Goal: Task Accomplishment & Management: Manage account settings

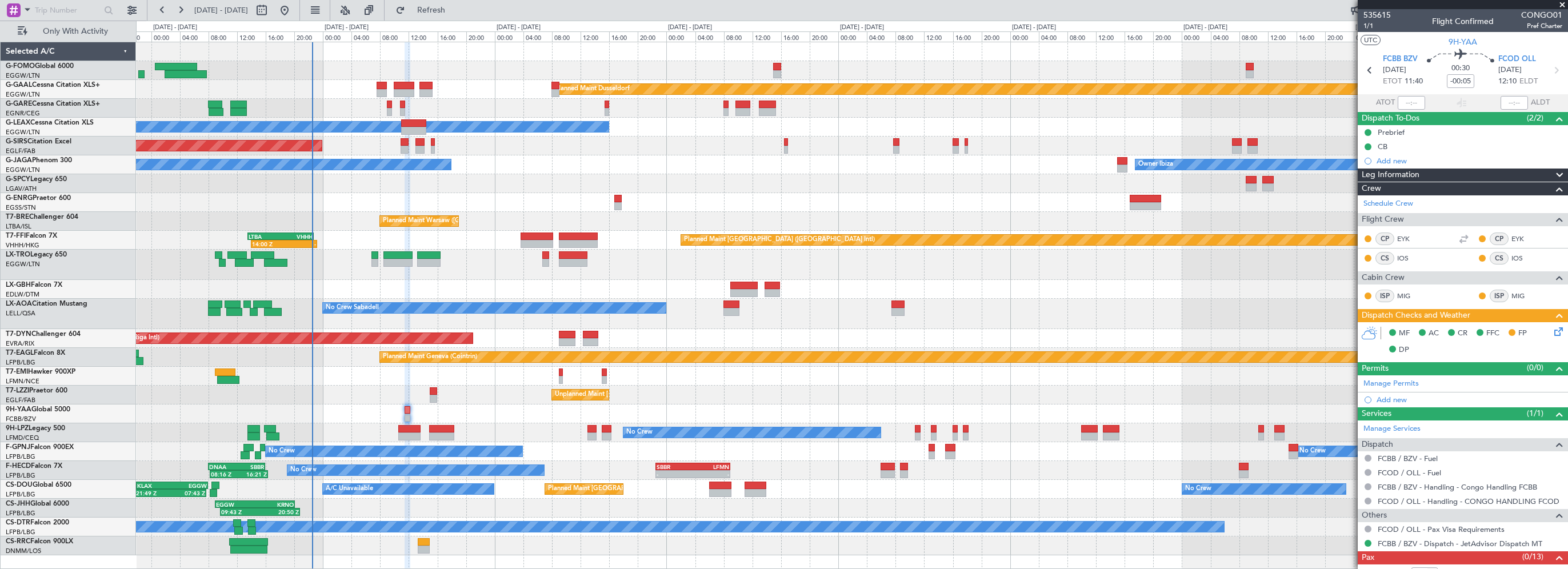
scroll to position [6, 0]
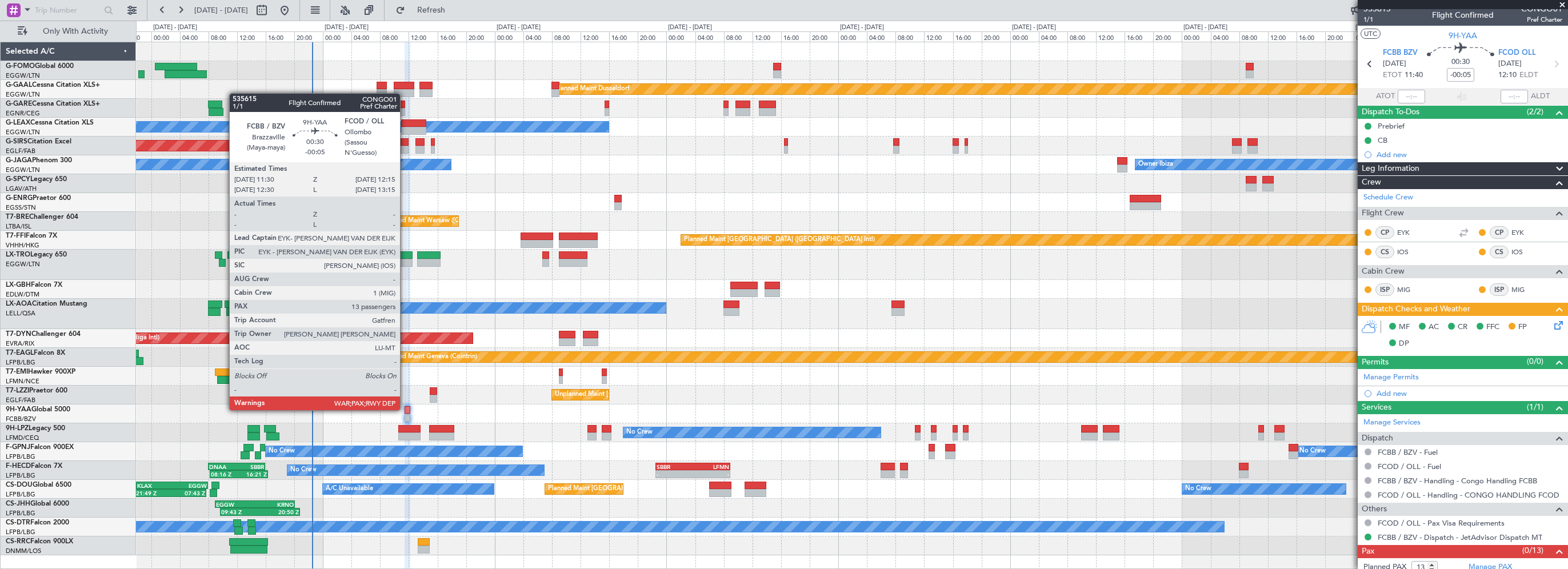
click at [406, 412] on div at bounding box center [408, 410] width 5 height 8
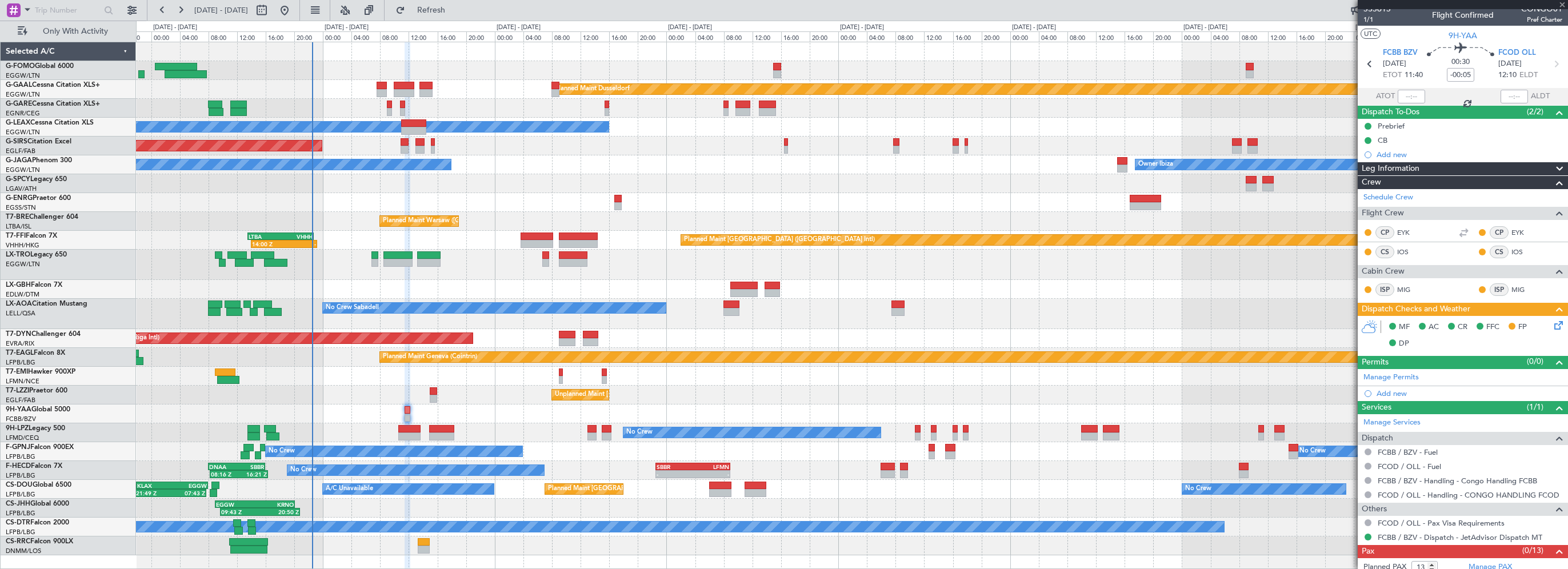
scroll to position [0, 0]
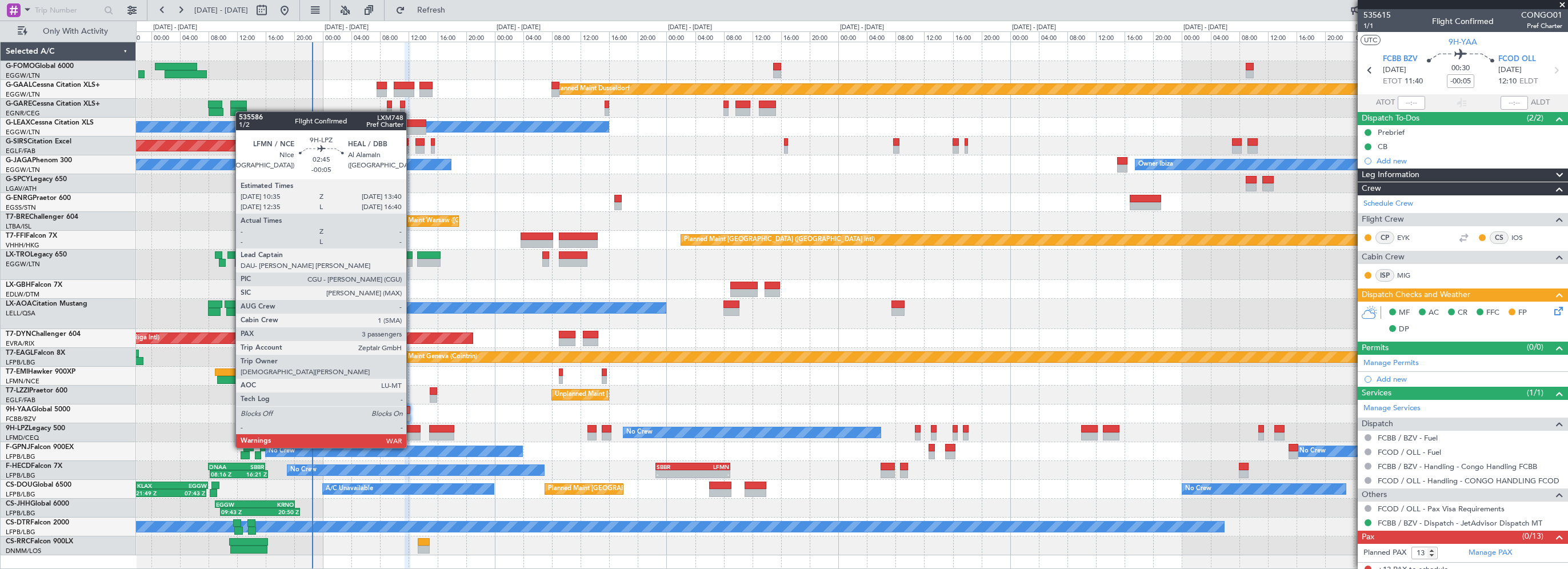
click at [412, 426] on div at bounding box center [409, 429] width 22 height 8
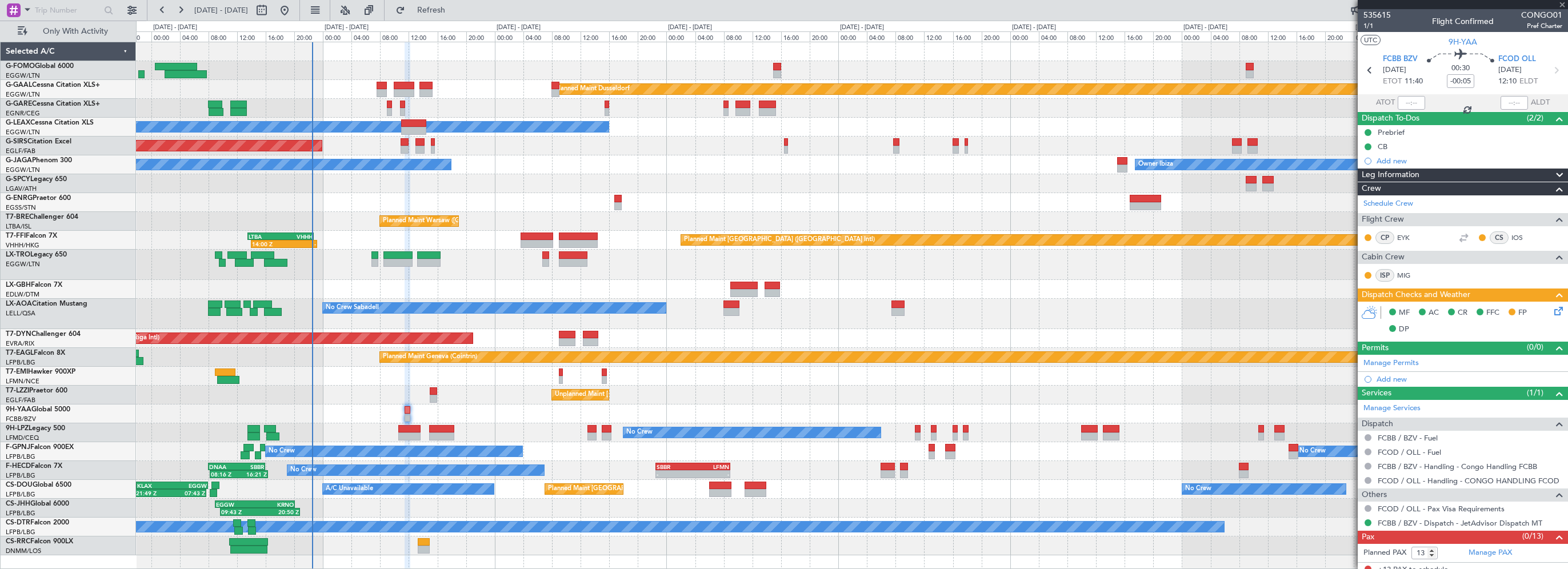
type input "3"
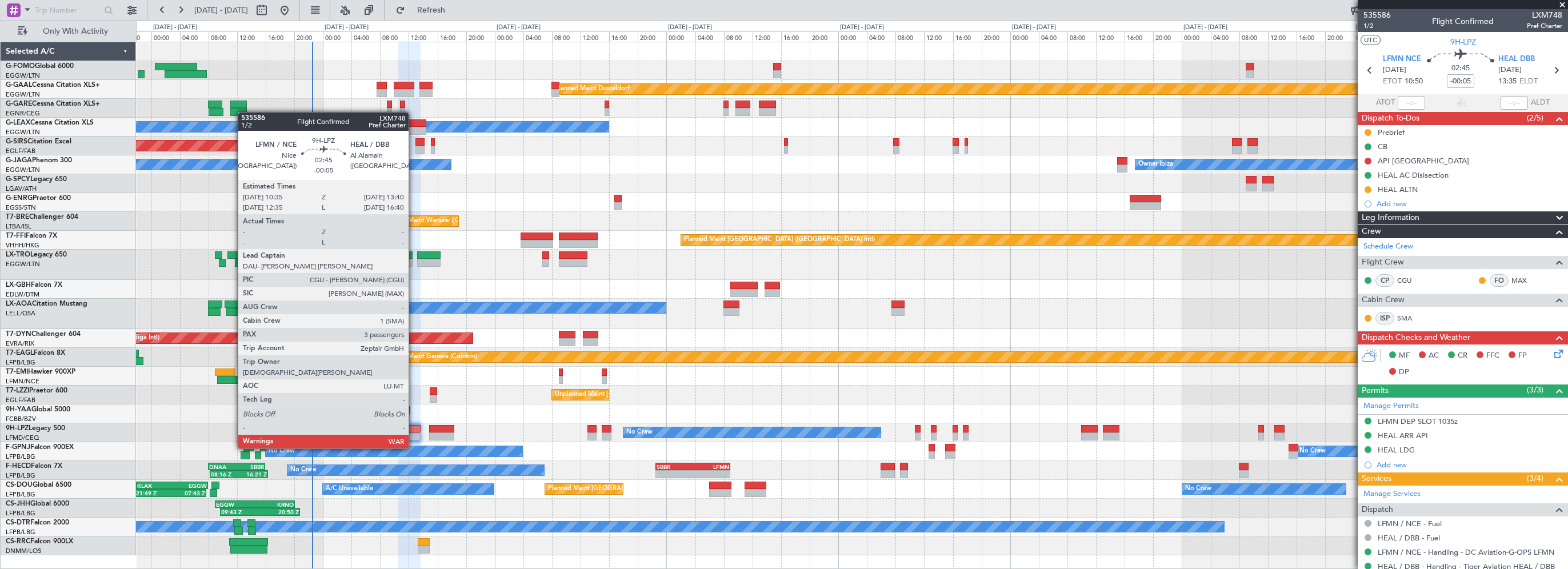
click at [414, 427] on div at bounding box center [409, 429] width 22 height 8
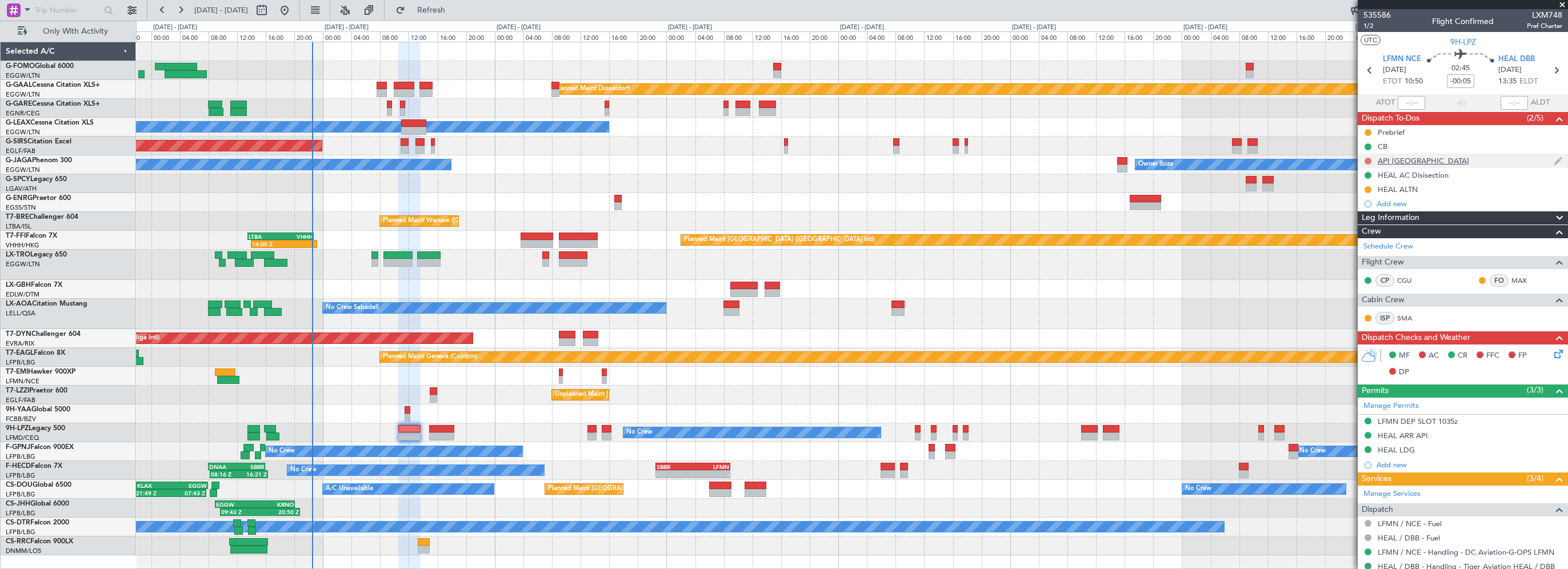
click at [1368, 158] on button at bounding box center [1368, 161] width 7 height 7
click at [1362, 212] on span "Completed" at bounding box center [1373, 211] width 37 height 12
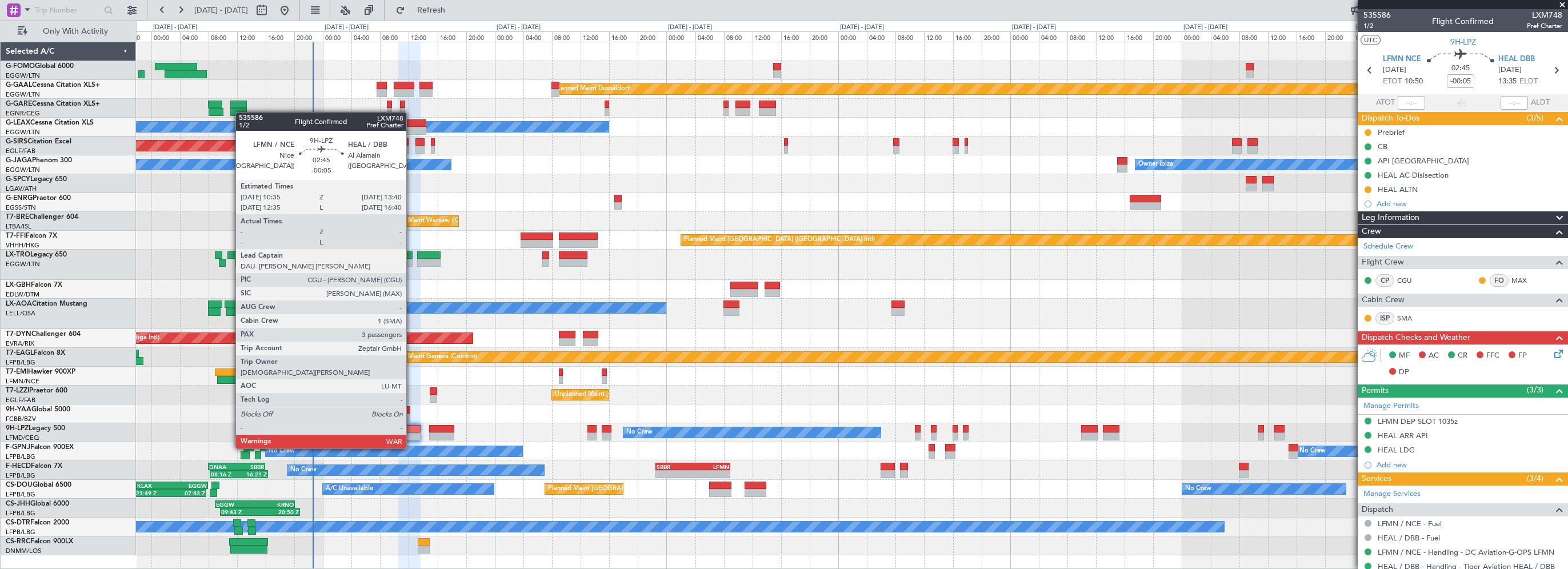
click at [412, 427] on div at bounding box center [409, 429] width 22 height 8
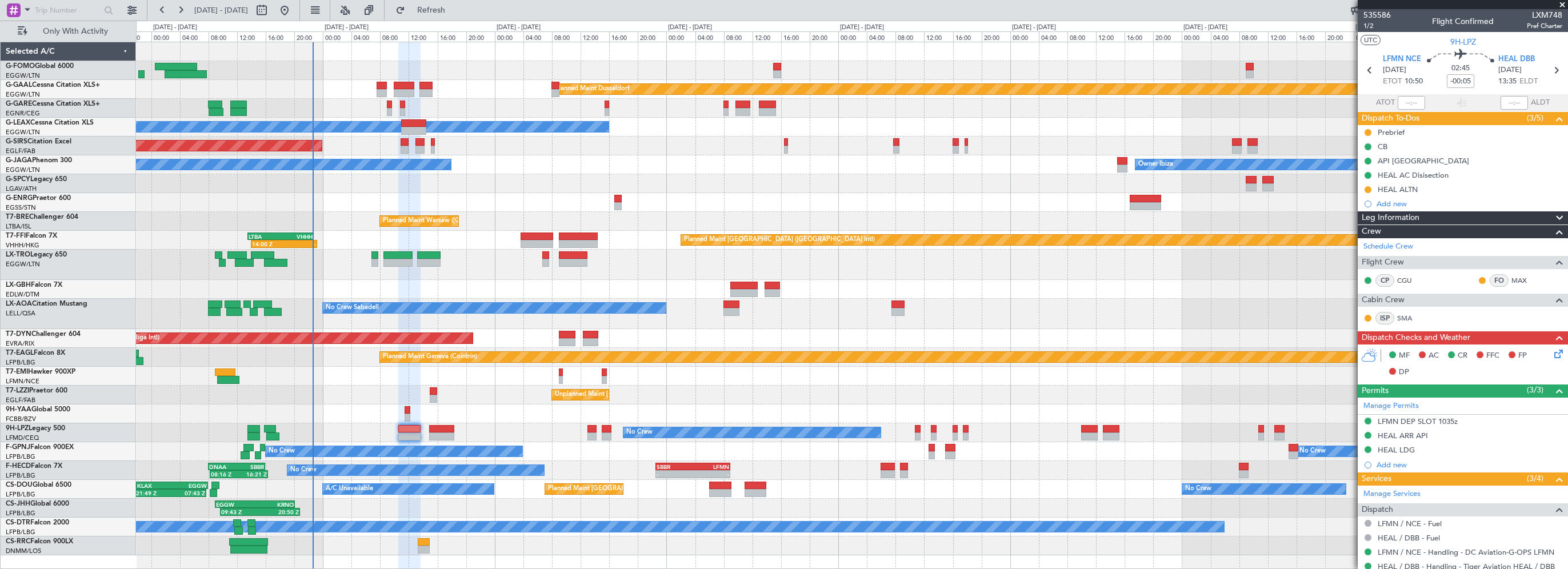
click at [1420, 214] on div "Leg Information" at bounding box center [1463, 218] width 210 height 13
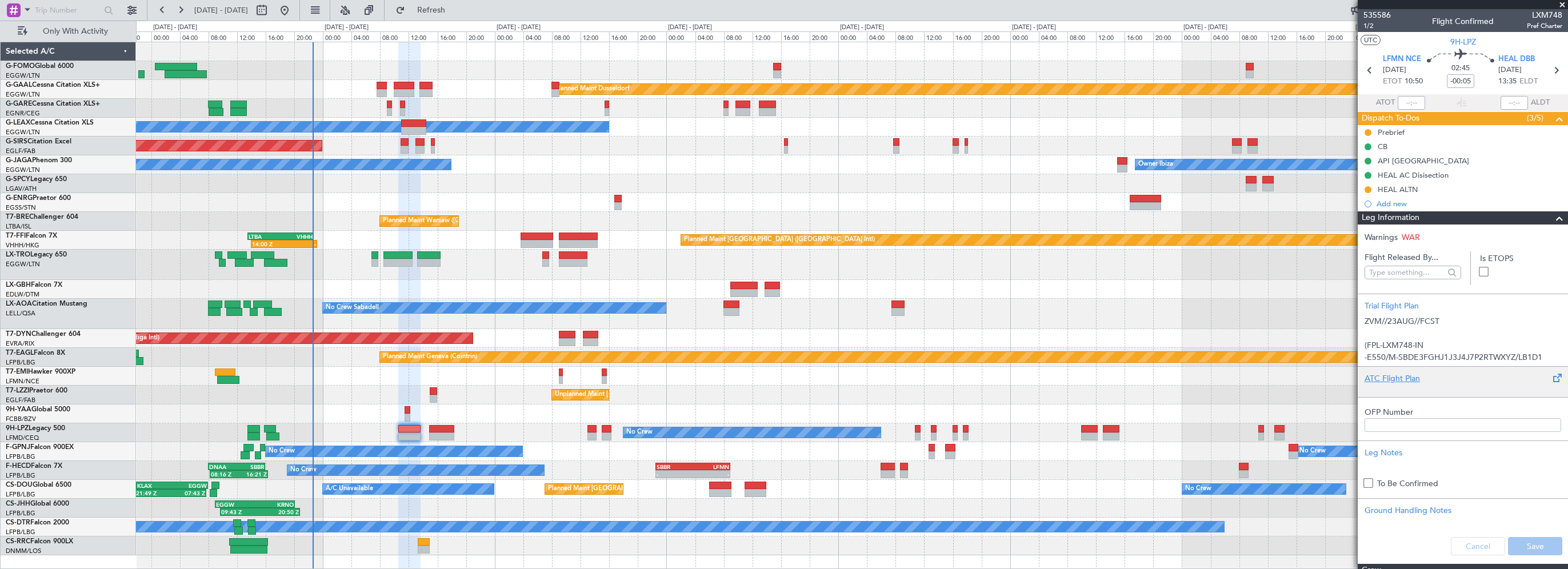
click at [1394, 378] on div "ATC Flight Plan" at bounding box center [1463, 379] width 197 height 12
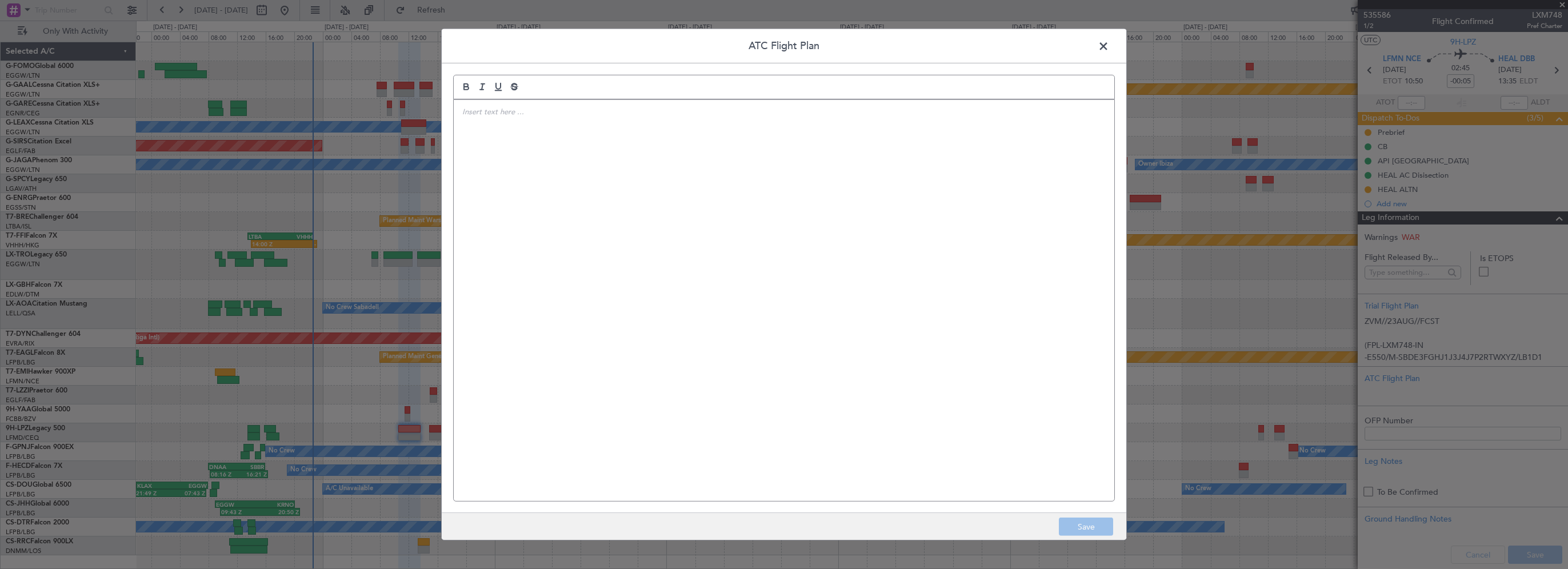
click at [615, 164] on div at bounding box center [784, 301] width 661 height 402
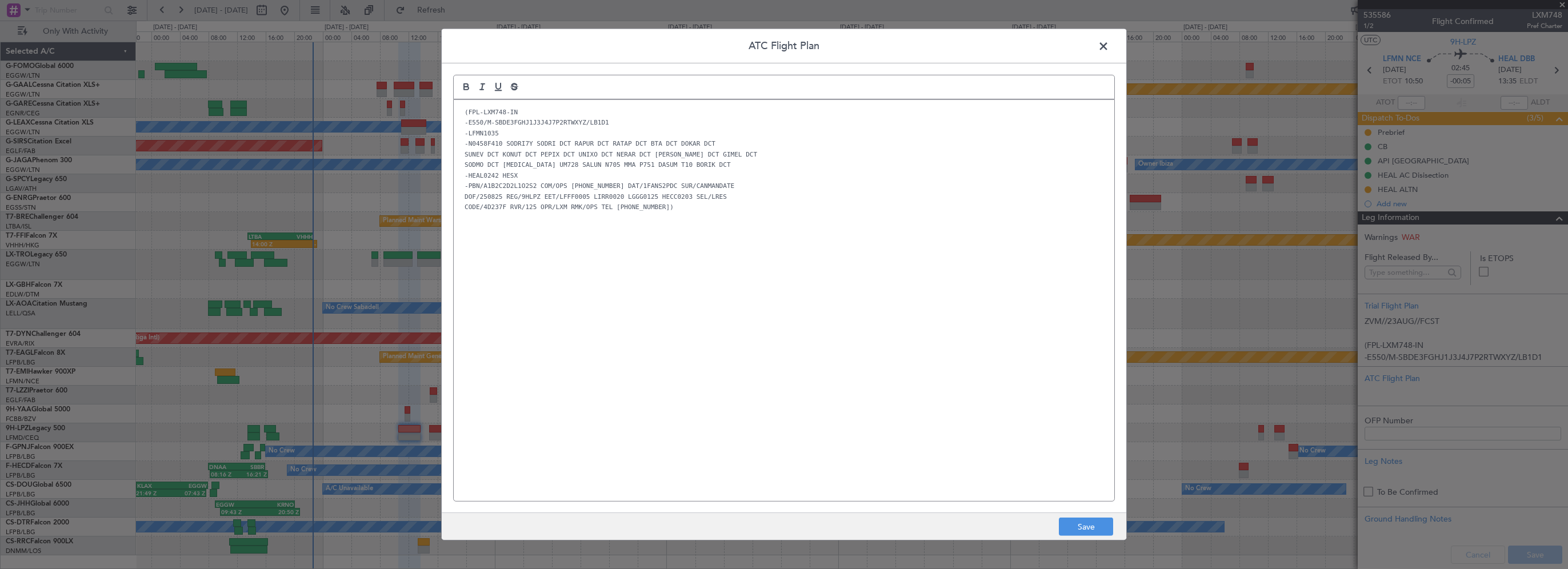
drag, startPoint x: 651, startPoint y: 278, endPoint x: 908, endPoint y: 391, distance: 280.7
click at [908, 391] on div "(FPL-LXM748-IN -E550/M-SBDE3FGHJ1J3J4J7P2RTWXYZ/LB1D1 -LFMN1035 -N0458F410 SODR…" at bounding box center [784, 301] width 661 height 402
click at [1088, 534] on button "Save" at bounding box center [1086, 527] width 54 height 18
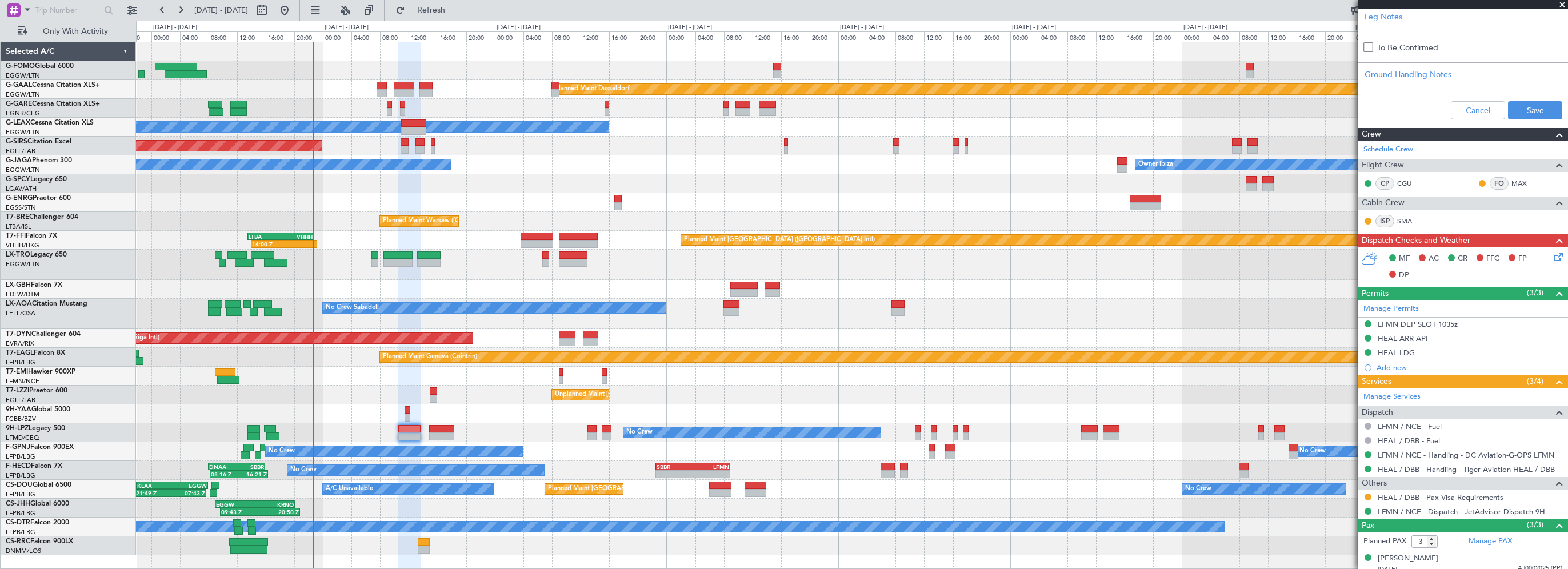
scroll to position [515, 0]
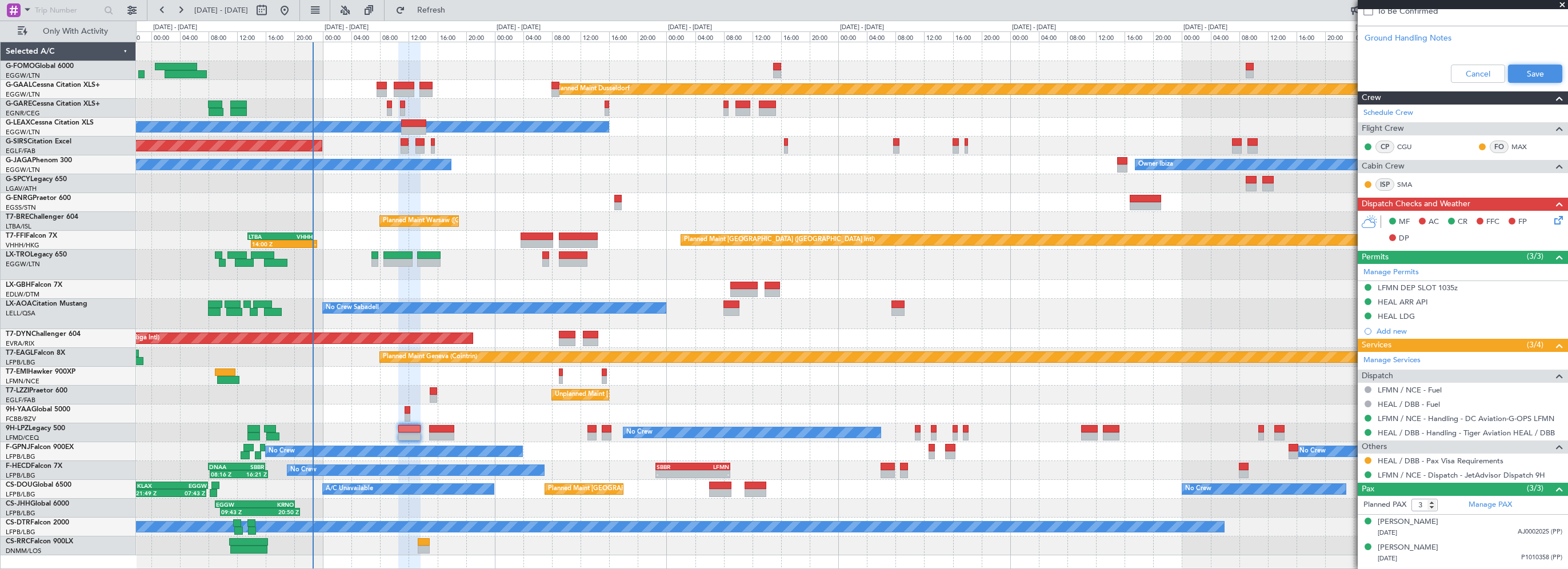
click at [1518, 69] on button "Save" at bounding box center [1535, 74] width 54 height 18
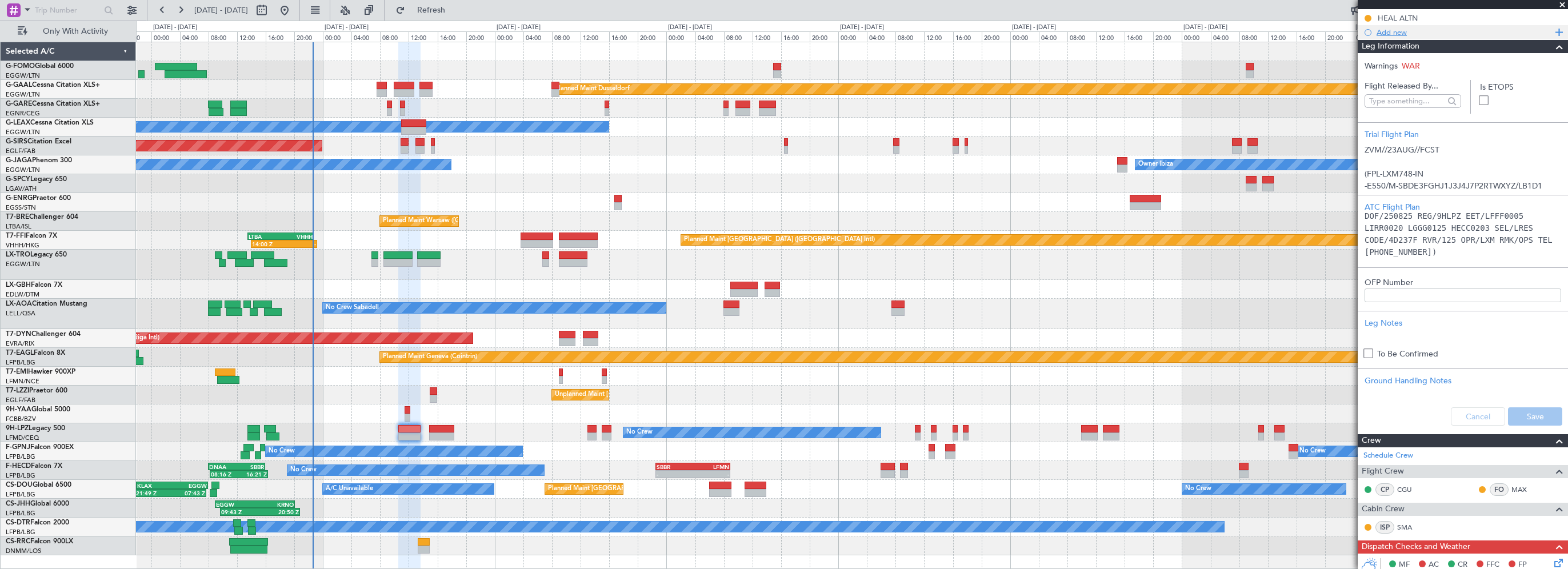
scroll to position [0, 0]
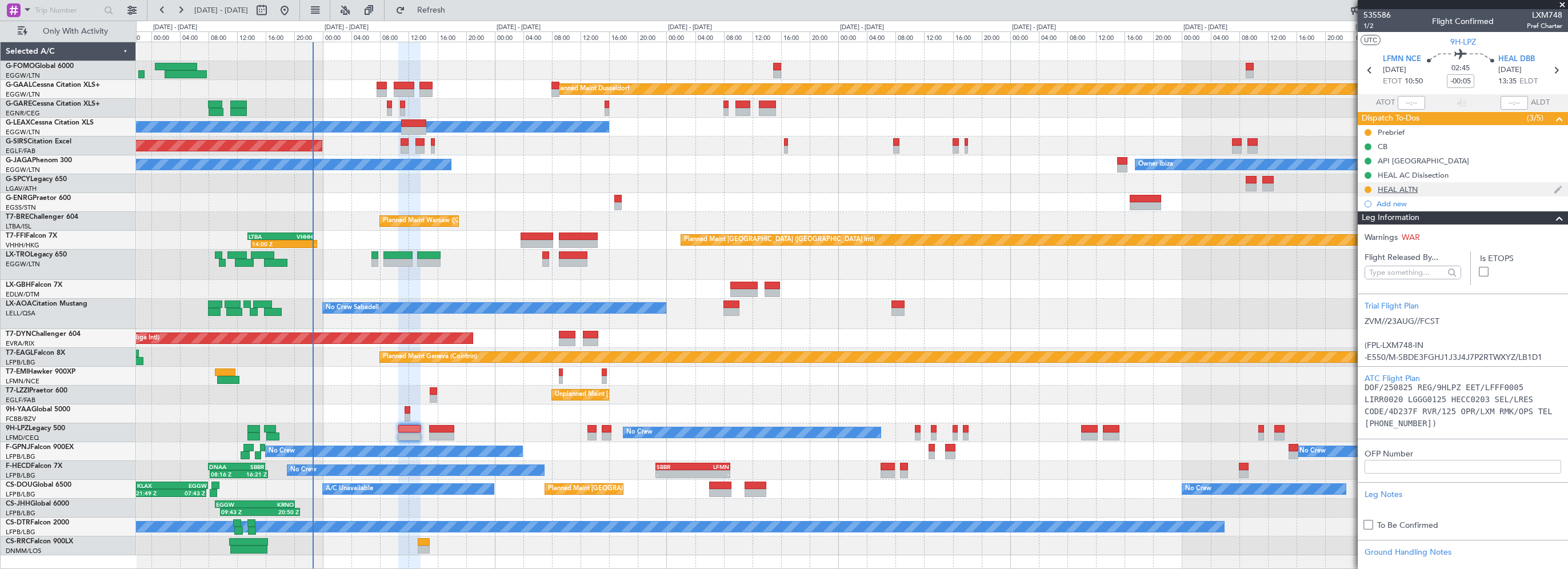
click at [1396, 189] on div "HEAL ALTN" at bounding box center [1398, 189] width 40 height 10
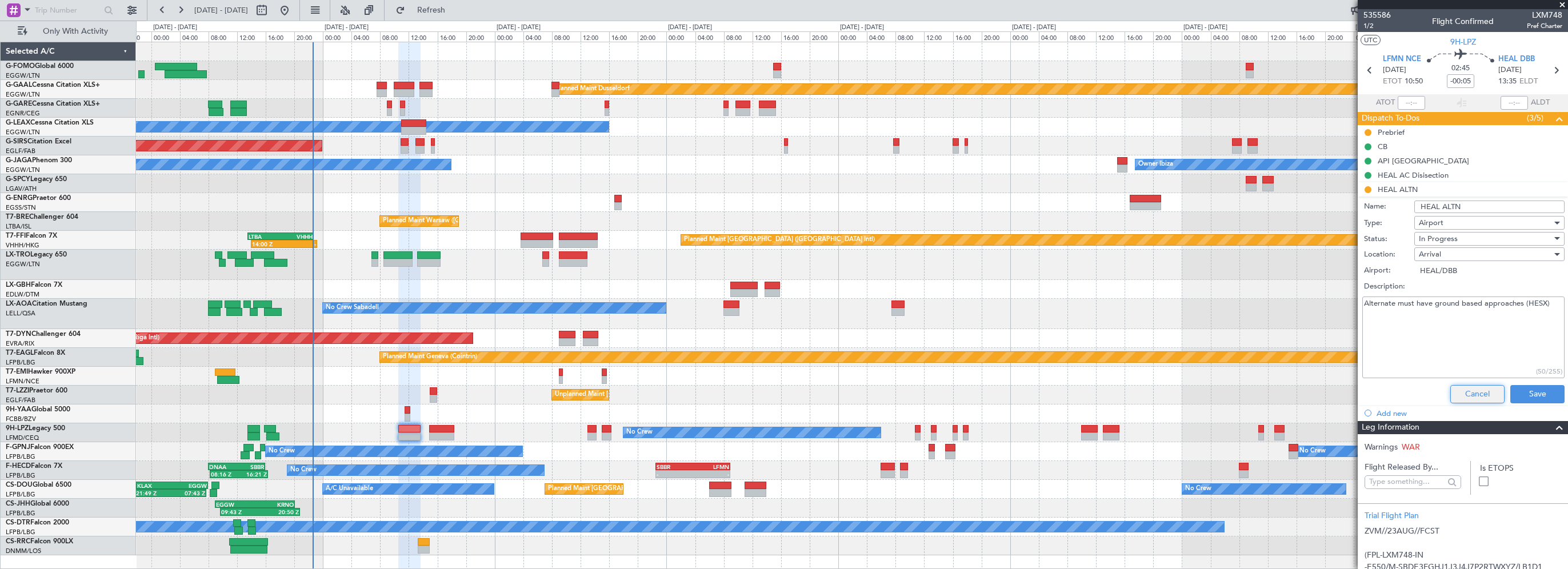
click at [1476, 391] on button "Cancel" at bounding box center [1477, 394] width 54 height 18
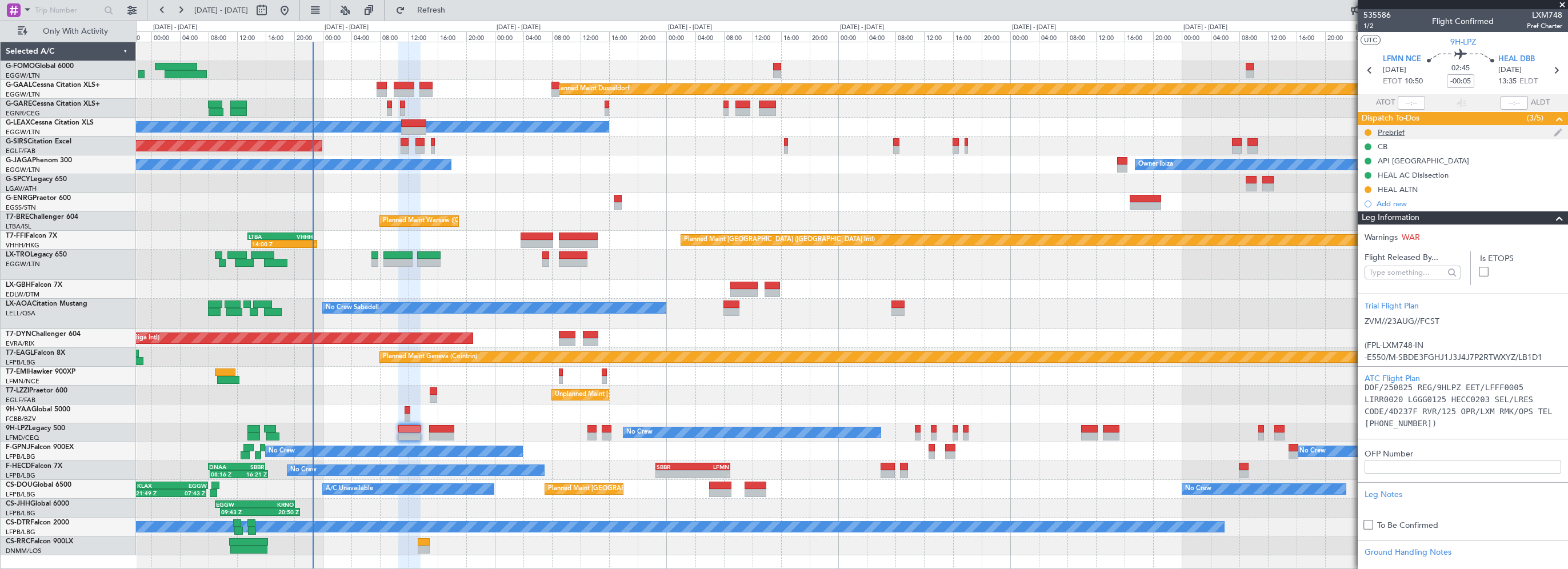
click at [1384, 133] on div "Prebrief" at bounding box center [1391, 132] width 27 height 10
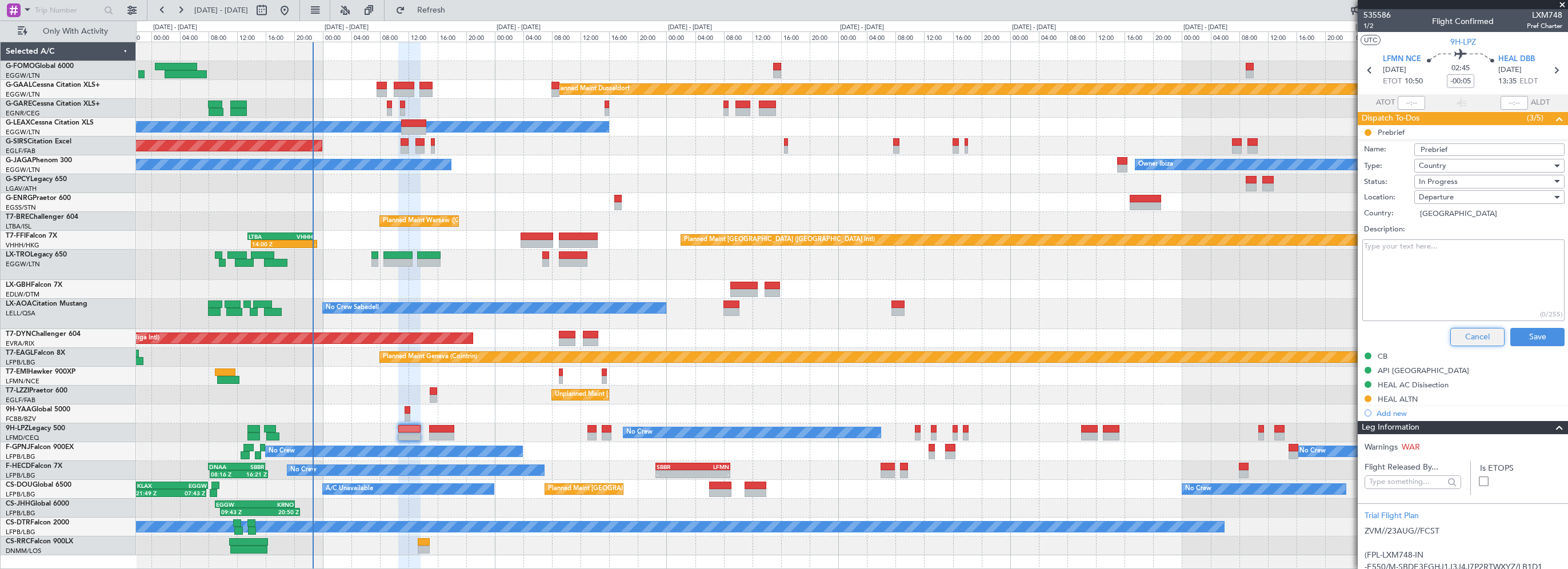
click at [1479, 338] on button "Cancel" at bounding box center [1477, 337] width 54 height 18
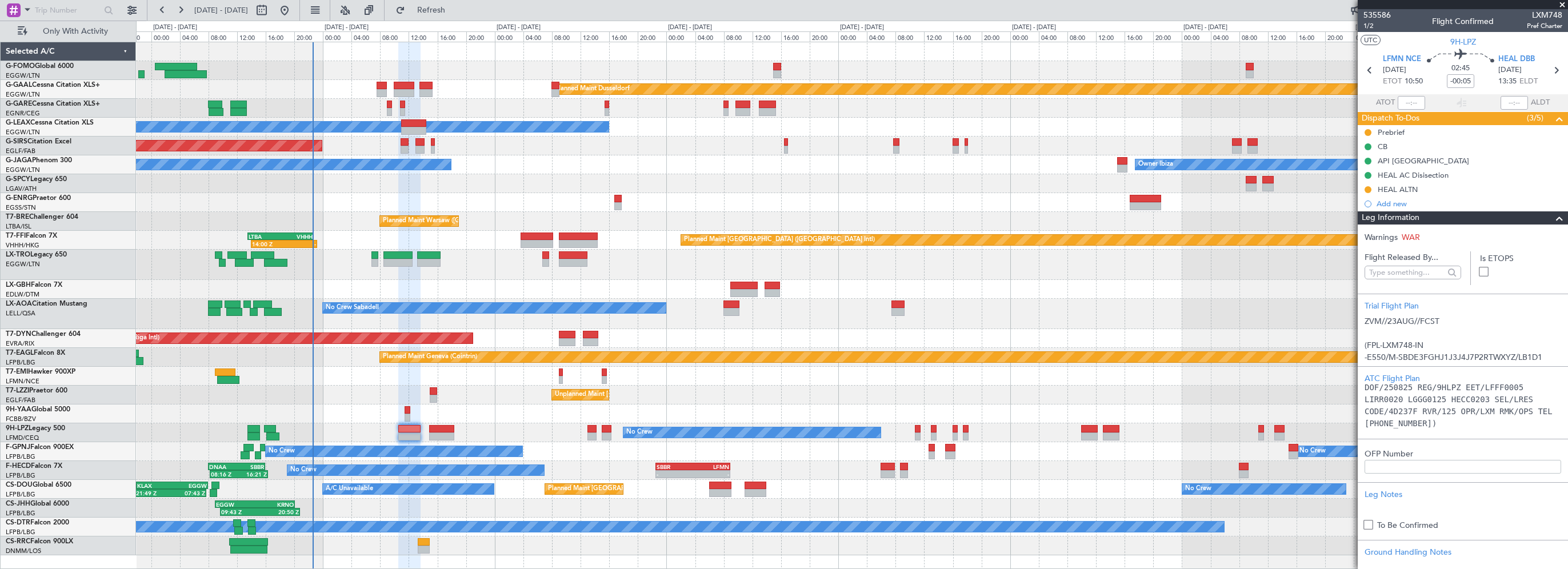
click at [1544, 219] on div at bounding box center [1555, 218] width 23 height 14
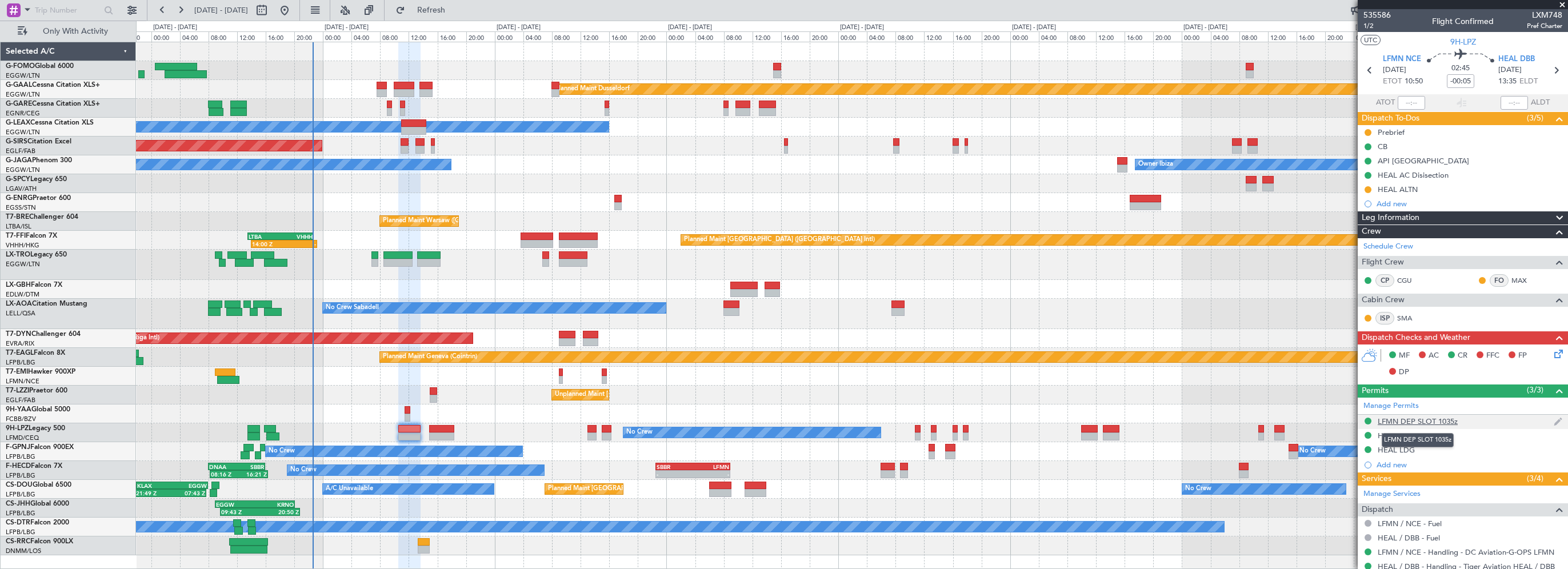
click at [1436, 419] on div "LFMN DEP SLOT 1035z" at bounding box center [1418, 421] width 80 height 10
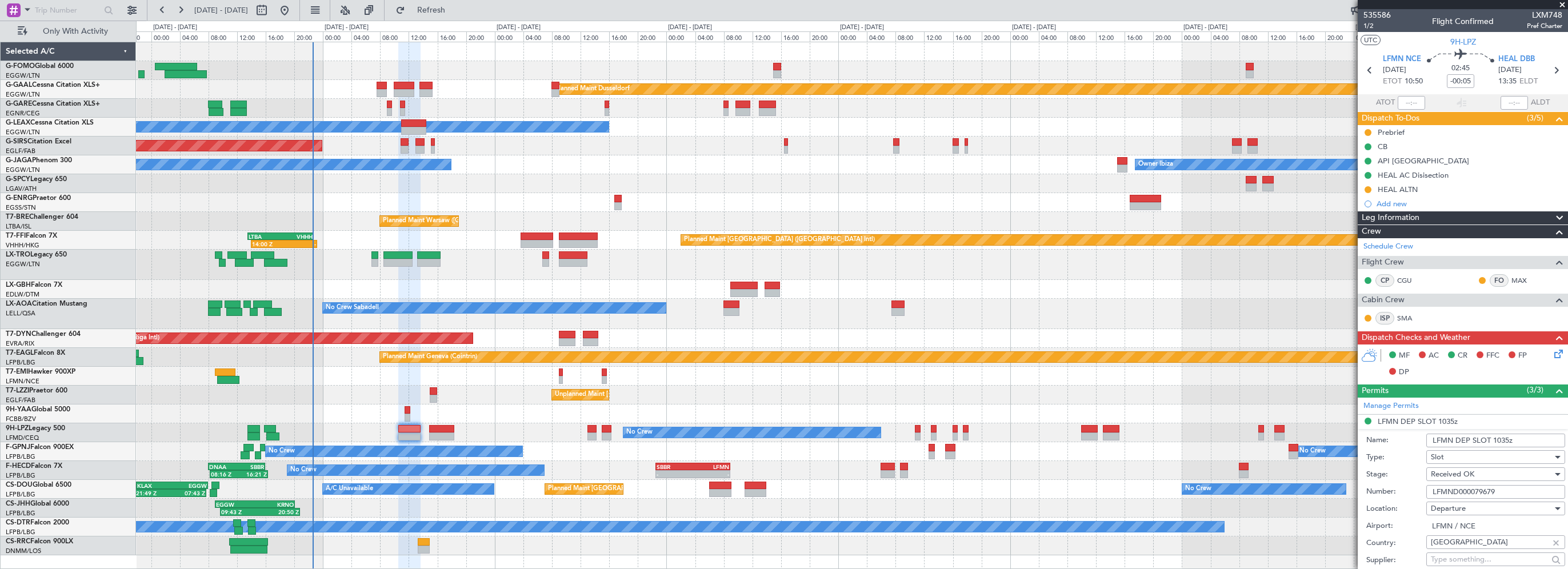
drag, startPoint x: 1509, startPoint y: 490, endPoint x: 1412, endPoint y: 491, distance: 97.0
click at [1412, 491] on div "Number: LFMND000079679" at bounding box center [1466, 491] width 199 height 17
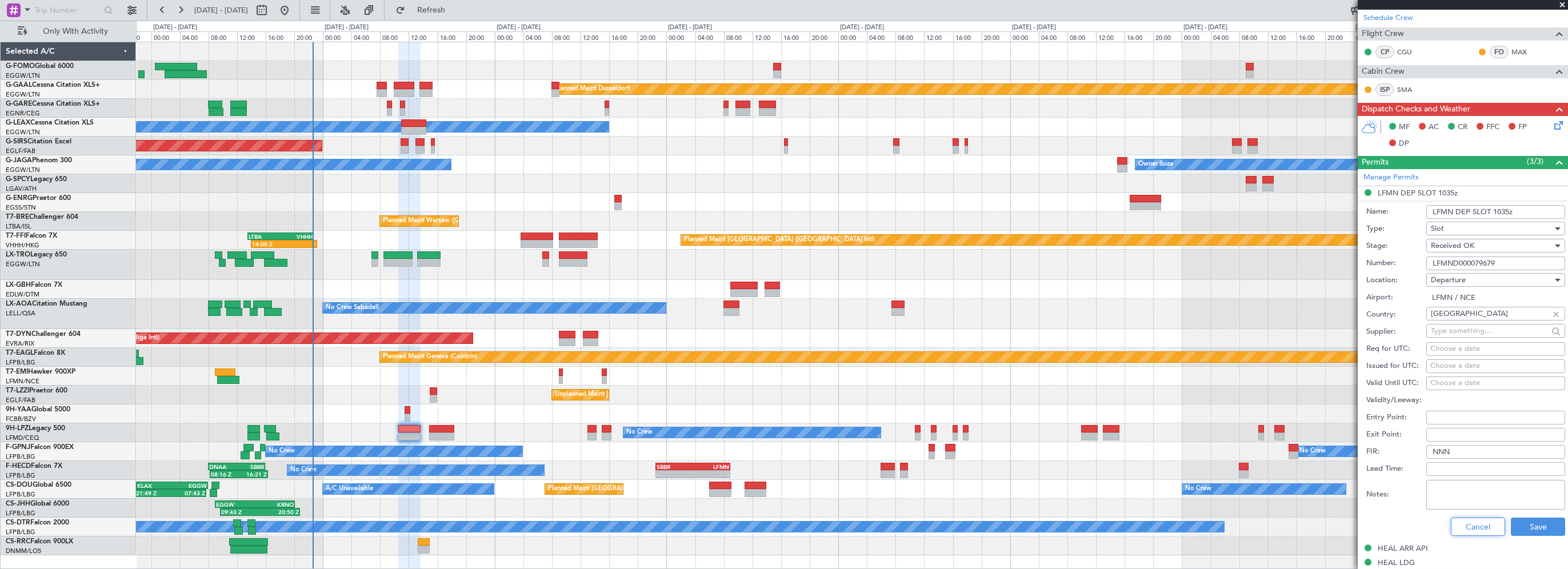
drag, startPoint x: 1478, startPoint y: 532, endPoint x: 1479, endPoint y: 525, distance: 7.1
click at [1478, 532] on button "Cancel" at bounding box center [1478, 527] width 54 height 18
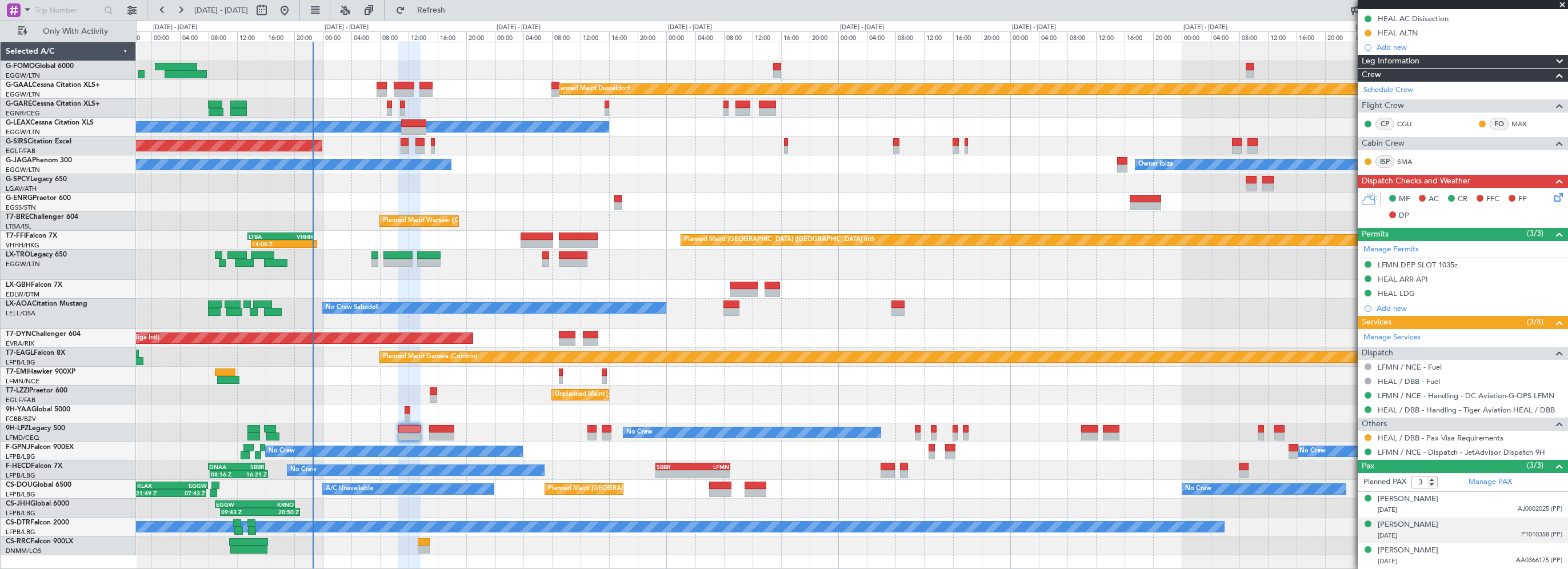
scroll to position [155, 0]
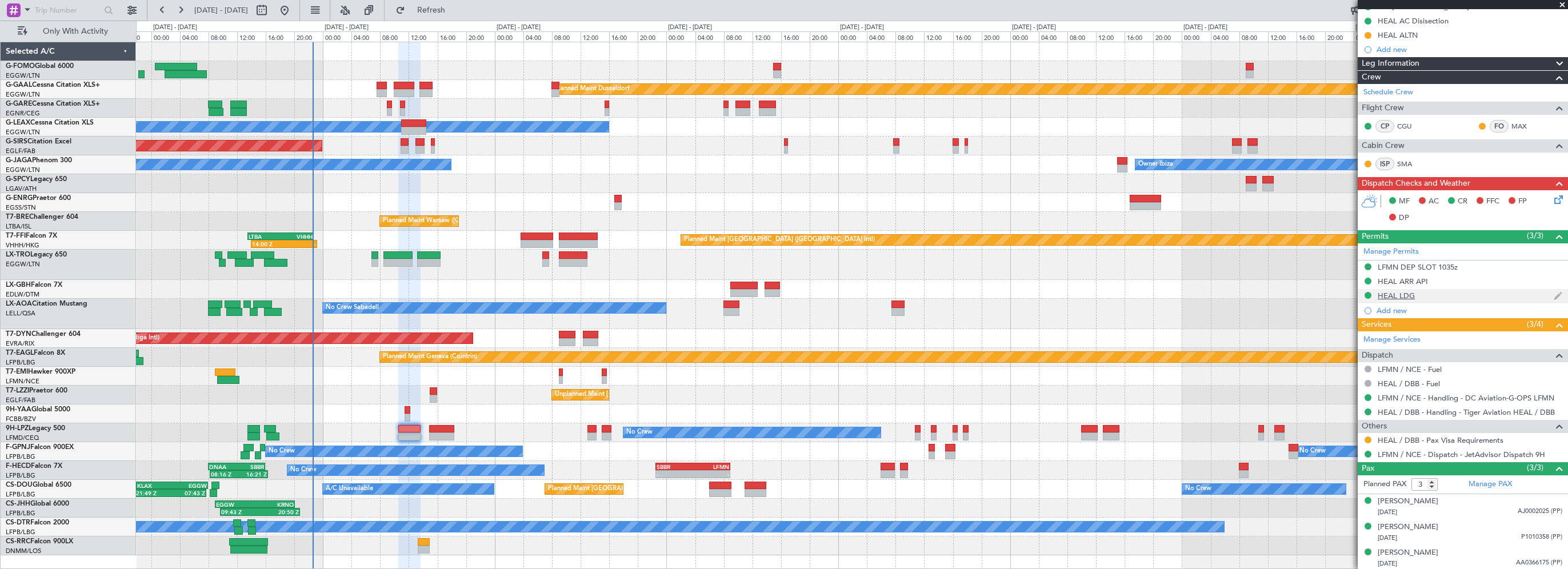
click at [1386, 291] on div "HEAL LDG" at bounding box center [1396, 295] width 37 height 10
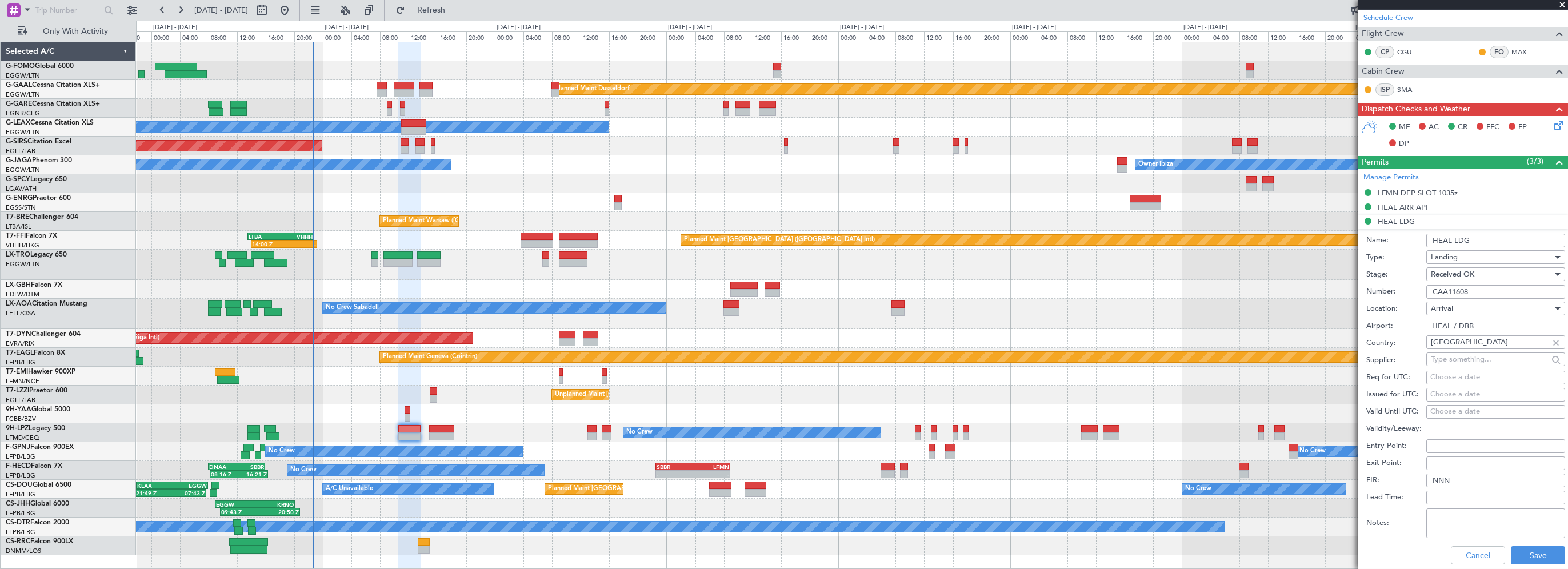
drag, startPoint x: 1463, startPoint y: 291, endPoint x: 1428, endPoint y: 291, distance: 35.0
click at [1428, 291] on input "CAA11608" at bounding box center [1496, 292] width 139 height 14
click at [1464, 552] on button "Cancel" at bounding box center [1478, 555] width 54 height 18
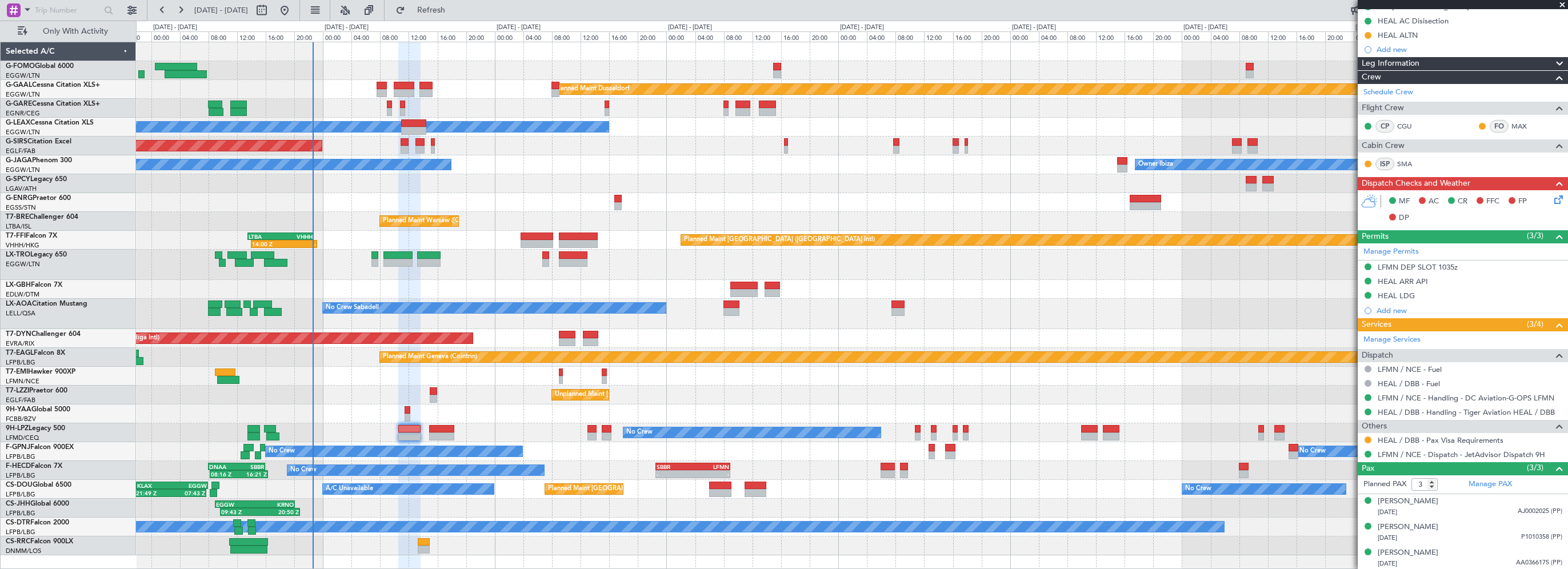
click at [1426, 59] on div "Leg Information" at bounding box center [1463, 63] width 210 height 13
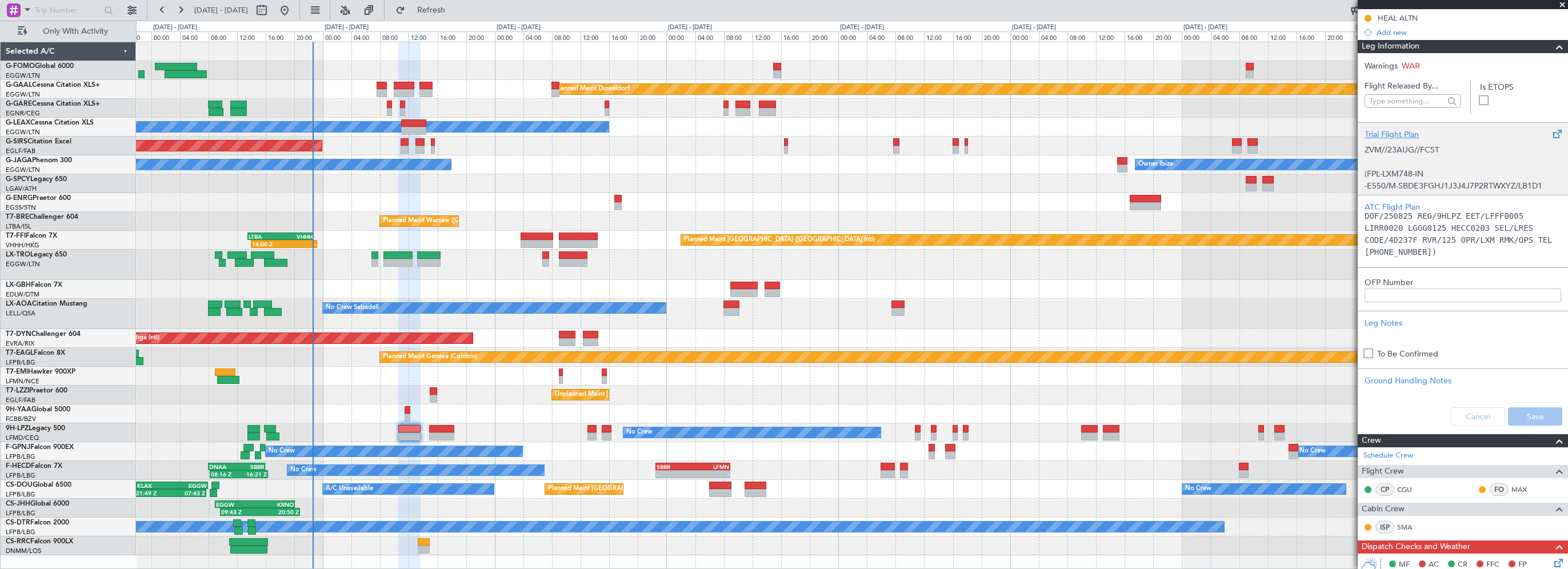
scroll to position [134, 0]
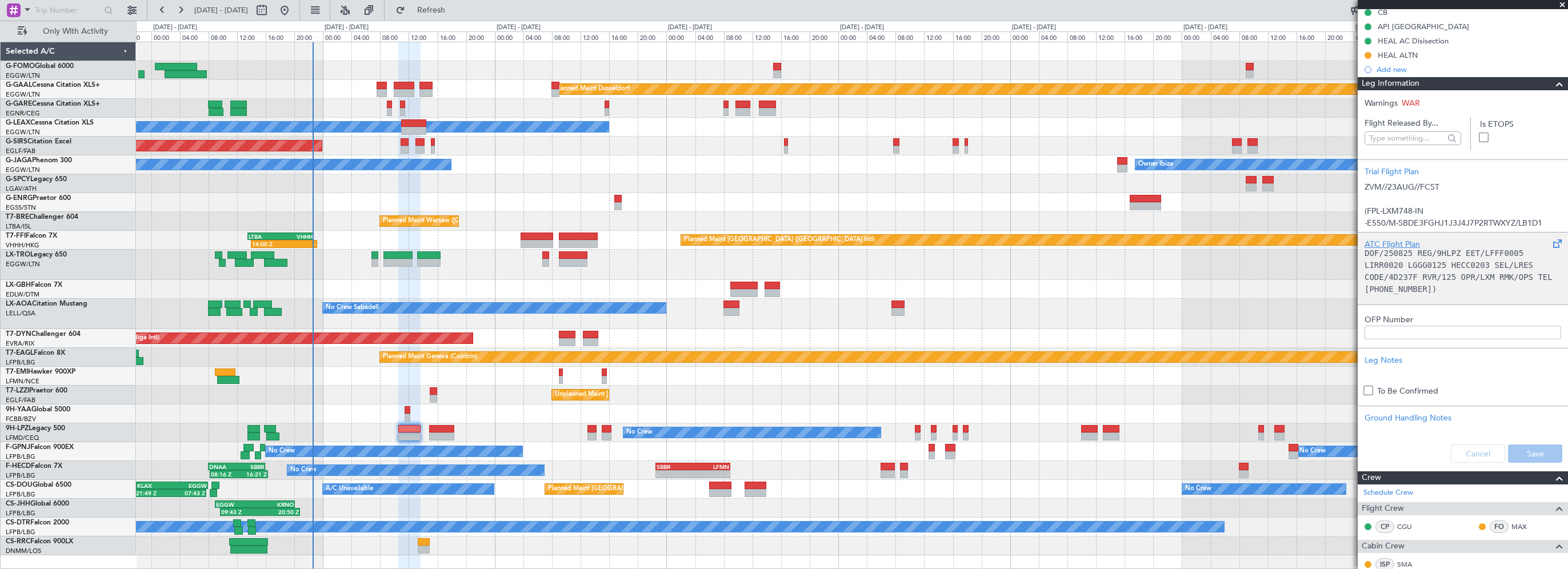
click at [1383, 238] on div "ATC Flight Plan" at bounding box center [1463, 244] width 197 height 12
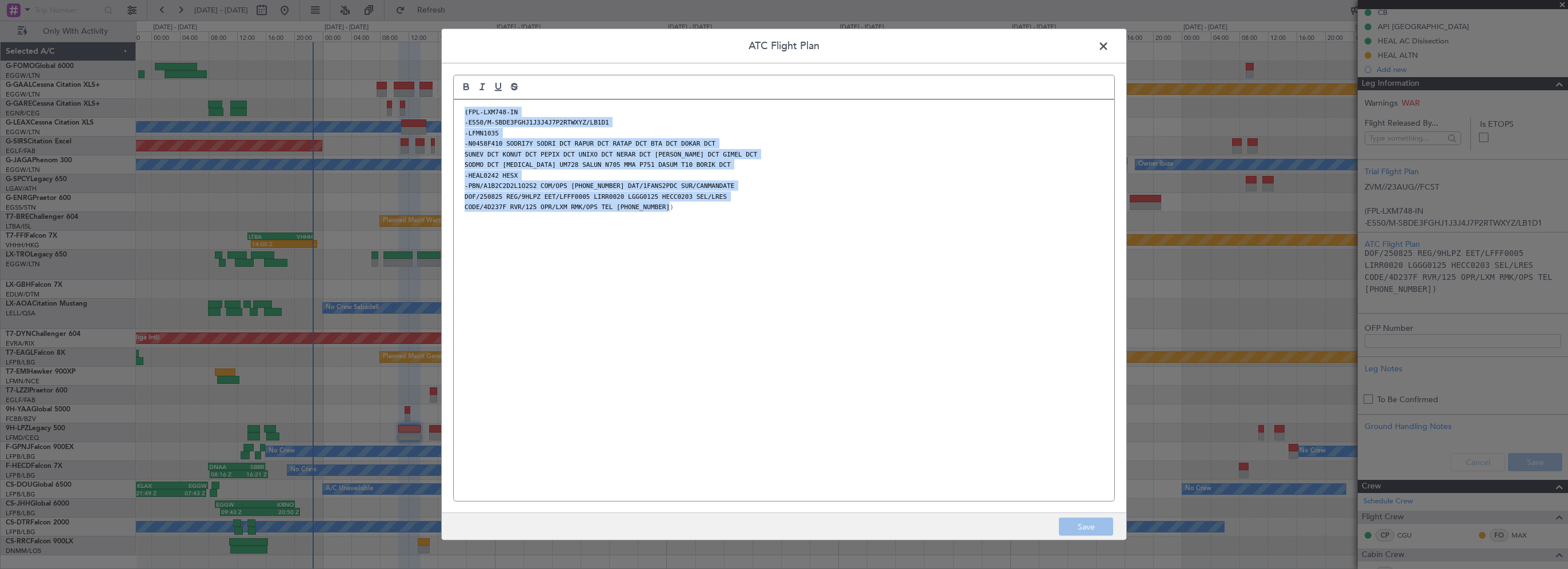
drag, startPoint x: 698, startPoint y: 208, endPoint x: 489, endPoint y: 152, distance: 216.4
click at [451, 100] on div "ATC Flight Plan (FPL-LXM748-IN -E550/M-SBDE3FGHJ1J3J4J7P2RTWXYZ/LB1D1 -LFMN1035…" at bounding box center [784, 284] width 686 height 512
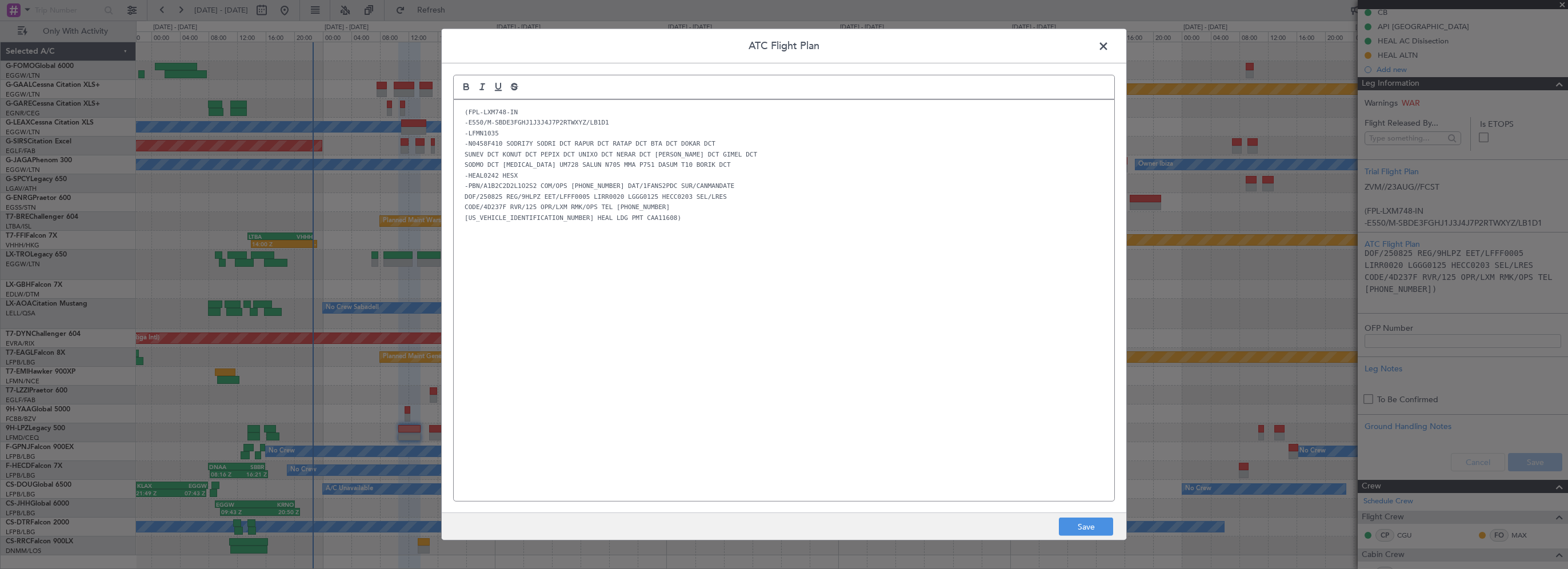
scroll to position [0, 0]
click at [879, 352] on div "(FPL-LXM748-IN -E550/M-SBDE3FGHJ1J3J4J7P2RTWXYZ/LB1D1 -LFMN1035 -N0458F410 SODR…" at bounding box center [784, 301] width 661 height 402
drag, startPoint x: 1088, startPoint y: 523, endPoint x: 1305, endPoint y: 521, distance: 217.0
click at [1088, 523] on button "Save" at bounding box center [1086, 527] width 54 height 18
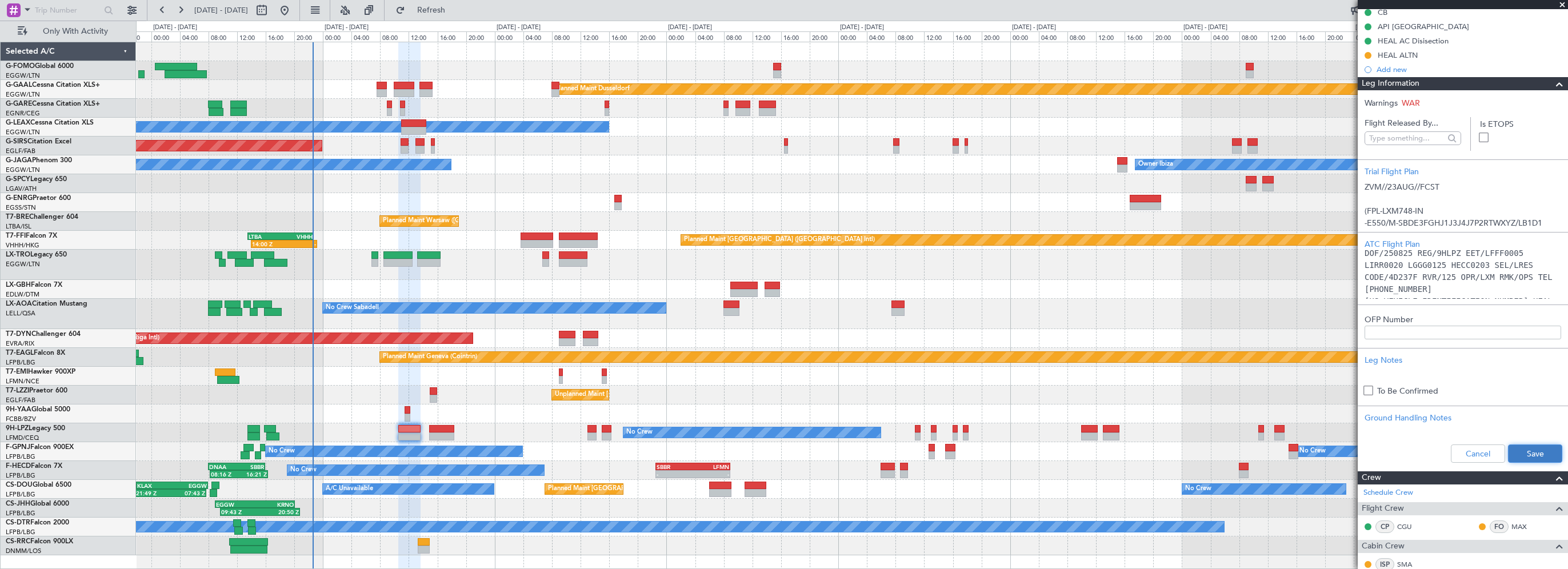
click at [1528, 455] on button "Save" at bounding box center [1535, 453] width 54 height 18
click at [1554, 82] on span at bounding box center [1560, 84] width 14 height 14
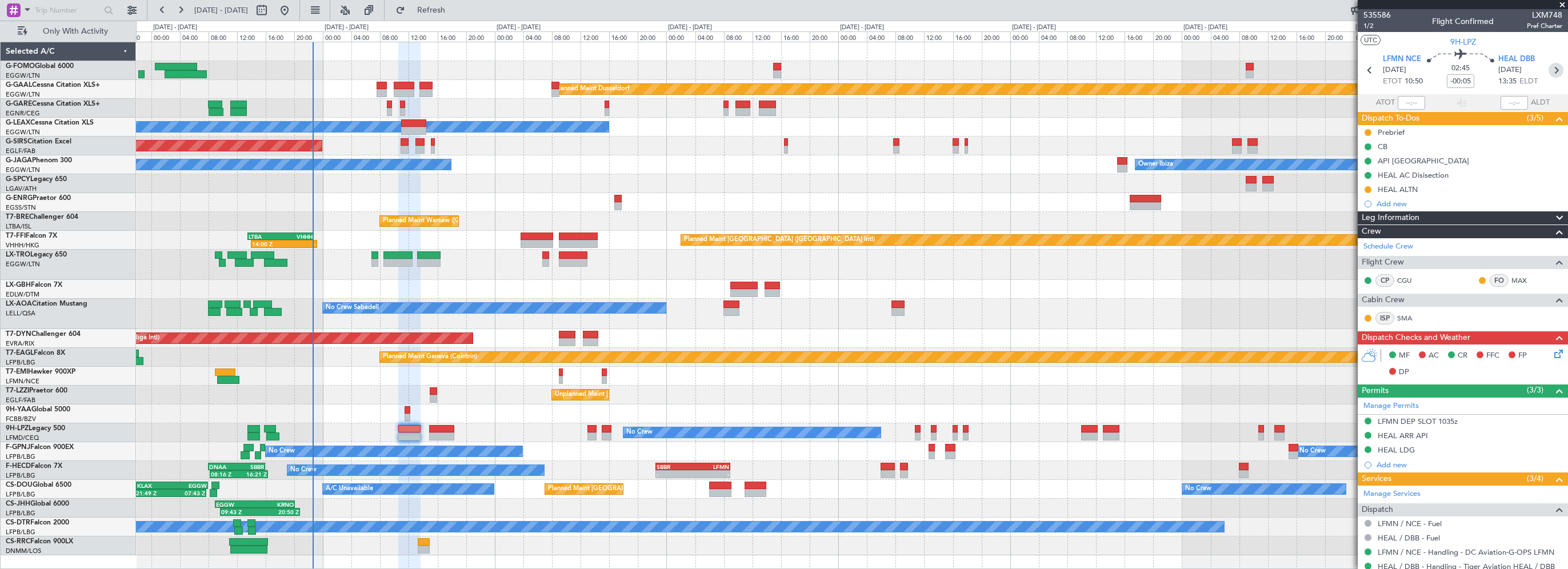
click at [1553, 69] on icon at bounding box center [1556, 70] width 15 height 15
type input "+00:15"
type input "0"
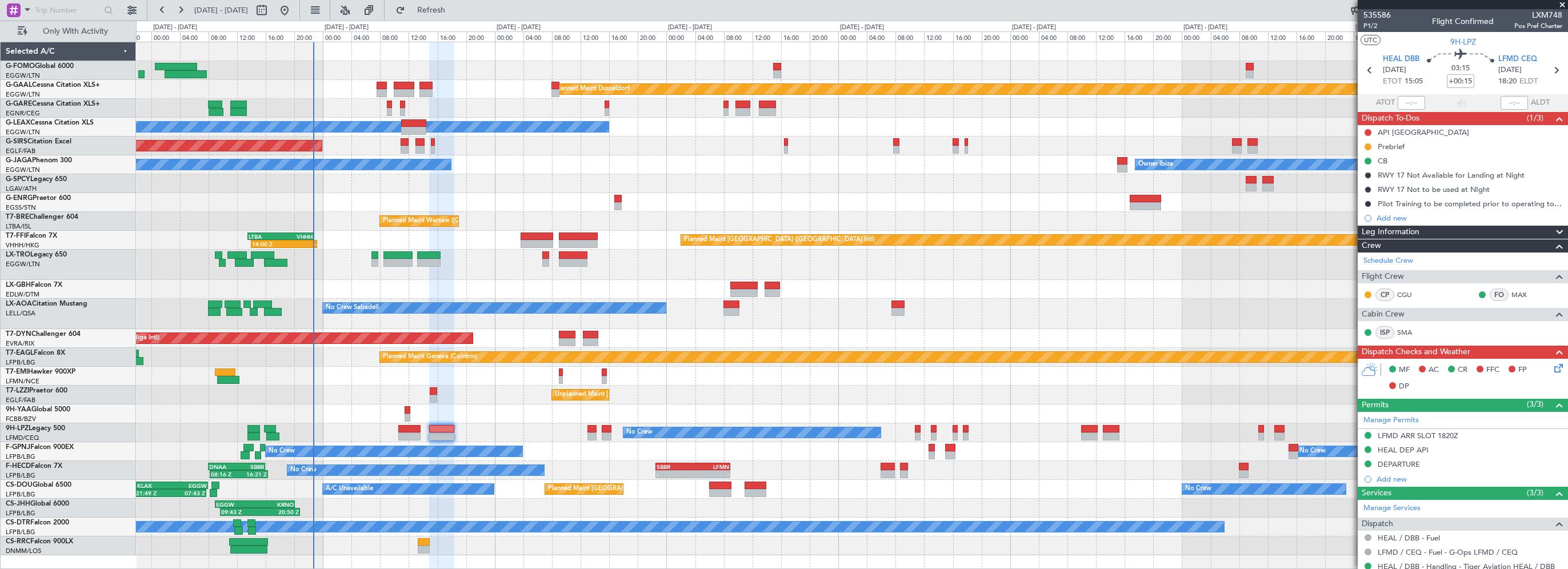
click at [1422, 231] on div "Leg Information" at bounding box center [1463, 232] width 210 height 13
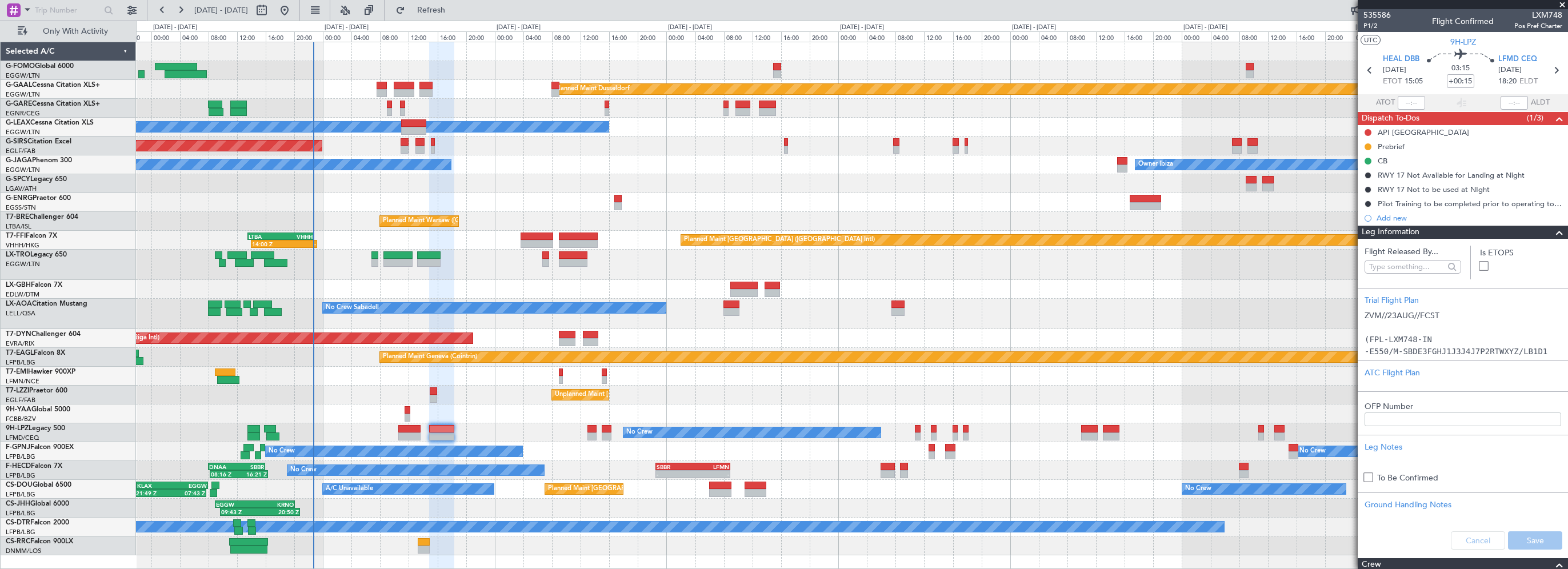
click at [1422, 231] on div "Leg Information" at bounding box center [1463, 232] width 210 height 13
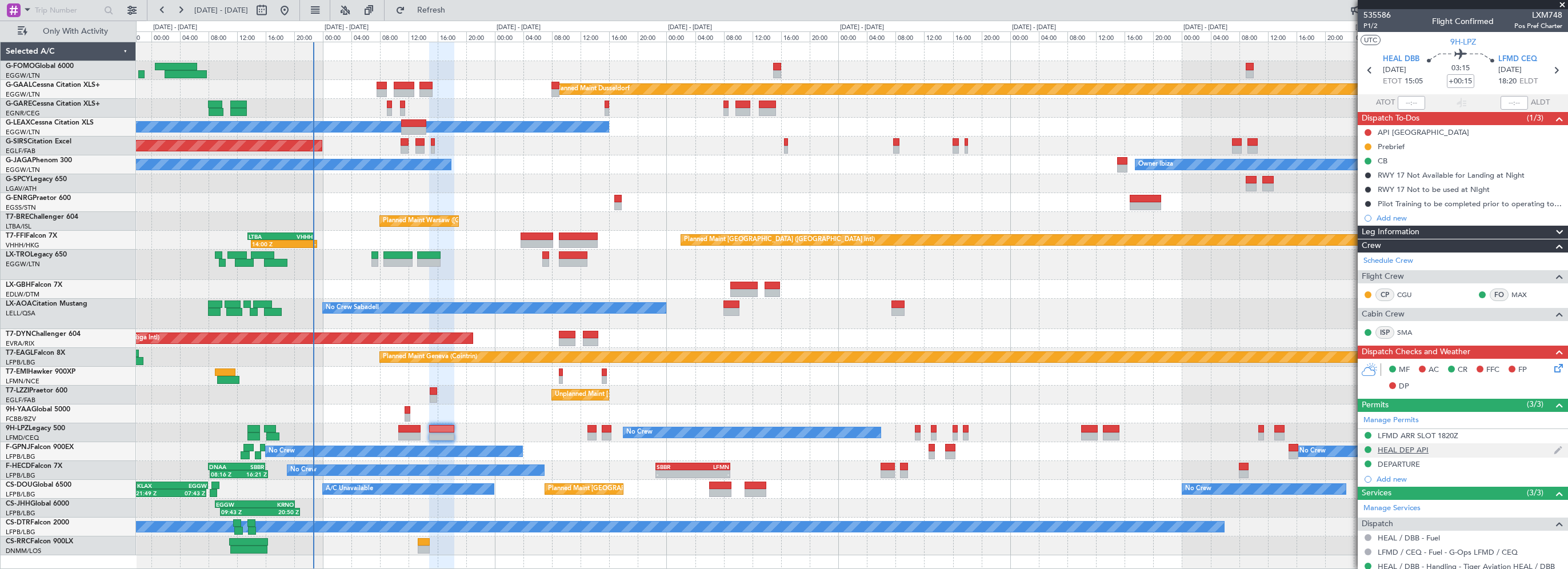
click at [1388, 446] on div "HEAL DEP API" at bounding box center [1403, 450] width 51 height 10
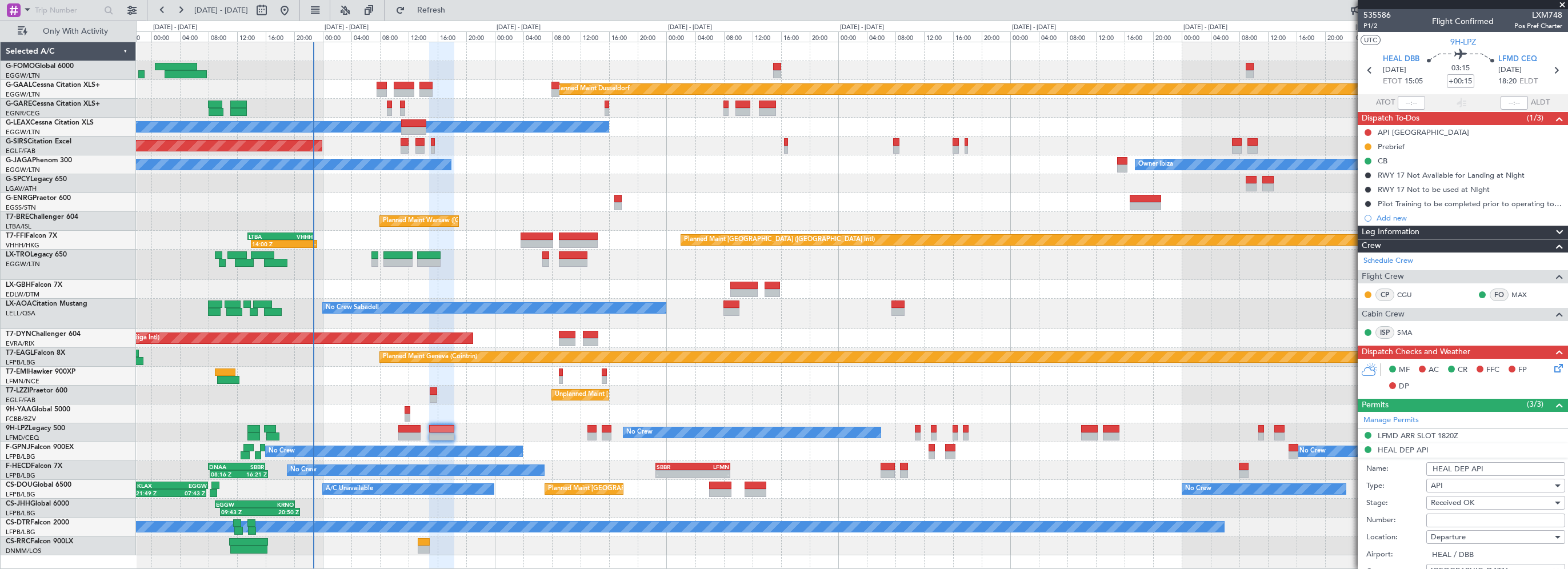
scroll to position [229, 0]
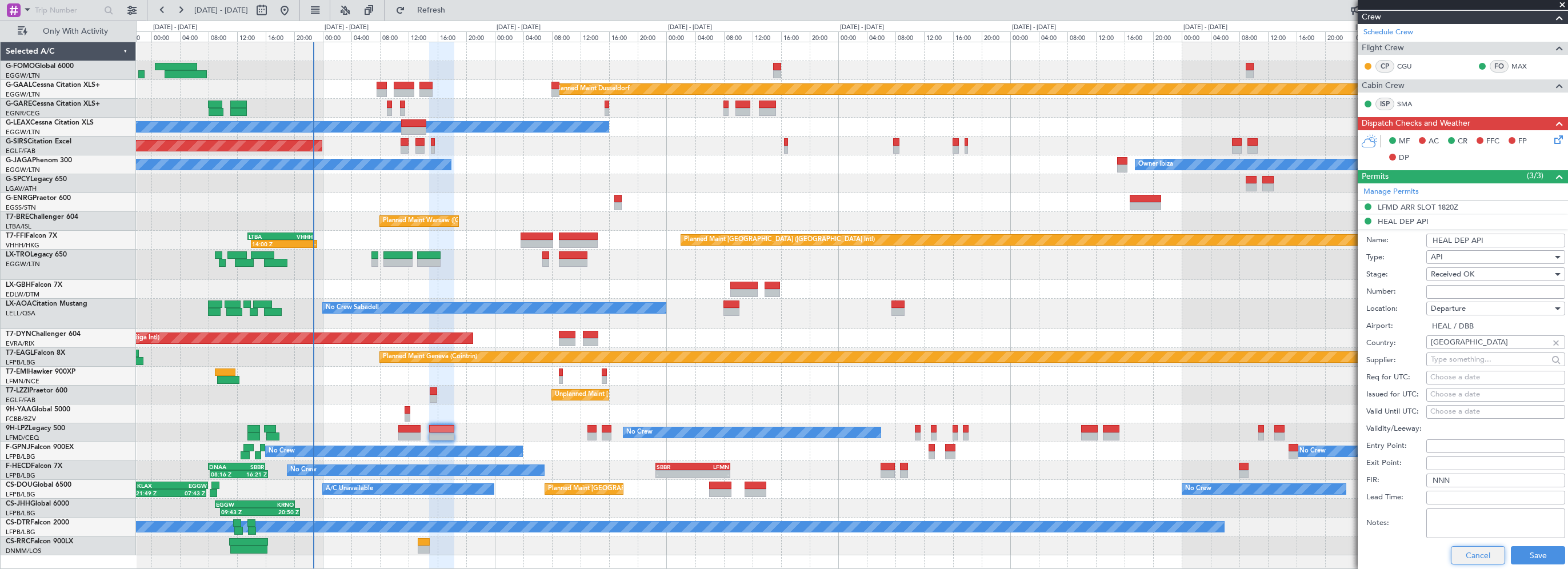
click at [1457, 551] on button "Cancel" at bounding box center [1478, 555] width 54 height 18
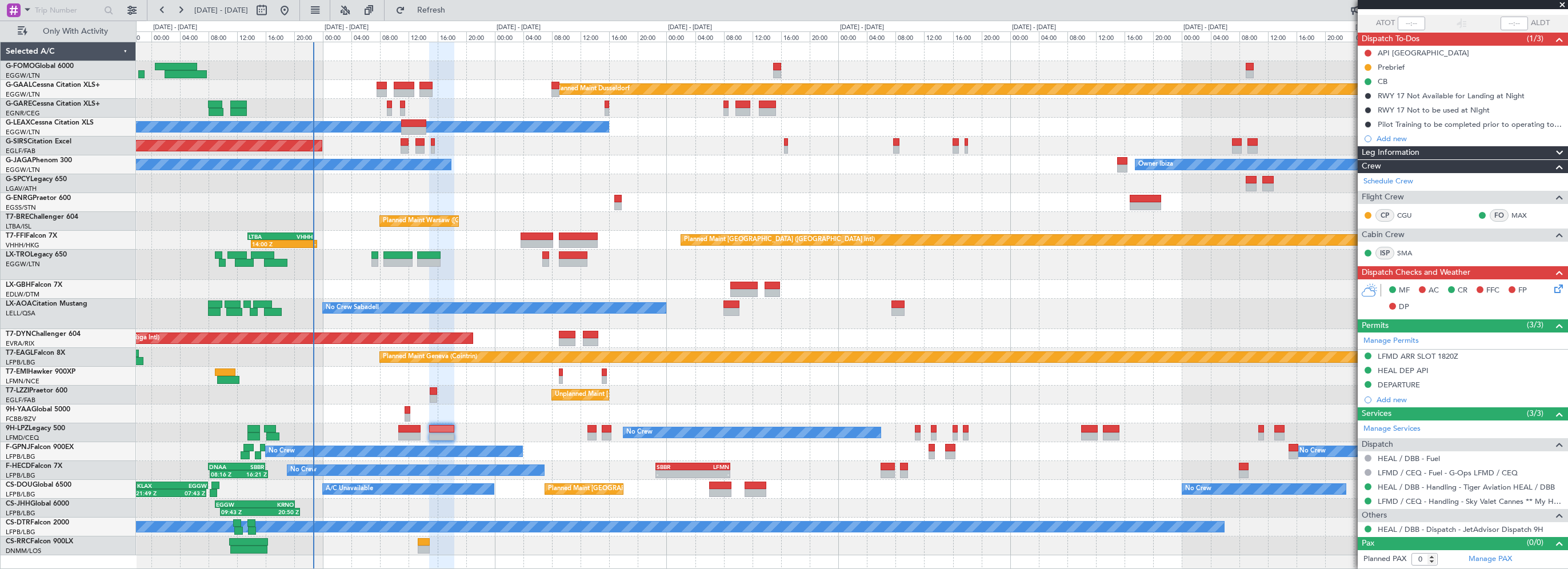
scroll to position [77, 0]
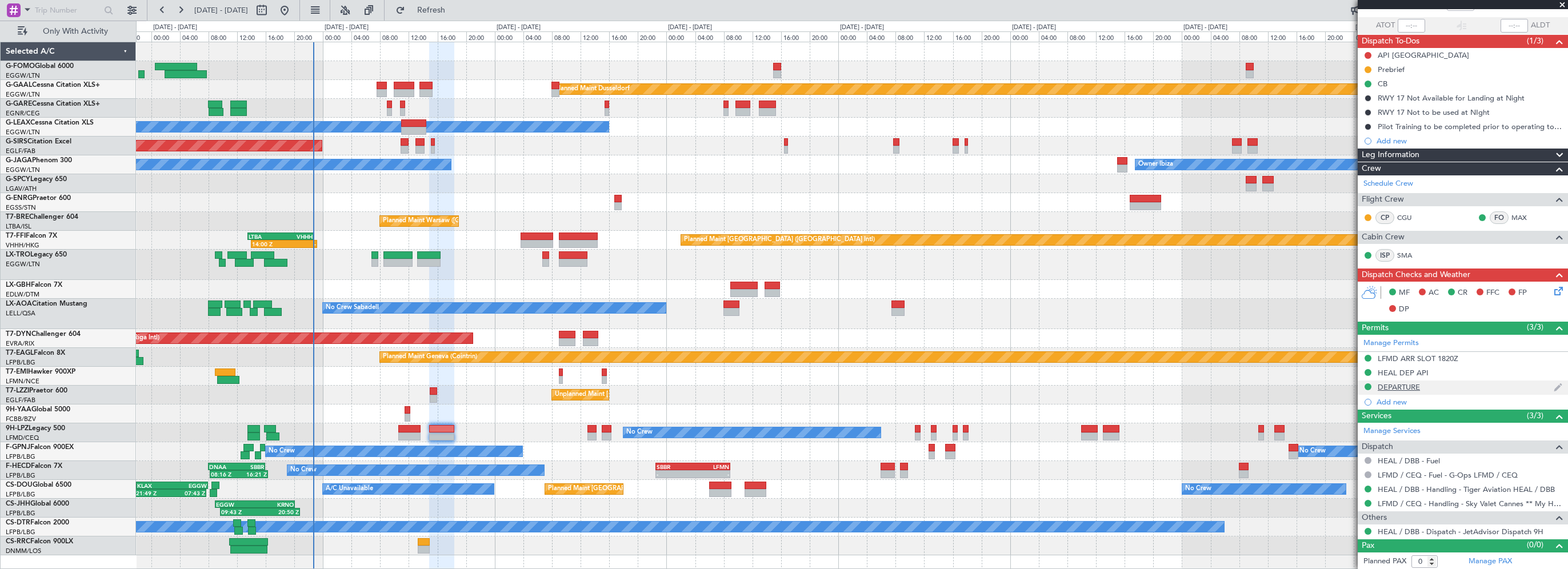
click at [1408, 388] on div "DEPARTURE" at bounding box center [1399, 387] width 42 height 10
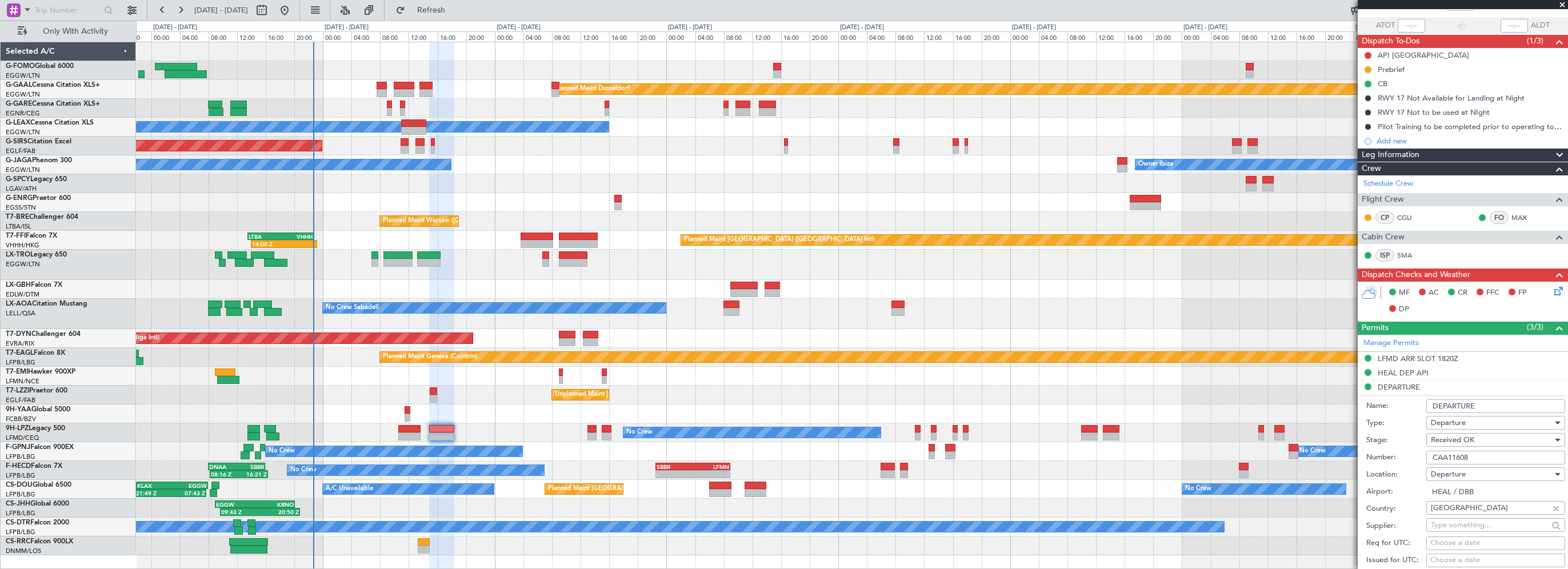
scroll to position [229, 0]
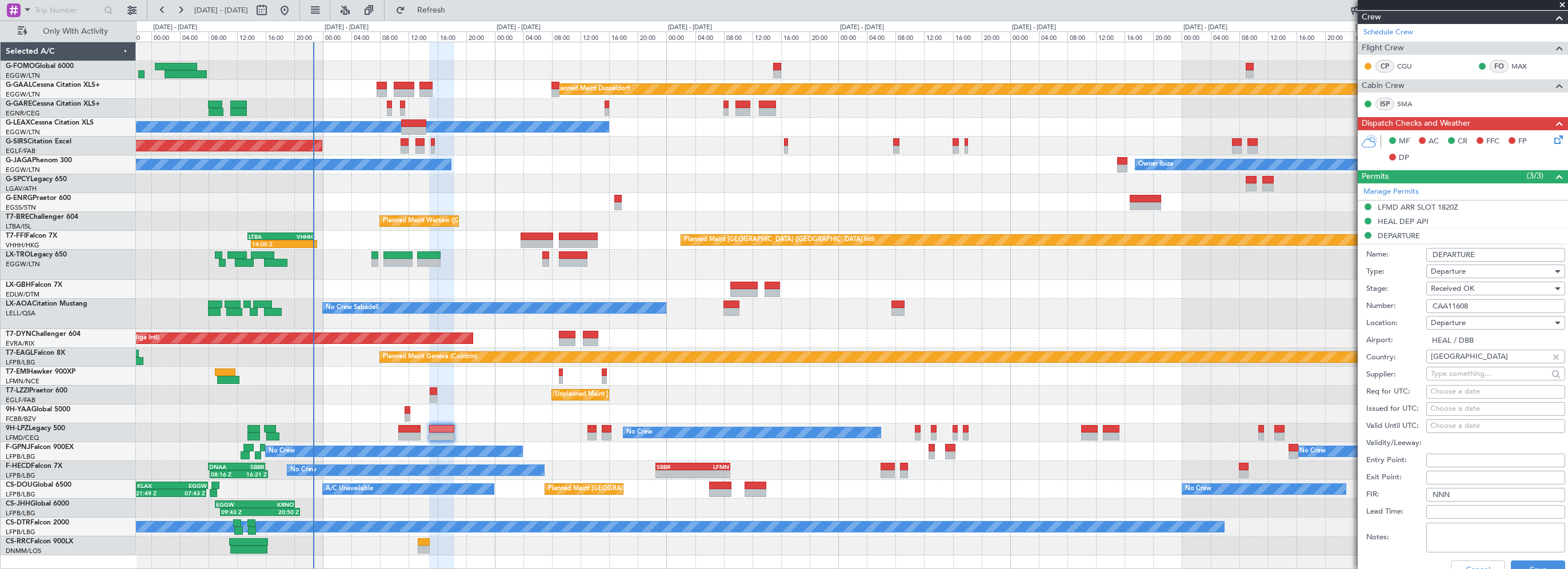
drag, startPoint x: 1488, startPoint y: 306, endPoint x: 1418, endPoint y: 306, distance: 70.0
click at [1418, 306] on div "Number: CAA11608" at bounding box center [1466, 306] width 199 height 17
click at [1478, 565] on button "Cancel" at bounding box center [1478, 570] width 54 height 18
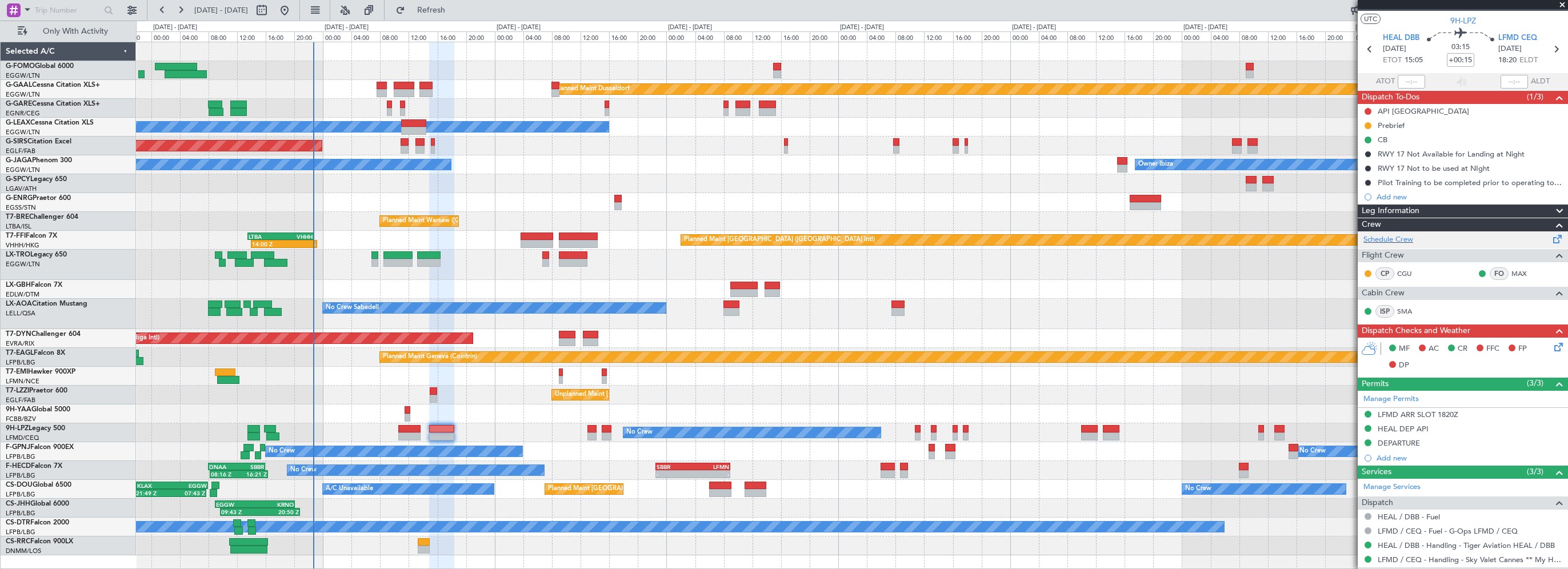
scroll to position [0, 0]
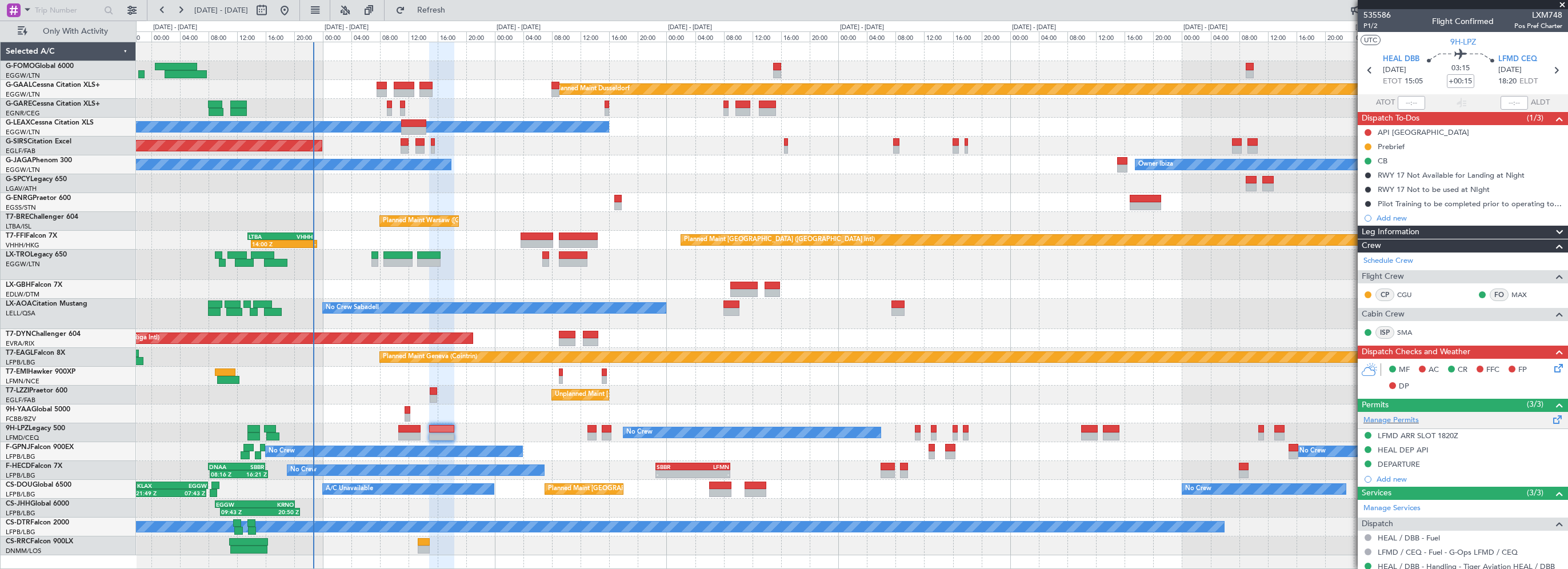
drag, startPoint x: 1428, startPoint y: 434, endPoint x: 1452, endPoint y: 416, distance: 30.0
click at [1428, 434] on div "LFMD ARR SLOT 1820Z" at bounding box center [1418, 436] width 80 height 10
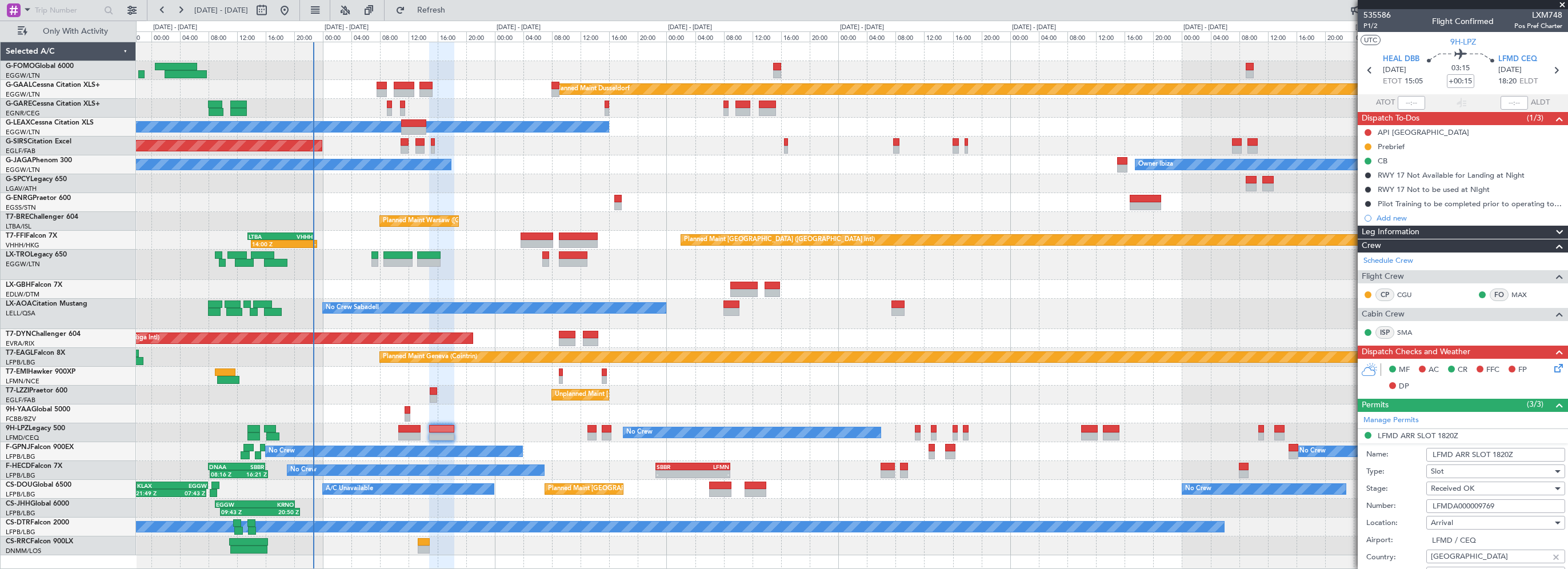
drag, startPoint x: 1505, startPoint y: 503, endPoint x: 1396, endPoint y: 504, distance: 109.0
click at [1396, 504] on div "Number: LFMDA000009769" at bounding box center [1466, 506] width 199 height 17
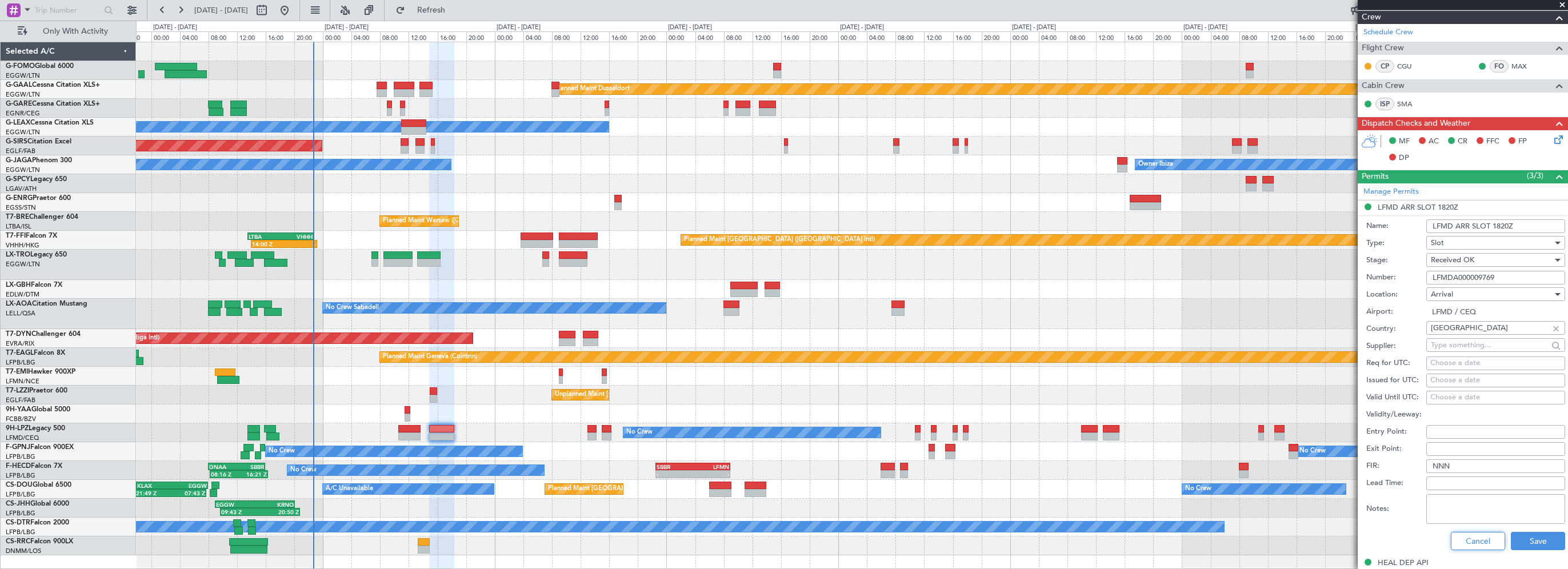
click at [1484, 535] on button "Cancel" at bounding box center [1478, 541] width 54 height 18
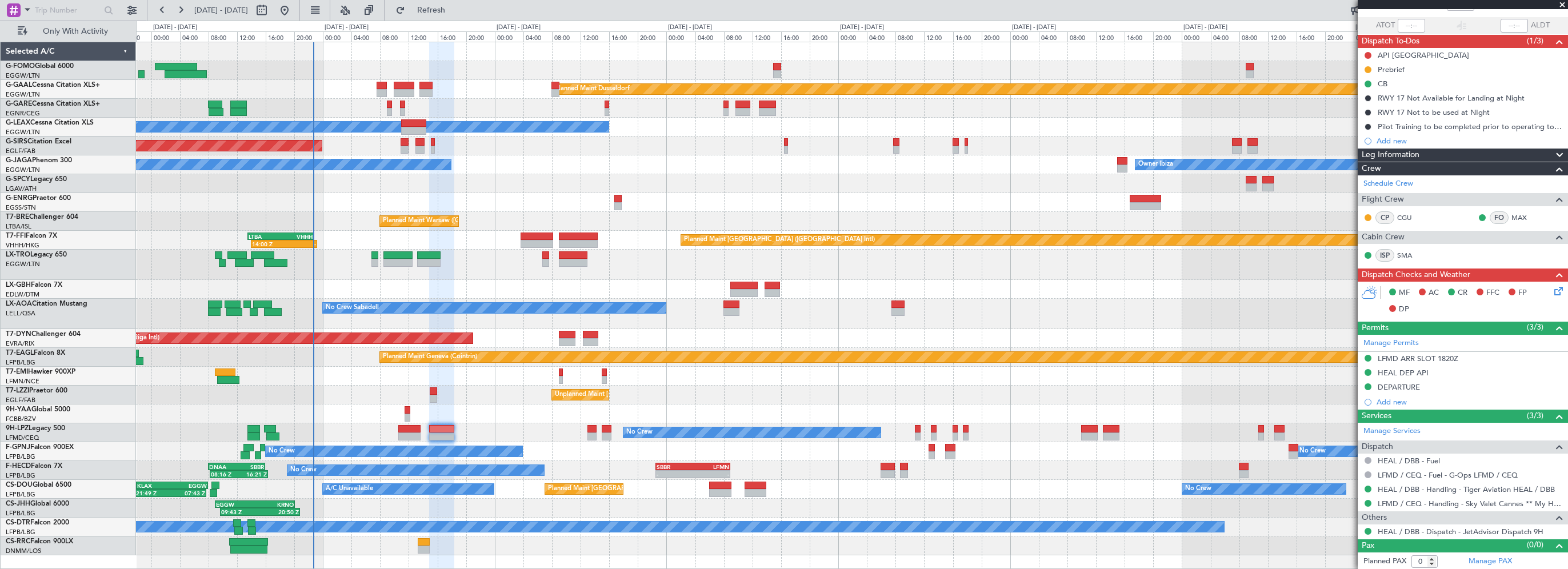
click at [1428, 157] on div "Leg Information" at bounding box center [1463, 155] width 210 height 13
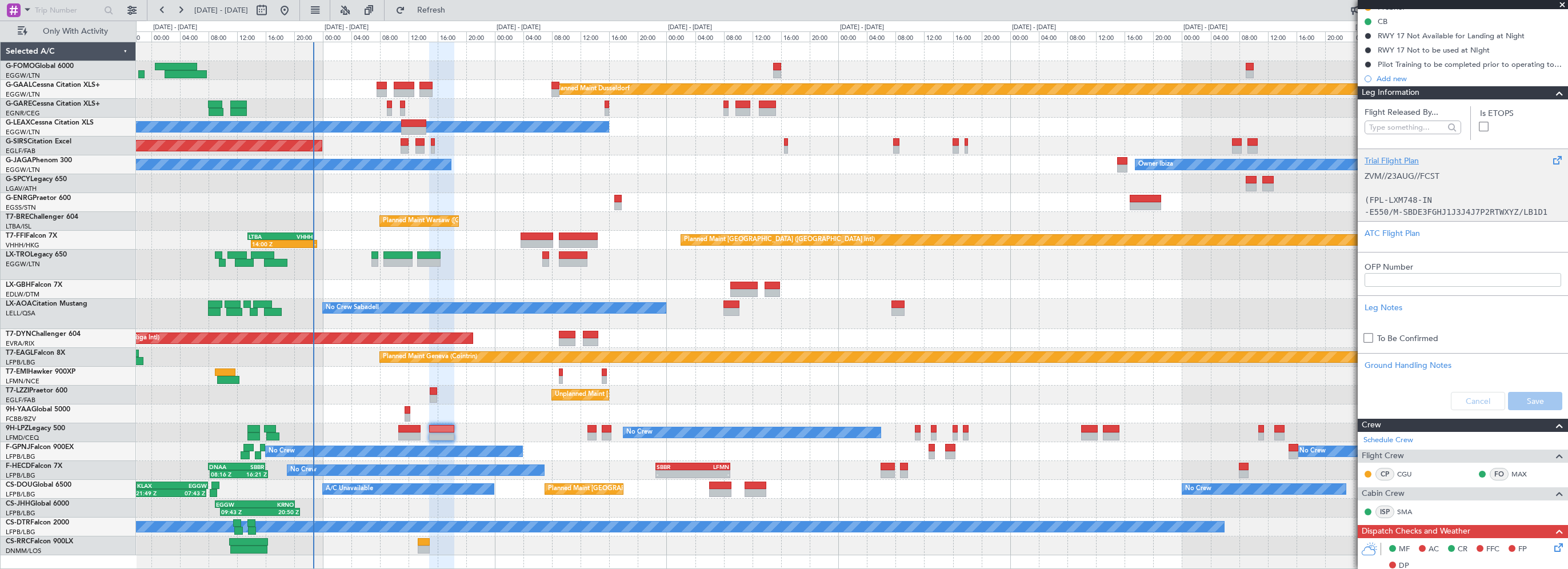
scroll to position [57, 0]
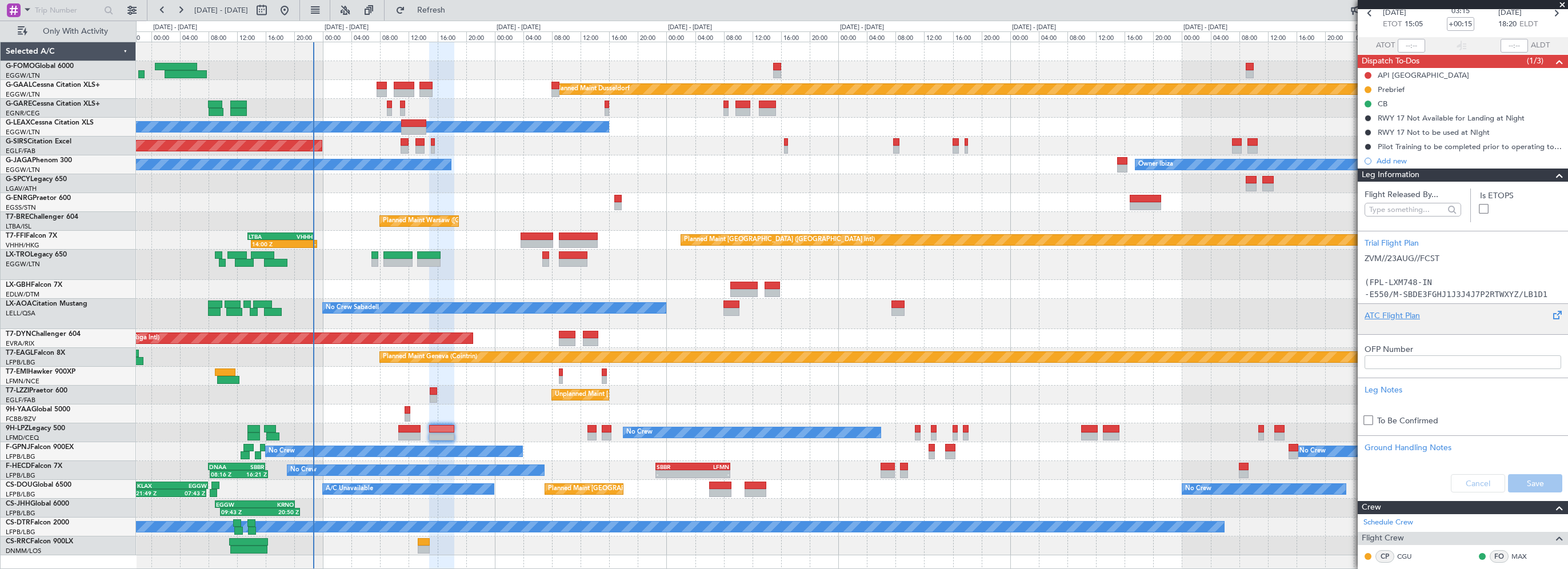
click at [1403, 313] on div "ATC Flight Plan" at bounding box center [1463, 316] width 197 height 12
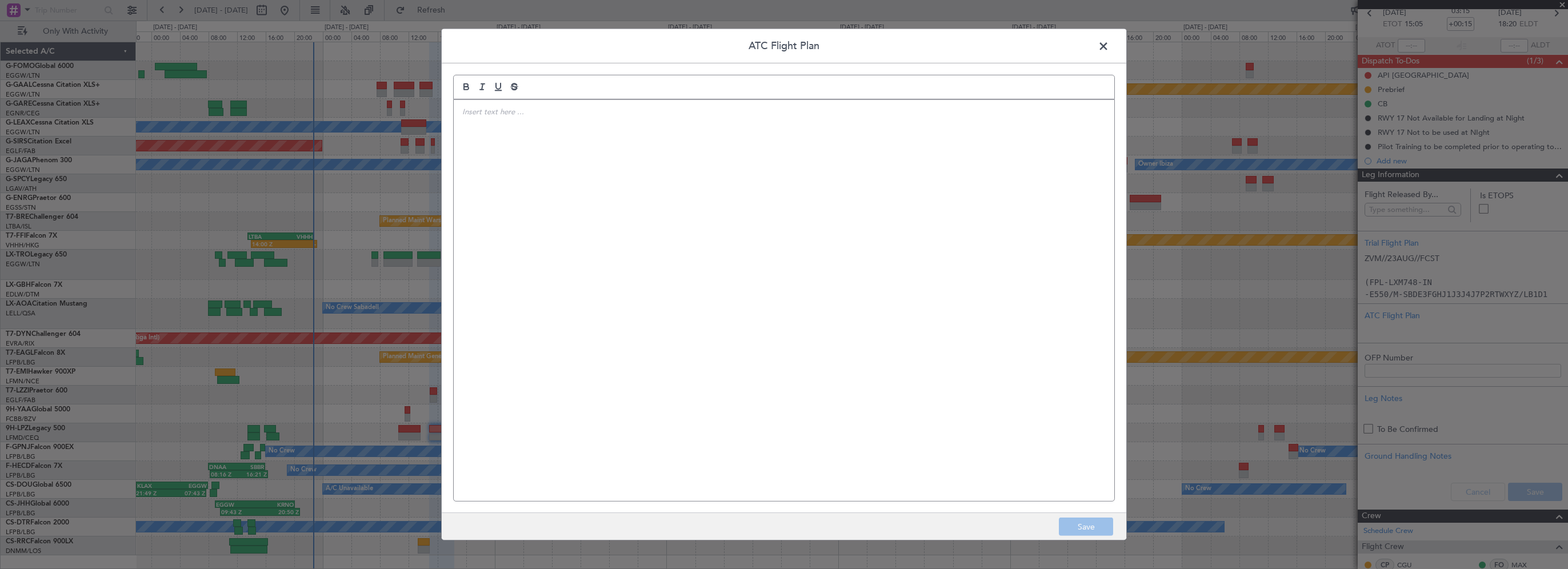
click at [822, 209] on div at bounding box center [784, 301] width 661 height 402
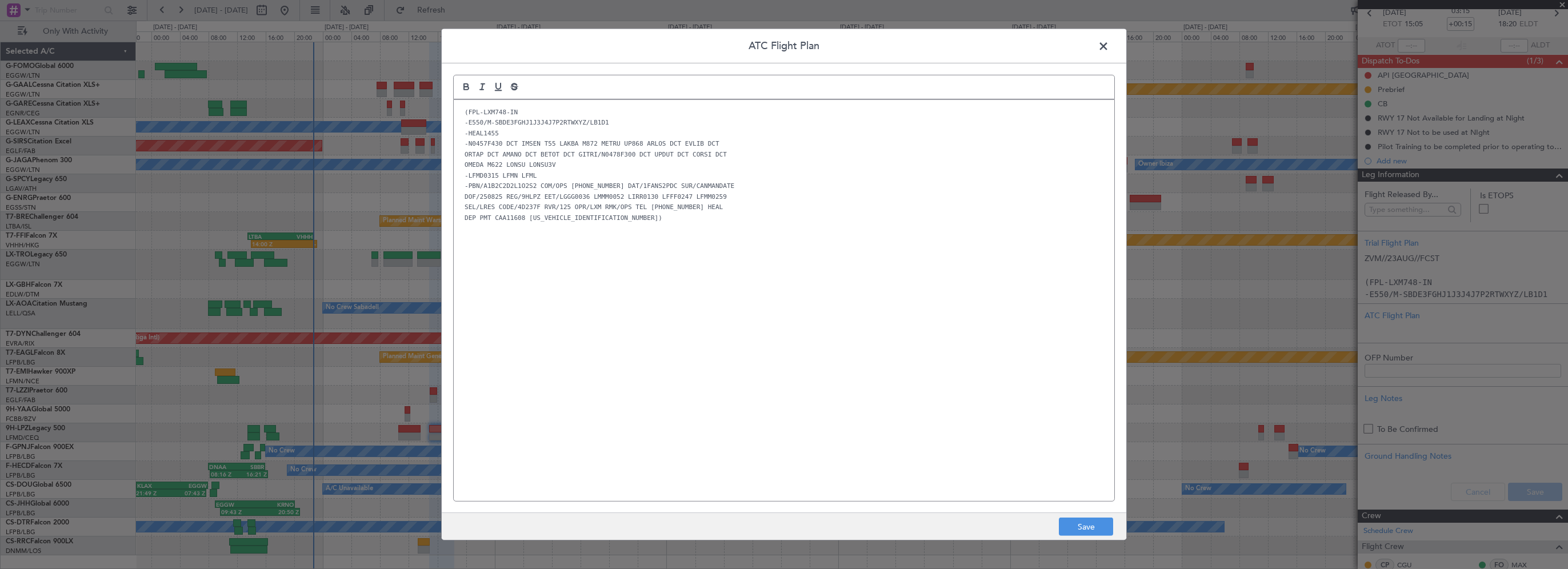
scroll to position [0, 0]
click at [1073, 526] on button "Save" at bounding box center [1086, 527] width 54 height 18
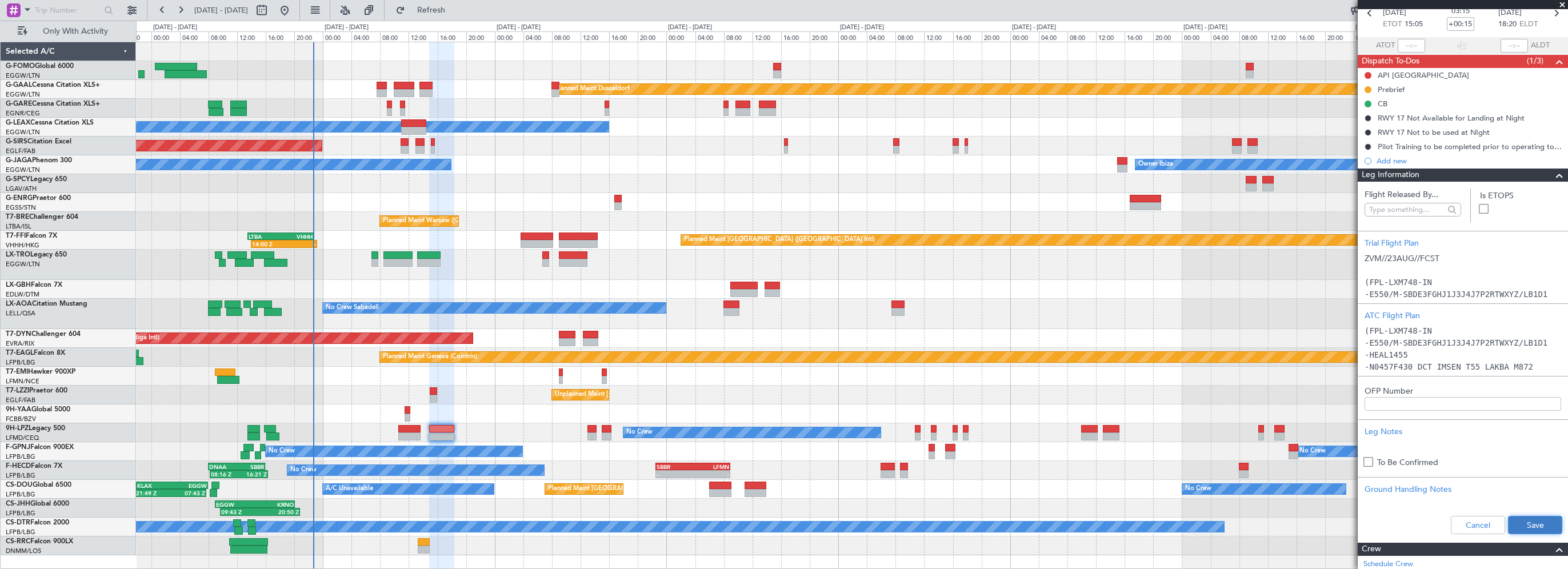
click at [1536, 526] on button "Save" at bounding box center [1535, 525] width 54 height 18
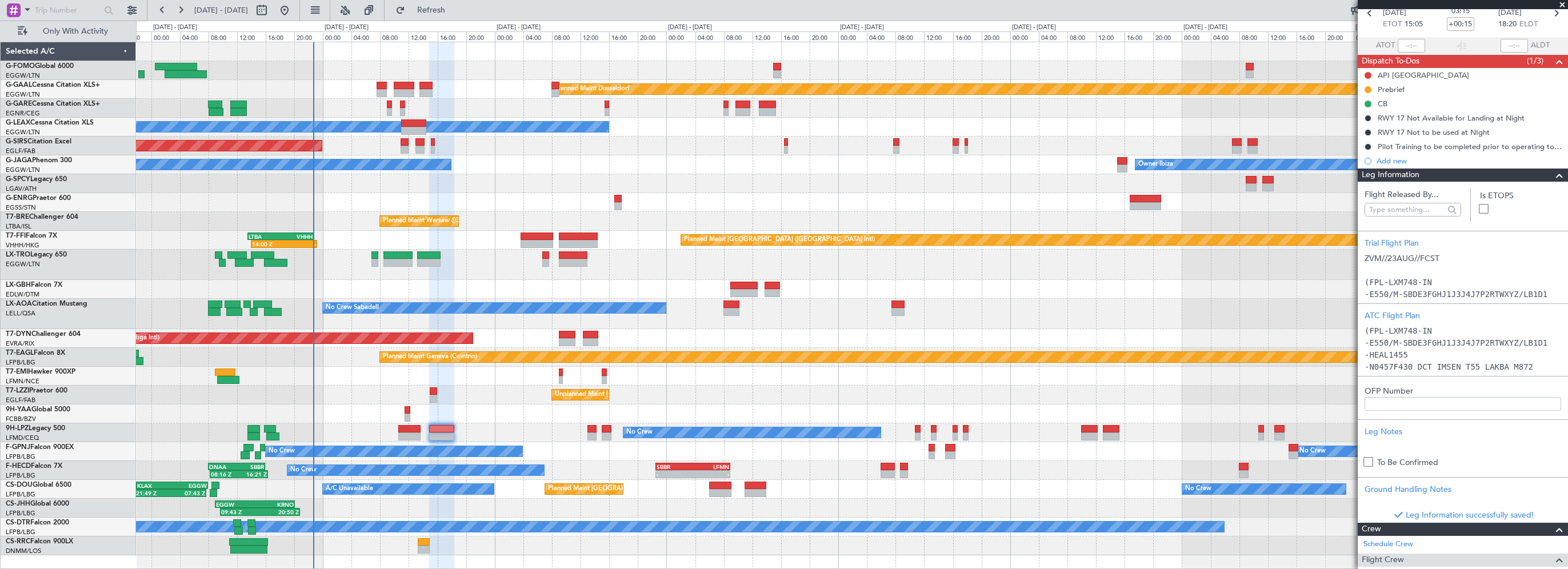
click at [1553, 174] on span at bounding box center [1560, 176] width 14 height 14
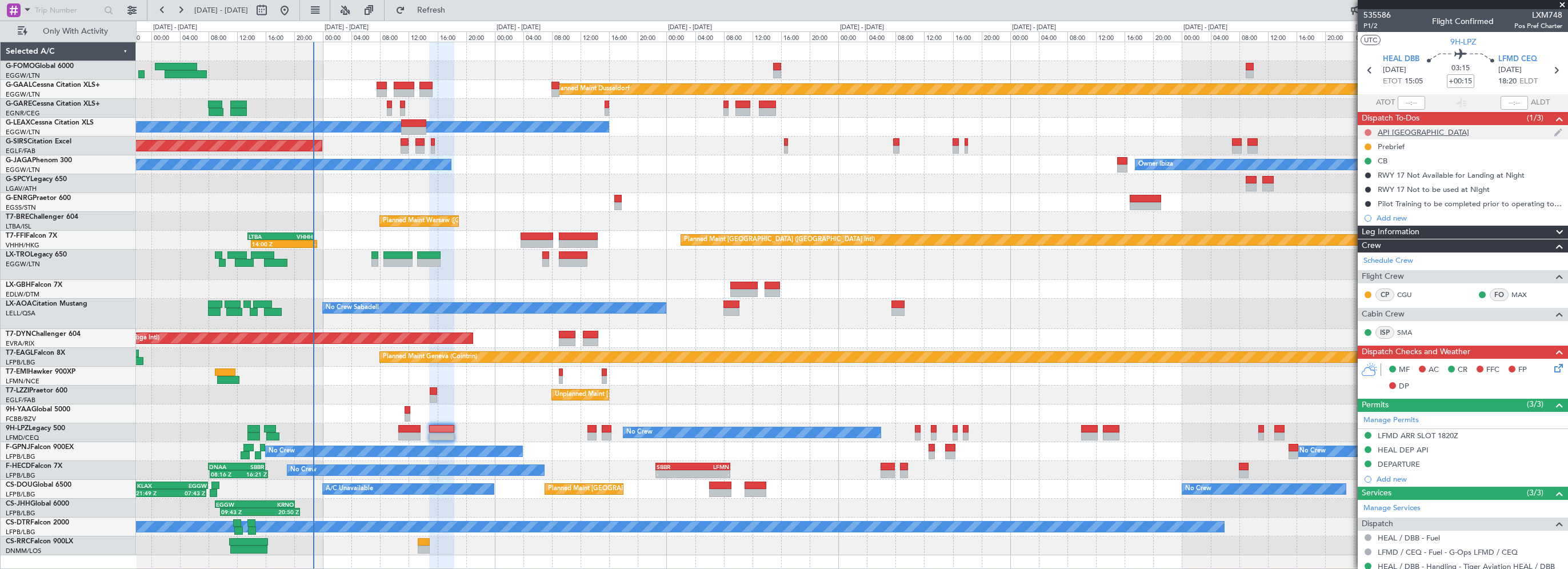
click at [1370, 133] on button at bounding box center [1368, 133] width 7 height 7
click at [1365, 185] on span "Completed" at bounding box center [1373, 182] width 37 height 12
click at [1368, 146] on button at bounding box center [1368, 147] width 7 height 7
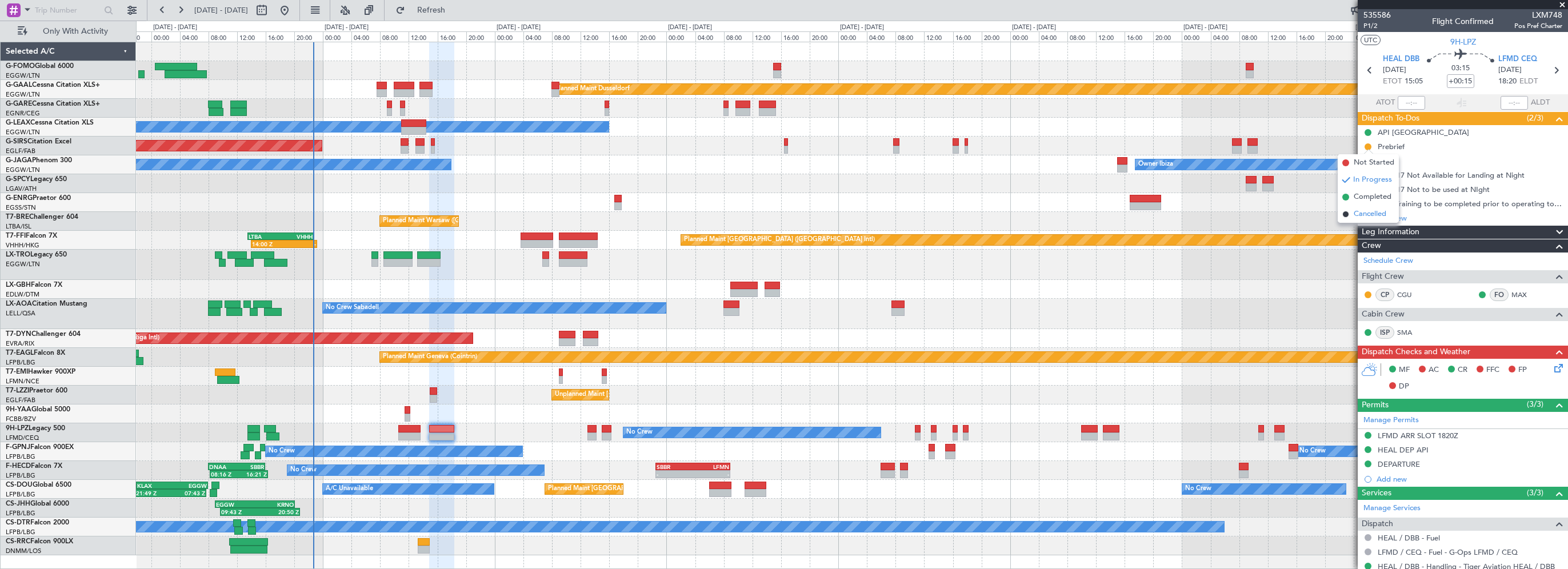
click at [1365, 213] on span "Cancelled" at bounding box center [1370, 214] width 33 height 12
click at [1552, 365] on icon at bounding box center [1556, 366] width 9 height 9
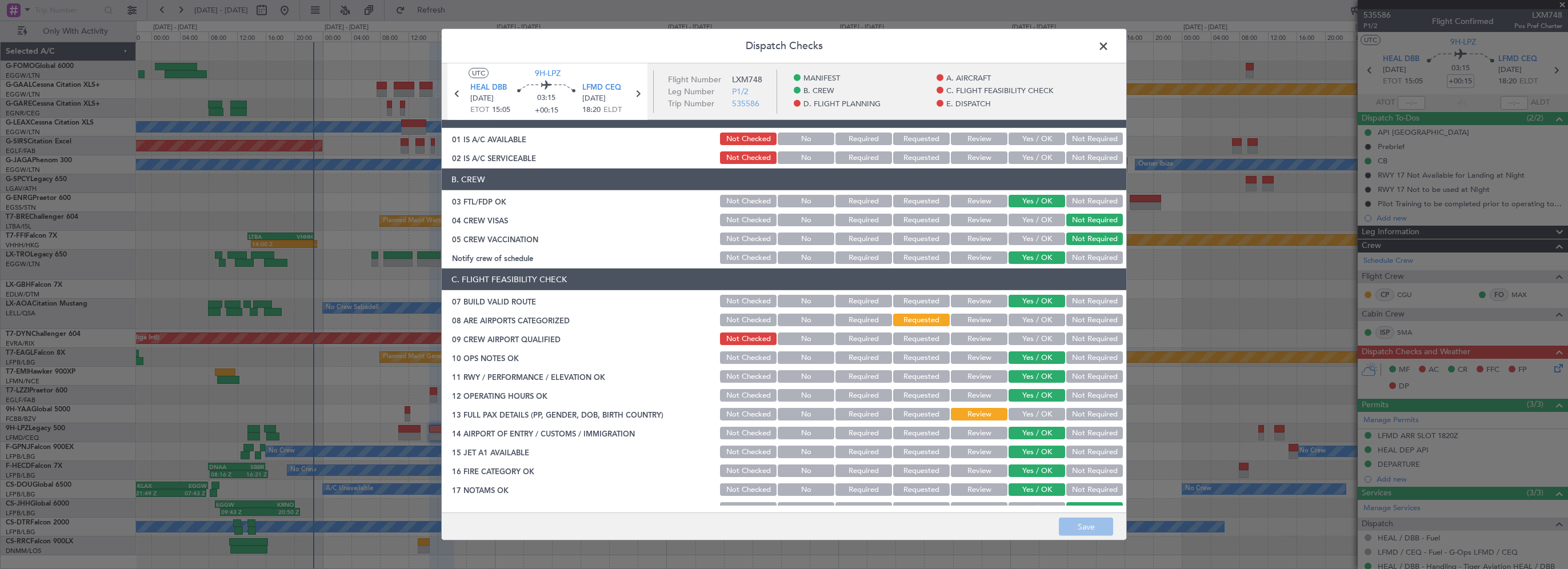
scroll to position [114, 0]
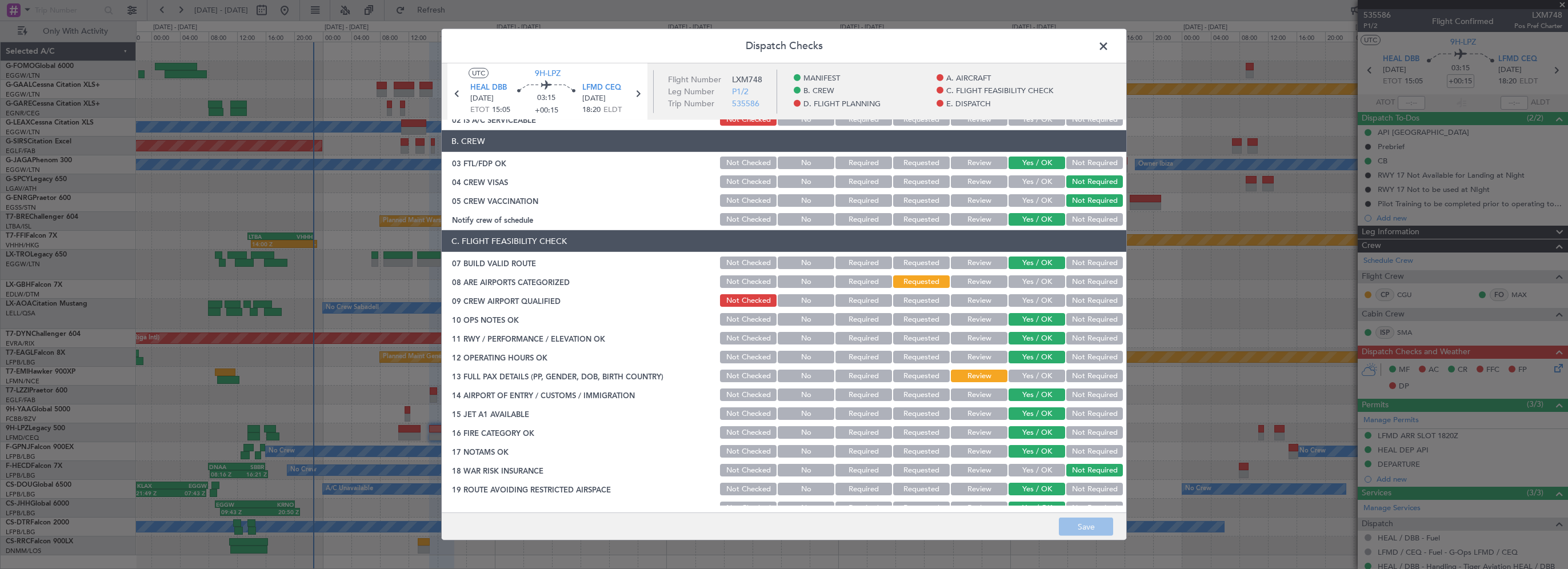
drag, startPoint x: 1049, startPoint y: 287, endPoint x: 1039, endPoint y: 281, distance: 11.7
click at [1047, 284] on button "Yes / OK" at bounding box center [1036, 282] width 56 height 12
click at [1032, 304] on button "Yes / OK" at bounding box center [1036, 300] width 56 height 12
click at [1039, 375] on button "Yes / OK" at bounding box center [1036, 376] width 56 height 12
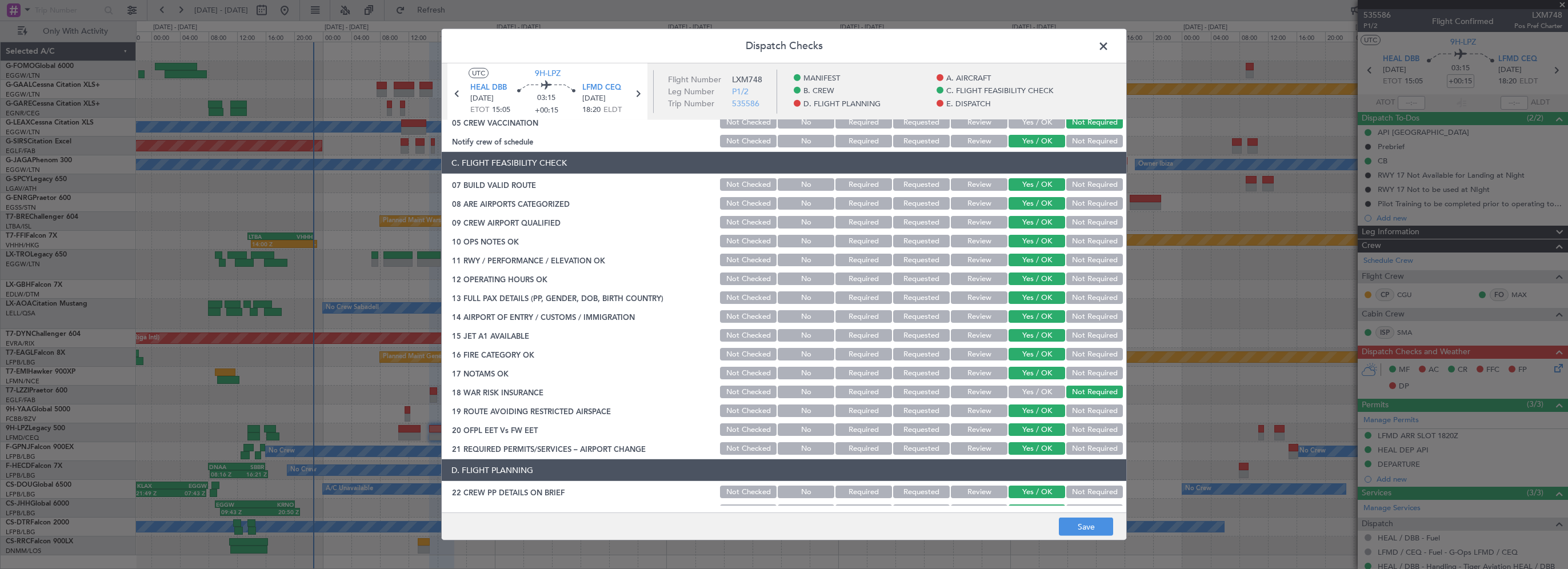
scroll to position [286, 0]
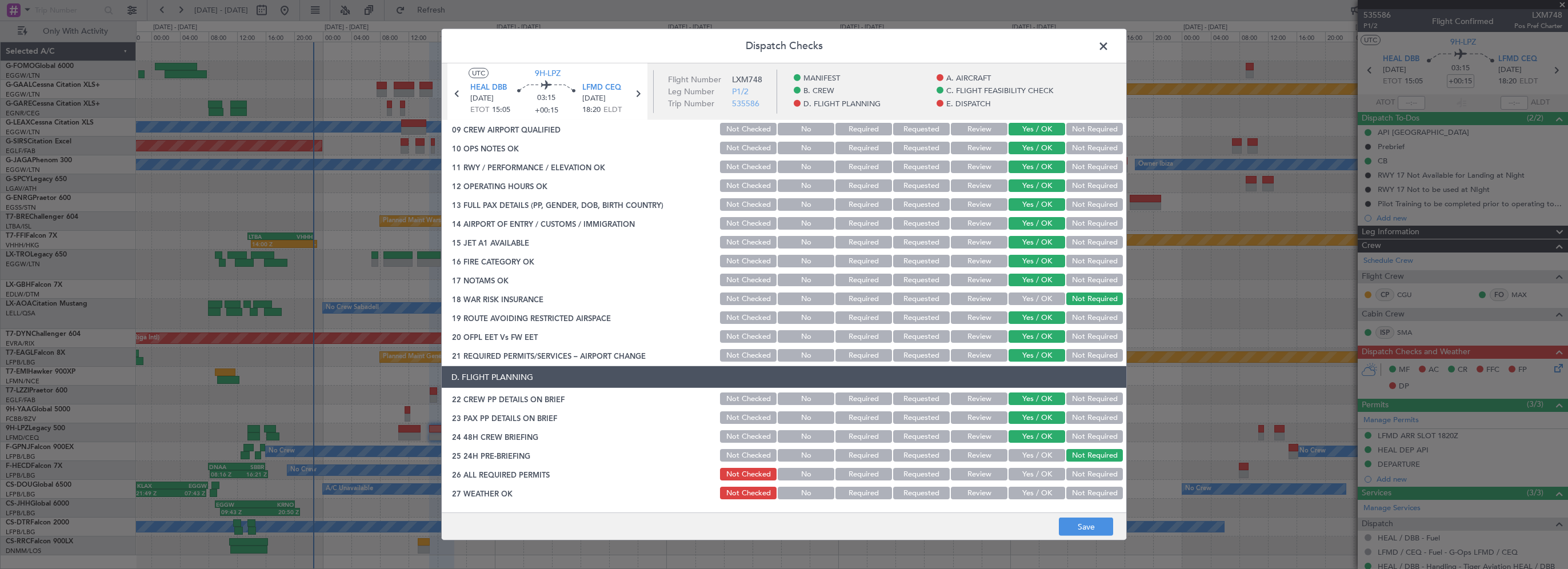
click at [1015, 474] on button "Yes / OK" at bounding box center [1036, 474] width 56 height 12
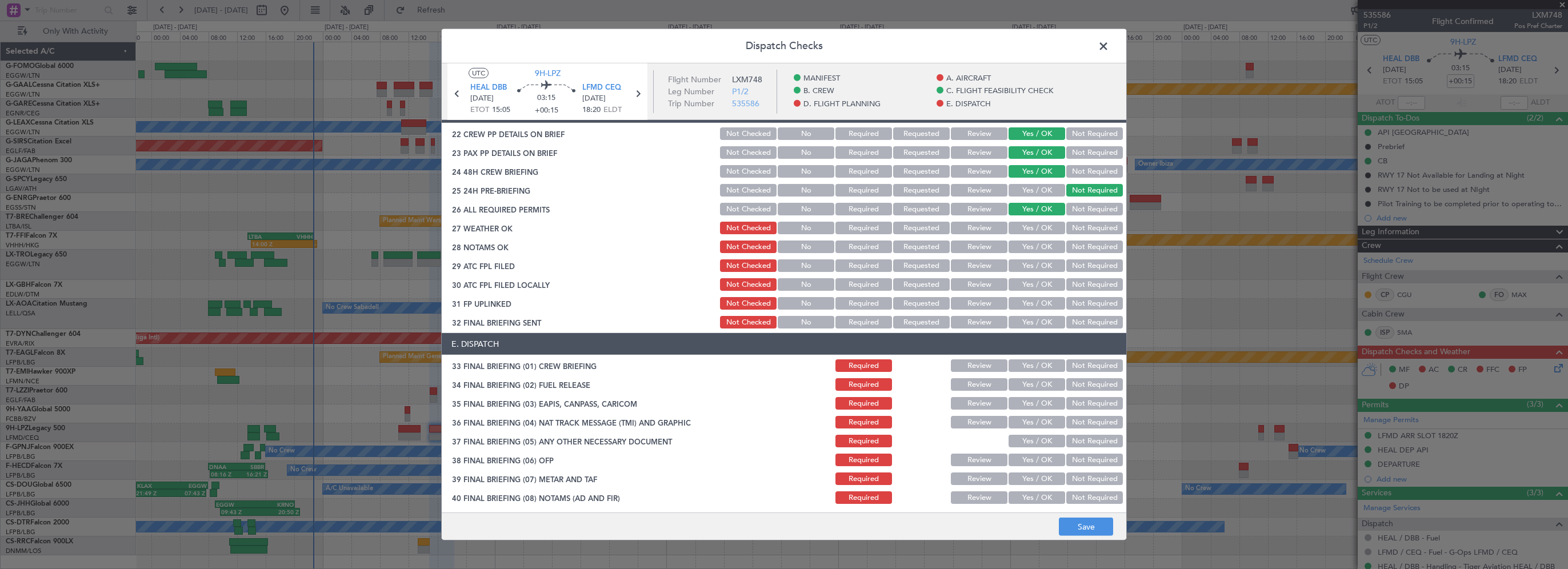
scroll to position [572, 0]
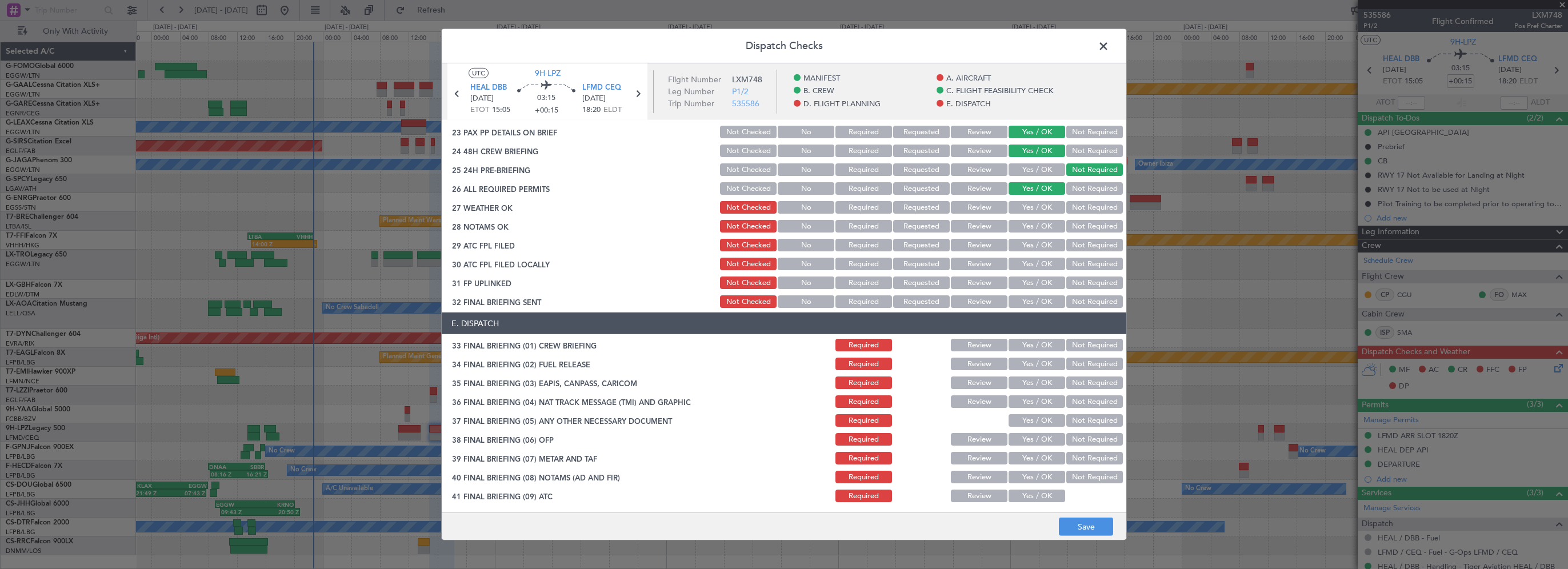
click at [1033, 209] on button "Yes / OK" at bounding box center [1036, 208] width 56 height 12
click at [963, 208] on button "Review" at bounding box center [979, 208] width 56 height 12
click at [961, 222] on button "Review" at bounding box center [979, 226] width 56 height 12
click at [1013, 210] on button "Yes / OK" at bounding box center [1036, 208] width 56 height 12
click at [1012, 227] on button "Yes / OK" at bounding box center [1036, 226] width 56 height 12
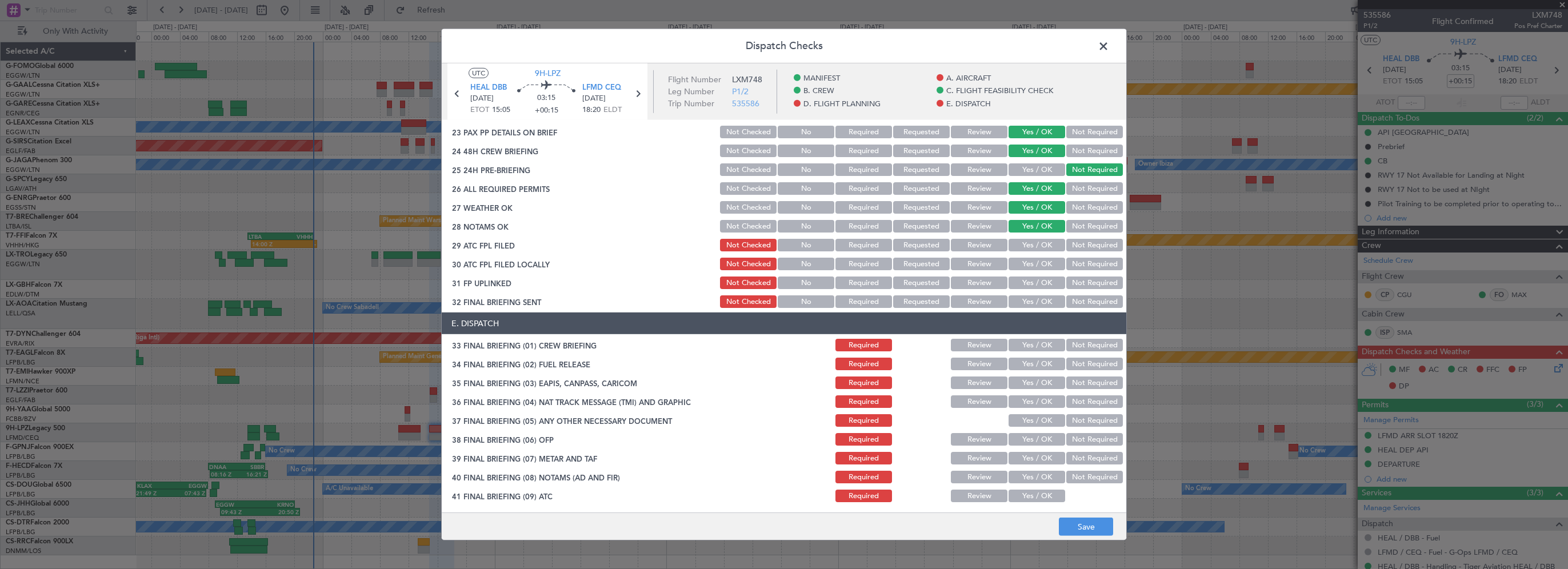
click at [1022, 249] on button "Yes / OK" at bounding box center [1036, 245] width 56 height 12
click at [1066, 263] on button "Not Required" at bounding box center [1094, 264] width 56 height 12
drag, startPoint x: 1040, startPoint y: 278, endPoint x: 1039, endPoint y: 284, distance: 6.1
click at [1040, 281] on button "Yes / OK" at bounding box center [1036, 282] width 56 height 12
click at [1037, 301] on button "Yes / OK" at bounding box center [1036, 302] width 56 height 12
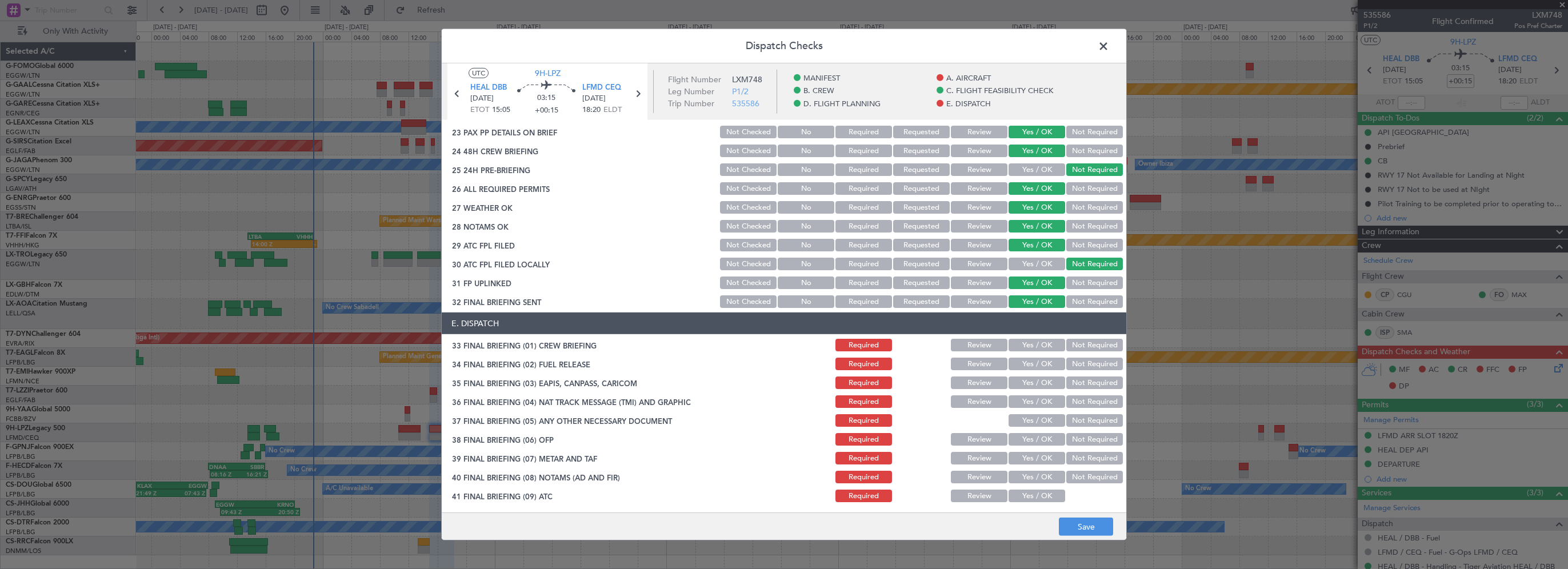
drag, startPoint x: 1032, startPoint y: 346, endPoint x: 1029, endPoint y: 365, distance: 19.2
click at [1032, 349] on button "Yes / OK" at bounding box center [1036, 345] width 56 height 12
click at [1029, 368] on button "Yes / OK" at bounding box center [1036, 364] width 56 height 12
click at [1073, 387] on button "Not Required" at bounding box center [1094, 383] width 56 height 12
click at [1069, 406] on button "Not Required" at bounding box center [1094, 402] width 56 height 12
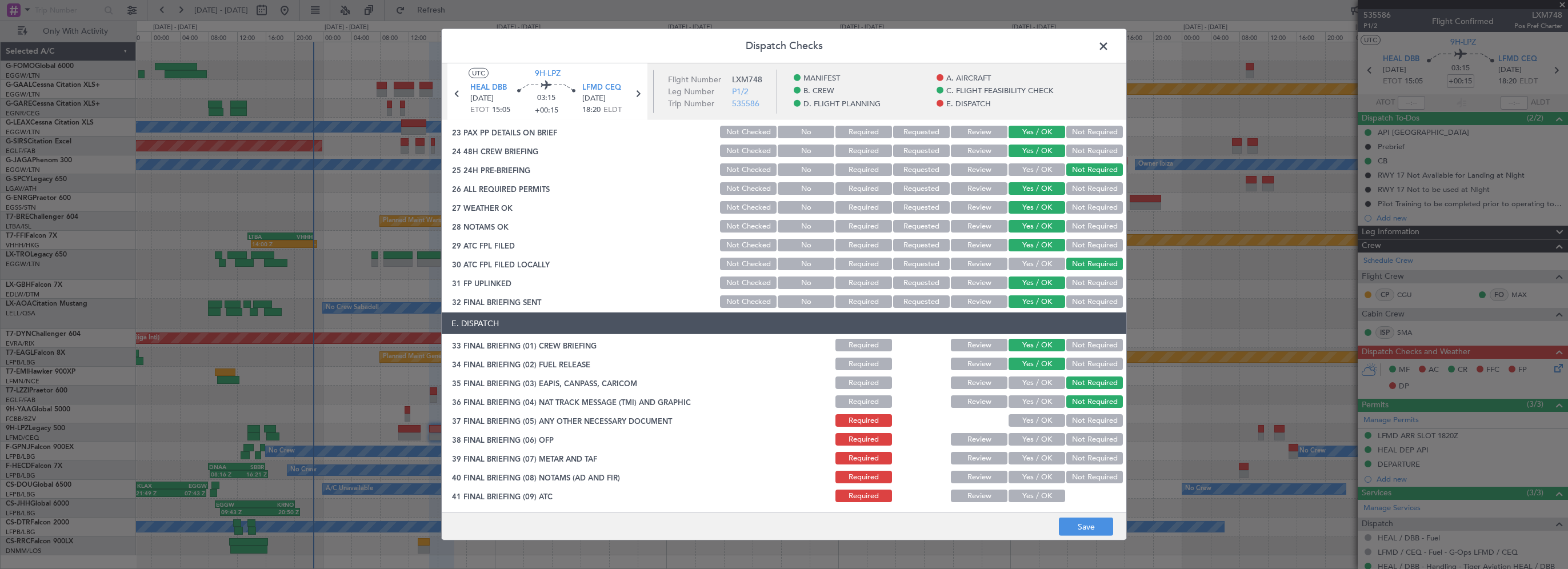
click at [1066, 424] on button "Not Required" at bounding box center [1094, 421] width 56 height 12
drag, startPoint x: 1035, startPoint y: 443, endPoint x: 1026, endPoint y: 460, distance: 19.2
click at [1035, 444] on button "Yes / OK" at bounding box center [1036, 440] width 56 height 12
click at [1026, 460] on button "Yes / OK" at bounding box center [1036, 458] width 56 height 12
click at [1023, 477] on button "Yes / OK" at bounding box center [1036, 477] width 56 height 12
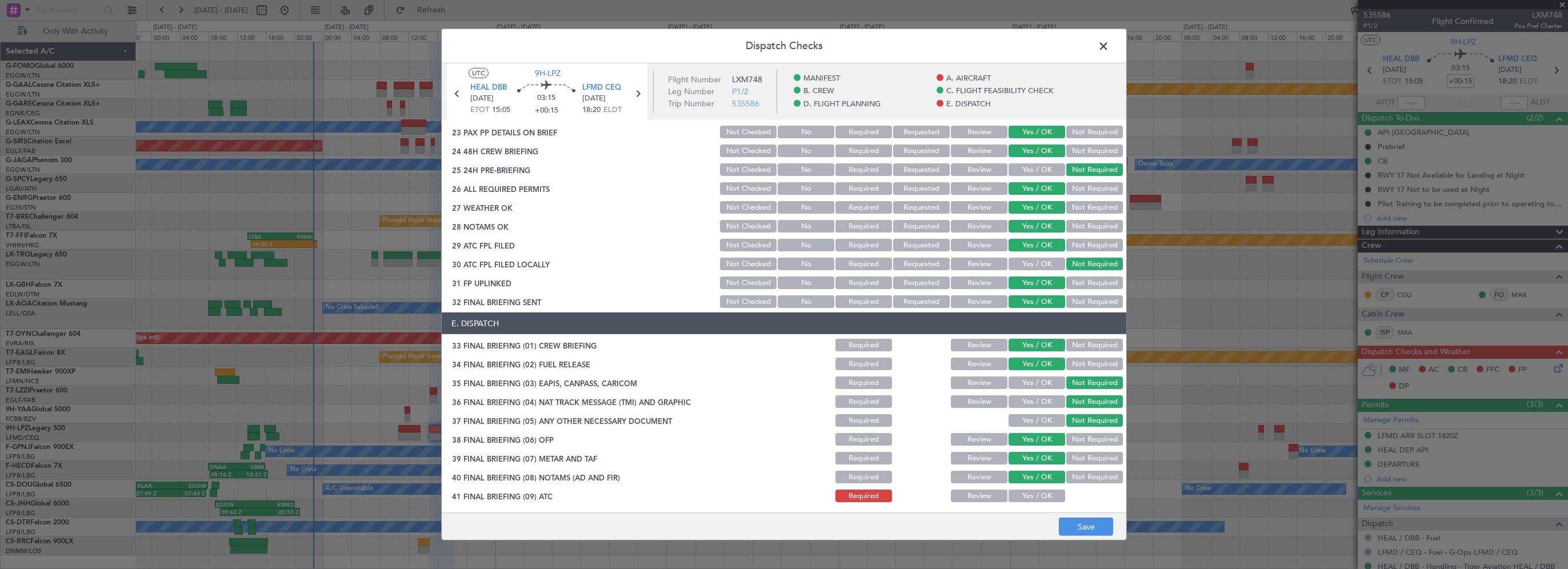
scroll to position [629, 0]
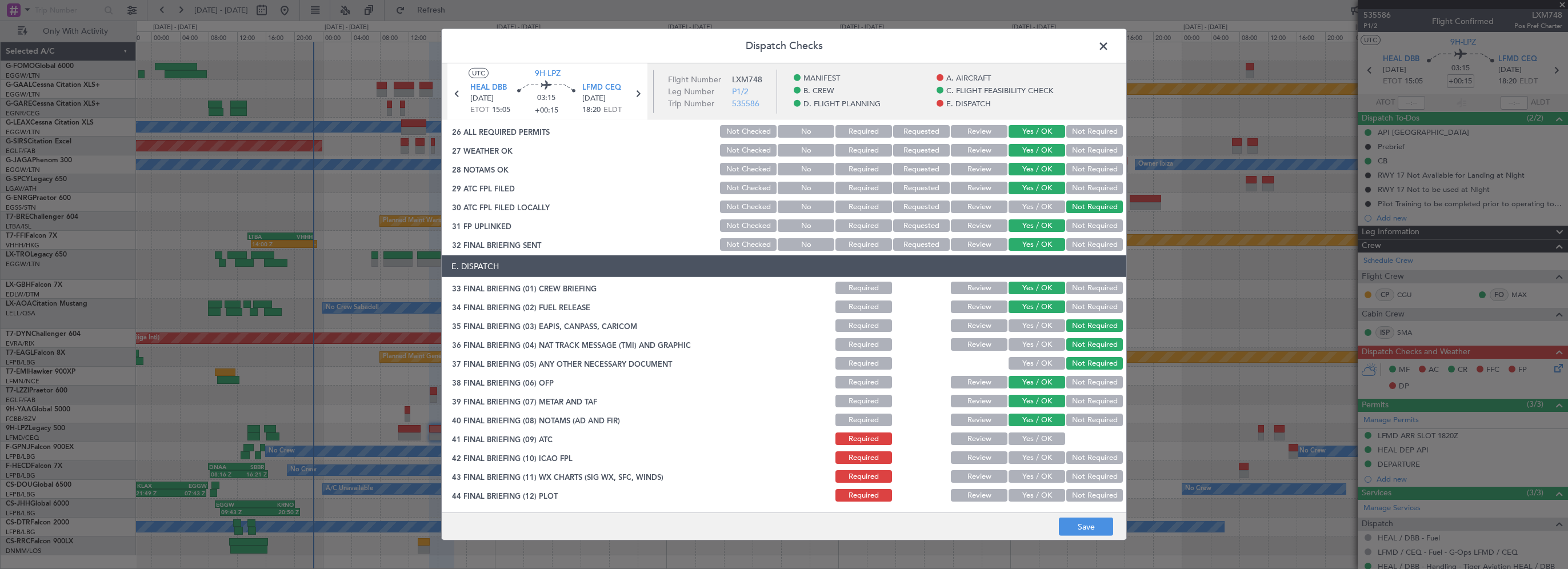
click at [1030, 441] on button "Yes / OK" at bounding box center [1036, 439] width 56 height 12
drag, startPoint x: 1032, startPoint y: 462, endPoint x: 1032, endPoint y: 474, distance: 12.0
click at [1032, 464] on div "Yes / OK" at bounding box center [1036, 458] width 58 height 16
click at [1032, 478] on button "Yes / OK" at bounding box center [1036, 476] width 56 height 12
click at [1032, 493] on button "Yes / OK" at bounding box center [1036, 495] width 56 height 12
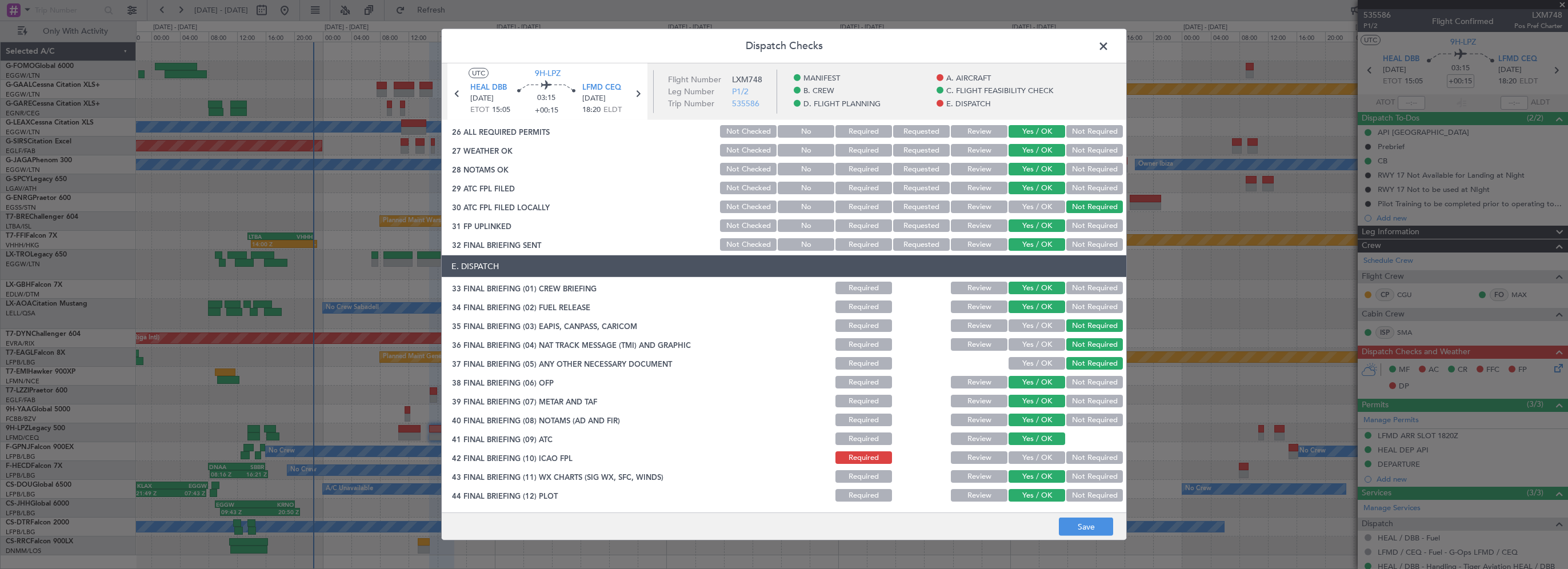
click at [1045, 451] on button "Yes / OK" at bounding box center [1036, 457] width 56 height 12
click at [1094, 522] on button "Save" at bounding box center [1086, 527] width 54 height 18
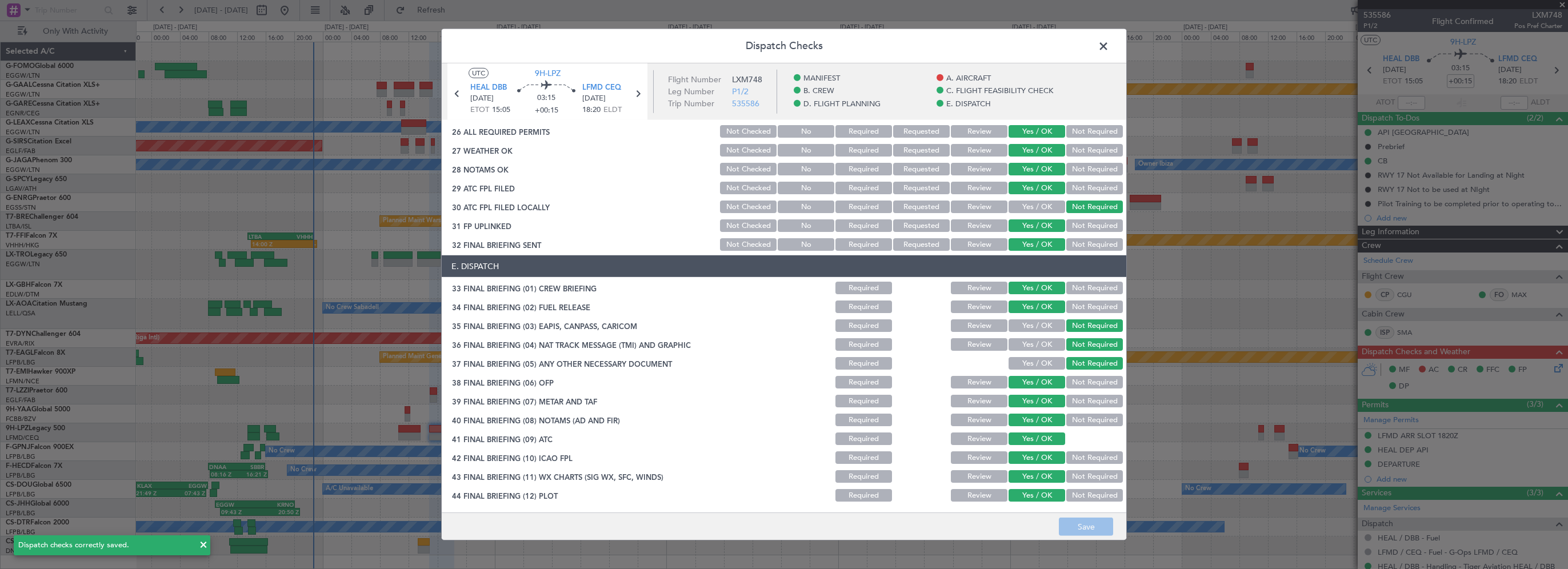
click at [1109, 45] on span at bounding box center [1109, 49] width 0 height 23
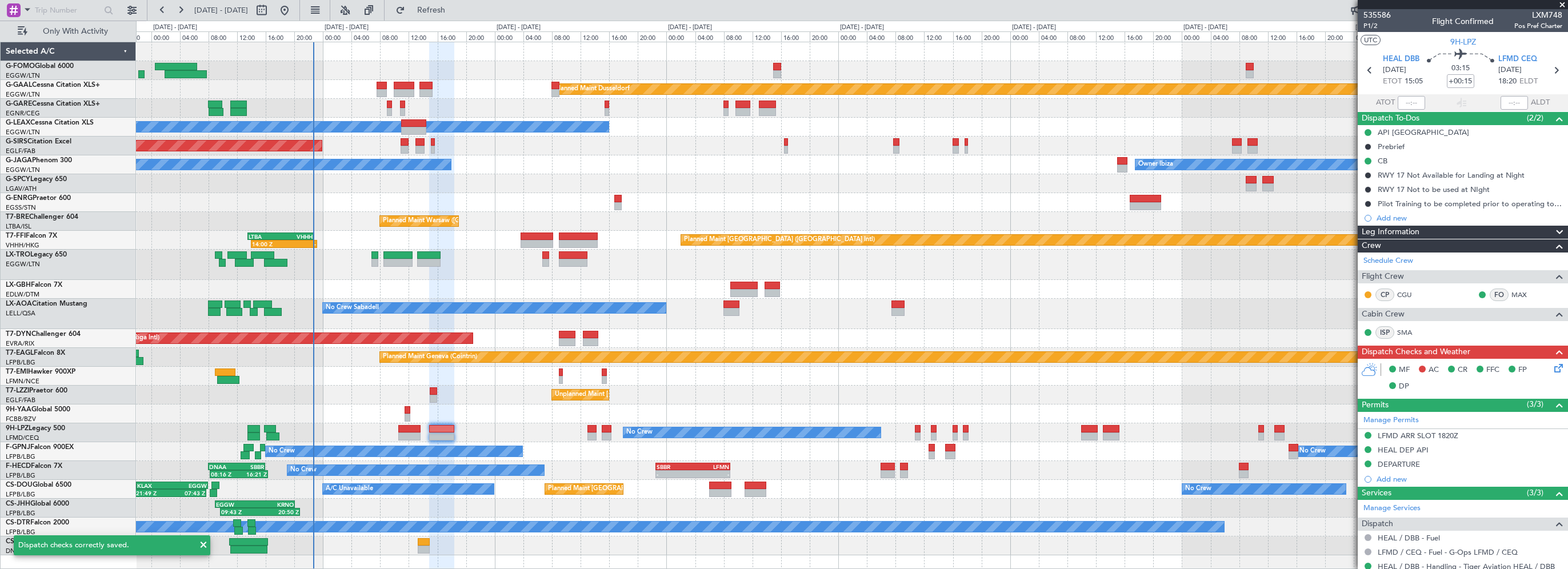
click at [1411, 231] on span "Leg Information" at bounding box center [1390, 232] width 58 height 13
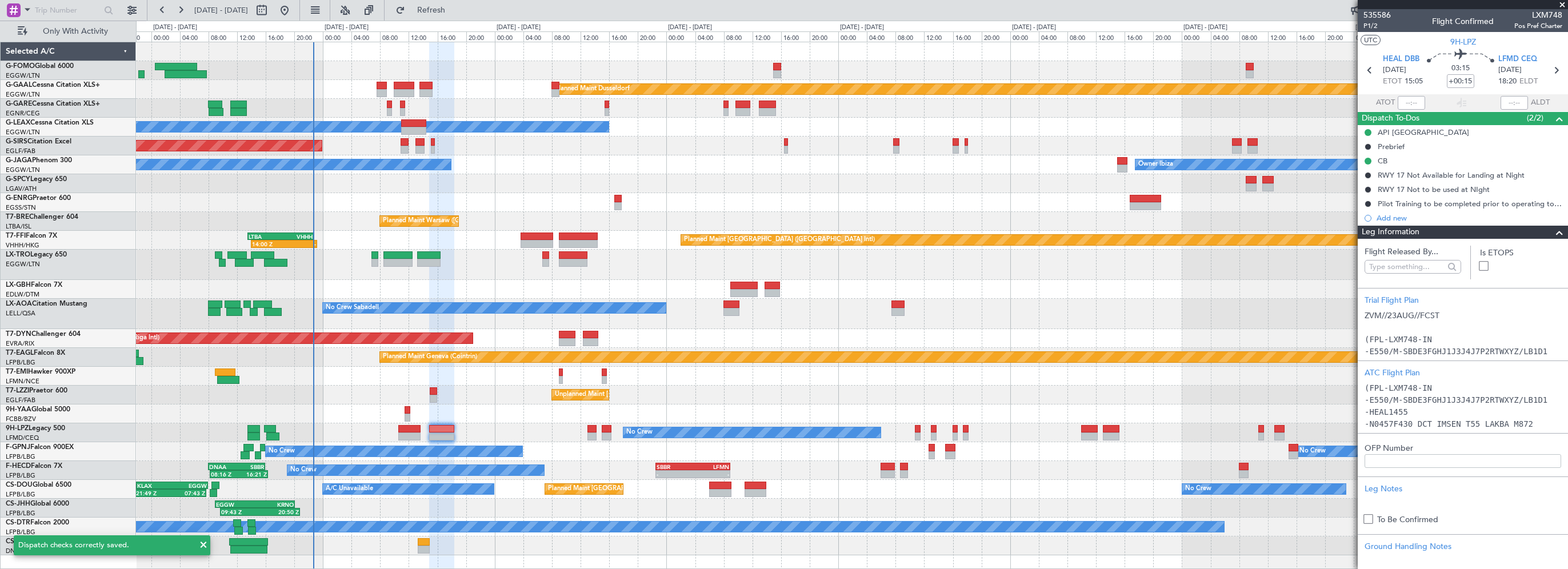
click at [1411, 231] on span "Leg Information" at bounding box center [1390, 232] width 58 height 13
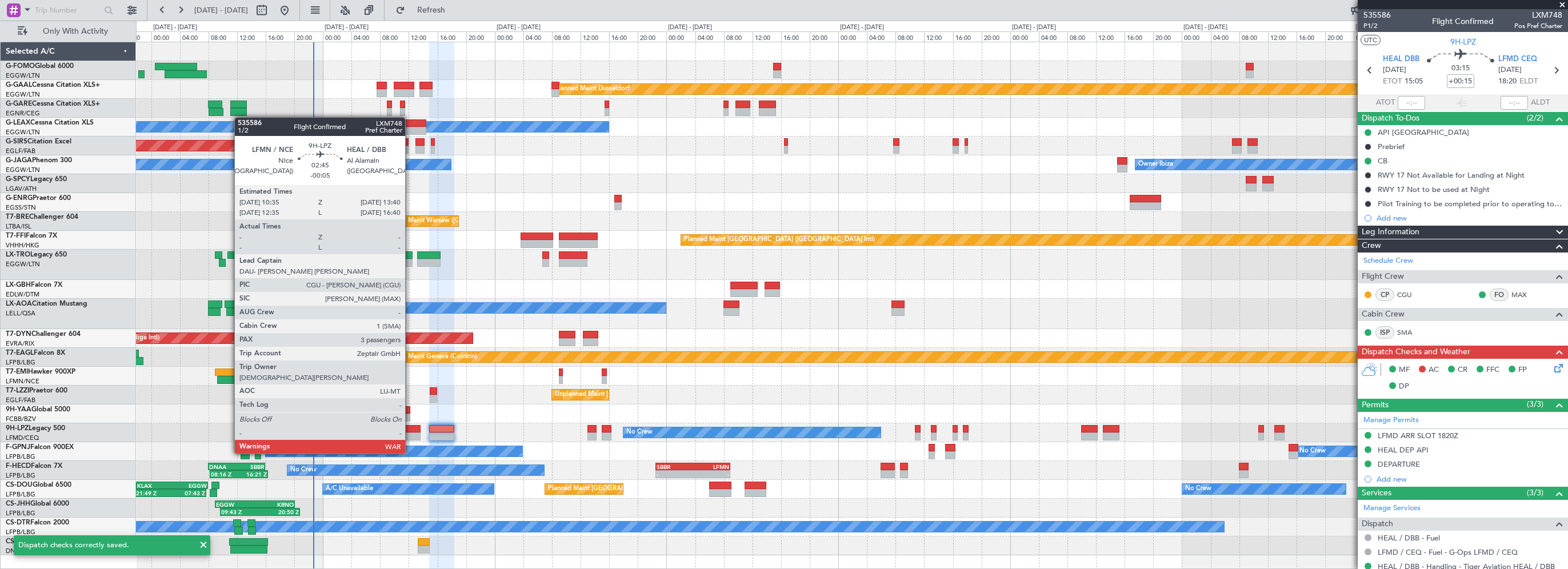
click at [410, 433] on div at bounding box center [409, 437] width 22 height 8
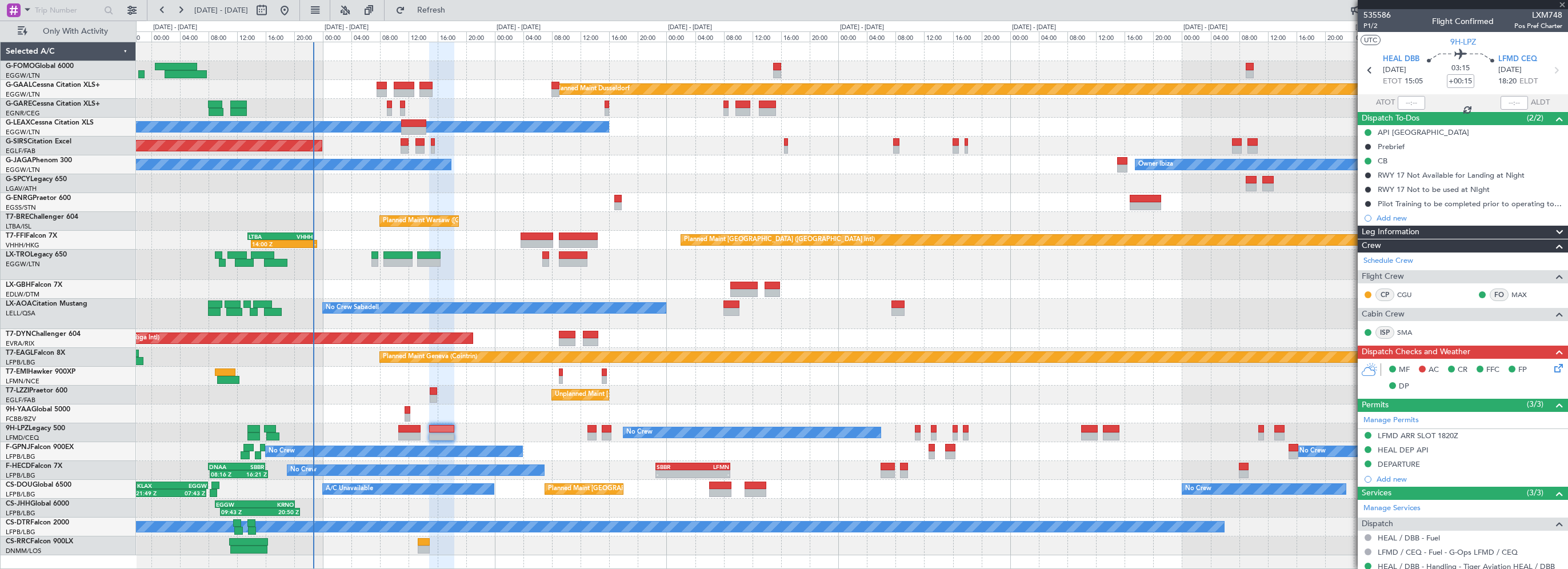
type input "-00:05"
type input "3"
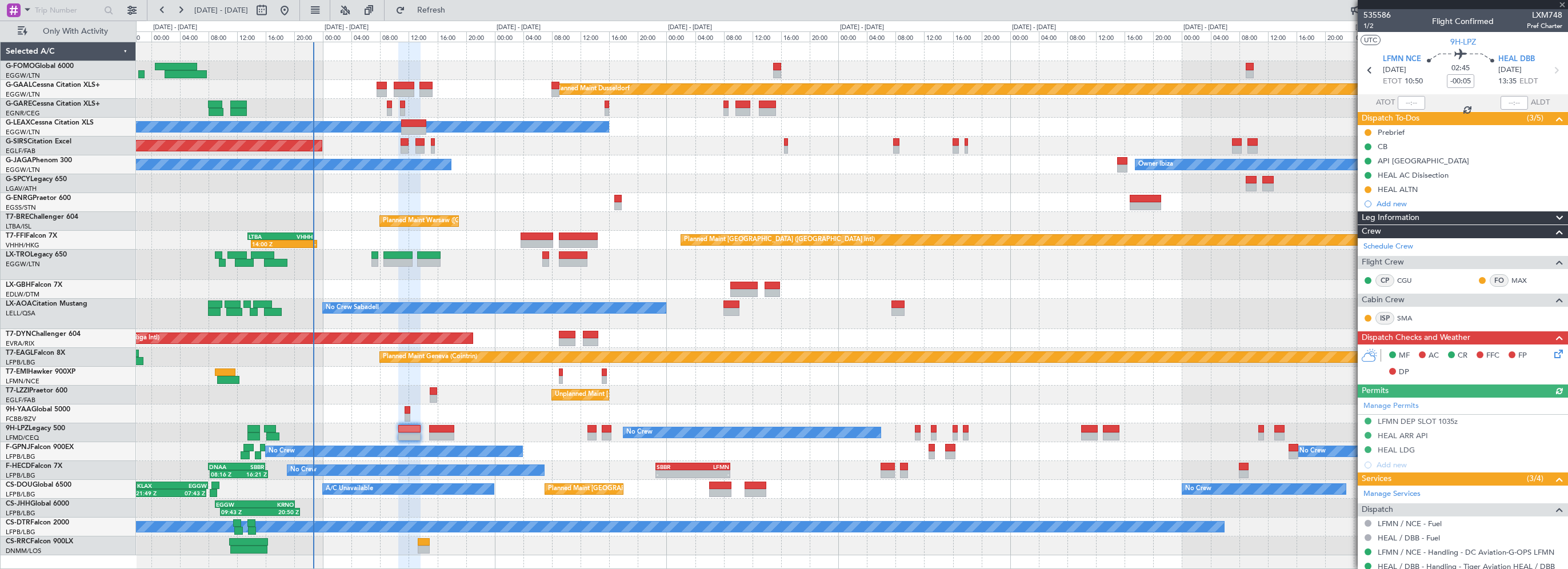
click at [1552, 352] on icon at bounding box center [1556, 352] width 9 height 9
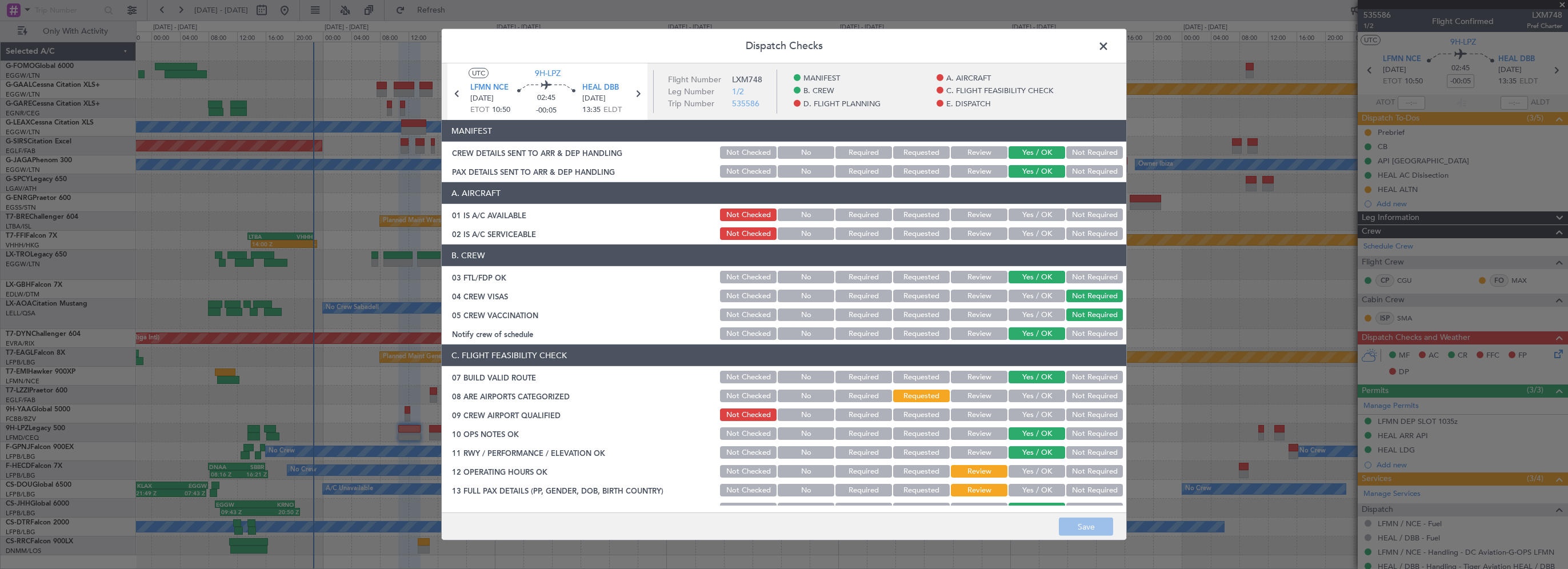
click at [1015, 397] on button "Yes / OK" at bounding box center [1036, 396] width 56 height 12
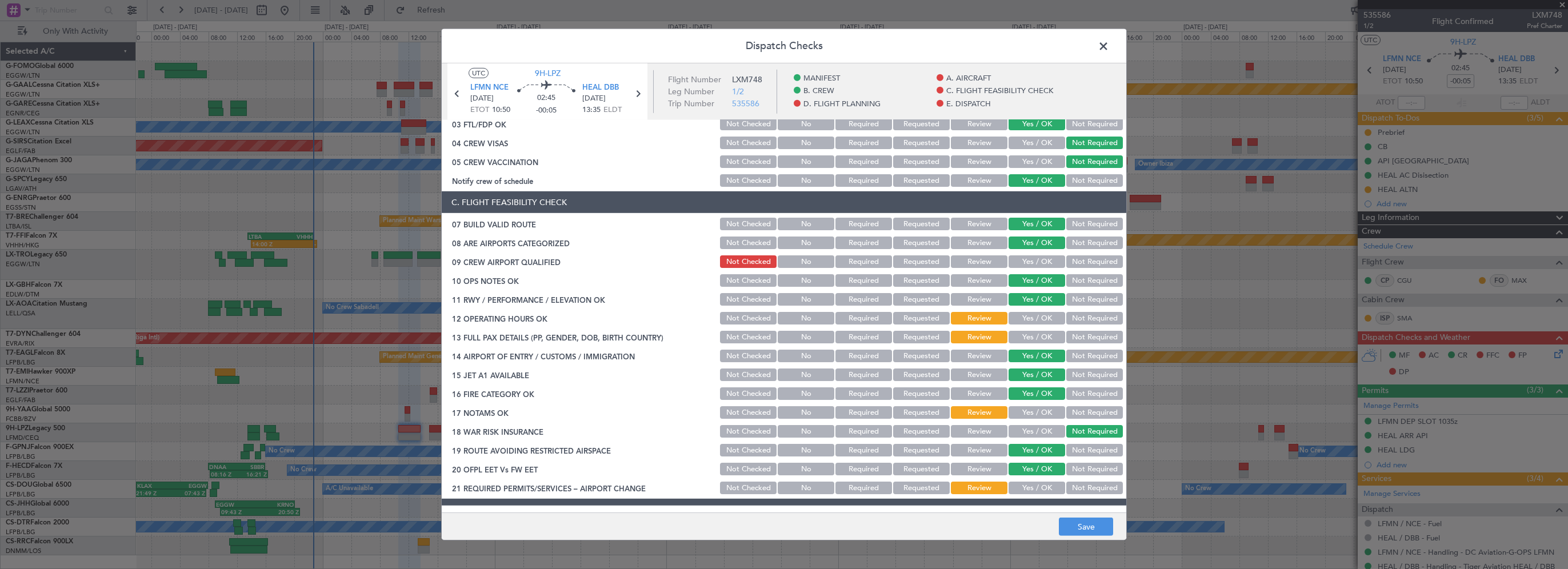
scroll to position [172, 0]
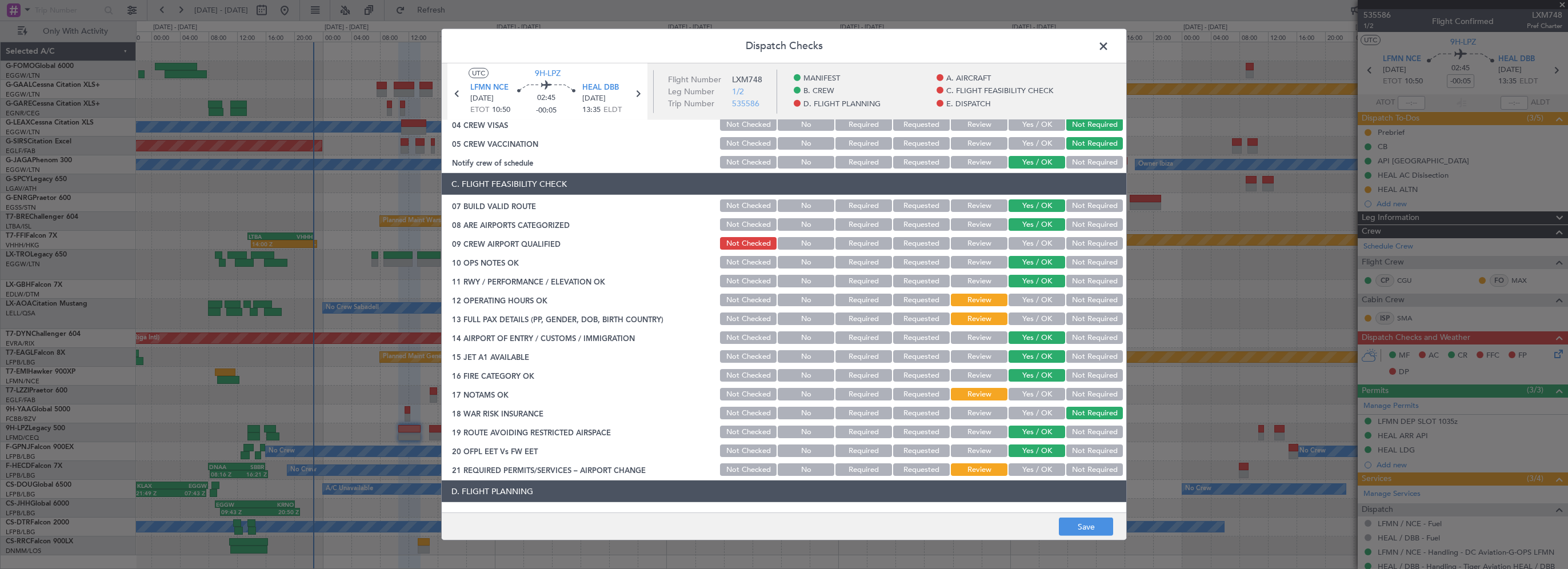
click at [1038, 241] on button "Yes / OK" at bounding box center [1036, 244] width 56 height 12
click at [1024, 299] on button "Yes / OK" at bounding box center [1036, 300] width 56 height 12
click at [1019, 316] on button "Yes / OK" at bounding box center [1036, 319] width 56 height 12
click at [1024, 391] on button "Yes / OK" at bounding box center [1036, 394] width 56 height 12
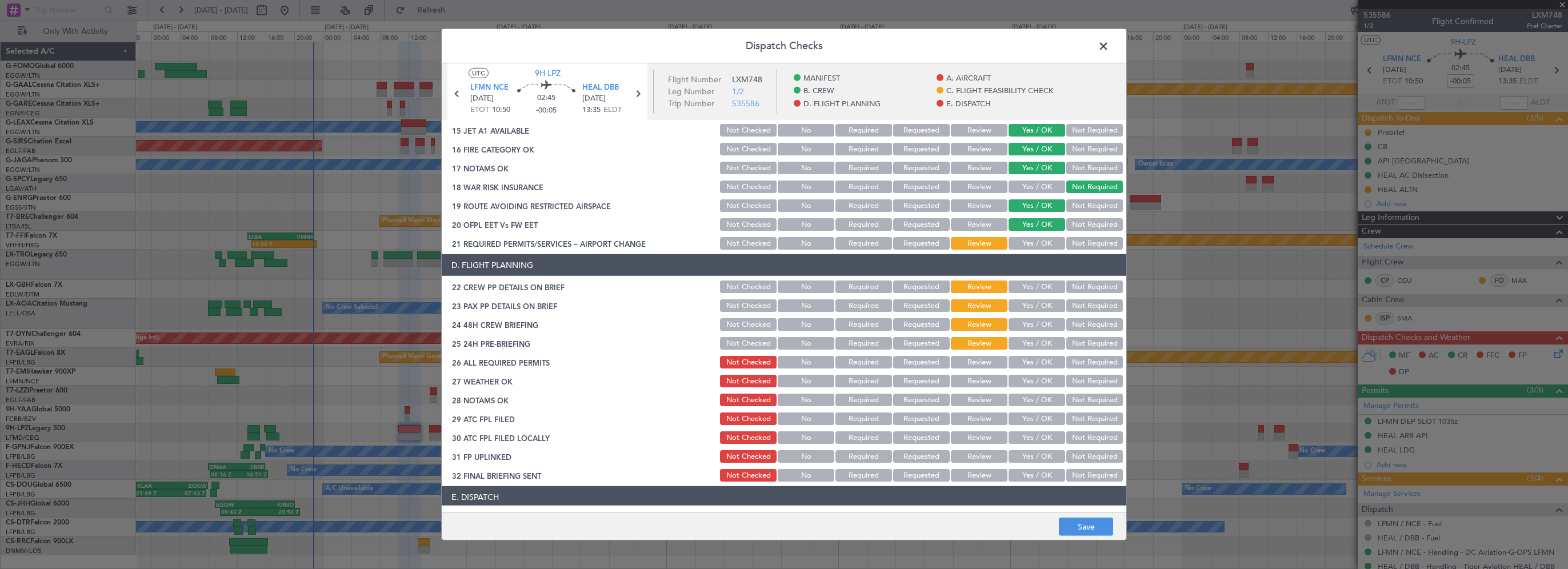
scroll to position [400, 0]
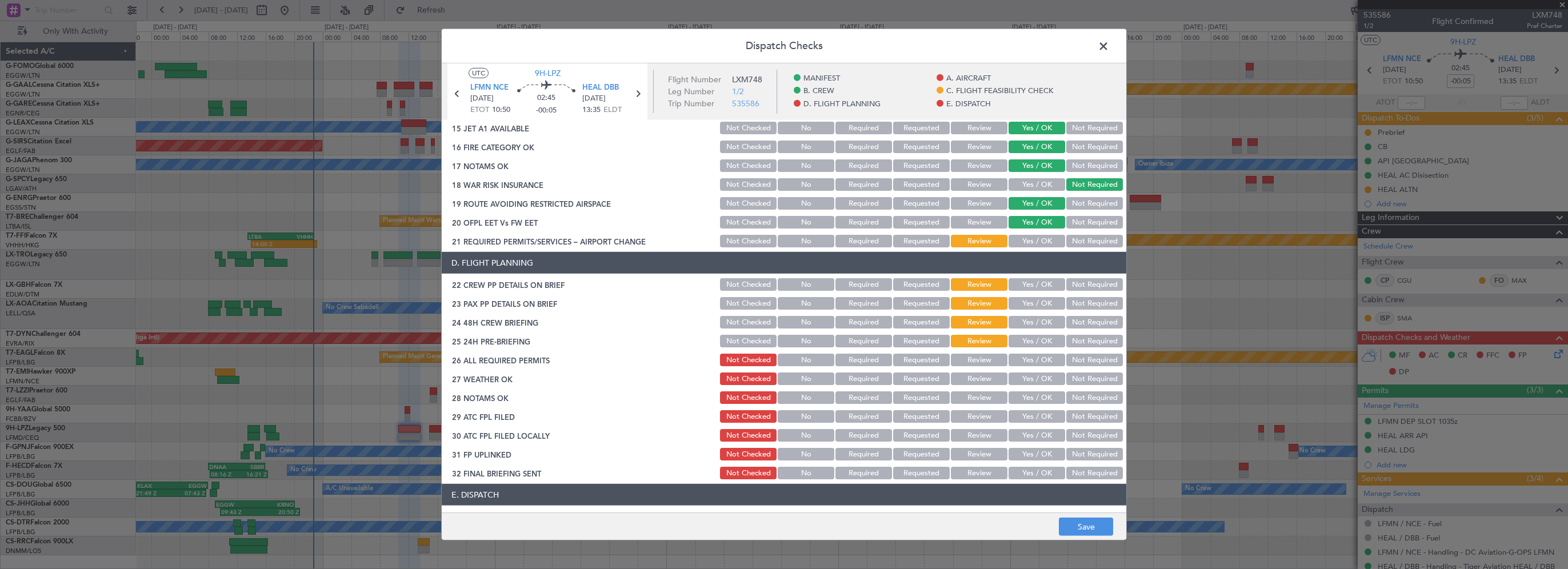
click at [1016, 244] on button "Yes / OK" at bounding box center [1036, 241] width 56 height 12
click at [1018, 285] on button "Yes / OK" at bounding box center [1036, 284] width 56 height 12
click at [1028, 310] on div "Yes / OK" at bounding box center [1036, 304] width 58 height 16
click at [1029, 303] on button "Yes / OK" at bounding box center [1036, 304] width 56 height 12
click at [1030, 317] on button "Yes / OK" at bounding box center [1036, 322] width 56 height 12
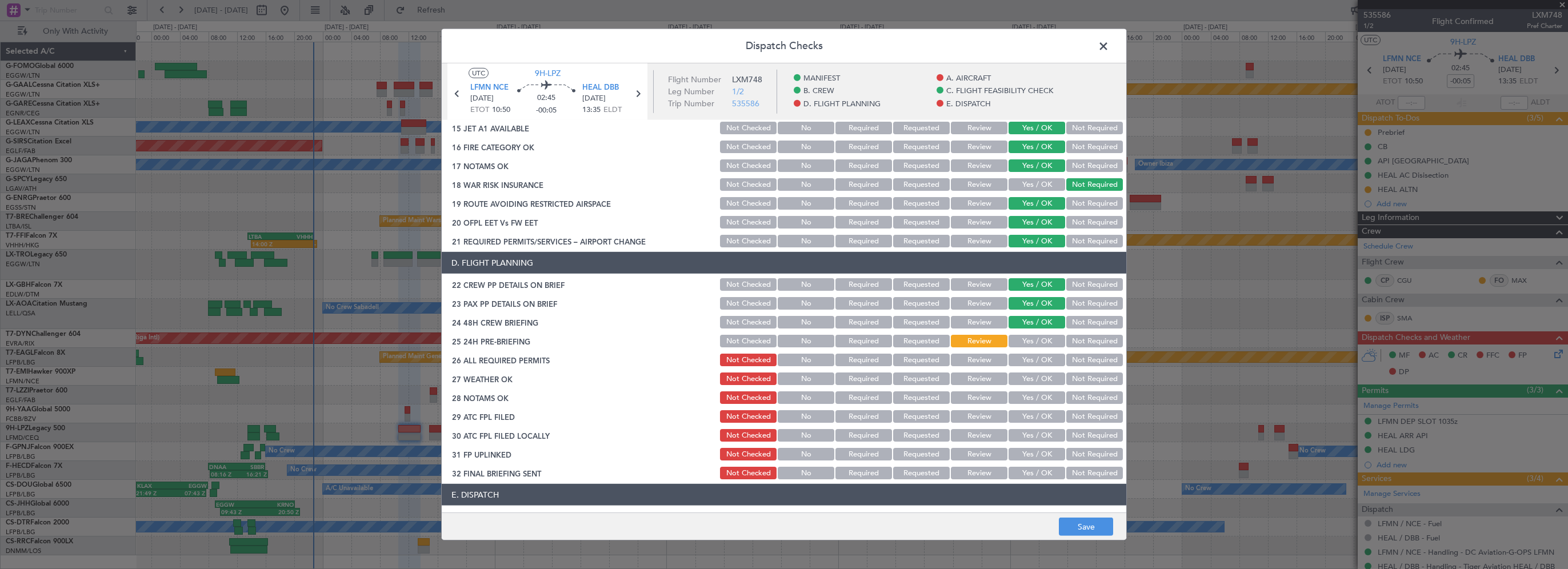
click at [1068, 343] on button "Not Required" at bounding box center [1094, 341] width 56 height 12
click at [1036, 361] on button "Yes / OK" at bounding box center [1036, 360] width 56 height 12
click at [975, 377] on button "Review" at bounding box center [979, 379] width 56 height 12
click at [976, 394] on button "Review" at bounding box center [979, 397] width 56 height 12
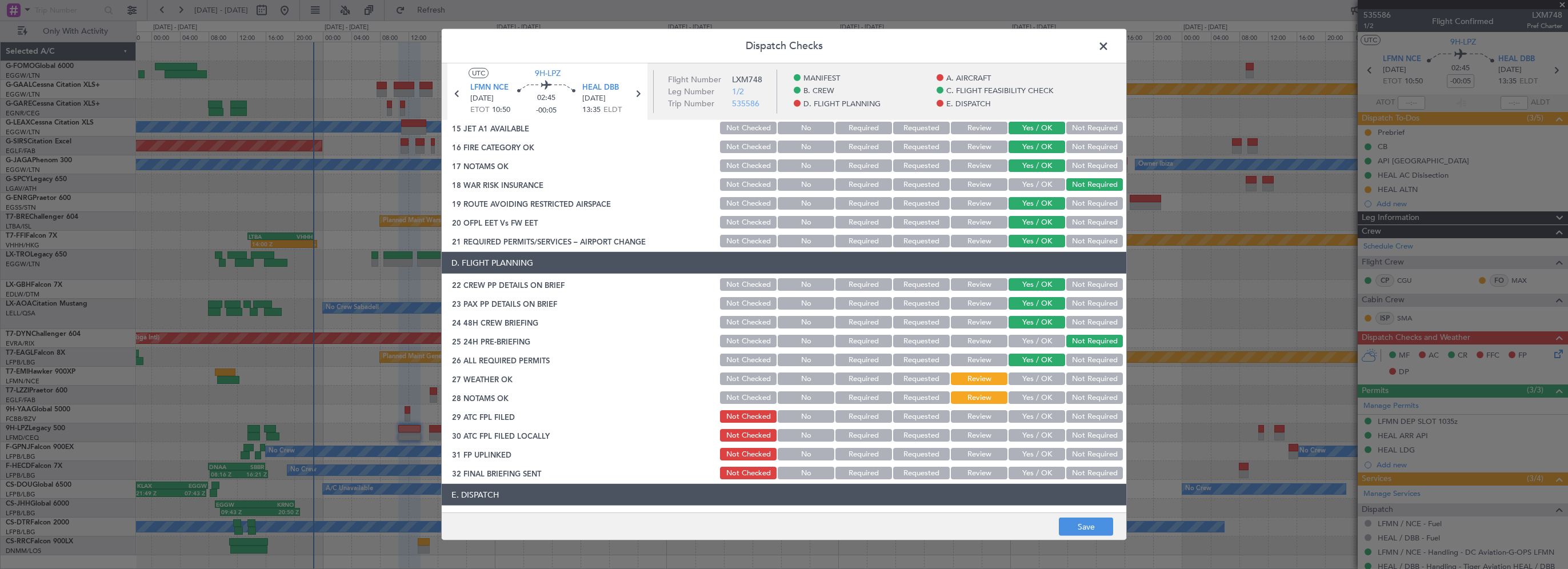
click at [1032, 419] on button "Yes / OK" at bounding box center [1036, 417] width 56 height 12
click at [1068, 437] on button "Not Required" at bounding box center [1094, 436] width 56 height 12
click at [1036, 451] on button "Yes / OK" at bounding box center [1036, 454] width 56 height 12
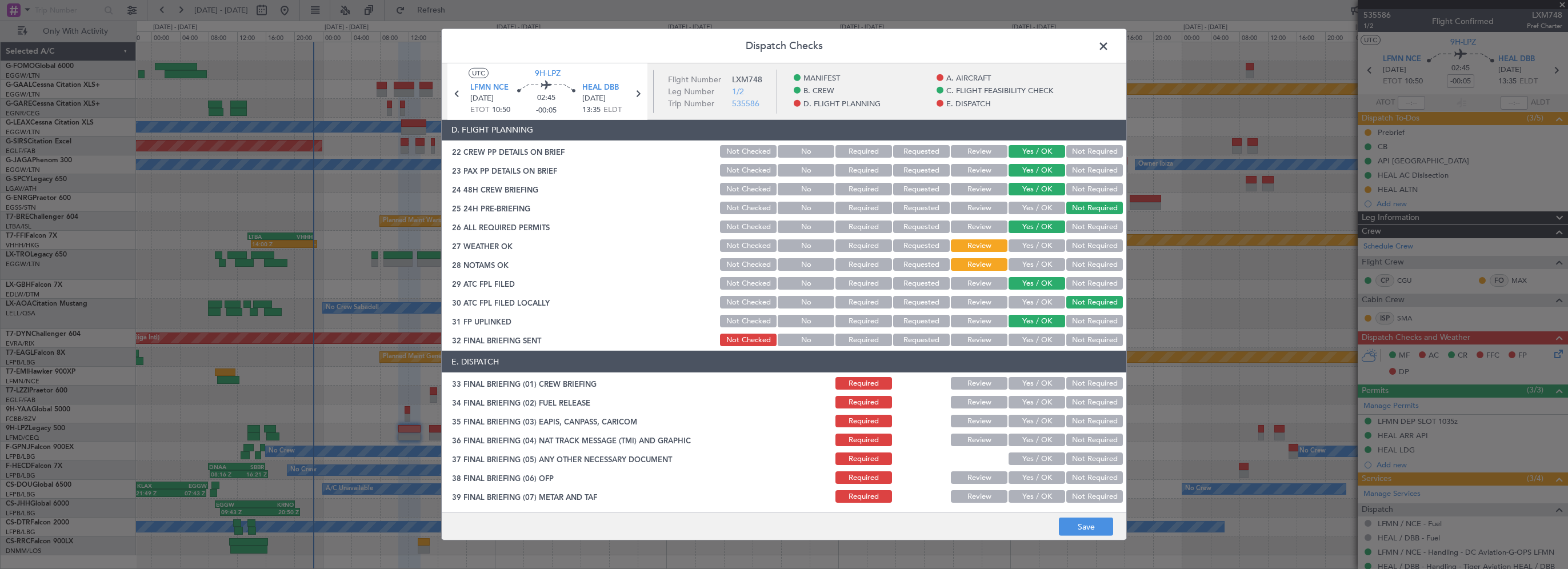
scroll to position [629, 0]
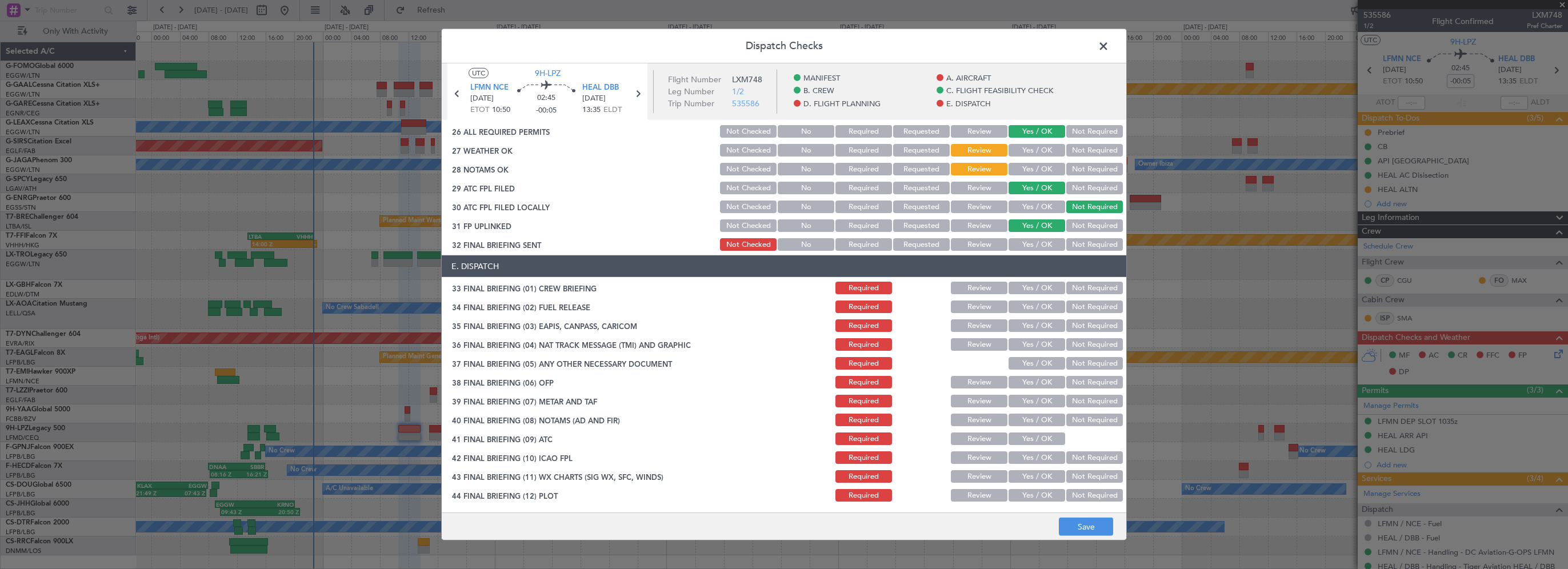
click at [1025, 244] on button "Yes / OK" at bounding box center [1036, 244] width 56 height 12
click at [1026, 294] on div "Yes / OK" at bounding box center [1036, 288] width 58 height 16
click at [1026, 286] on button "Yes / OK" at bounding box center [1036, 288] width 56 height 12
click at [1026, 309] on button "Yes / OK" at bounding box center [1036, 307] width 56 height 12
click at [1022, 323] on button "Yes / OK" at bounding box center [1036, 325] width 56 height 12
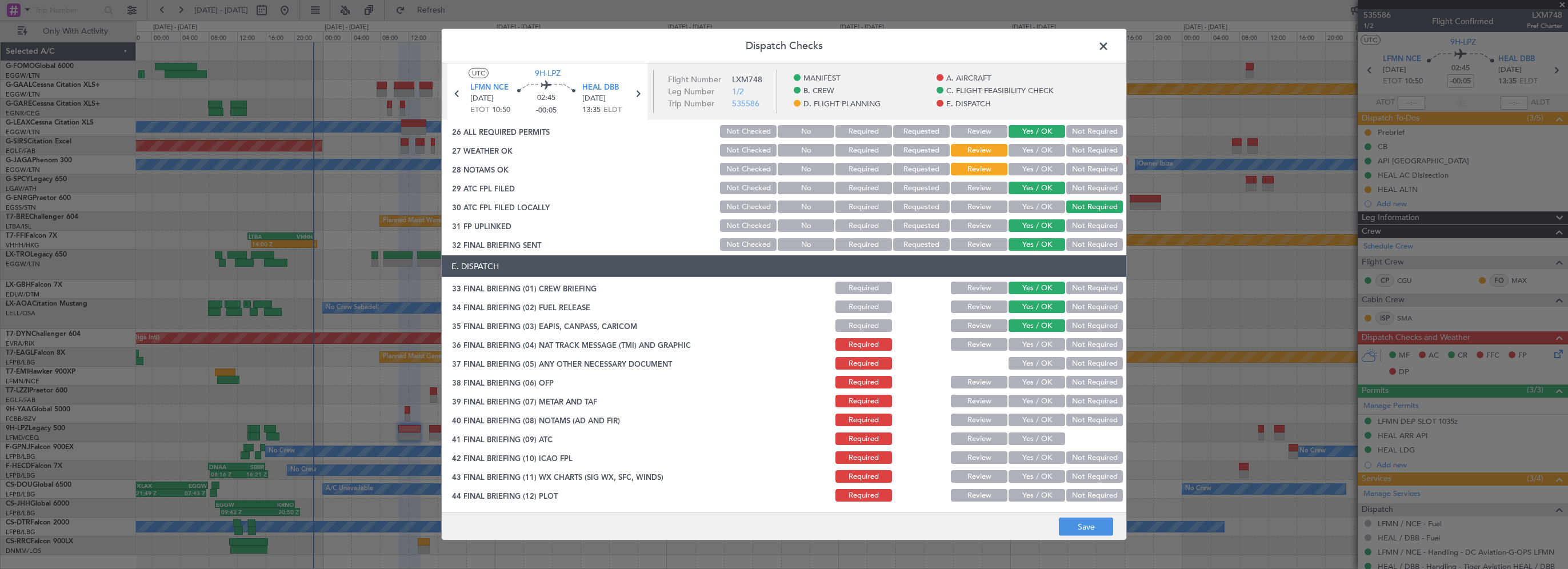
click at [1018, 345] on button "Yes / OK" at bounding box center [1036, 344] width 56 height 12
click at [1022, 363] on button "Yes / OK" at bounding box center [1036, 363] width 56 height 12
click at [1022, 387] on button "Yes / OK" at bounding box center [1036, 383] width 56 height 12
click at [1020, 402] on button "Yes / OK" at bounding box center [1036, 401] width 56 height 12
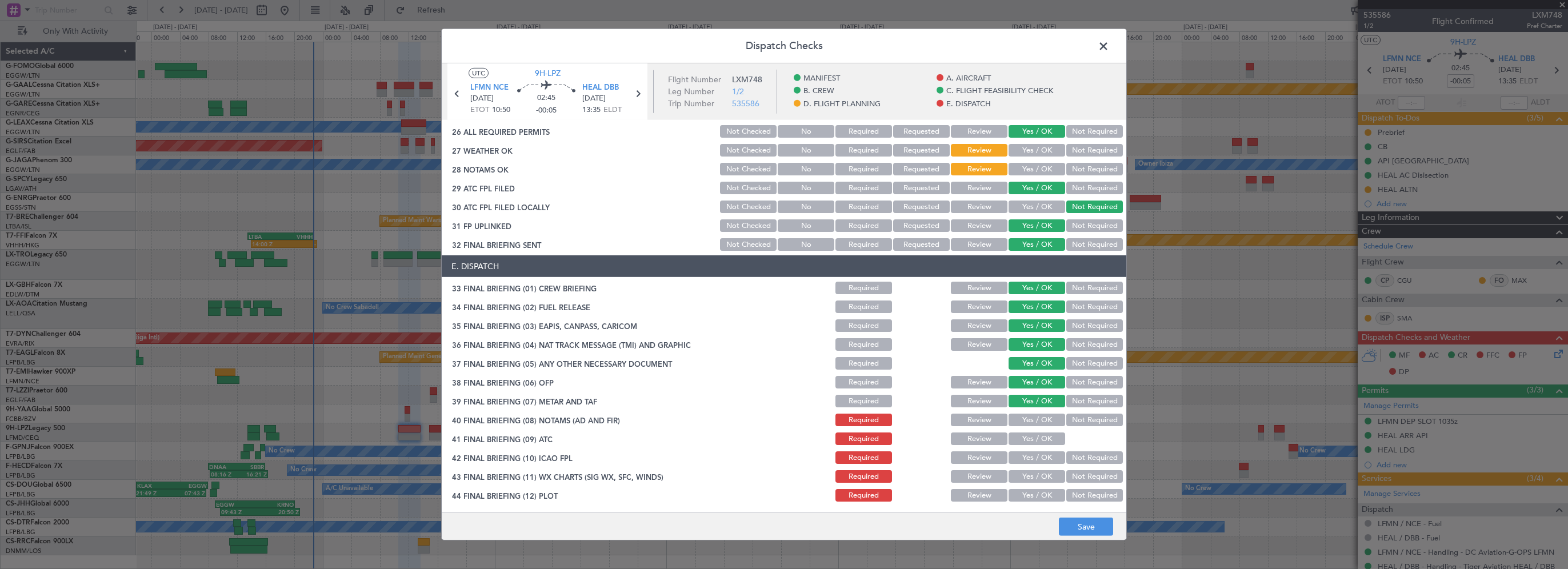
click at [1077, 320] on button "Not Required" at bounding box center [1094, 325] width 56 height 12
click at [1076, 340] on button "Not Required" at bounding box center [1094, 344] width 56 height 12
click at [1070, 359] on button "Not Required" at bounding box center [1094, 363] width 56 height 12
click at [1036, 416] on button "Yes / OK" at bounding box center [1036, 420] width 56 height 12
click at [1019, 441] on button "Yes / OK" at bounding box center [1036, 439] width 56 height 12
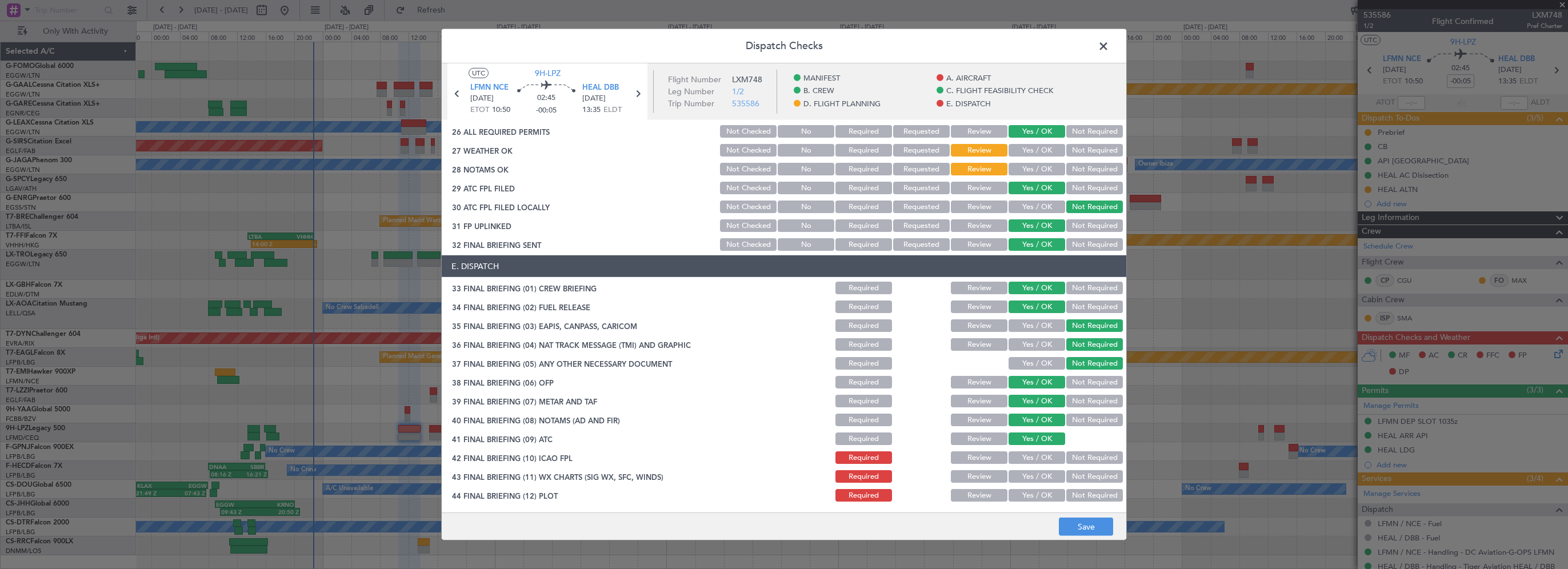
click at [1019, 455] on button "Yes / OK" at bounding box center [1036, 457] width 56 height 12
click at [1013, 474] on button "Yes / OK" at bounding box center [1036, 476] width 56 height 12
drag, startPoint x: 1008, startPoint y: 491, endPoint x: 1045, endPoint y: 510, distance: 41.6
click at [1009, 491] on button "Yes / OK" at bounding box center [1036, 495] width 56 height 12
click at [1082, 526] on button "Save" at bounding box center [1086, 527] width 54 height 18
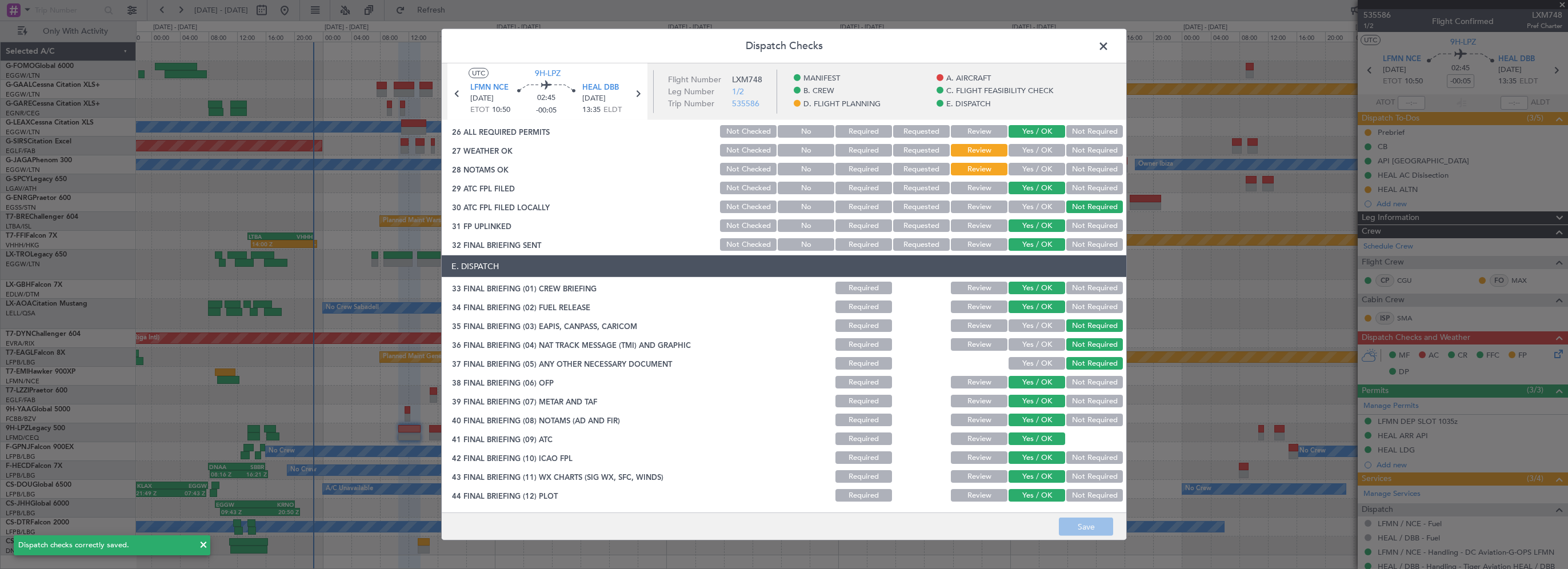
click at [1109, 48] on span at bounding box center [1109, 49] width 0 height 23
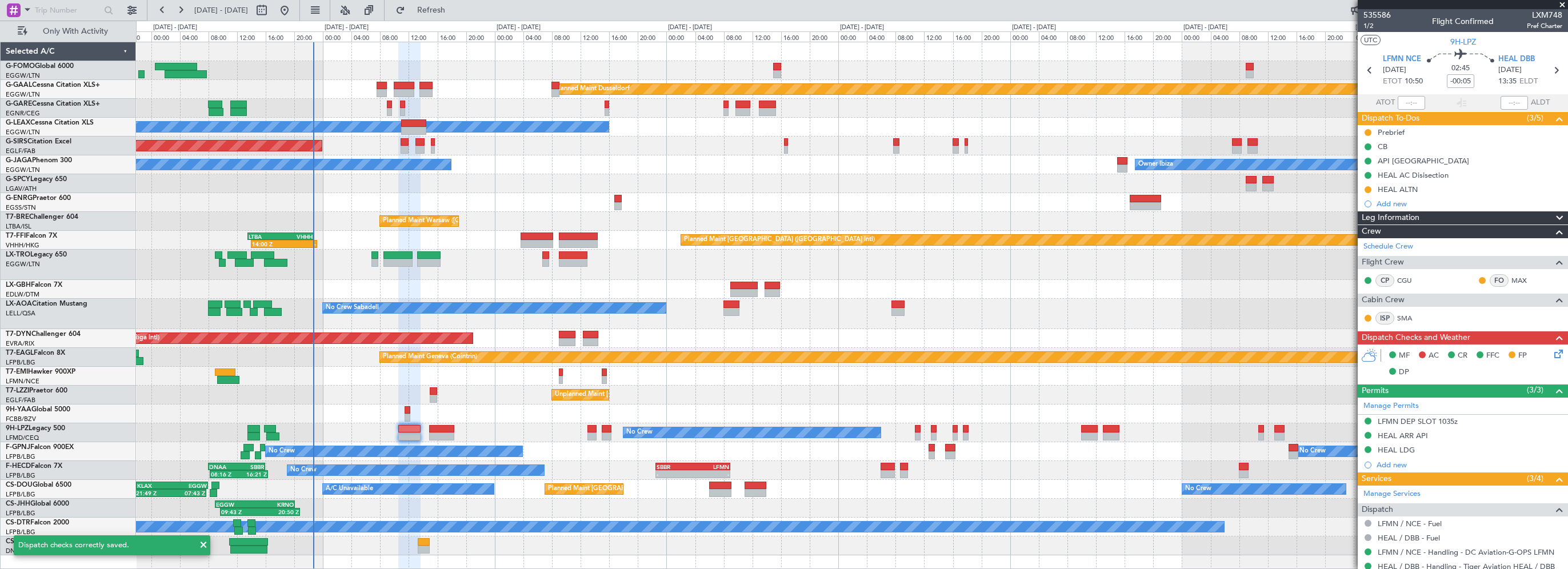
click at [494, 377] on div "Planned Maint Chester Planned Maint Chester" at bounding box center [852, 376] width 1432 height 19
click at [1365, 131] on button at bounding box center [1368, 133] width 7 height 7
click at [1360, 195] on span "Cancelled" at bounding box center [1370, 200] width 33 height 12
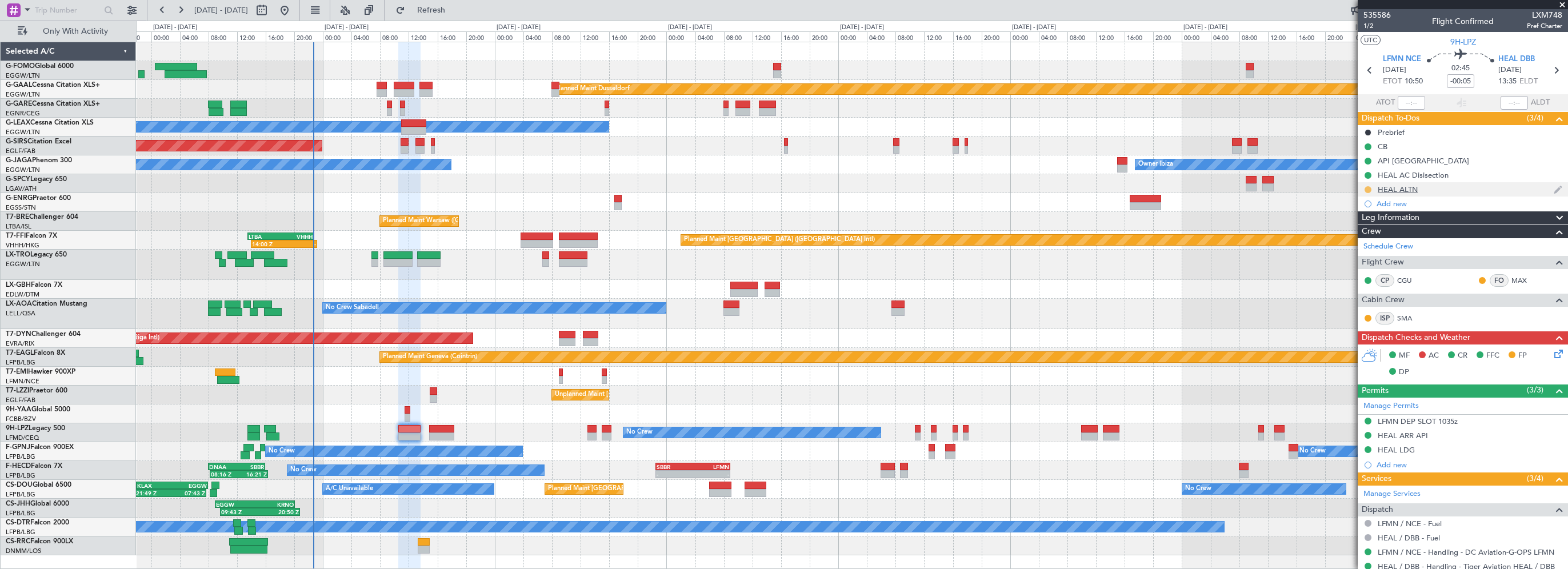
click at [1370, 187] on button at bounding box center [1368, 190] width 7 height 7
click at [1362, 240] on span "Completed" at bounding box center [1372, 240] width 37 height 12
click at [1552, 354] on icon at bounding box center [1556, 352] width 9 height 9
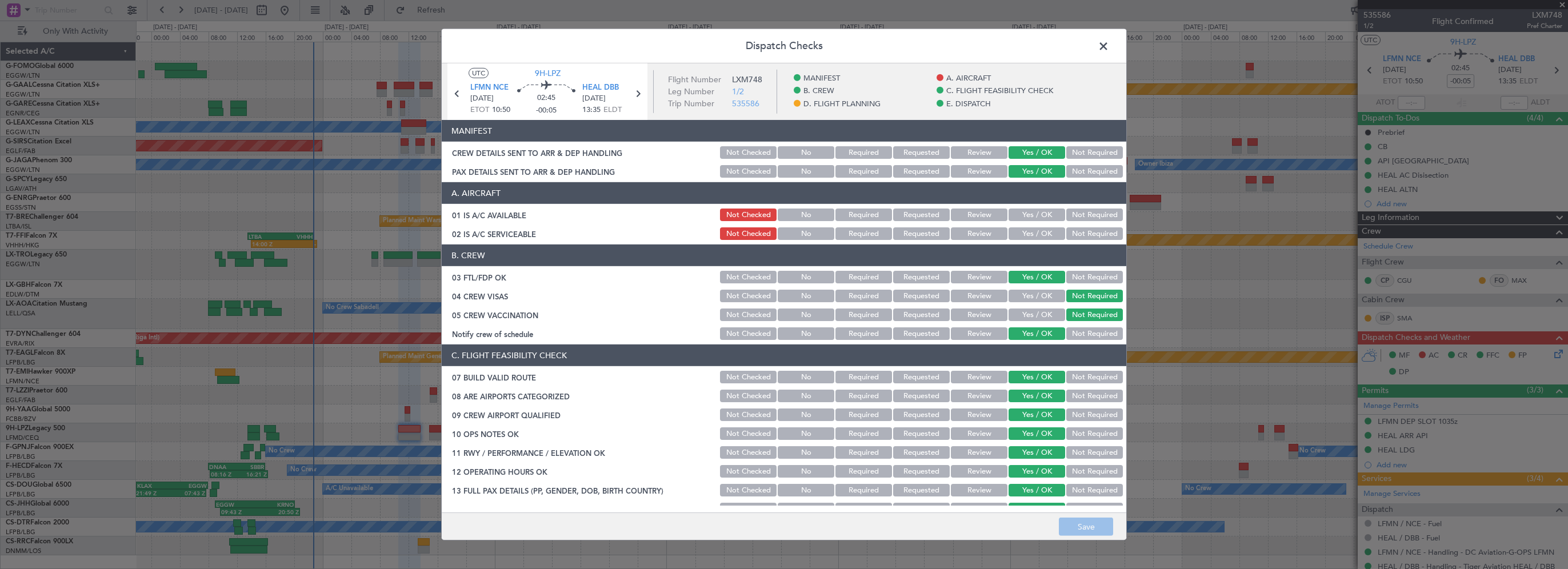
drag, startPoint x: 1050, startPoint y: 217, endPoint x: 1048, endPoint y: 227, distance: 10.2
click at [1049, 217] on button "Yes / OK" at bounding box center [1036, 215] width 56 height 12
click at [1047, 233] on button "Yes / OK" at bounding box center [1036, 233] width 56 height 12
click at [1074, 526] on button "Save" at bounding box center [1086, 527] width 54 height 18
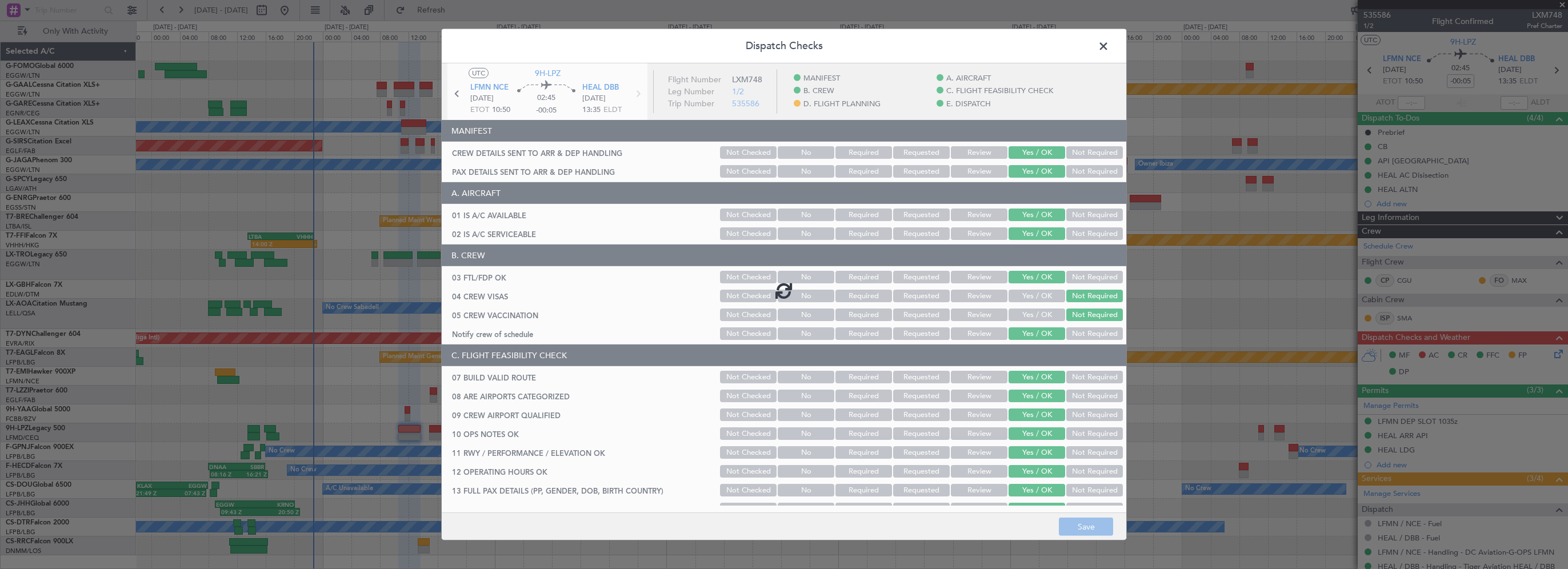
click at [1109, 50] on span at bounding box center [1109, 49] width 0 height 23
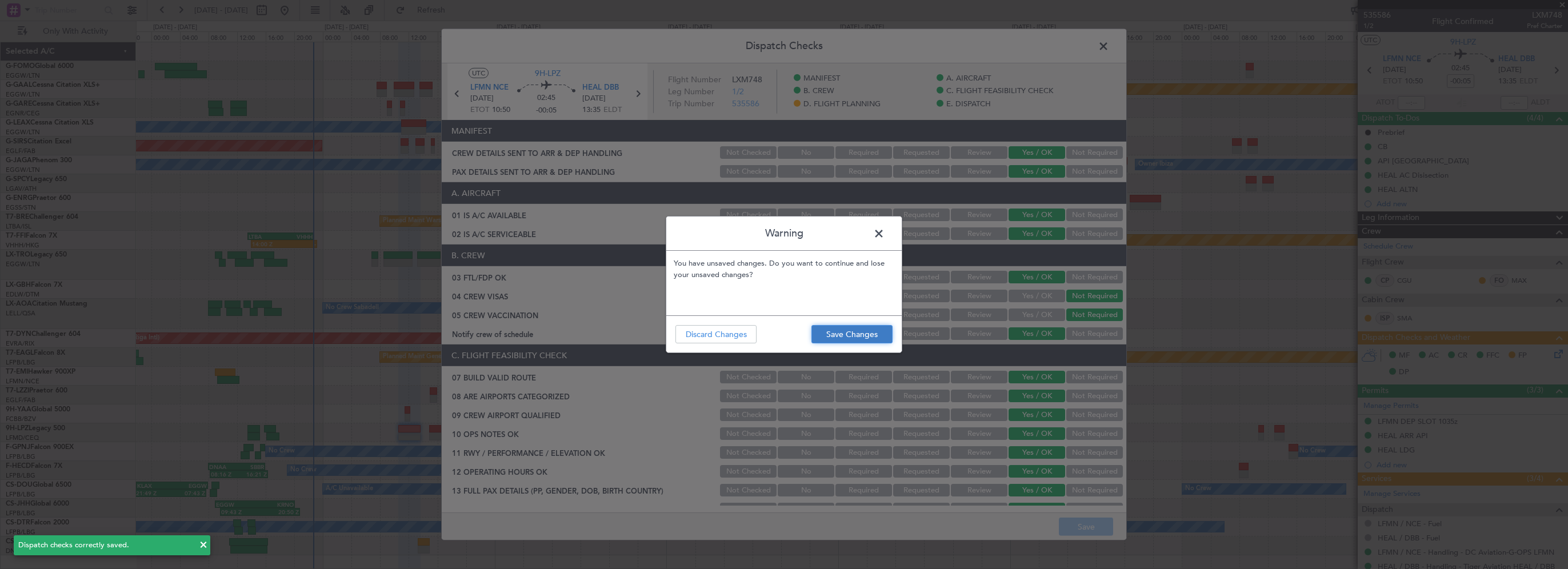
click at [825, 333] on button "Save Changes" at bounding box center [851, 334] width 81 height 18
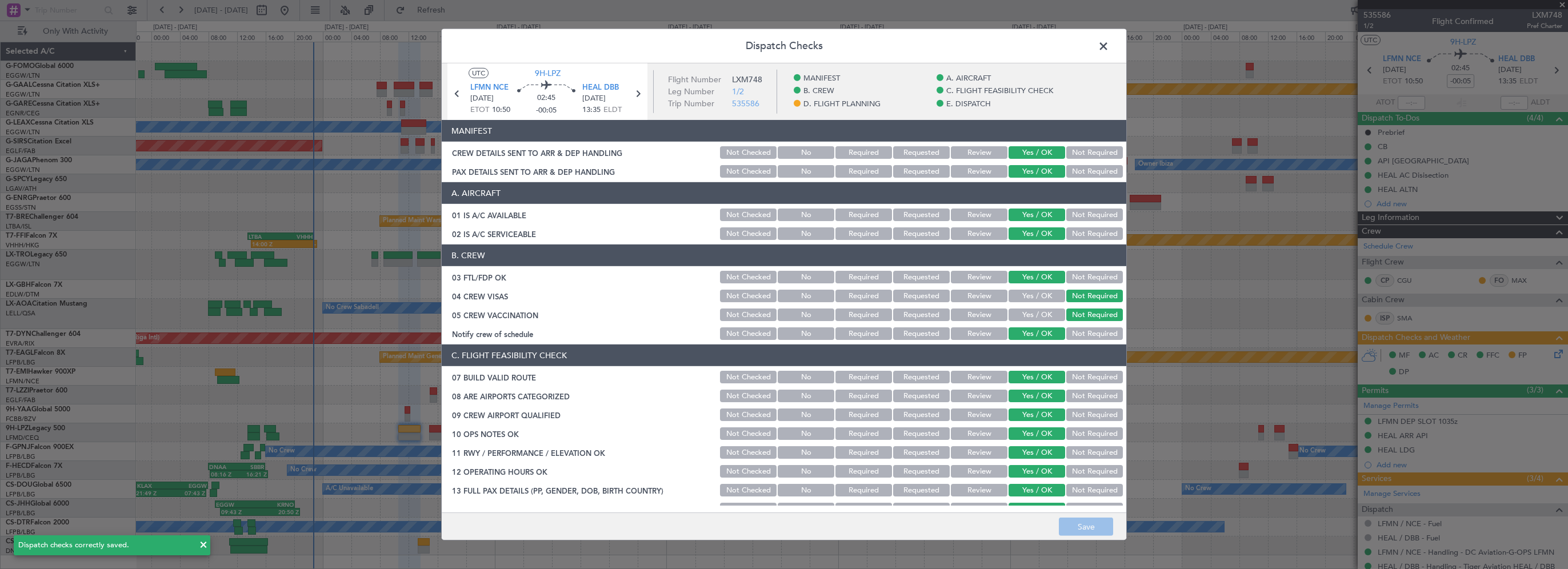
click at [1109, 44] on span at bounding box center [1109, 49] width 0 height 23
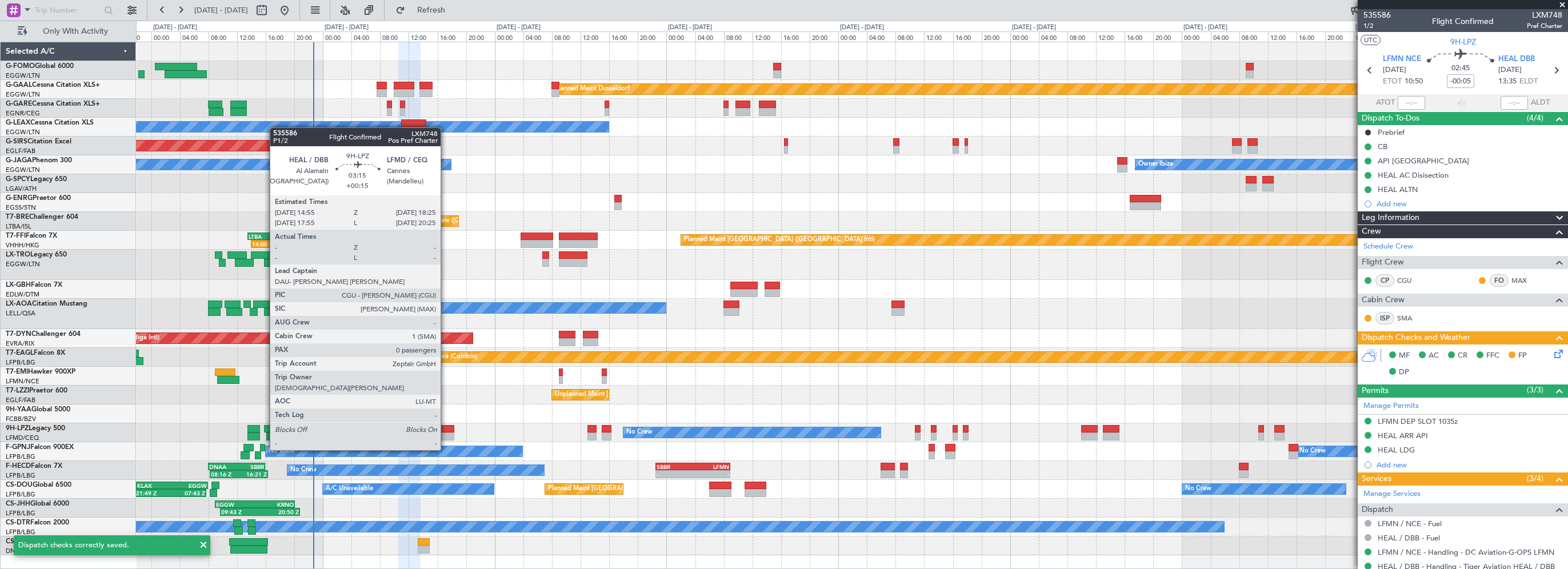
click at [446, 429] on div at bounding box center [442, 429] width 25 height 8
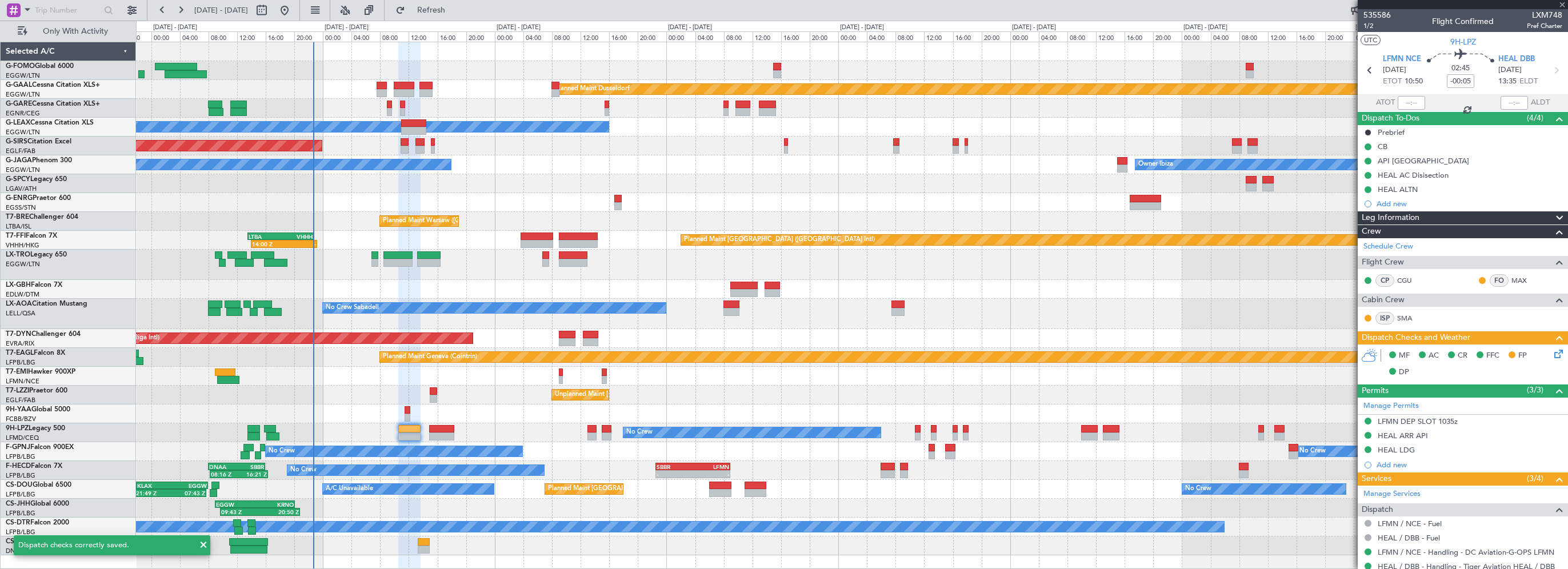
type input "+00:15"
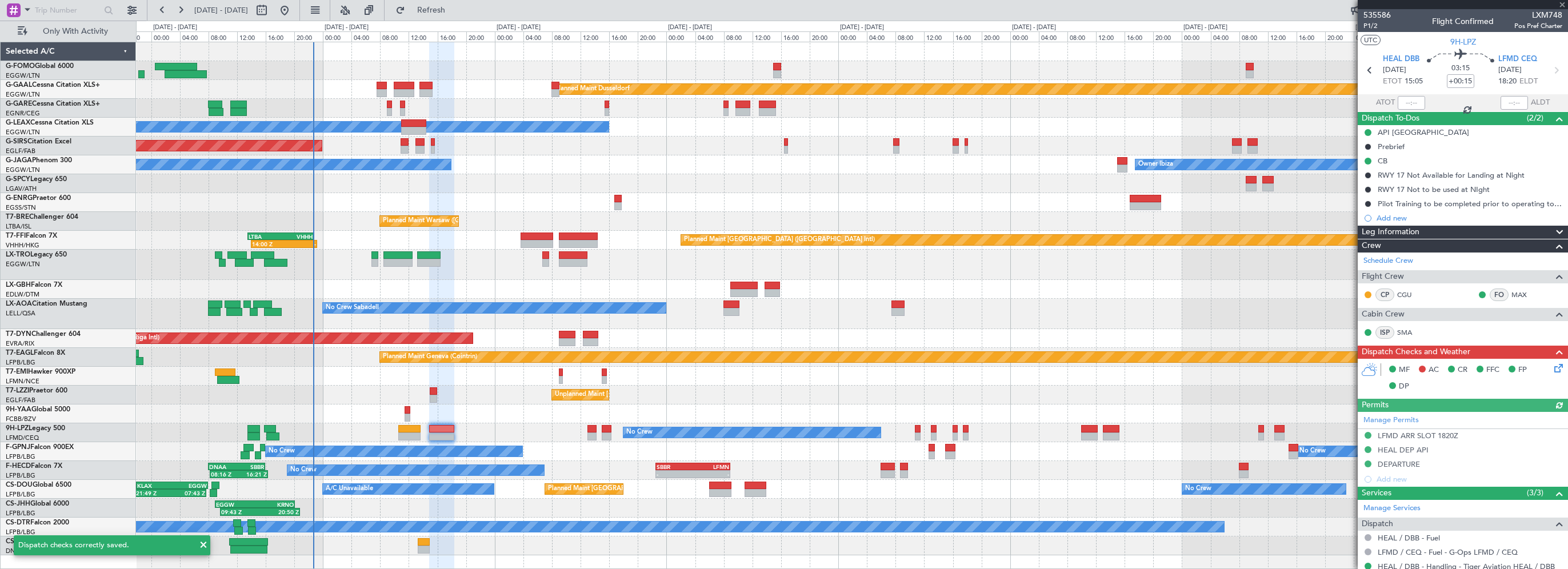
click at [1552, 368] on icon at bounding box center [1556, 366] width 9 height 9
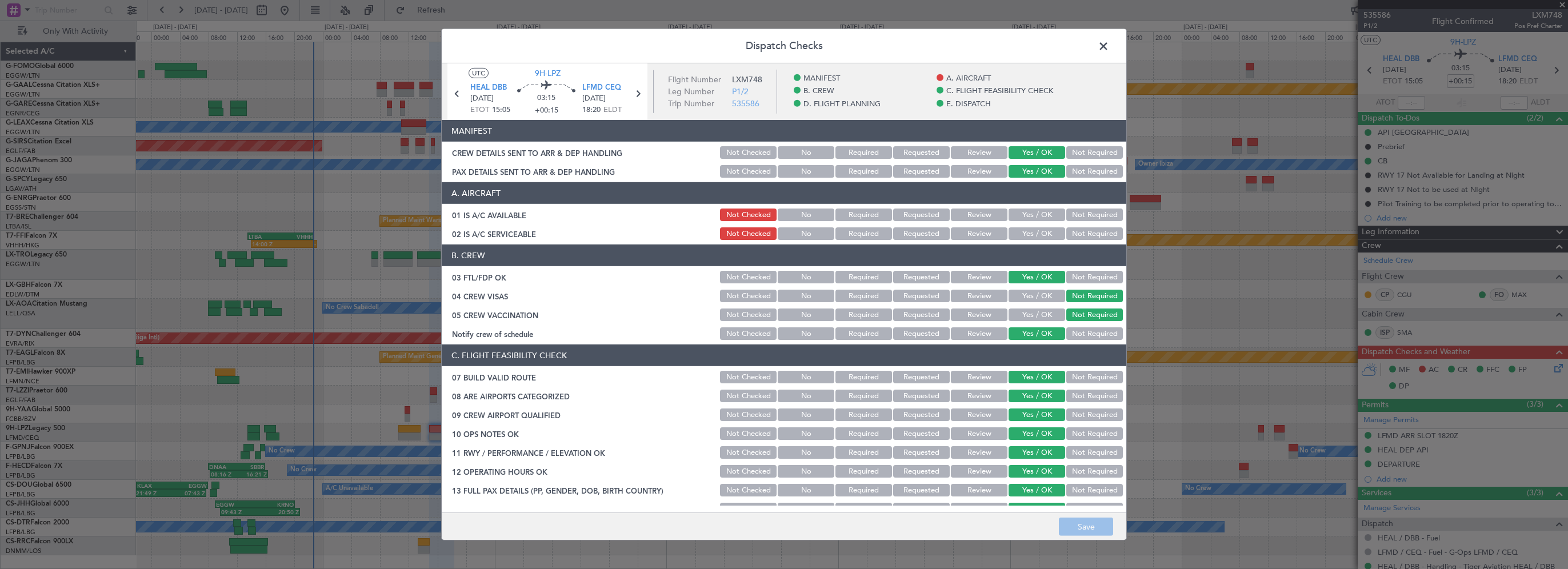
click at [1041, 231] on button "Yes / OK" at bounding box center [1036, 233] width 56 height 12
click at [1073, 527] on button "Save" at bounding box center [1086, 527] width 54 height 18
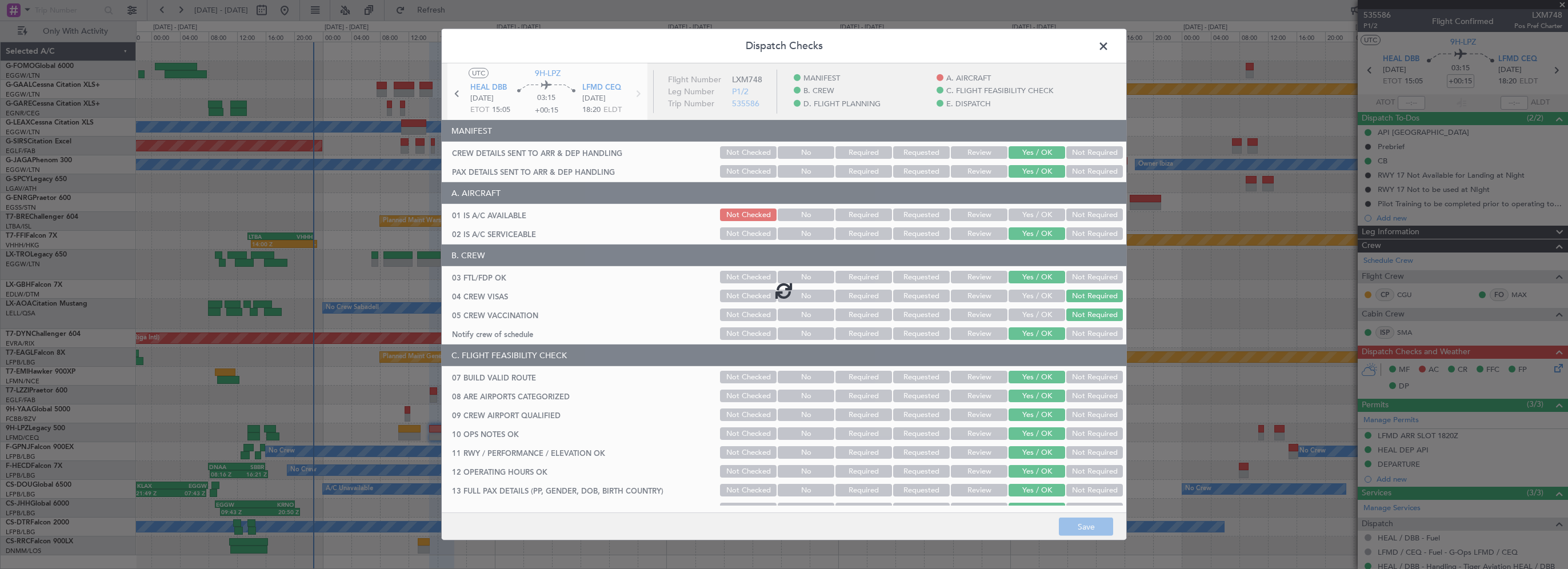
click at [1036, 211] on div at bounding box center [784, 290] width 685 height 454
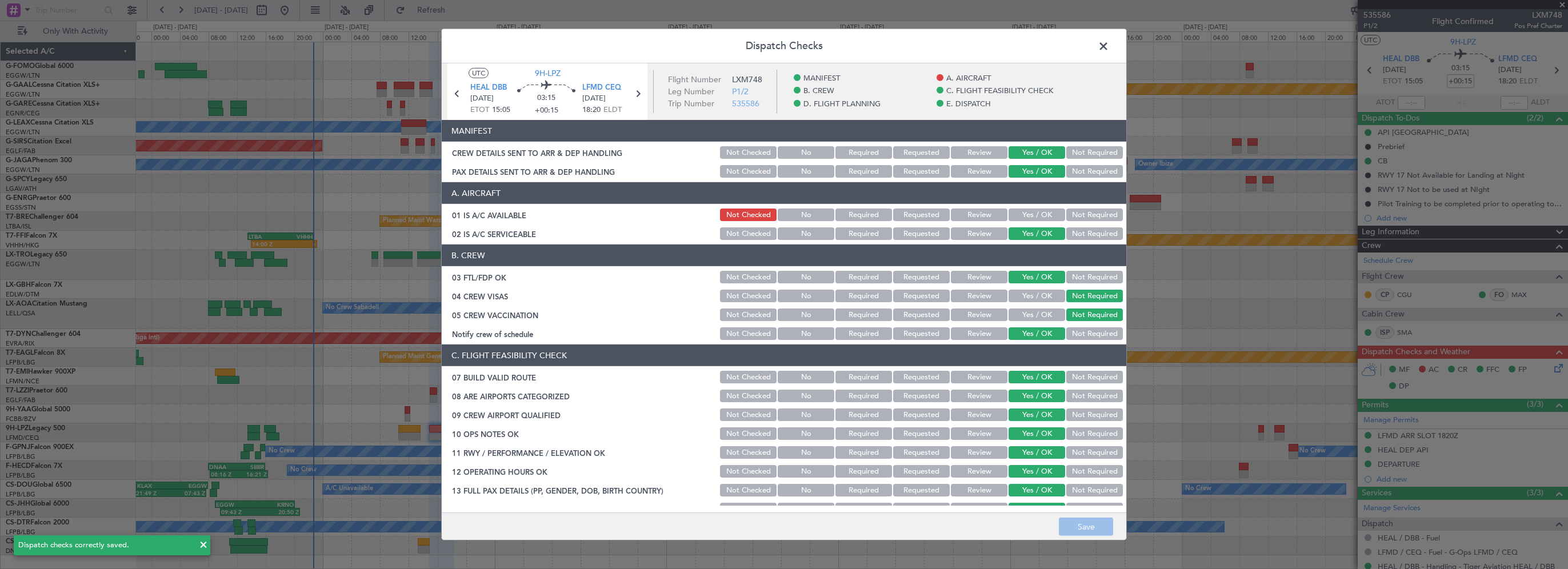
click at [1036, 216] on button "Yes / OK" at bounding box center [1036, 215] width 56 height 12
click at [1081, 528] on button "Save" at bounding box center [1086, 527] width 54 height 18
click at [1109, 48] on span at bounding box center [1109, 49] width 0 height 23
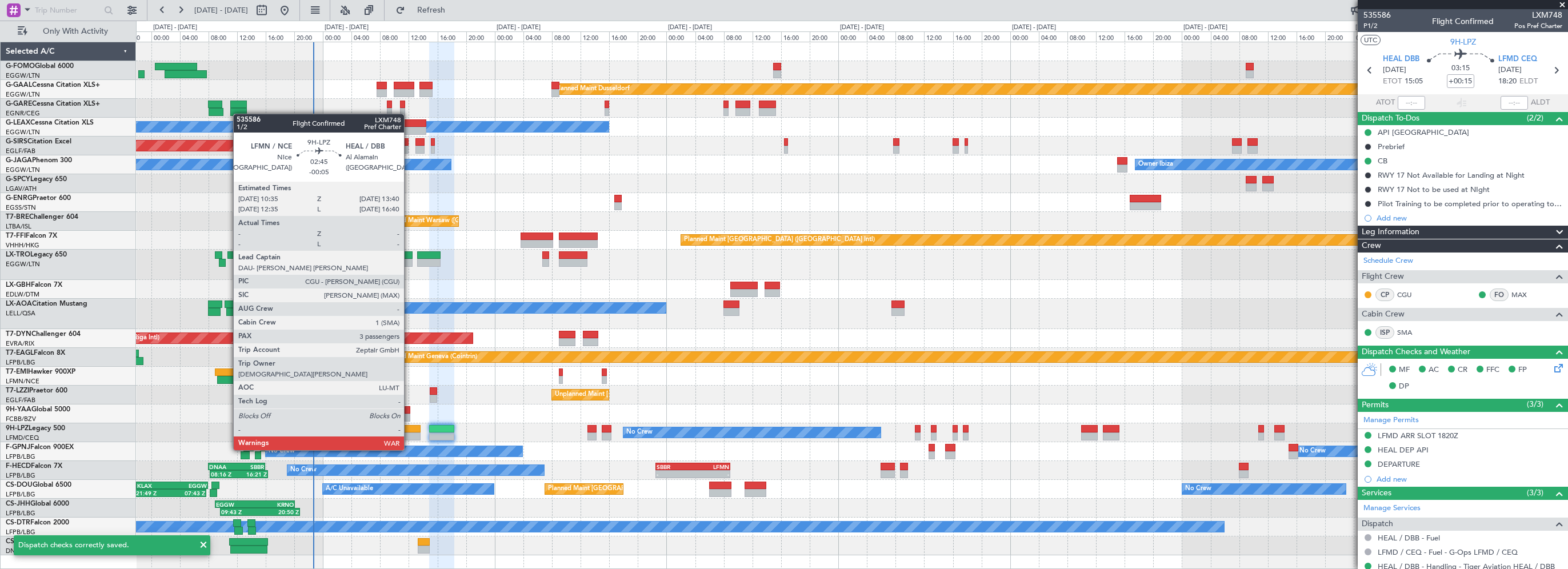
click at [409, 429] on div at bounding box center [409, 429] width 22 height 8
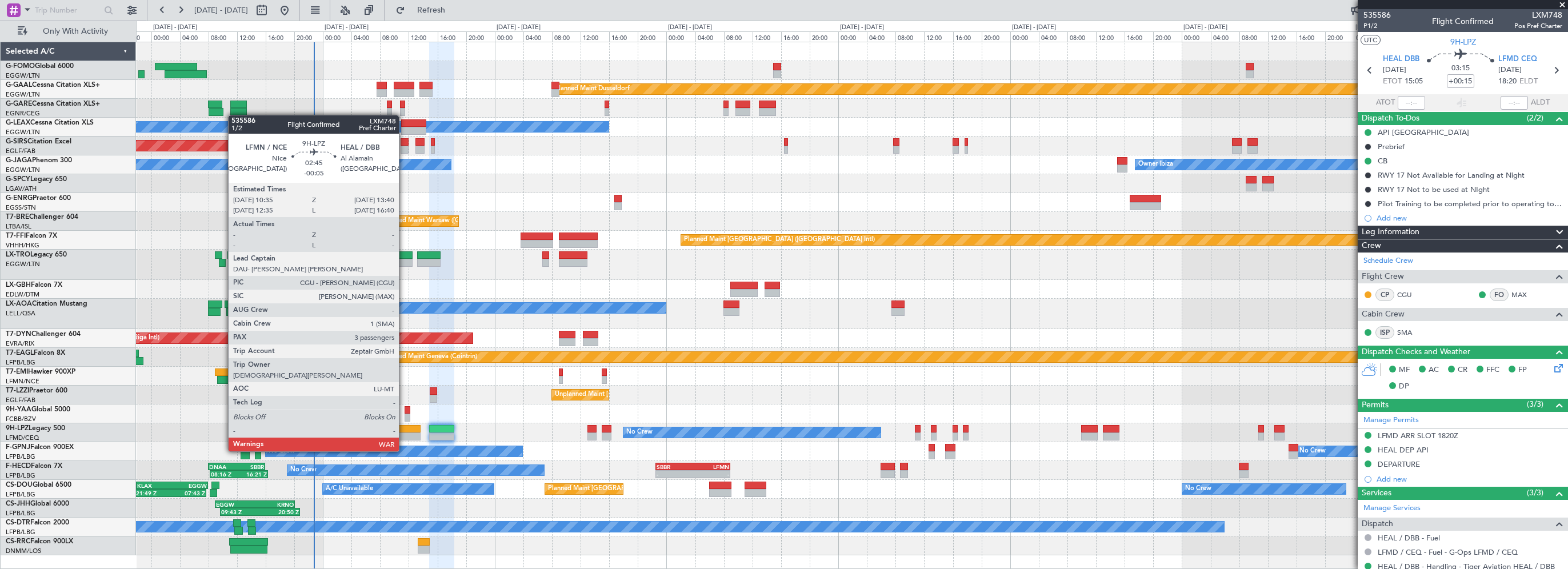
click at [408, 425] on div at bounding box center [409, 429] width 22 height 8
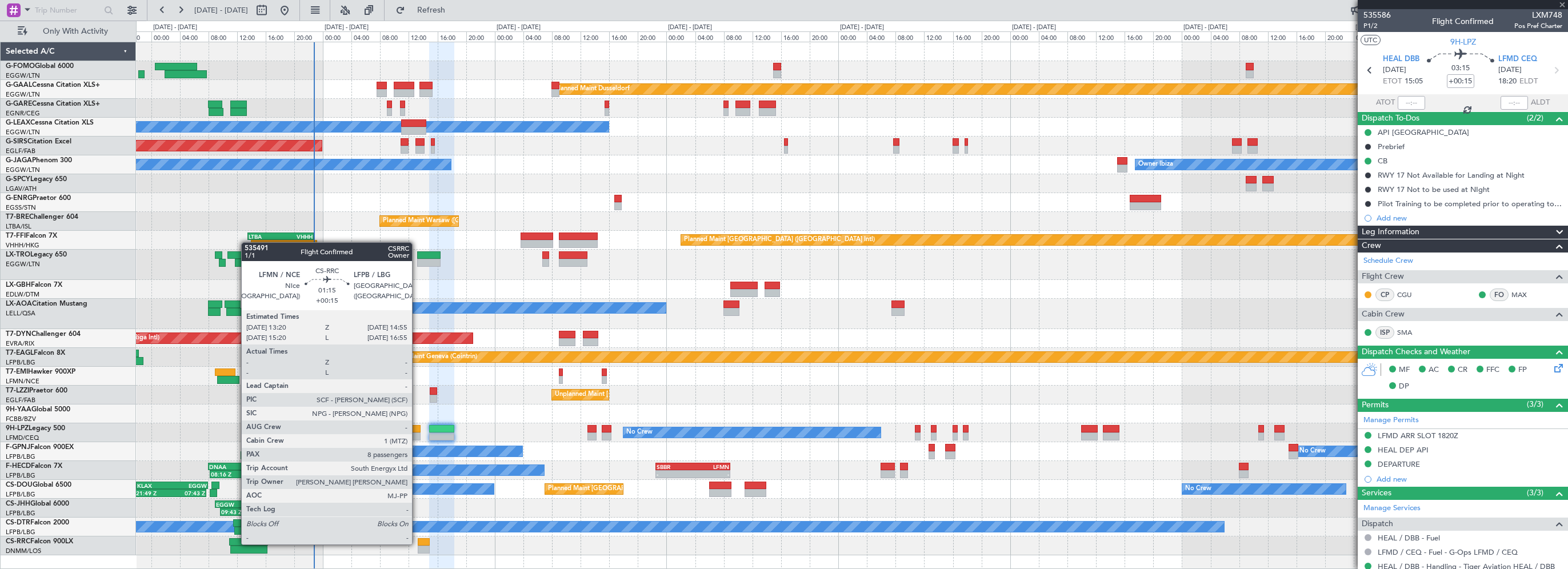
click at [418, 544] on div at bounding box center [423, 542] width 12 height 8
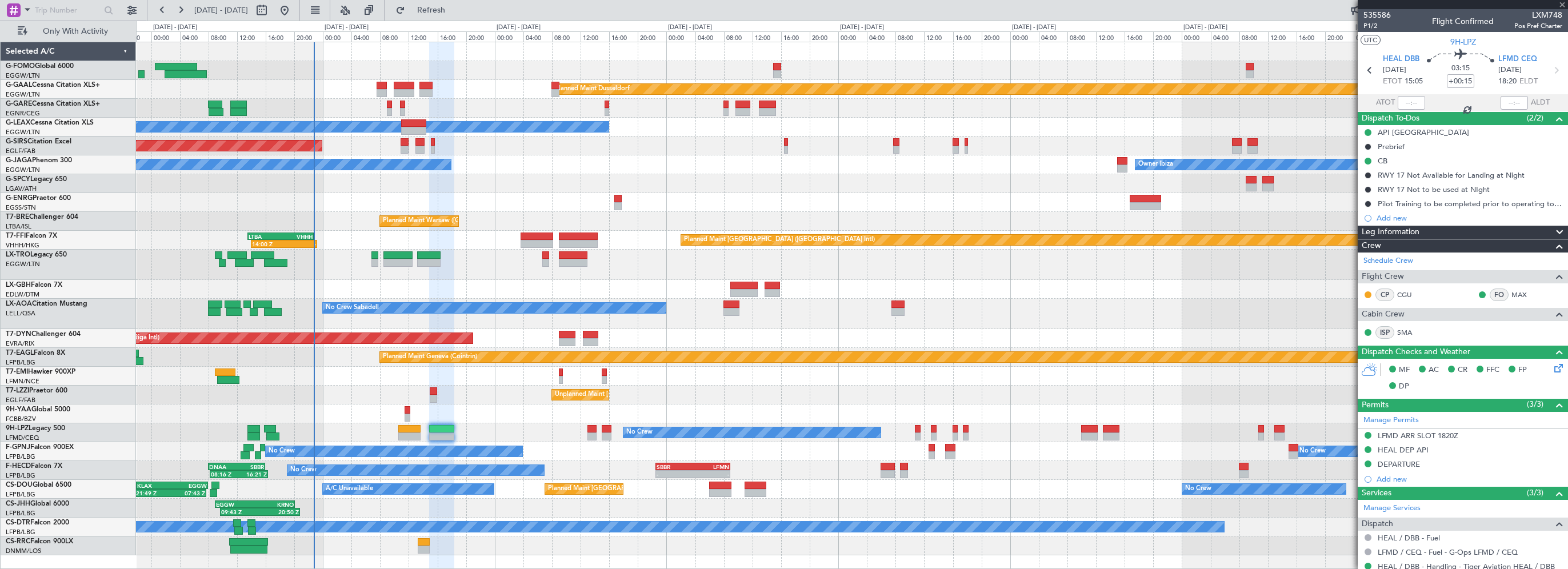
type input "8"
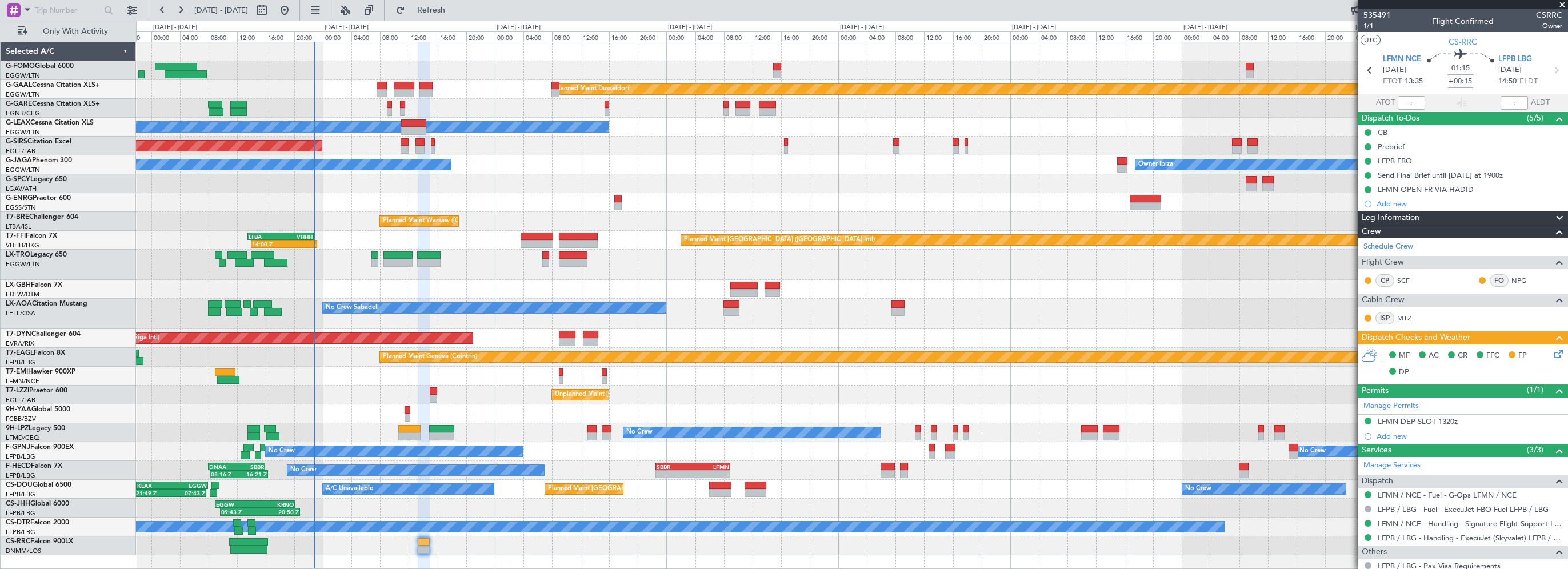
scroll to position [255, 0]
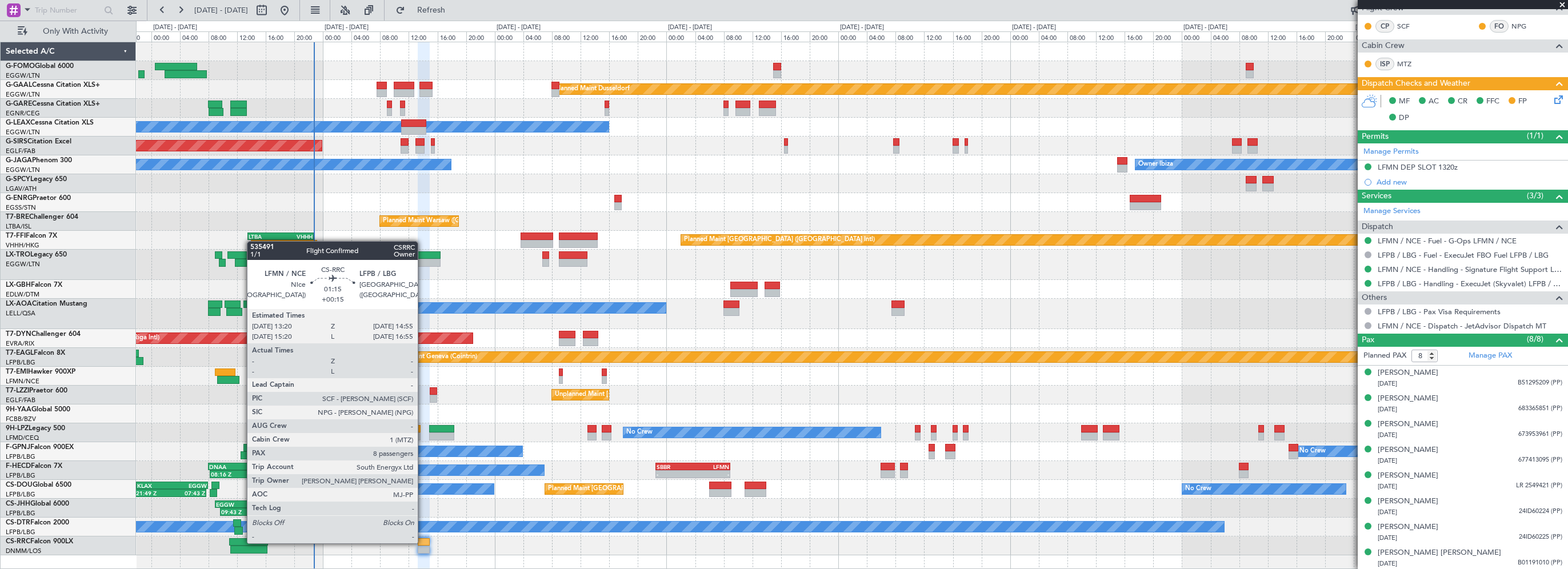
click at [424, 542] on div at bounding box center [423, 542] width 12 height 8
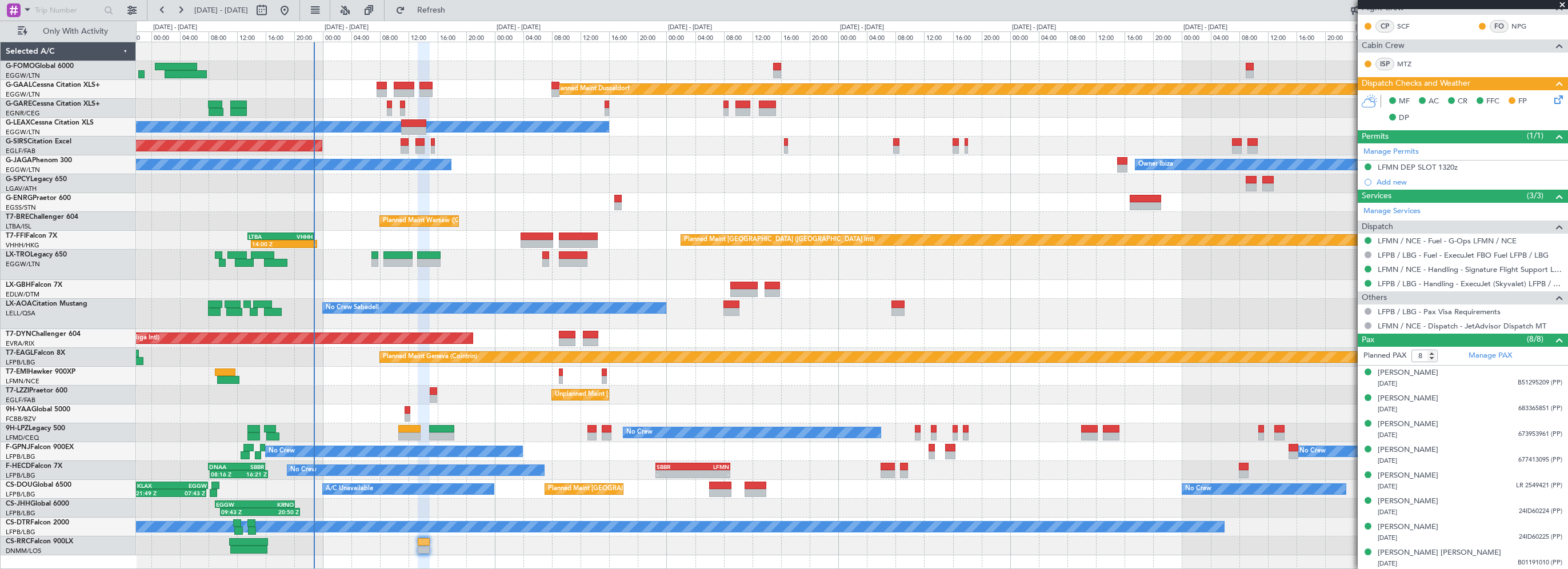
scroll to position [0, 0]
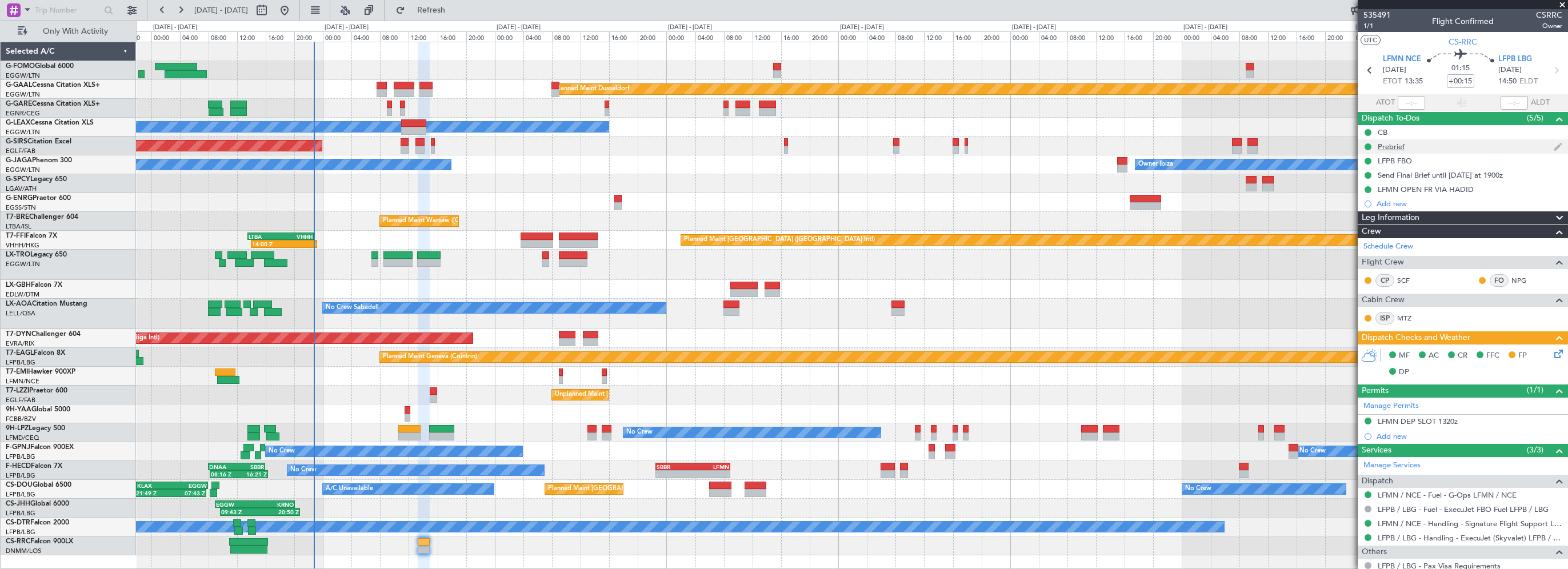
click at [1392, 144] on div "Prebrief" at bounding box center [1391, 146] width 27 height 10
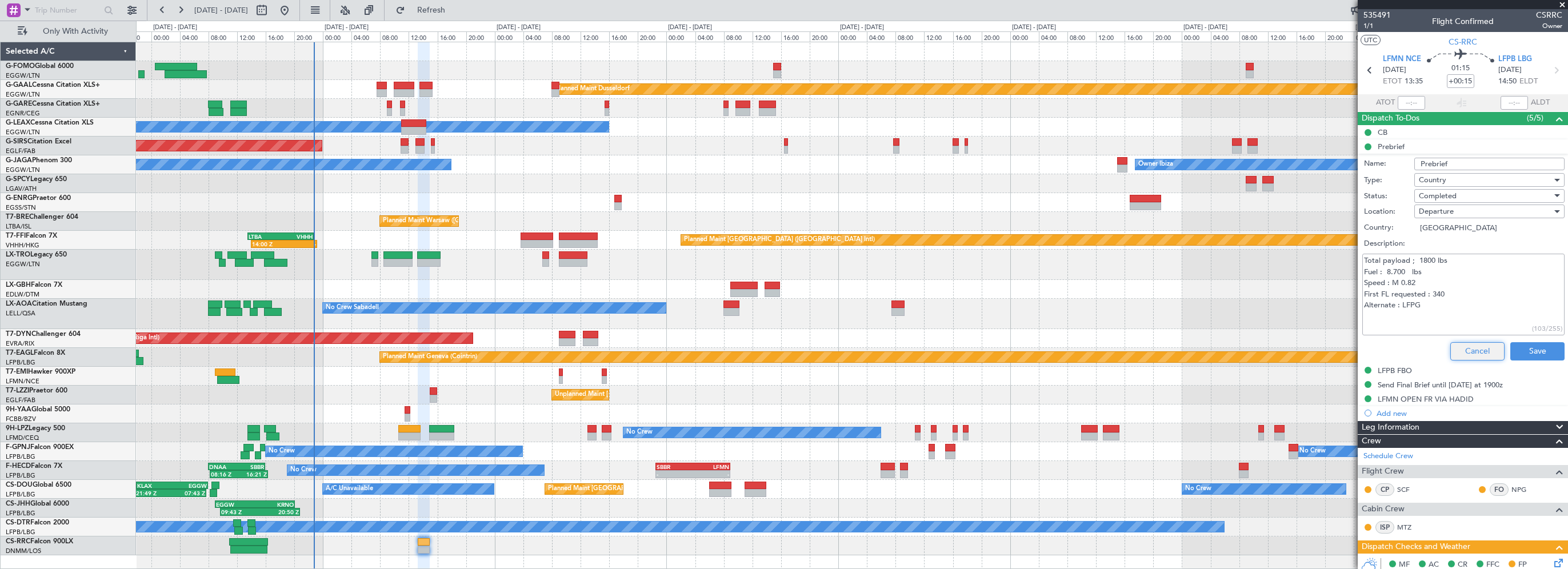
click at [1472, 353] on button "Cancel" at bounding box center [1477, 351] width 54 height 18
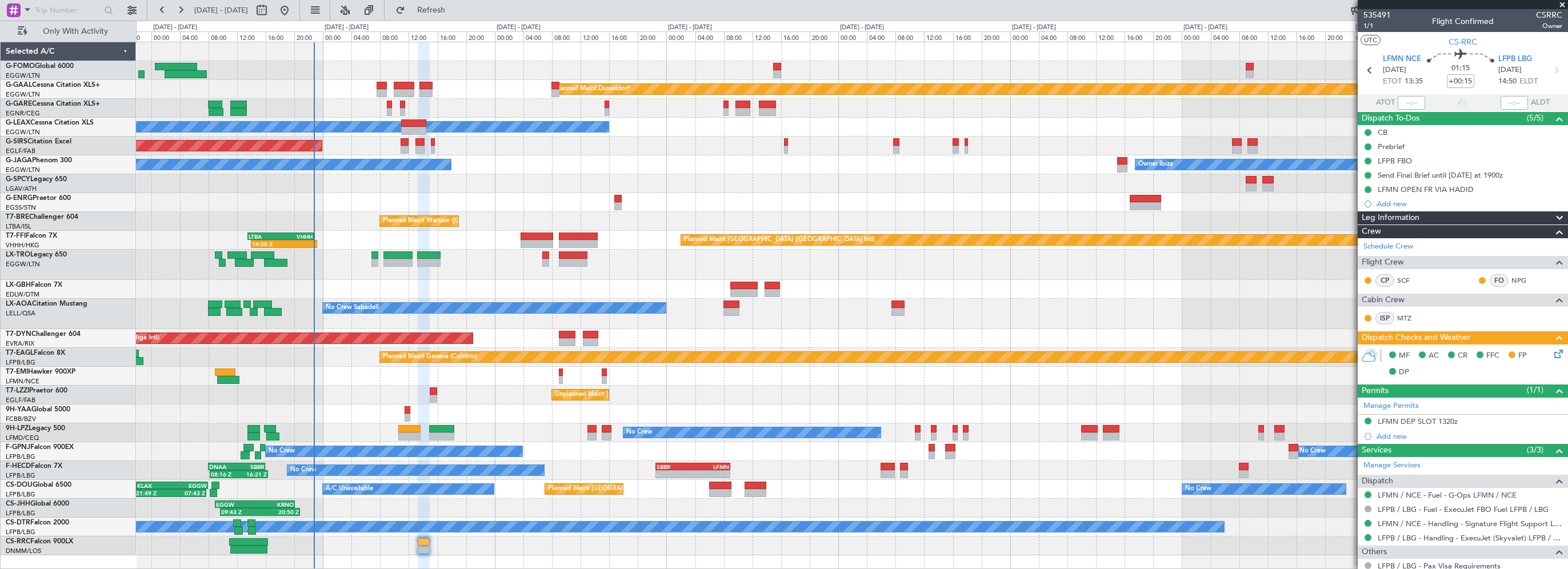
click at [1552, 355] on icon at bounding box center [1556, 352] width 9 height 9
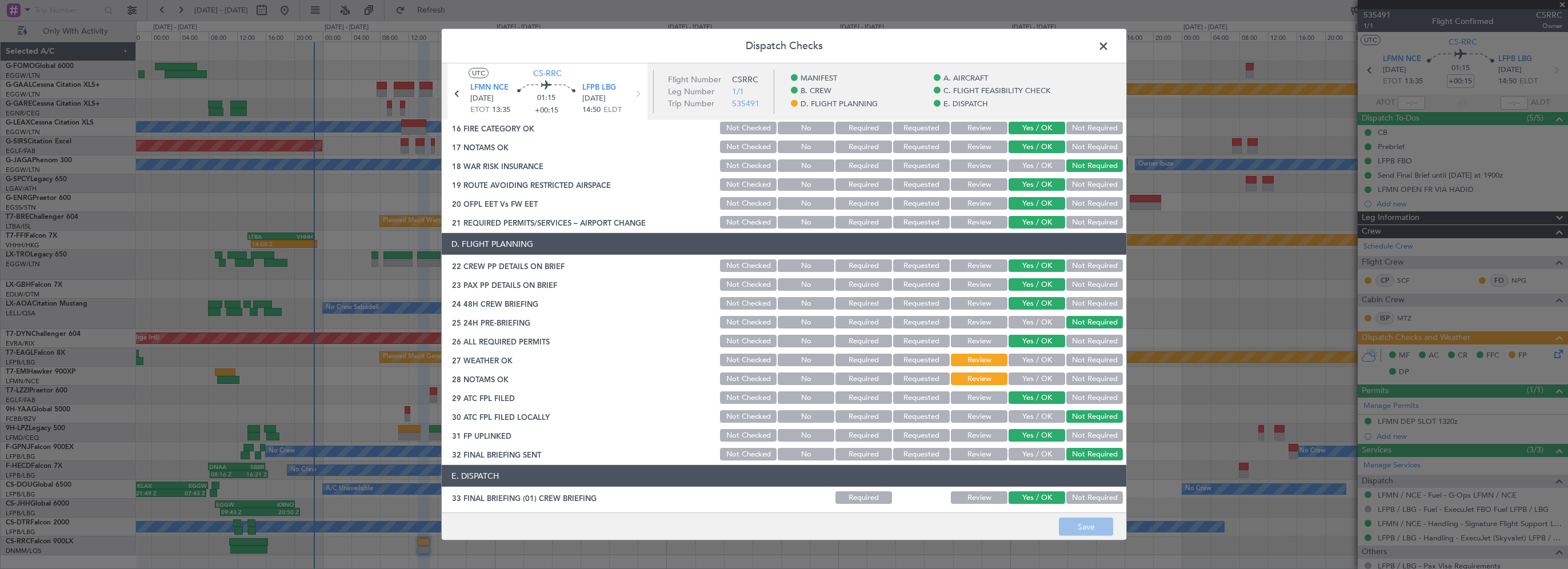
scroll to position [629, 0]
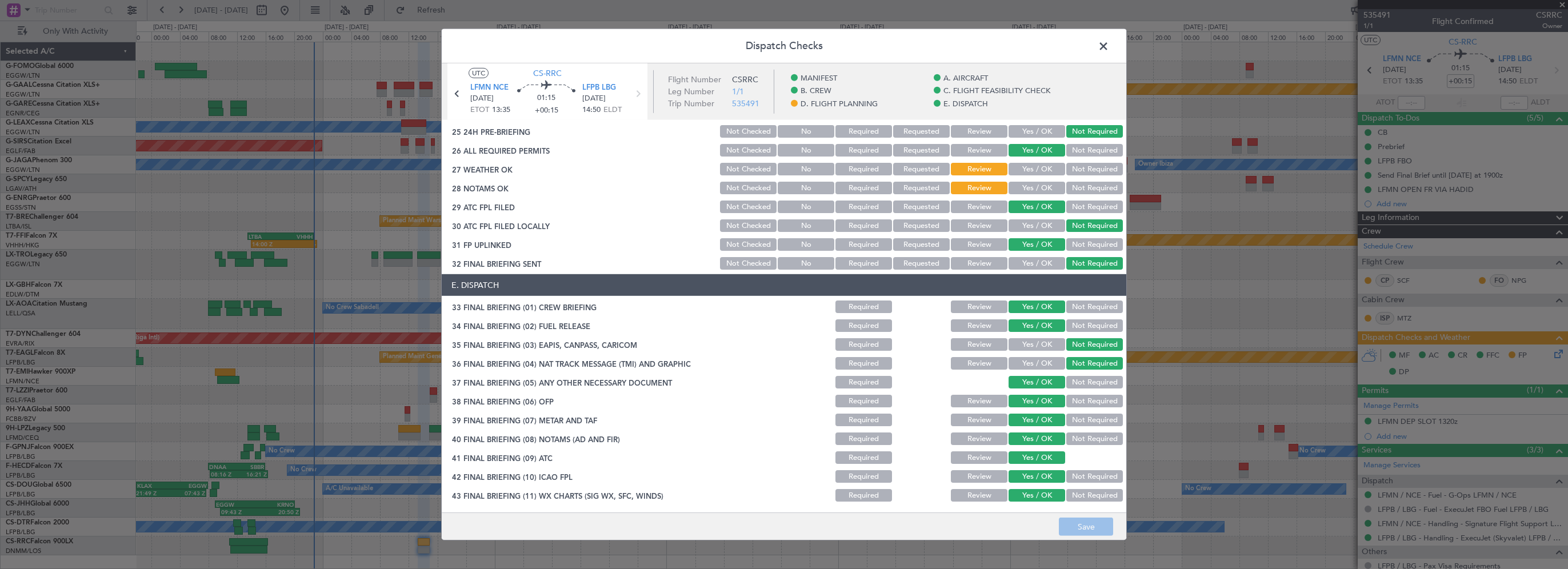
click at [1109, 44] on span at bounding box center [1109, 49] width 0 height 23
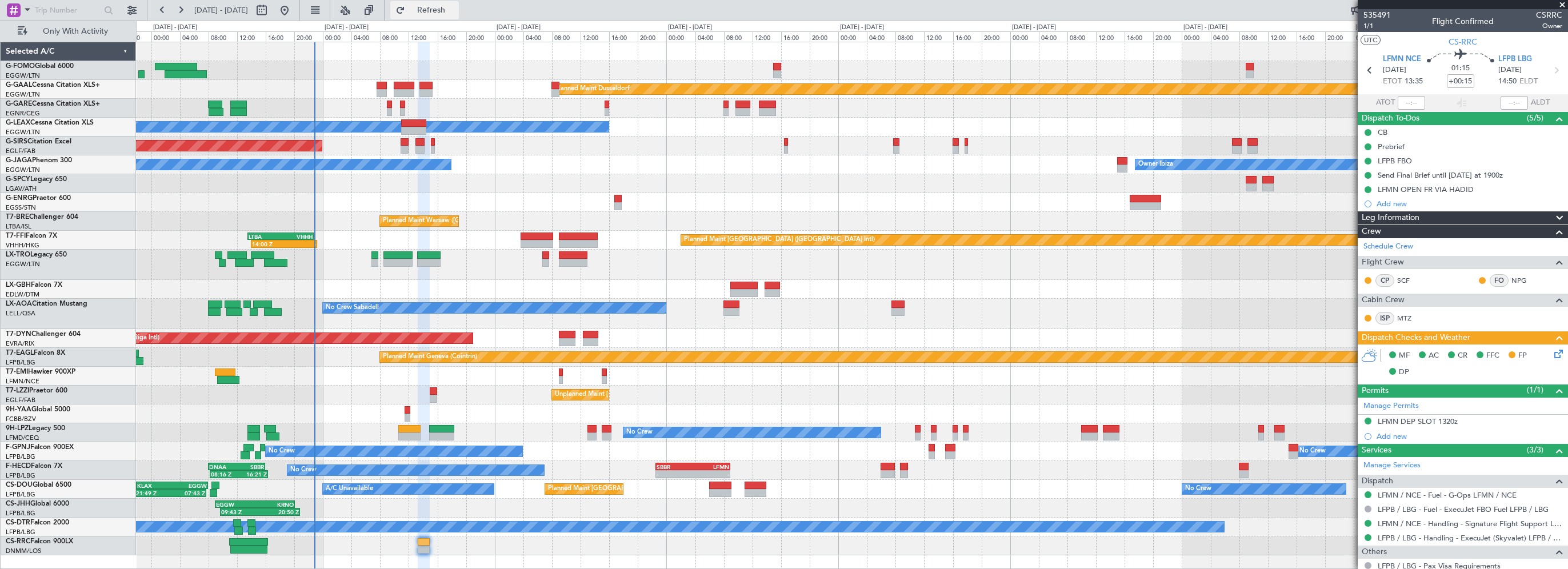
click at [454, 5] on button "Refresh" at bounding box center [425, 10] width 69 height 18
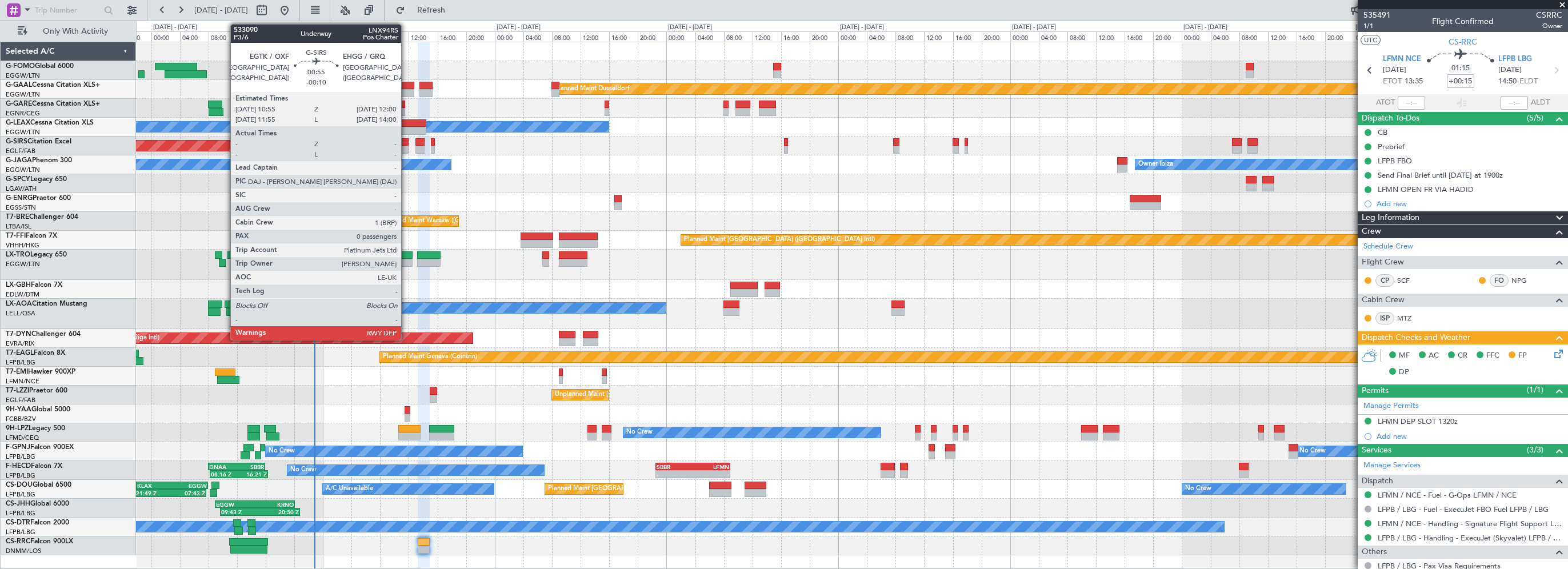
click at [406, 144] on div at bounding box center [405, 142] width 8 height 8
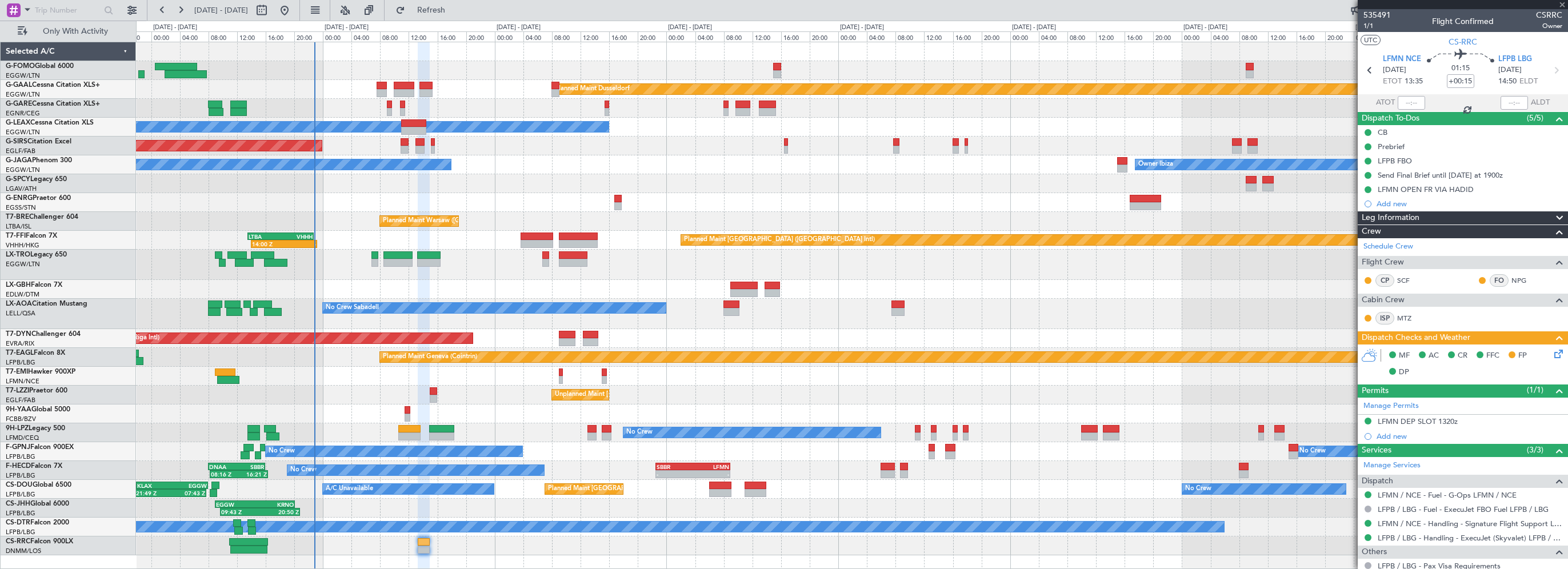
type input "-00:10"
type input "0"
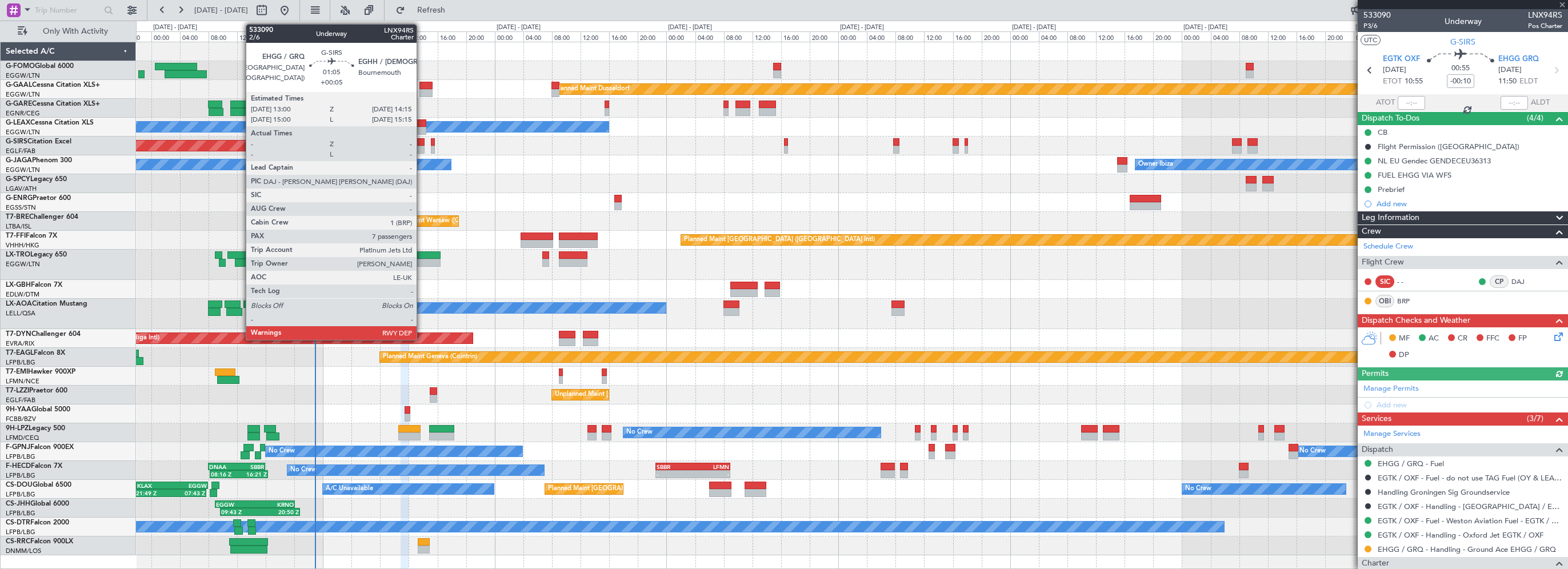
click at [423, 142] on div at bounding box center [420, 142] width 9 height 8
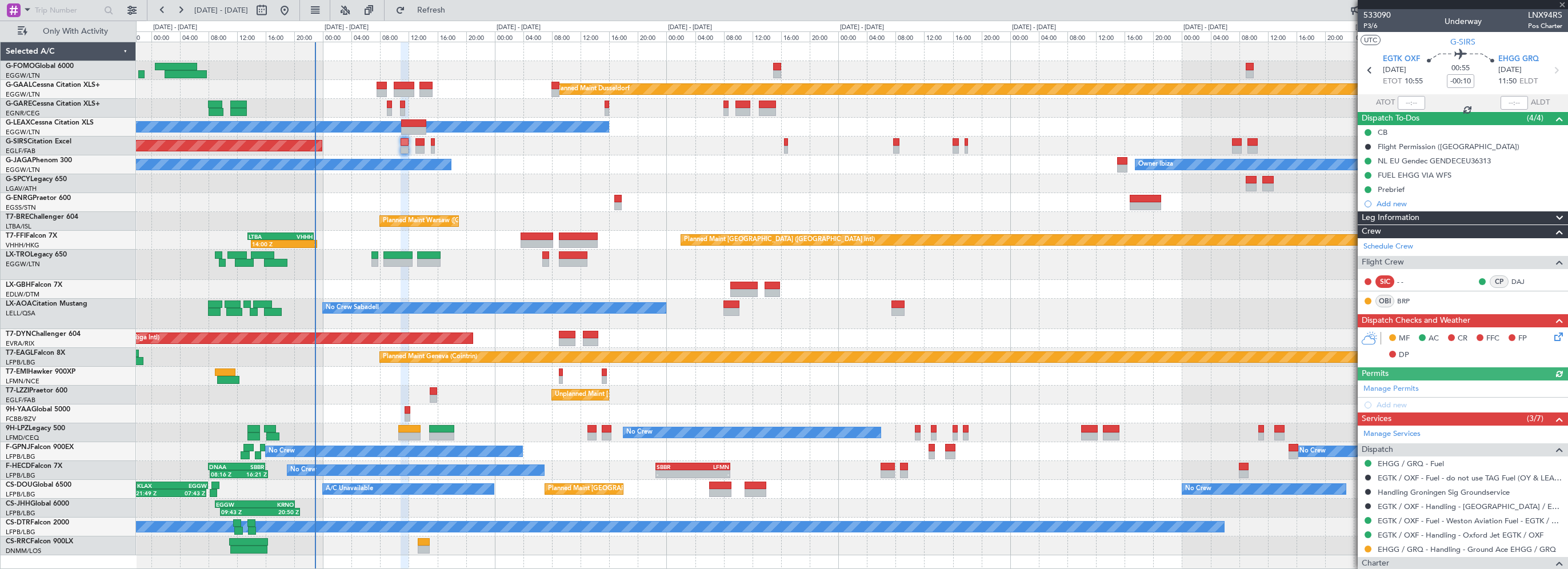
type input "+00:05"
type input "7"
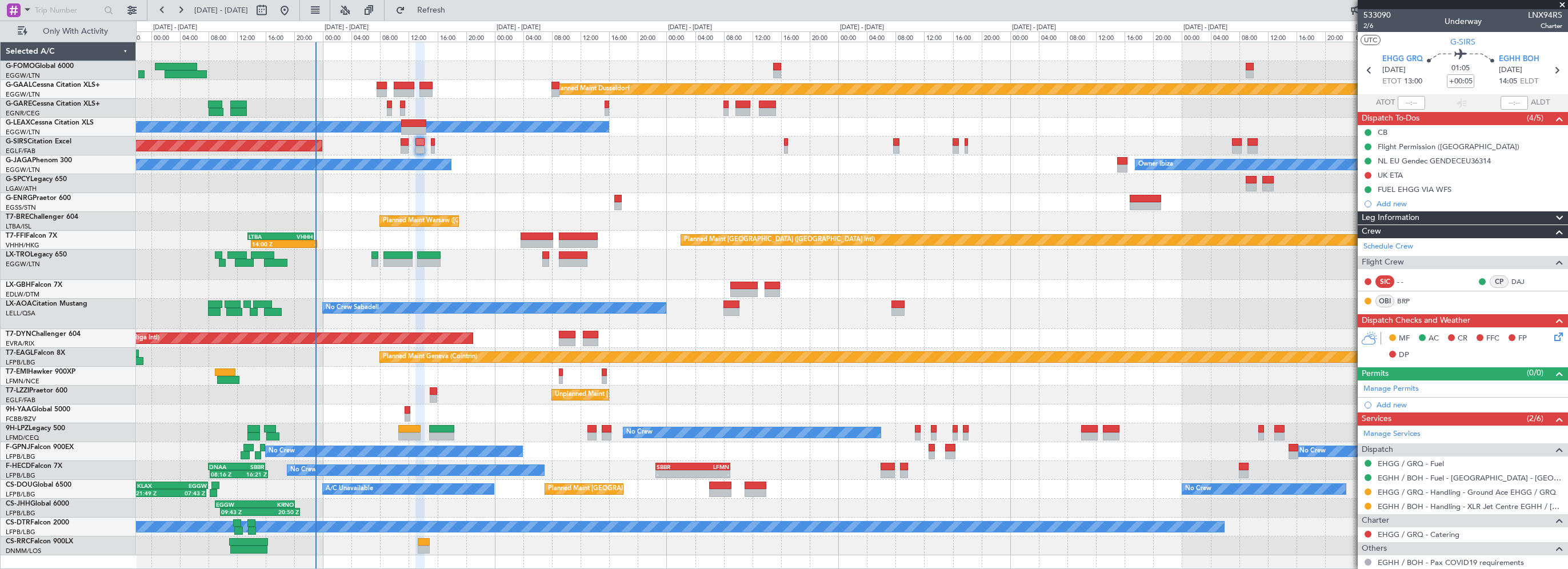
click at [604, 180] on div at bounding box center [852, 184] width 1432 height 19
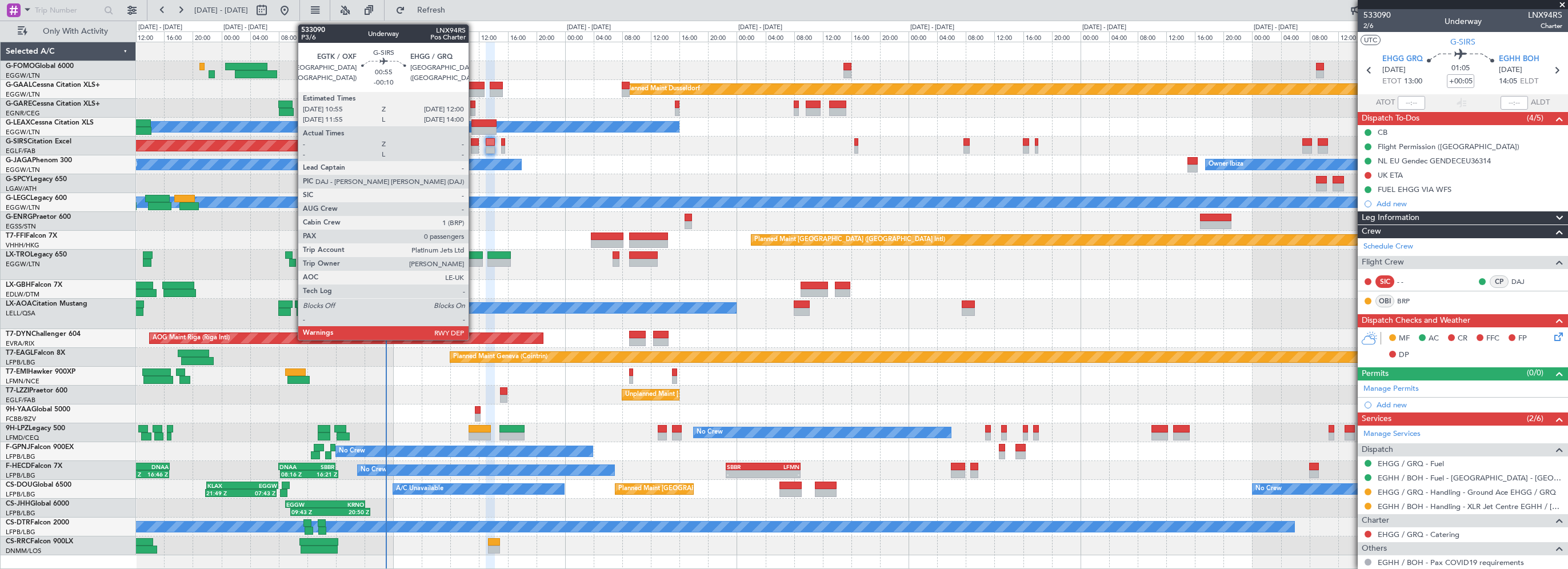
click at [474, 142] on div at bounding box center [475, 142] width 8 height 8
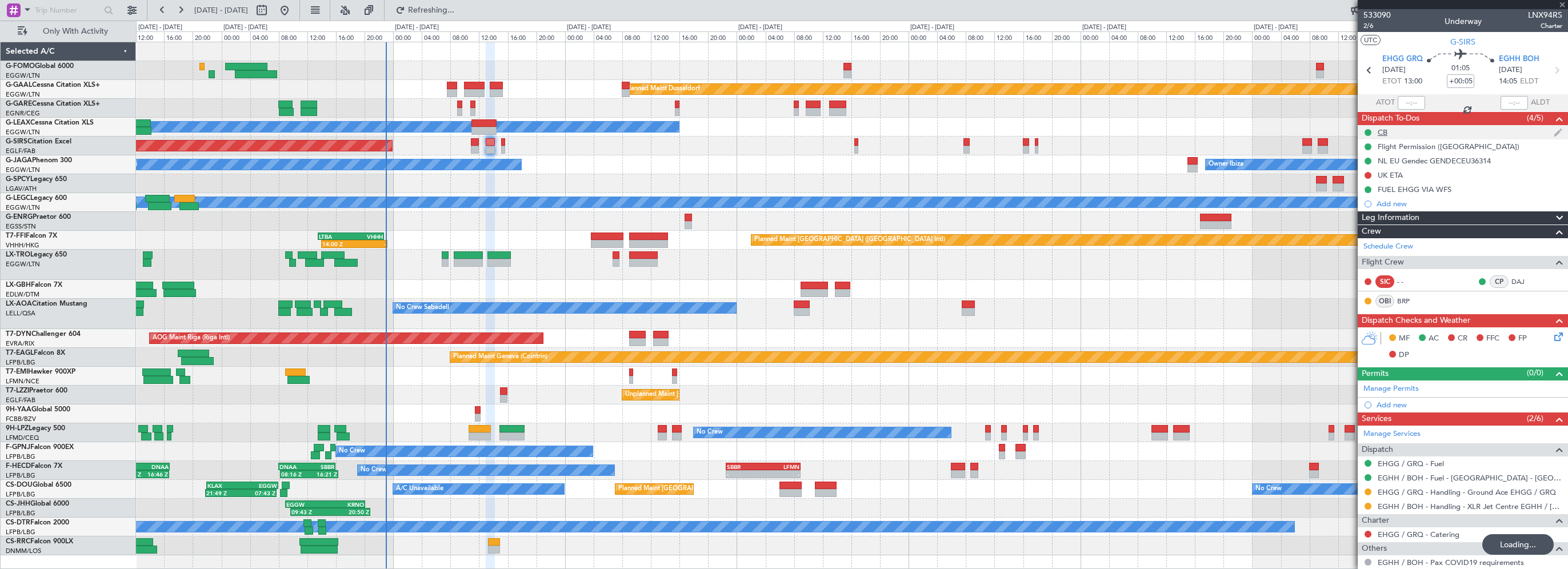
type input "-00:10"
type input "0"
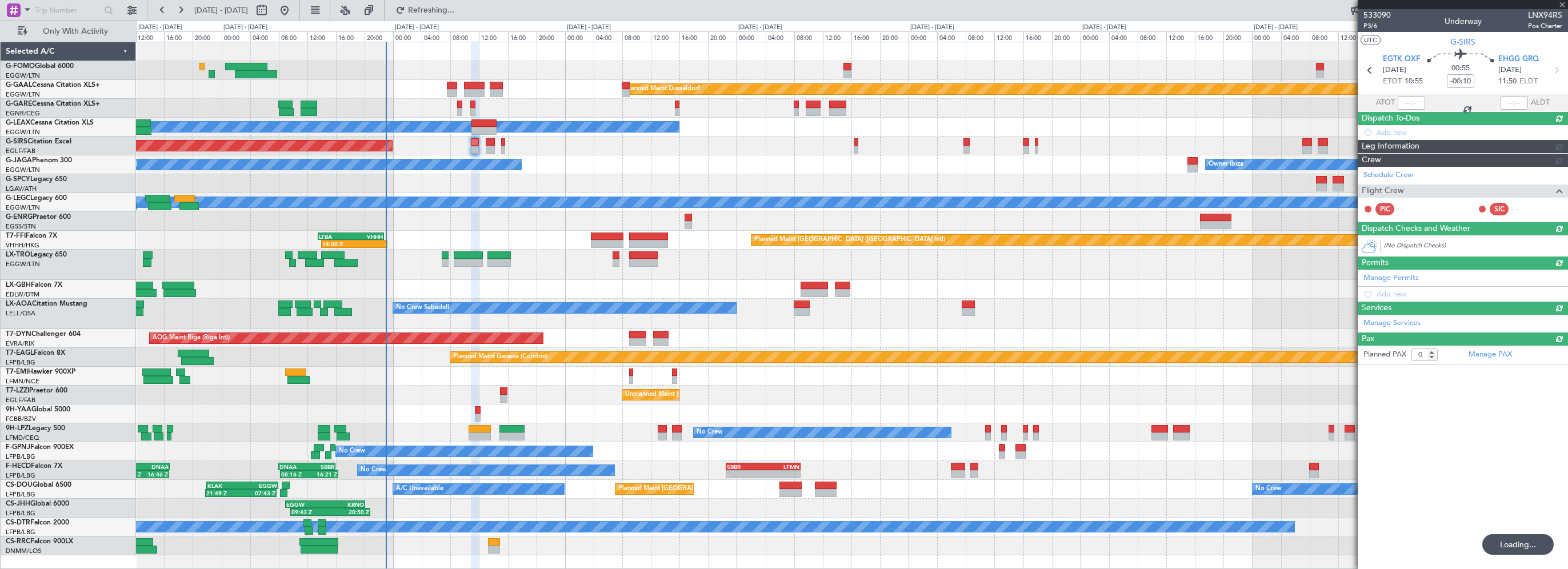
type input "+00:05"
type input "7"
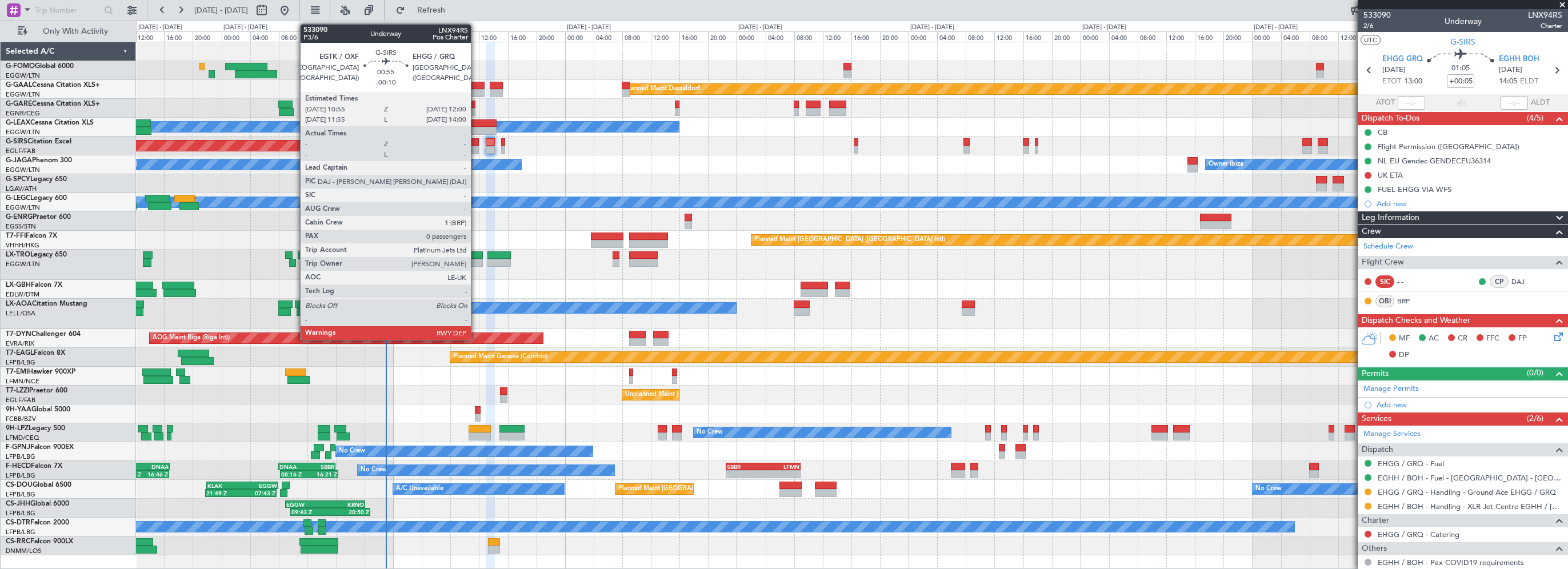
click at [476, 142] on div at bounding box center [475, 142] width 8 height 8
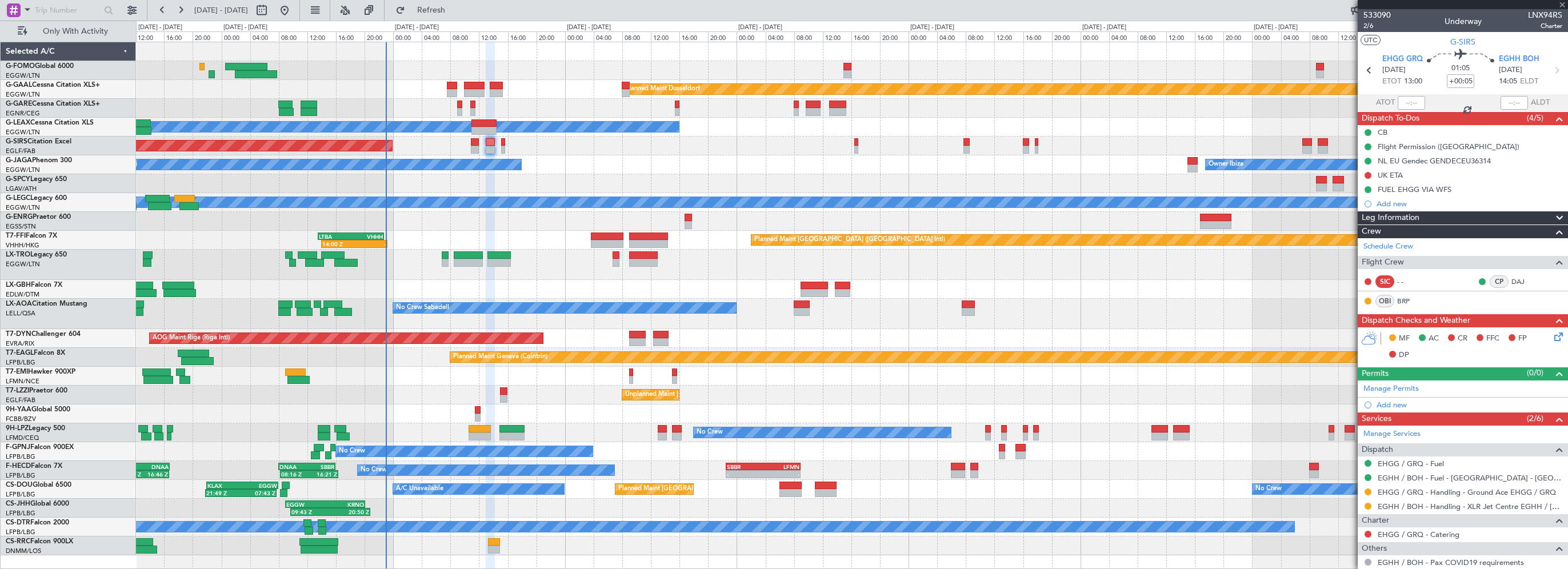
type input "-00:10"
type input "0"
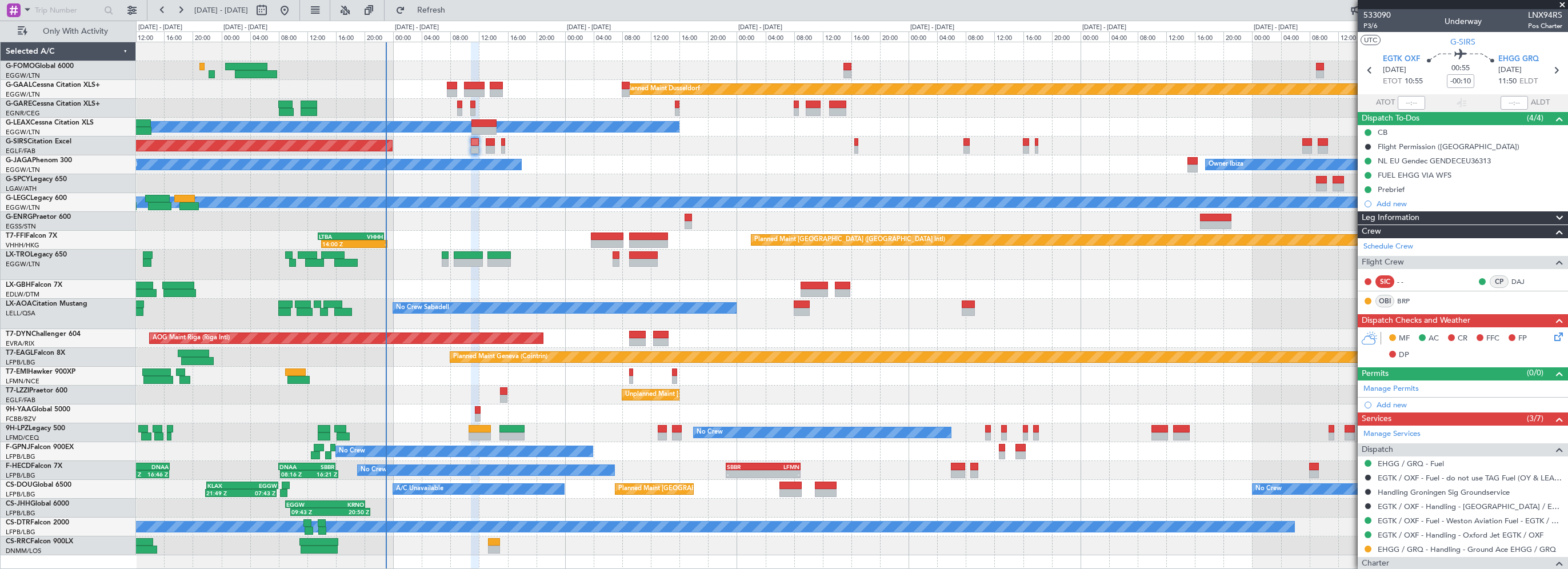
click at [1394, 185] on mat-tooltip-component "FUEL EHGG VIA WFS" at bounding box center [1415, 195] width 84 height 31
click at [1403, 188] on div "Prebrief" at bounding box center [1391, 189] width 27 height 10
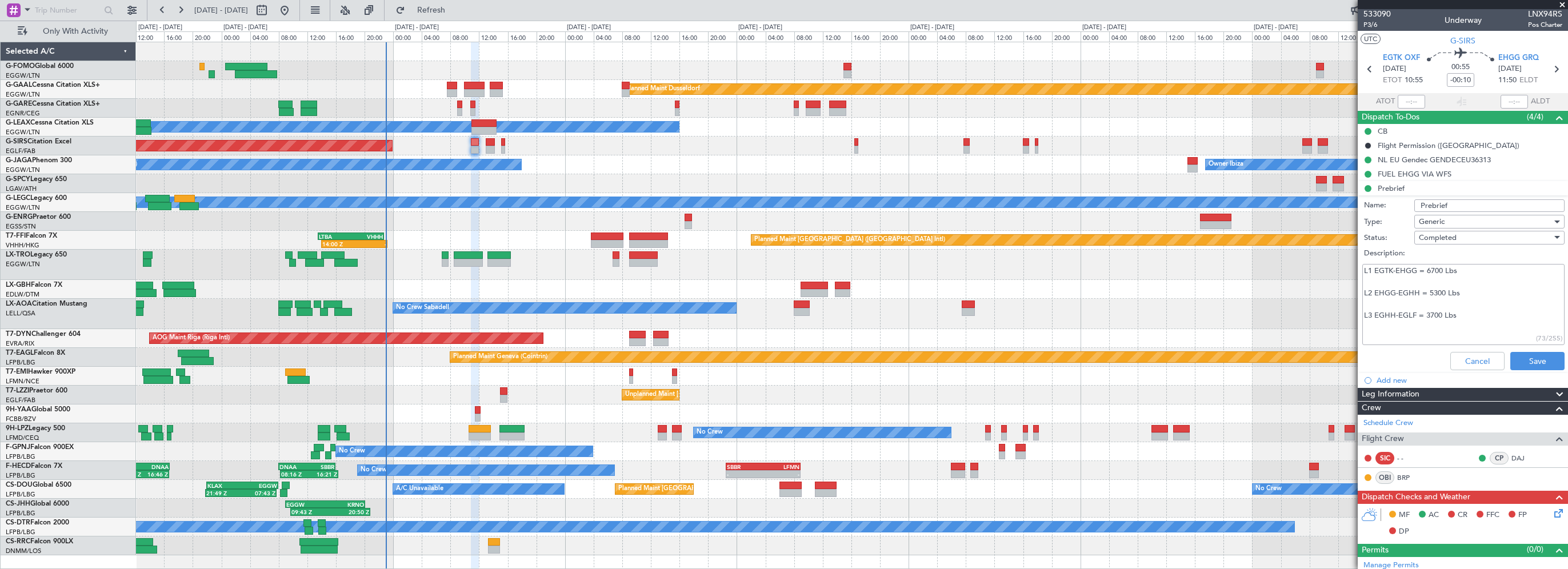
scroll to position [0, 0]
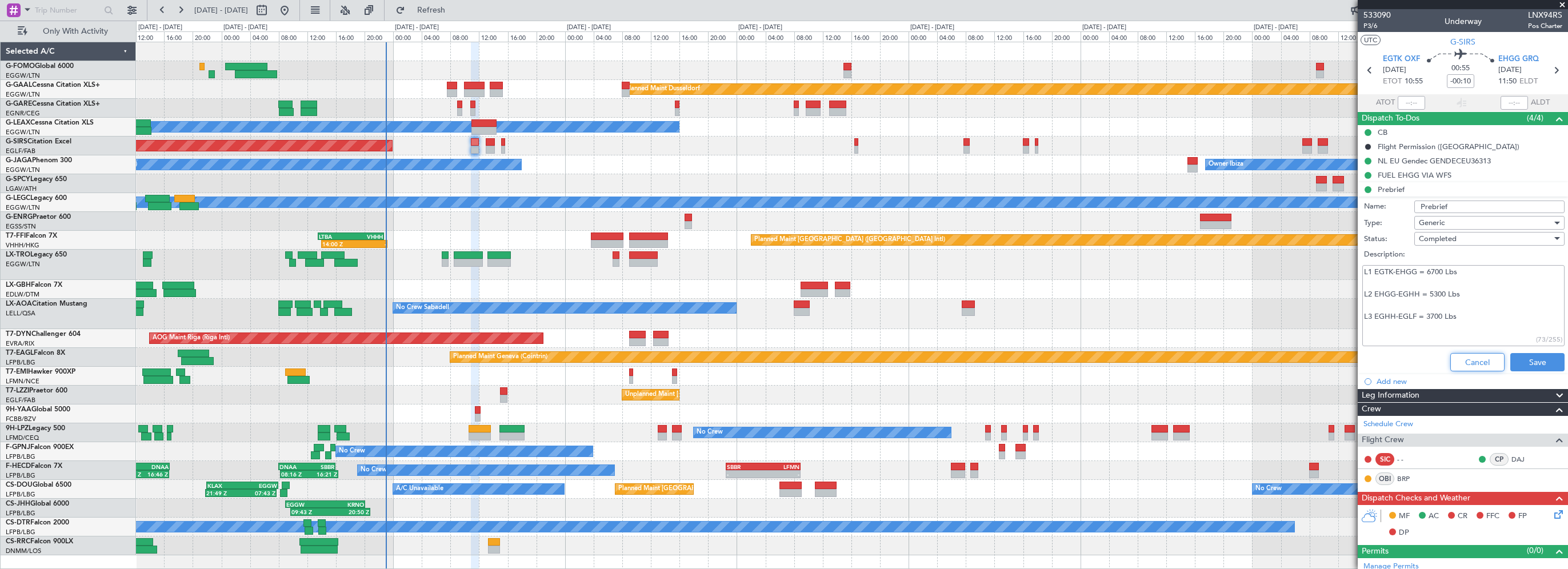
click at [1475, 358] on button "Cancel" at bounding box center [1477, 362] width 54 height 18
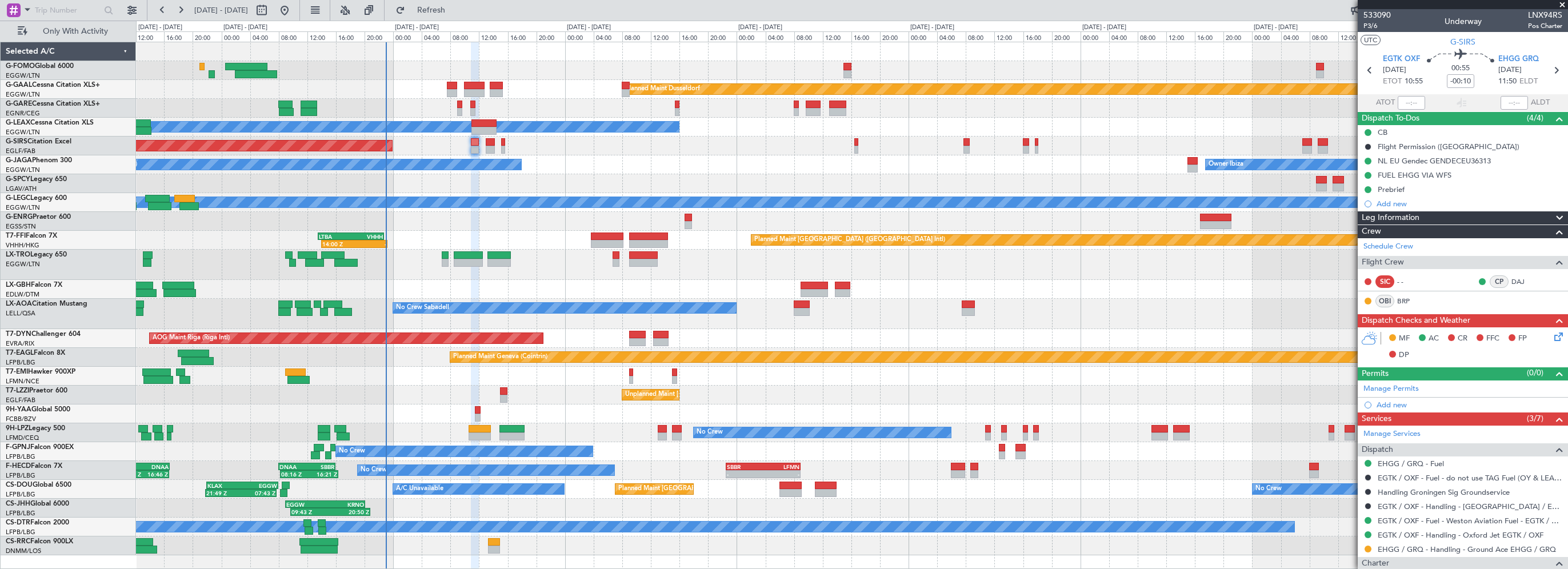
click at [1431, 219] on div "Leg Information" at bounding box center [1463, 218] width 210 height 13
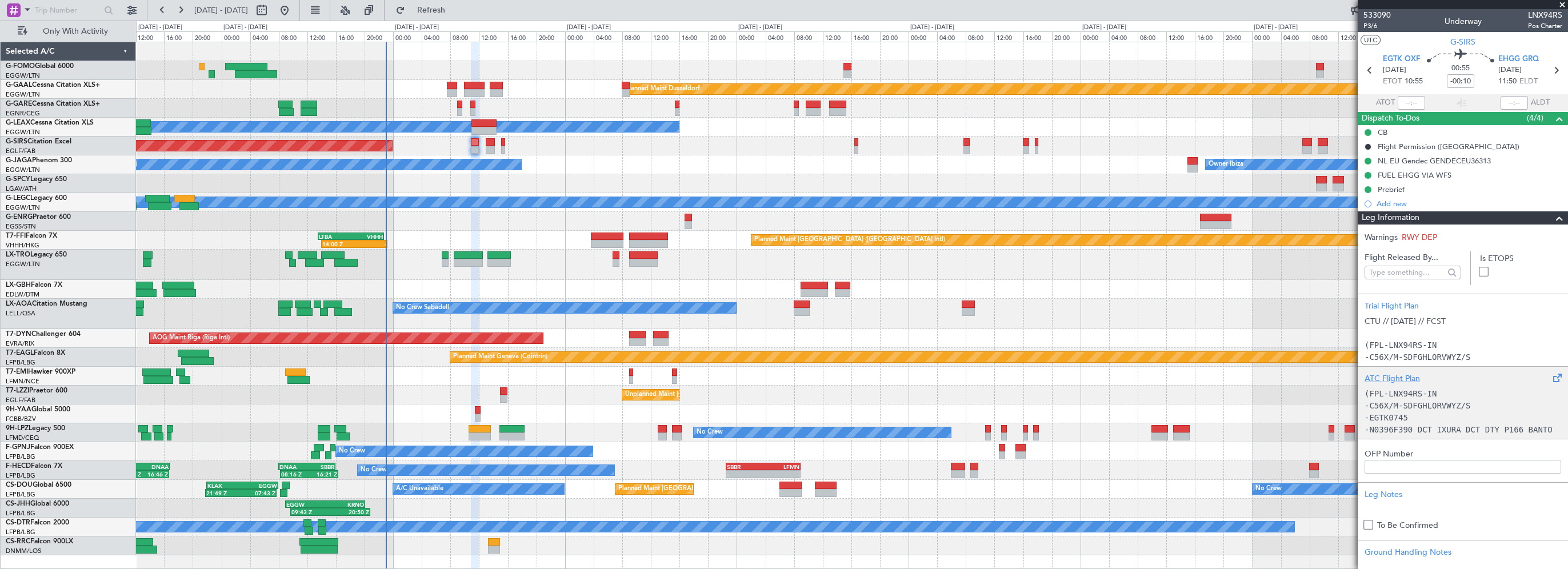
click at [1405, 373] on div "ATC Flight Plan" at bounding box center [1463, 379] width 197 height 12
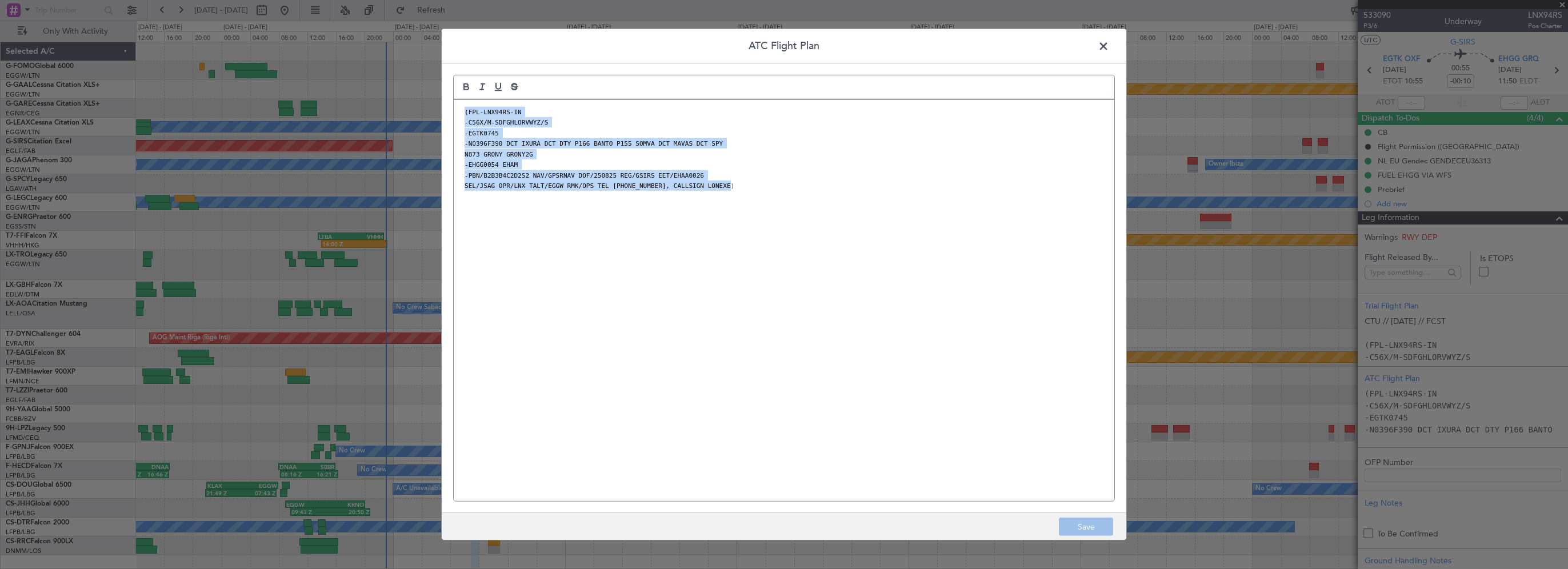
drag, startPoint x: 758, startPoint y: 194, endPoint x: 443, endPoint y: 106, distance: 327.1
click at [443, 106] on div "ATC Flight Plan (FPL-LNX94RS-IN -C56X/M-SDFGHLORVWYZ/S -EGTK0745 -N0396F390 DCT…" at bounding box center [784, 284] width 686 height 512
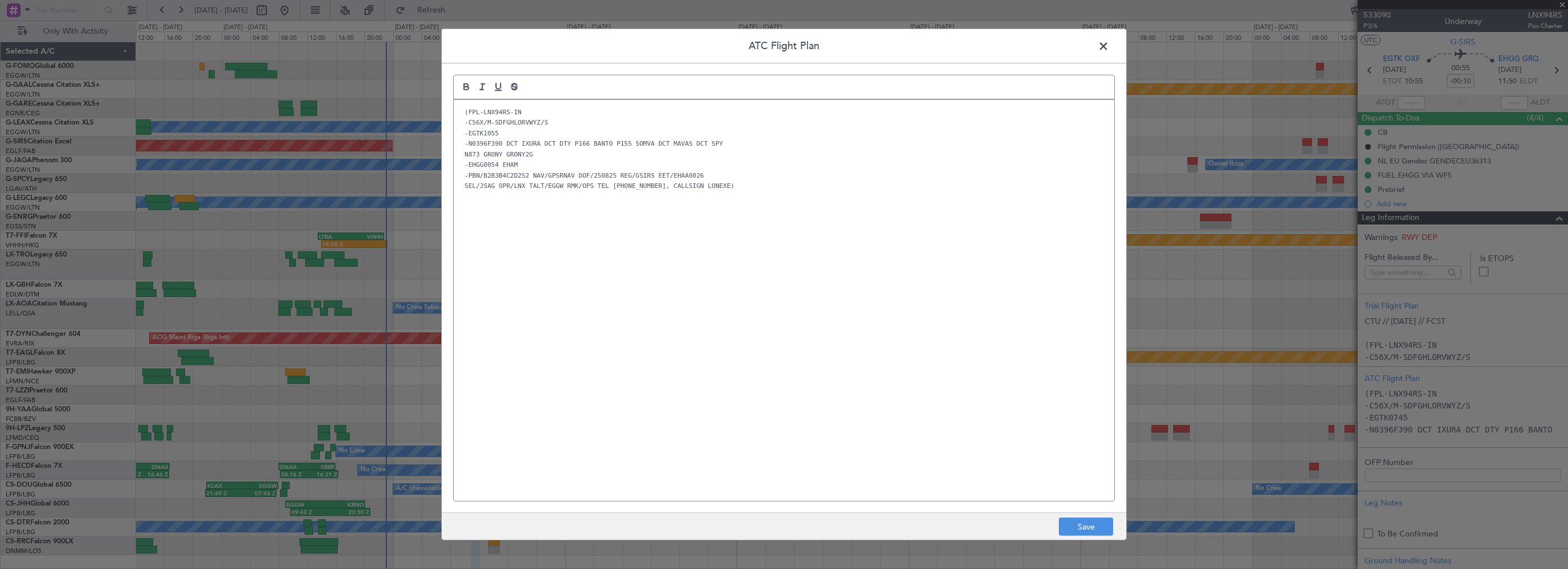
click at [765, 270] on div "(FPL-LNX94RS-IN -C56X/M-SDFGHLORVWYZ/S -EGTK1055 -N0396F390 DCT IXURA DCT DTY P…" at bounding box center [784, 301] width 661 height 402
click at [1083, 522] on button "Save" at bounding box center [1086, 527] width 54 height 18
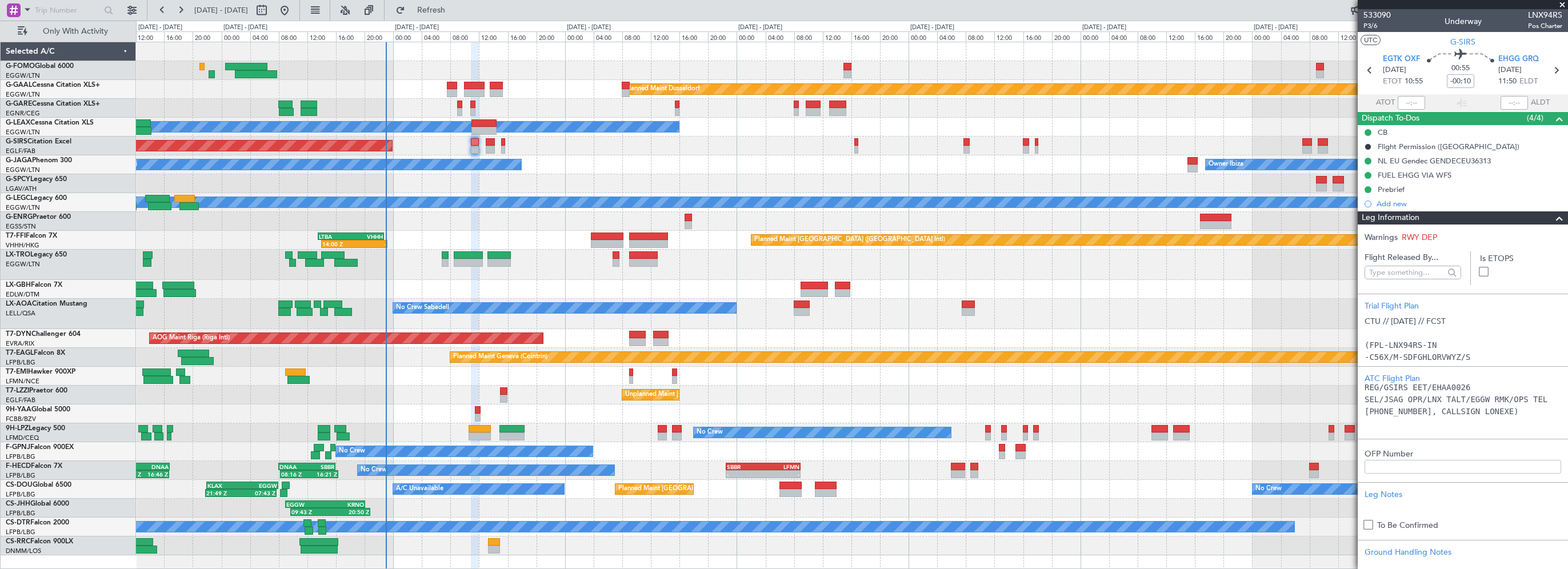
scroll to position [343, 0]
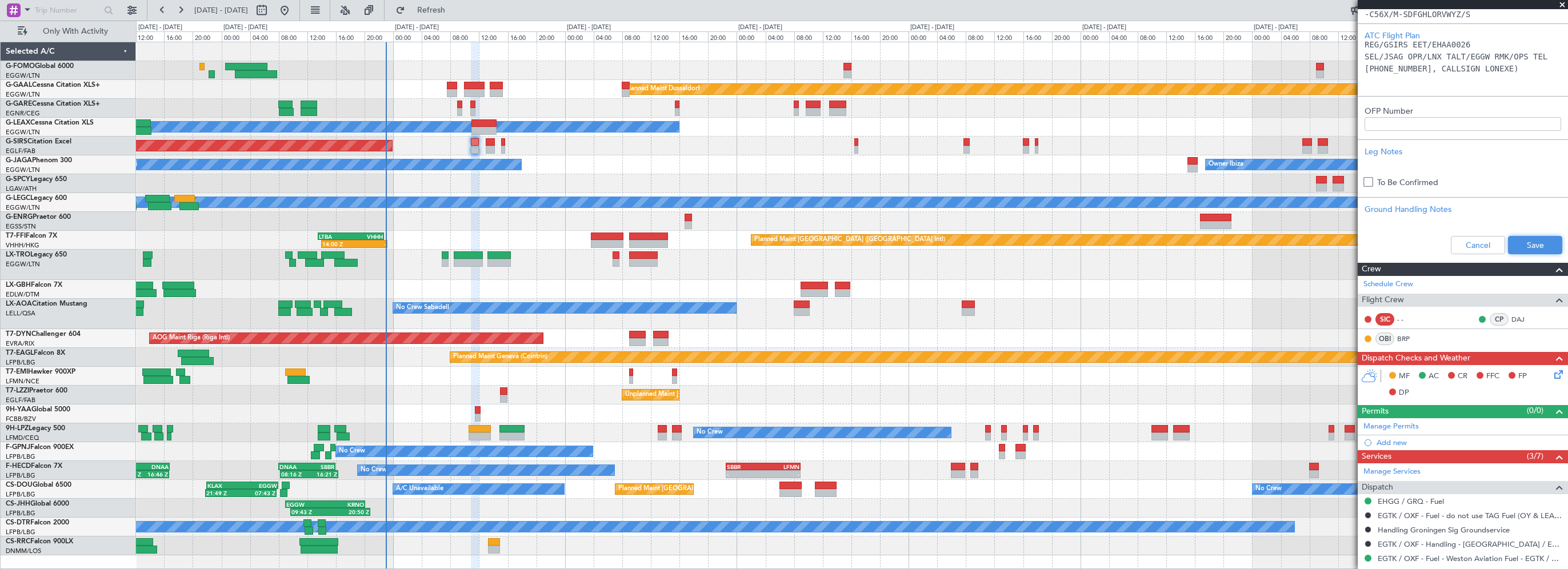
drag, startPoint x: 1522, startPoint y: 246, endPoint x: 1567, endPoint y: 258, distance: 46.6
click at [1522, 246] on button "Save" at bounding box center [1535, 245] width 54 height 18
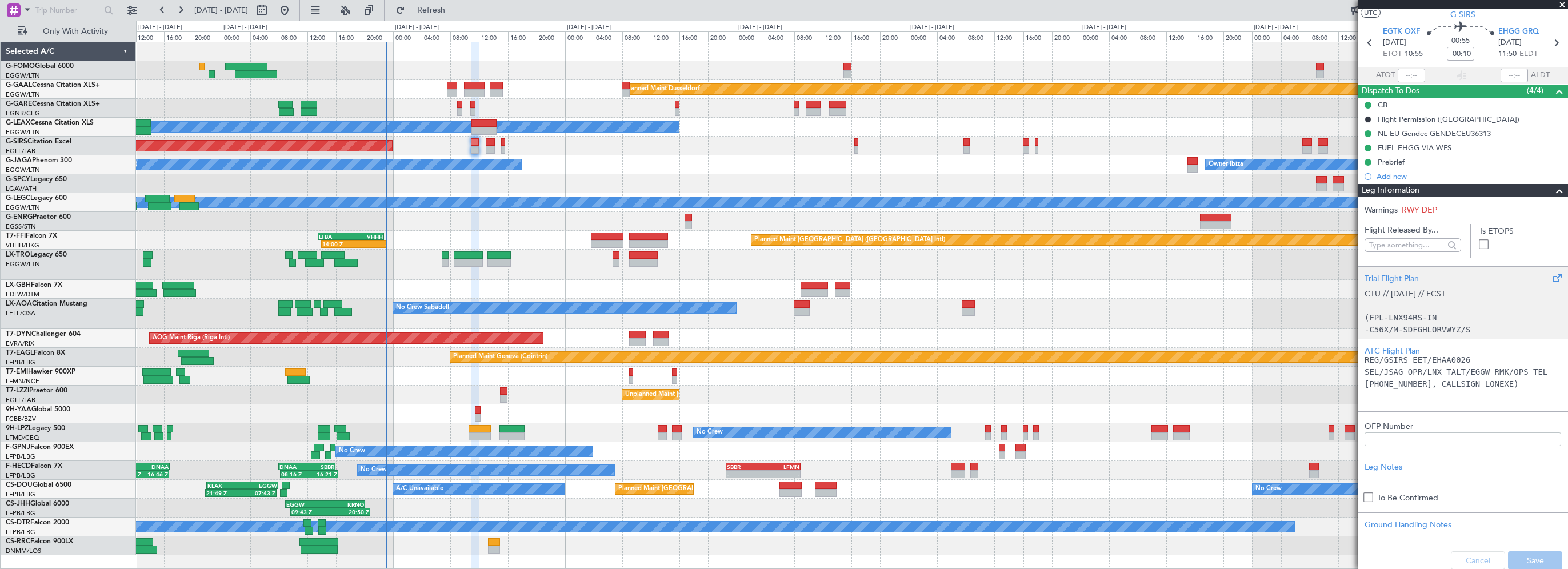
scroll to position [0, 0]
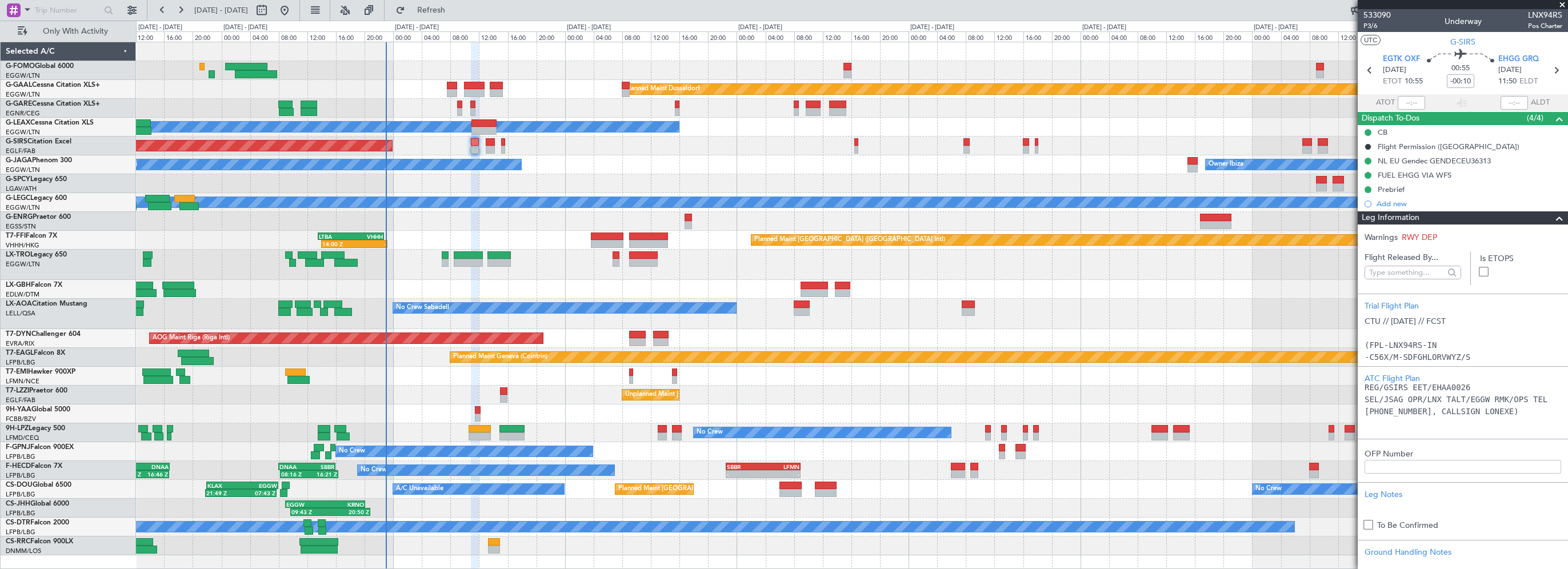
click at [1554, 219] on span at bounding box center [1560, 218] width 14 height 14
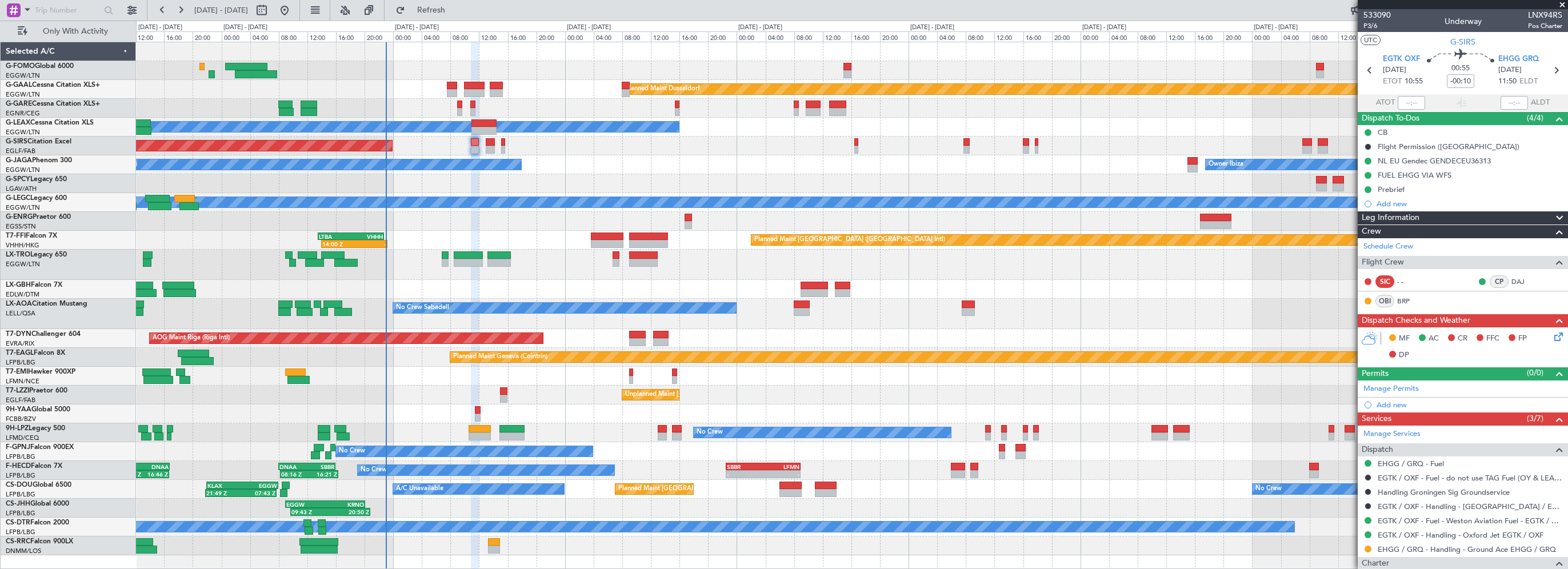
click at [1415, 221] on span "Leg Information" at bounding box center [1390, 218] width 58 height 13
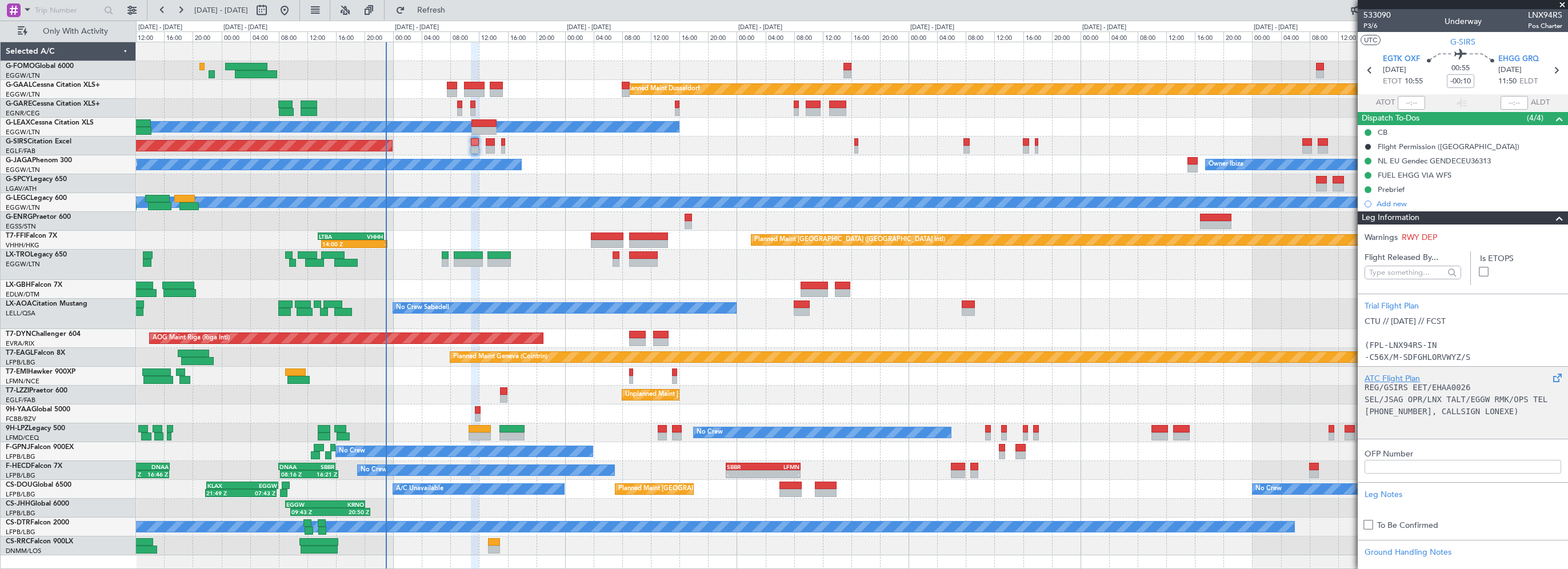
click at [1400, 373] on div "ATC Flight Plan" at bounding box center [1463, 379] width 197 height 12
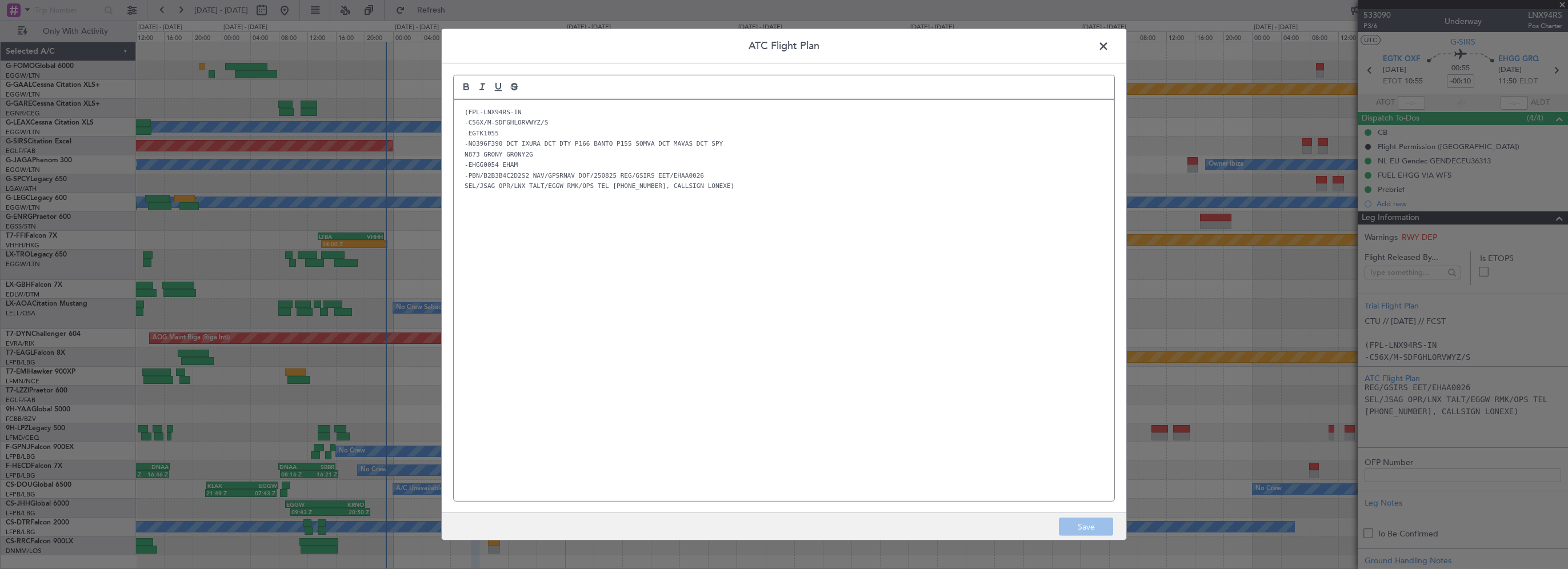
click at [823, 211] on div "(FPL-LNX94RS-IN -C56X/M-SDFGHLORVWYZ/S -EGTK1055 -N0396F390 DCT IXURA DCT DTY P…" at bounding box center [784, 301] width 661 height 402
click at [1109, 46] on span at bounding box center [1109, 49] width 0 height 23
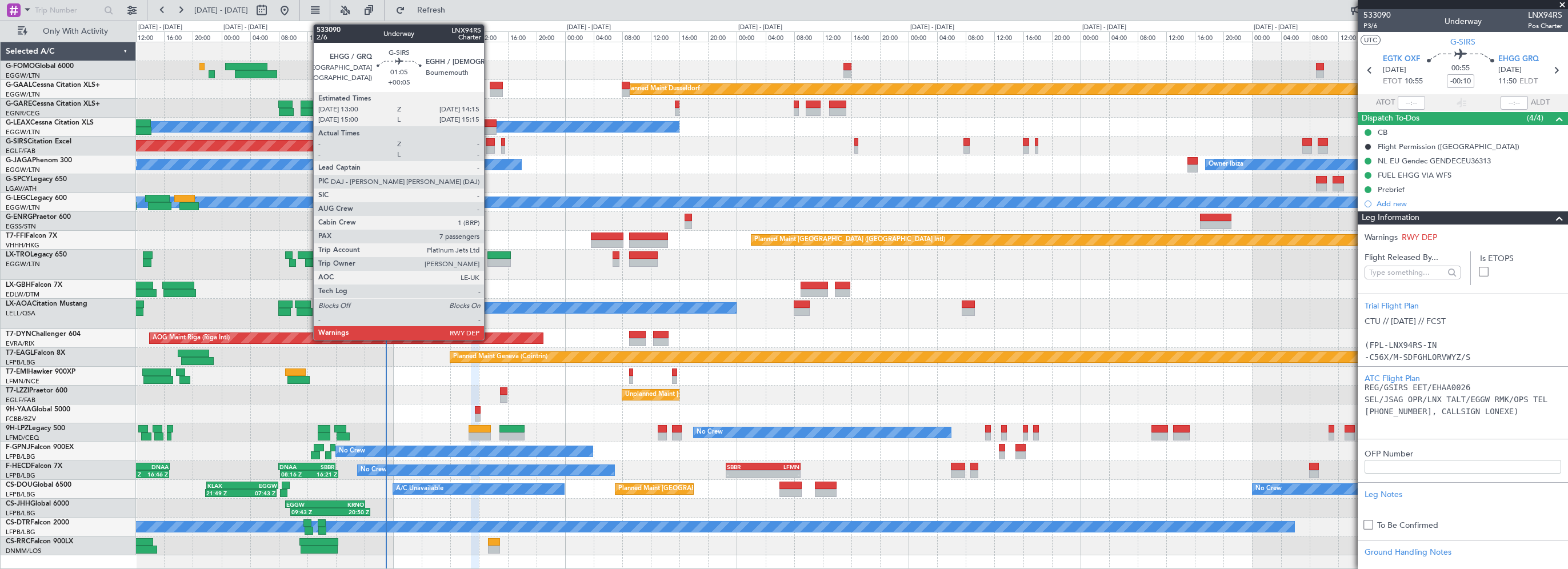
click at [489, 138] on div at bounding box center [490, 142] width 9 height 8
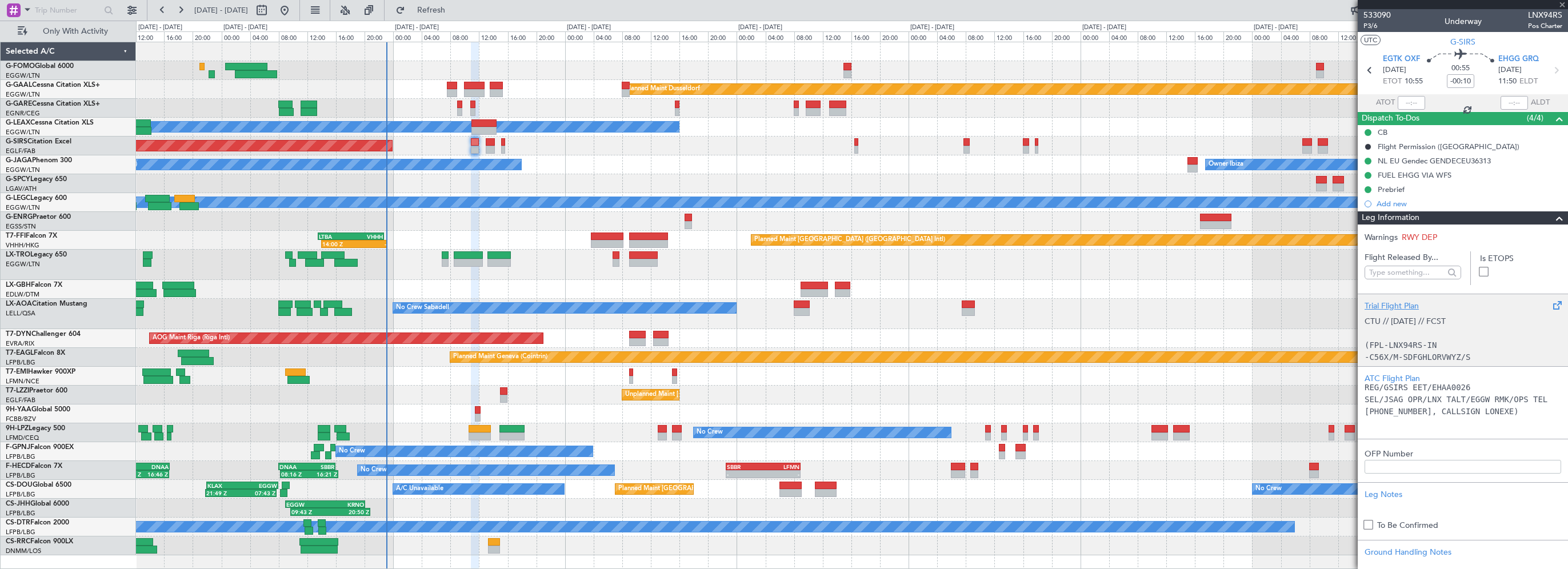
type input "+00:05"
type input "7"
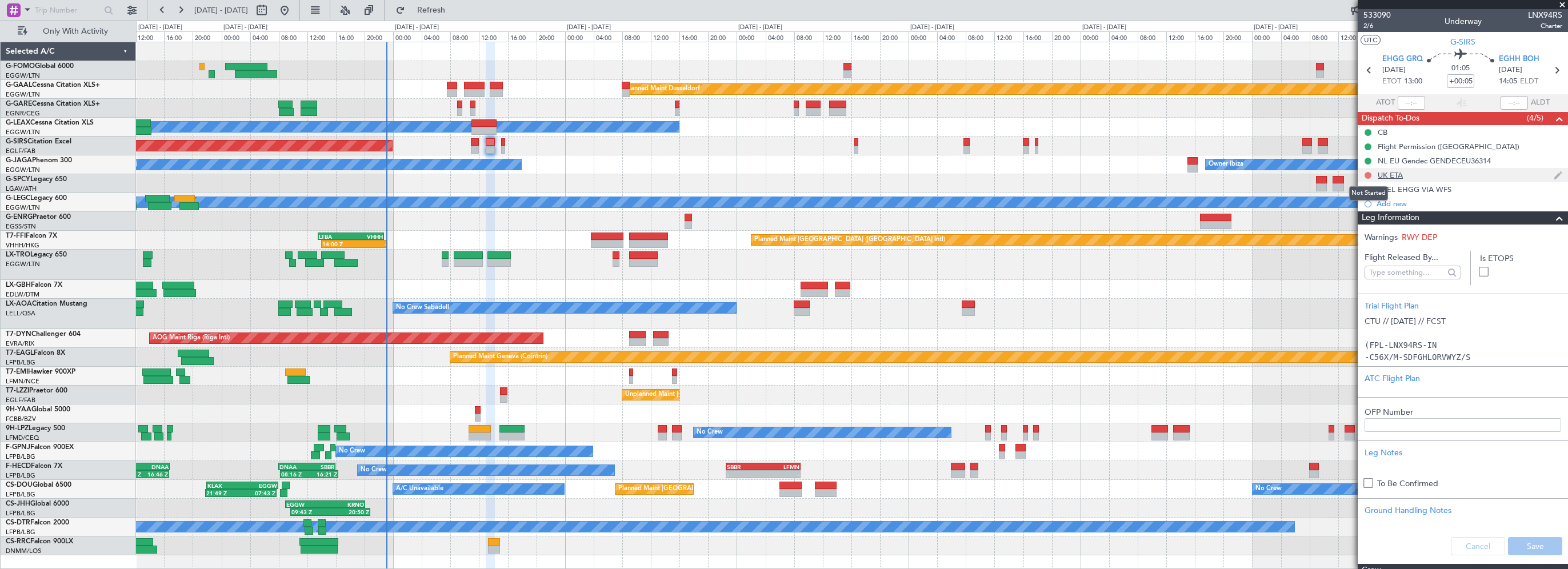
click at [1368, 174] on button at bounding box center [1368, 176] width 7 height 7
click at [1371, 176] on button at bounding box center [1368, 176] width 7 height 7
click at [1362, 242] on span "Cancelled" at bounding box center [1371, 243] width 33 height 12
click at [1553, 216] on span at bounding box center [1560, 218] width 14 height 14
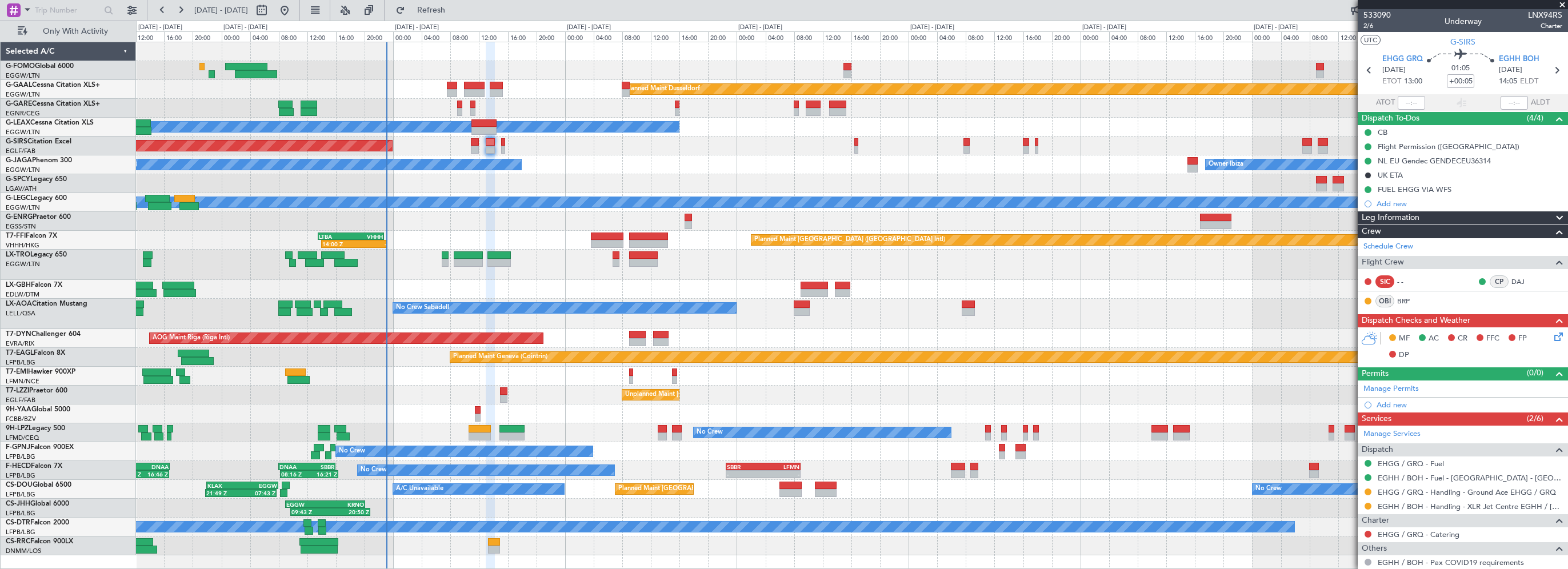
click at [1553, 216] on span at bounding box center [1560, 218] width 14 height 14
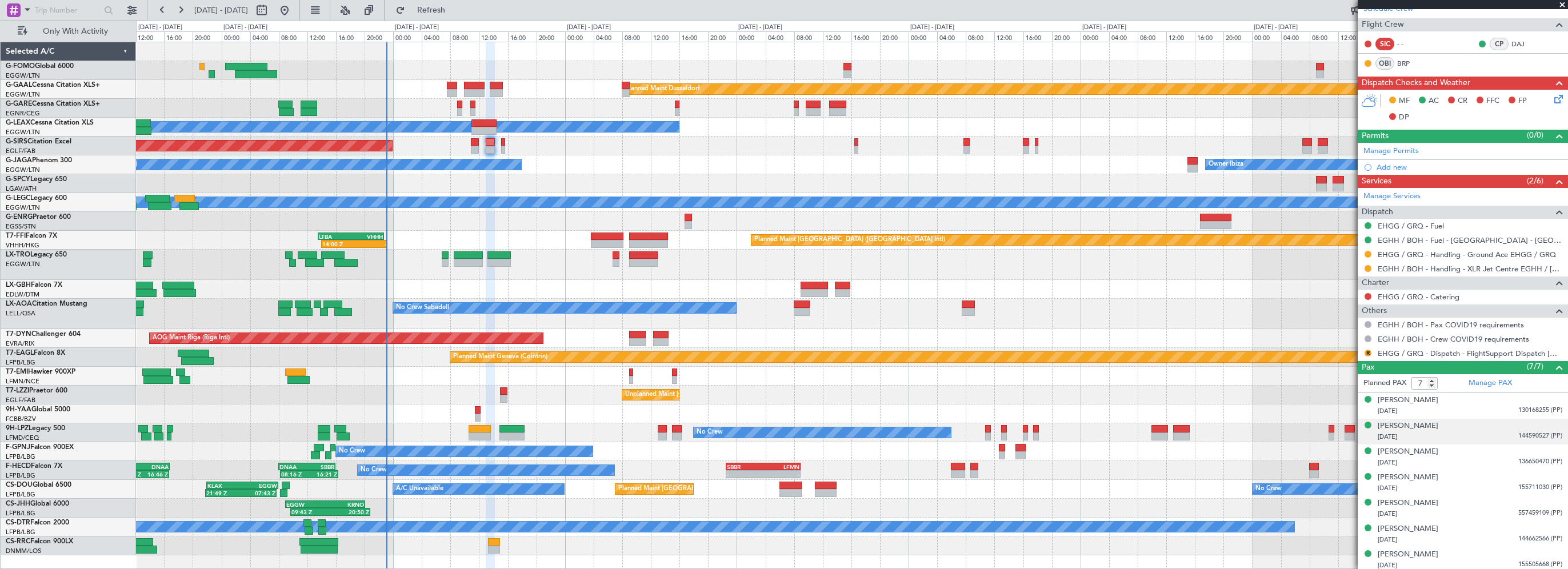
scroll to position [578, 0]
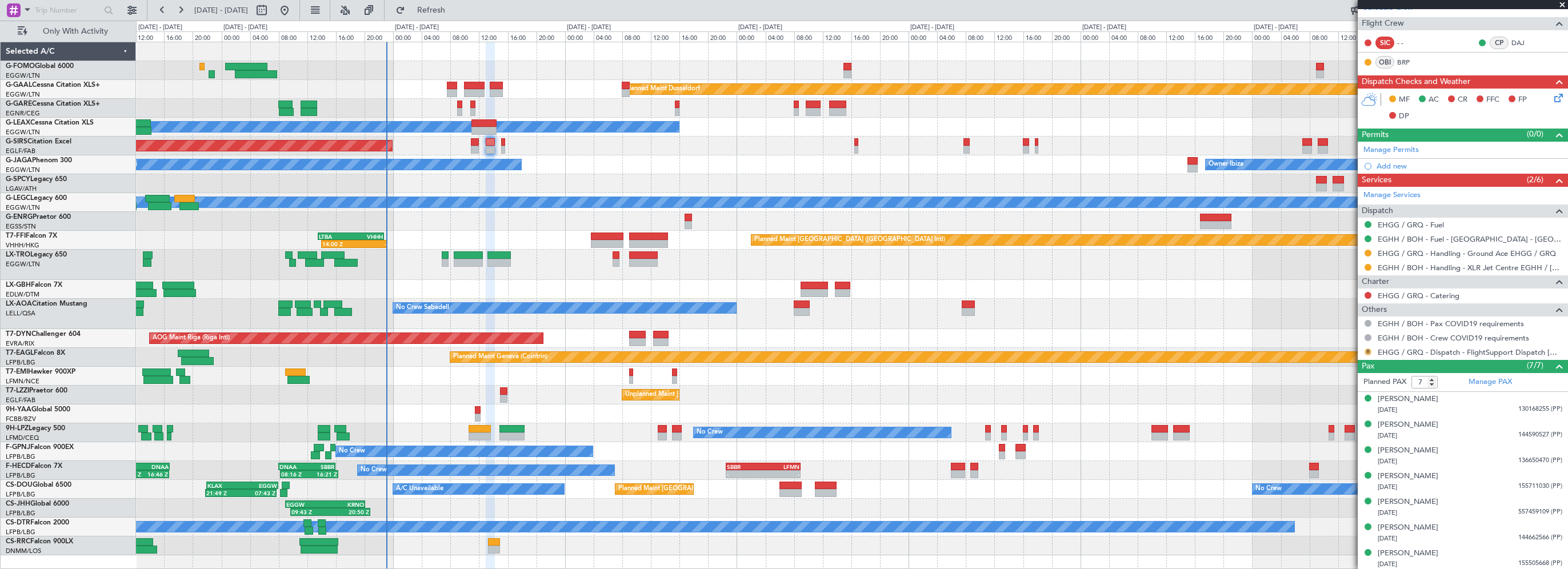
click at [1368, 348] on button "R" at bounding box center [1368, 352] width 7 height 7
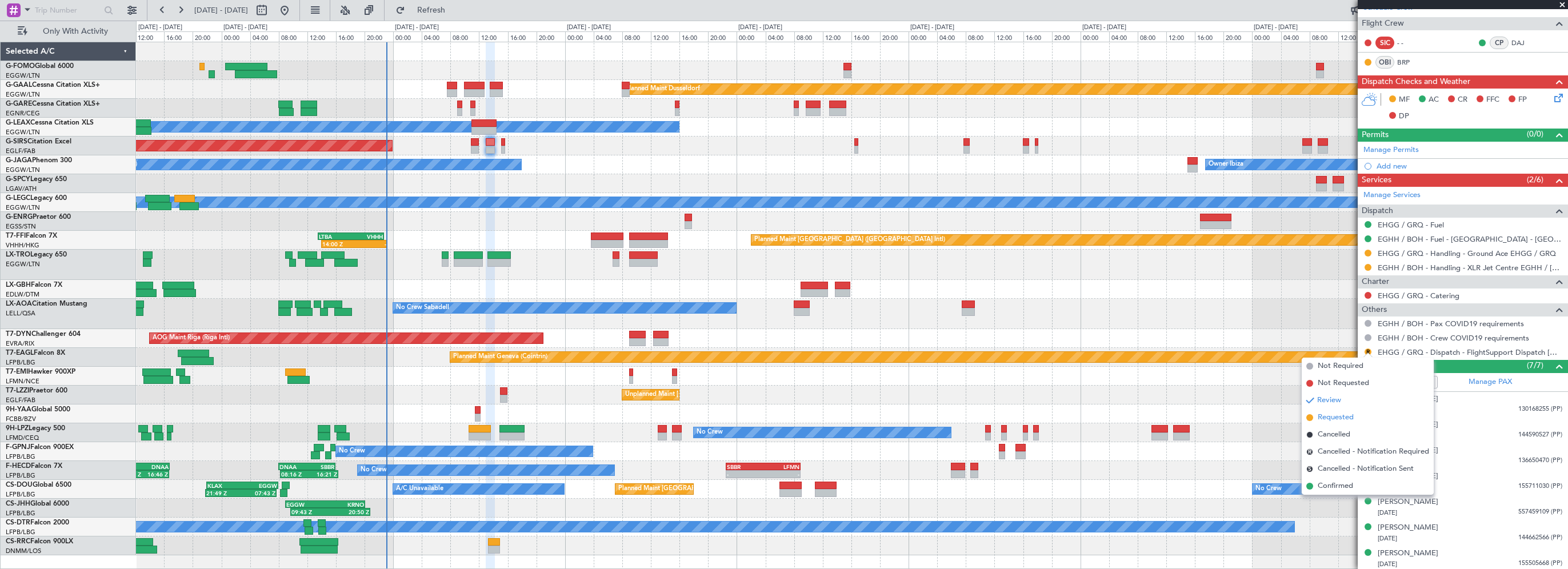
click at [1347, 415] on span "Requested" at bounding box center [1336, 417] width 36 height 12
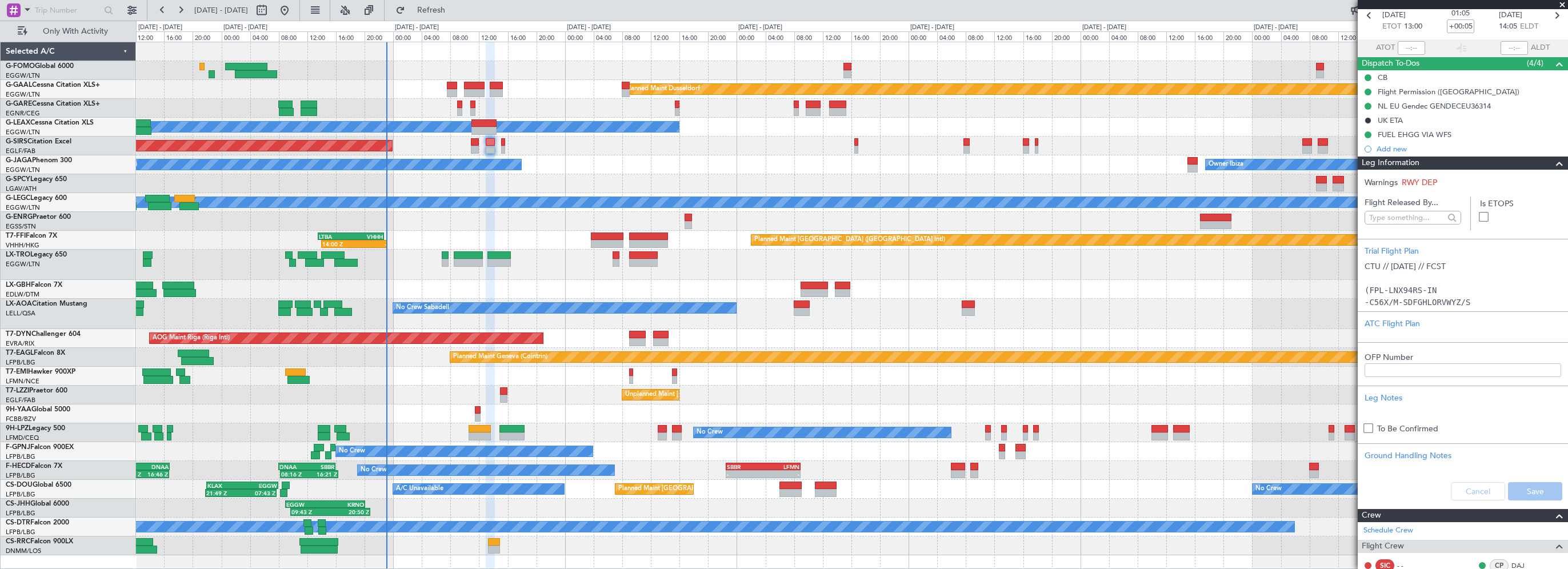
scroll to position [0, 0]
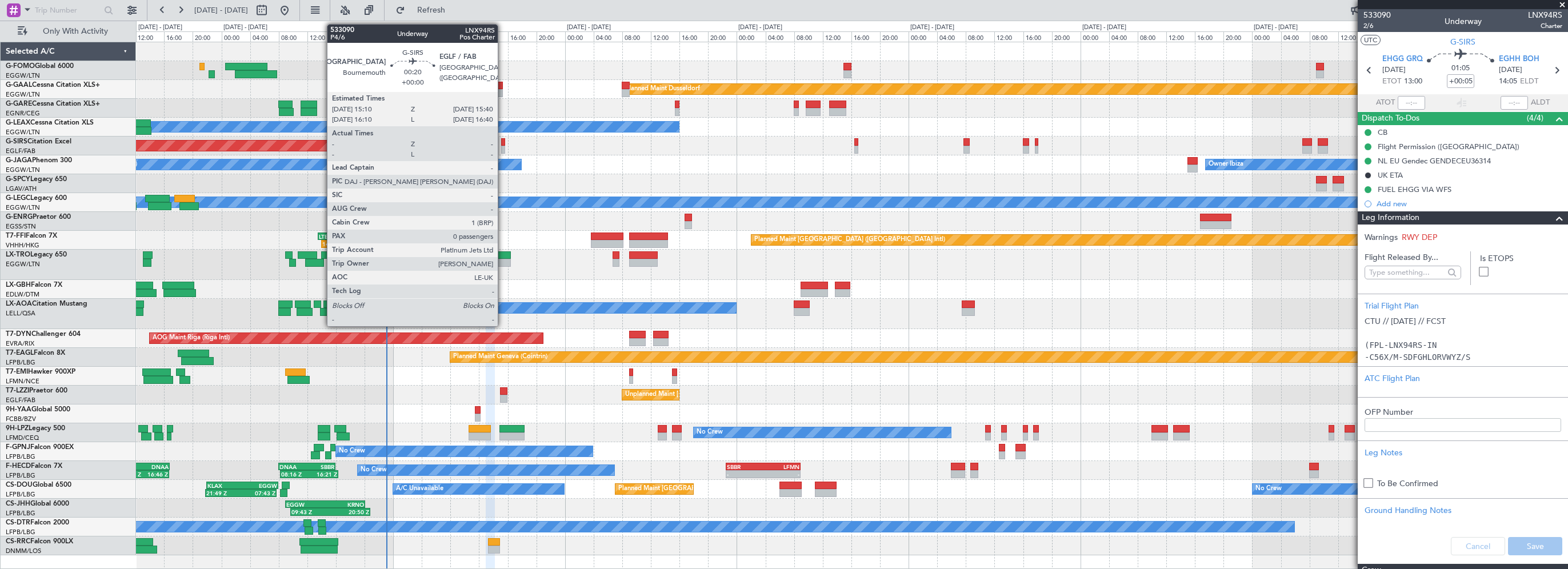
click at [502, 141] on div at bounding box center [503, 142] width 4 height 8
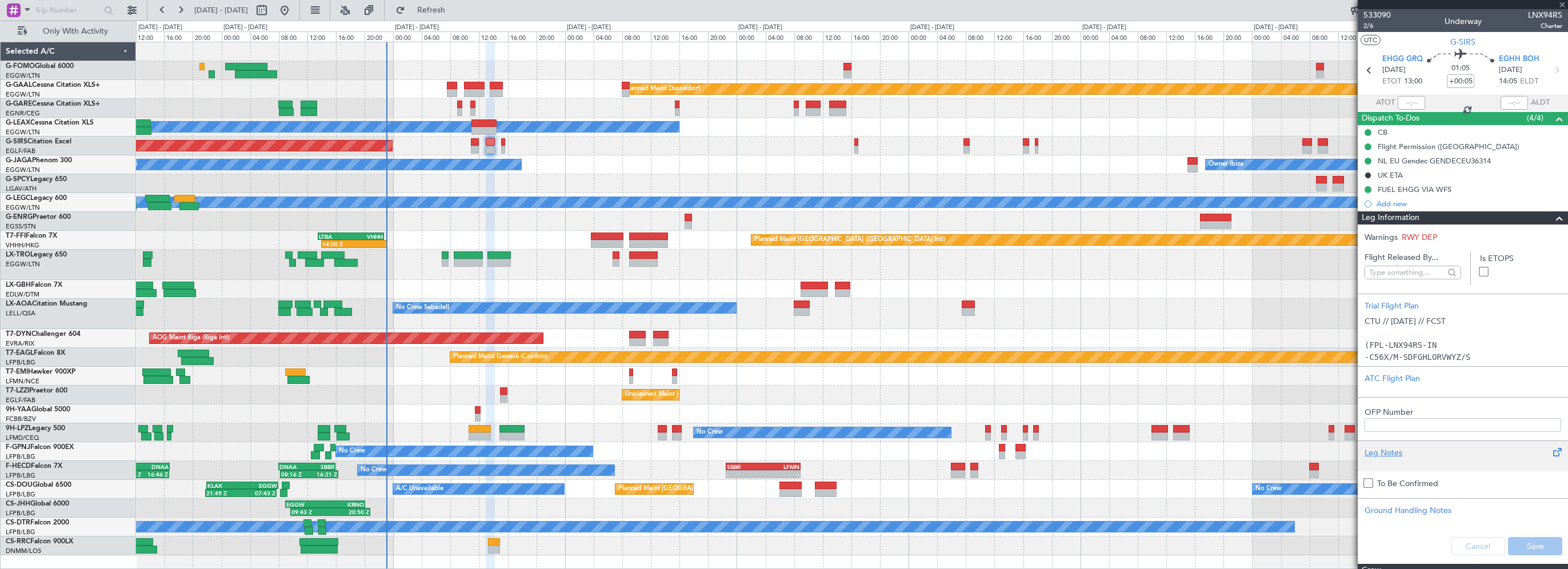
type input "0"
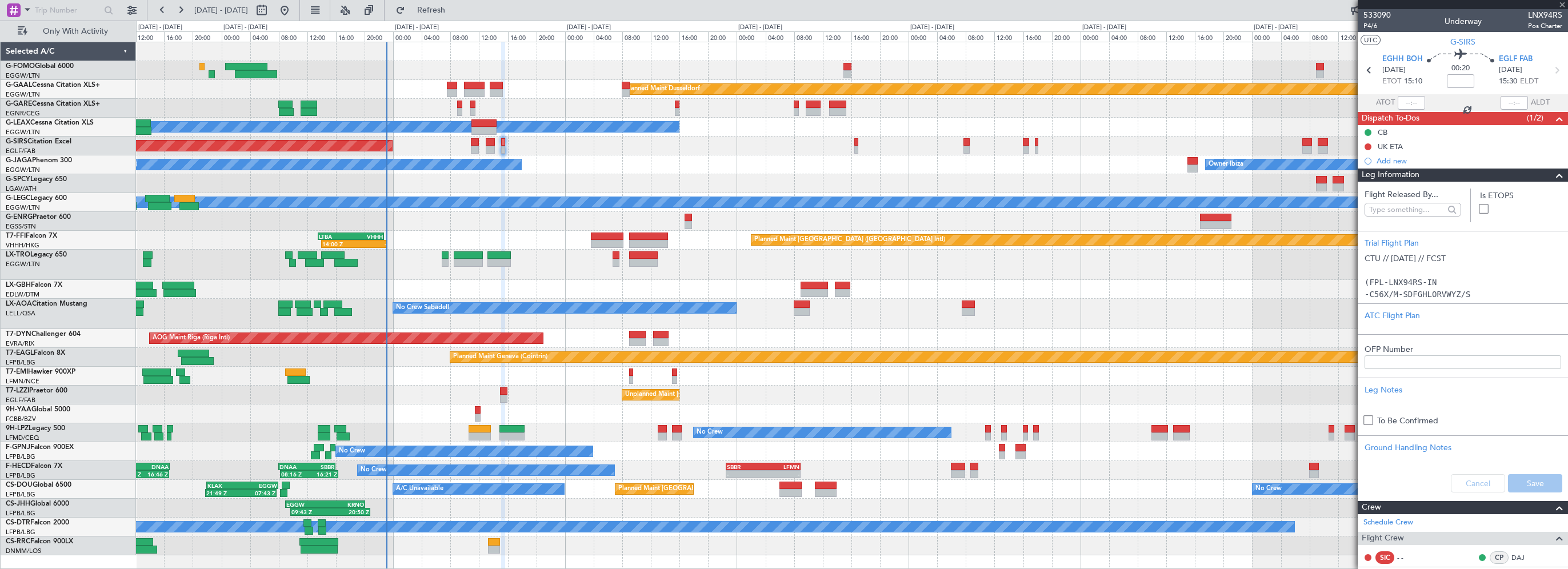
click at [1553, 175] on span at bounding box center [1560, 176] width 14 height 14
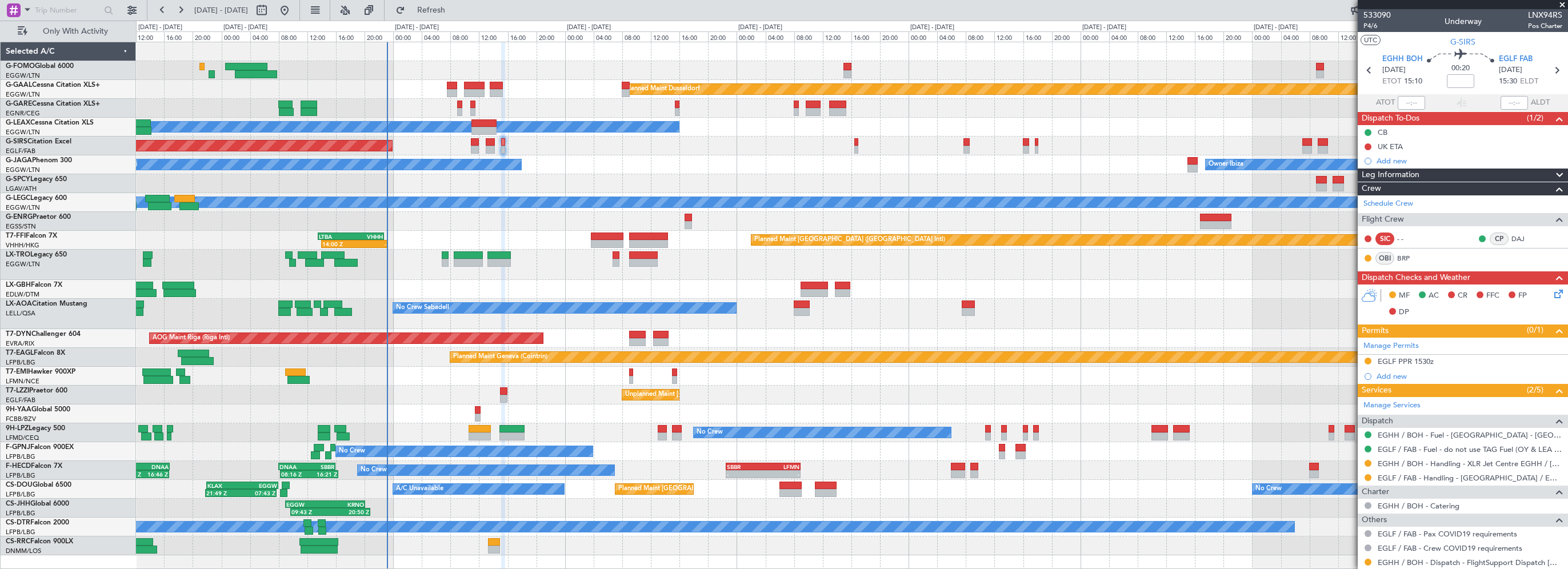
drag, startPoint x: 1495, startPoint y: 162, endPoint x: 1508, endPoint y: 158, distance: 13.6
click at [1507, 158] on div "Add new" at bounding box center [1463, 161] width 210 height 14
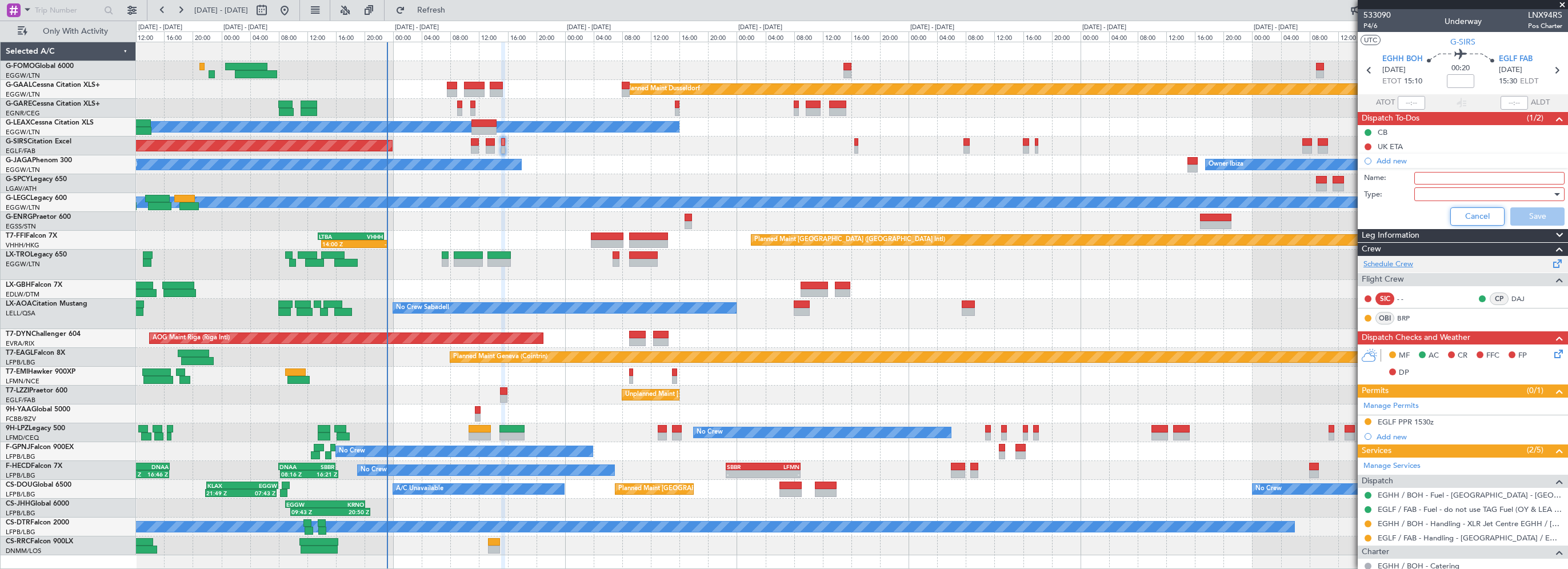
drag, startPoint x: 1458, startPoint y: 214, endPoint x: 1396, endPoint y: 198, distance: 64.0
click at [1458, 214] on button "Cancel" at bounding box center [1477, 216] width 54 height 18
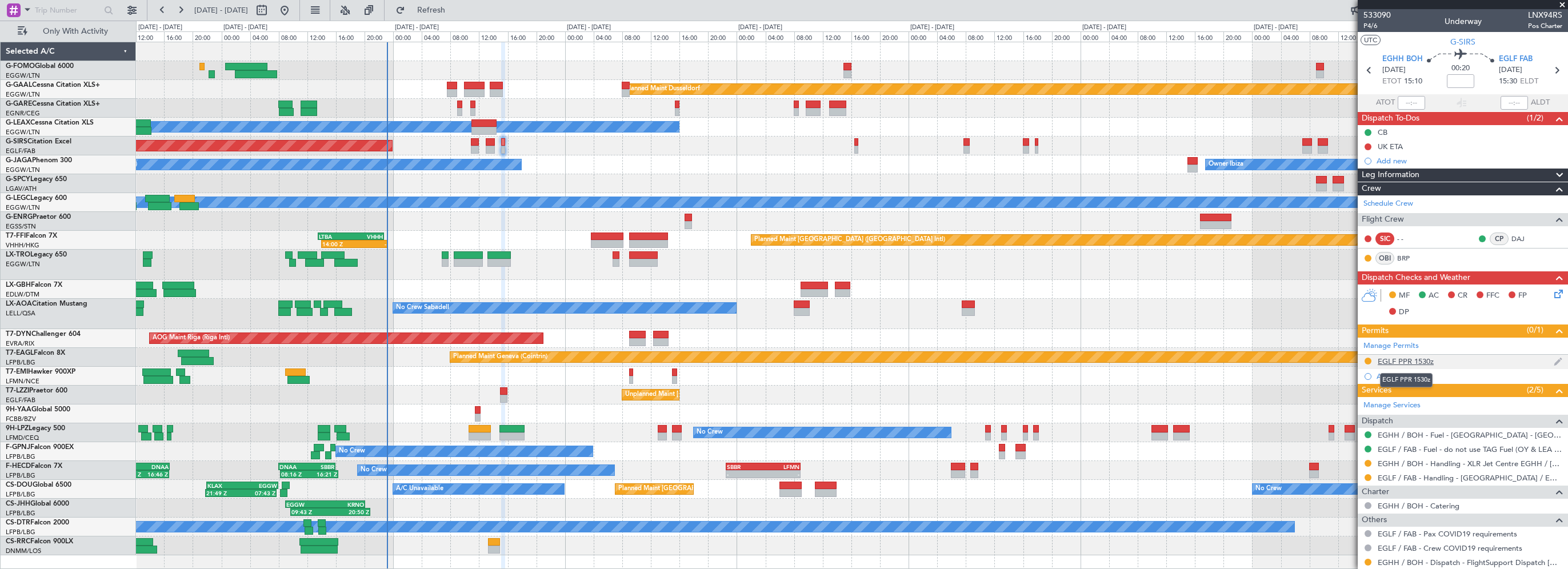
click at [1423, 359] on div "EGLF PPR 1530z" at bounding box center [1406, 361] width 56 height 10
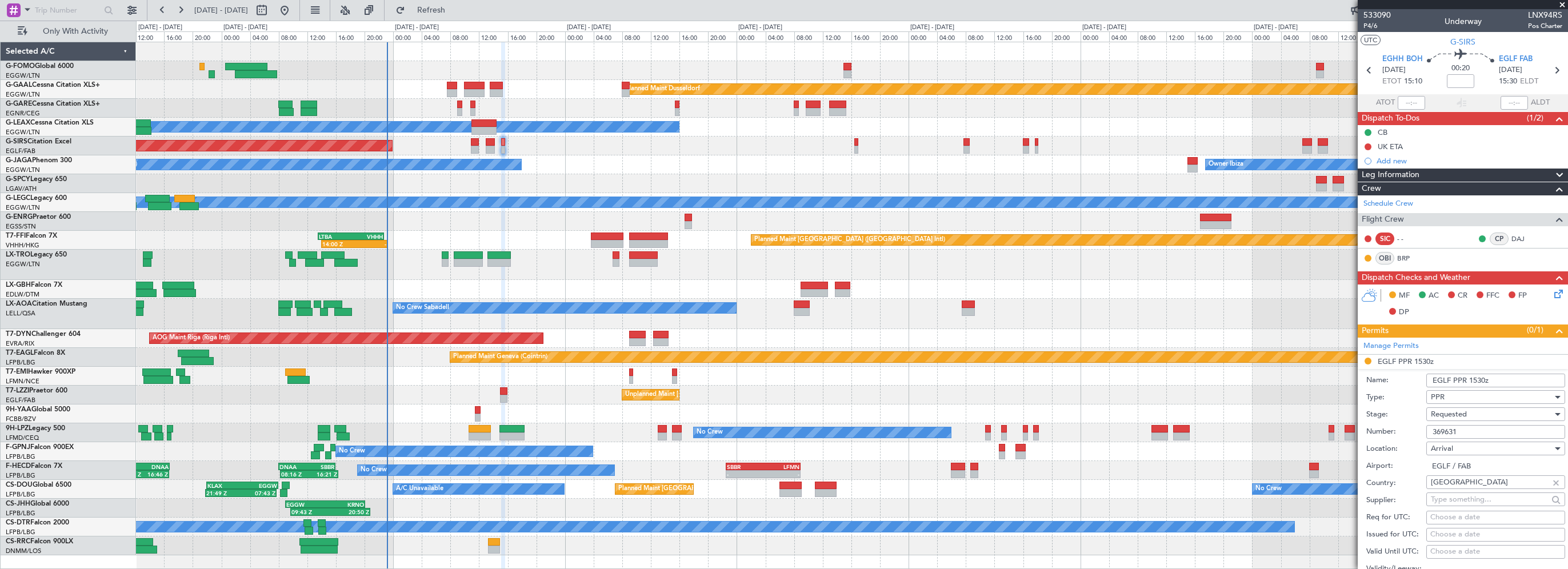
drag, startPoint x: 1471, startPoint y: 429, endPoint x: 1444, endPoint y: 432, distance: 27.2
click at [1415, 425] on div "Number: 369631" at bounding box center [1466, 432] width 199 height 17
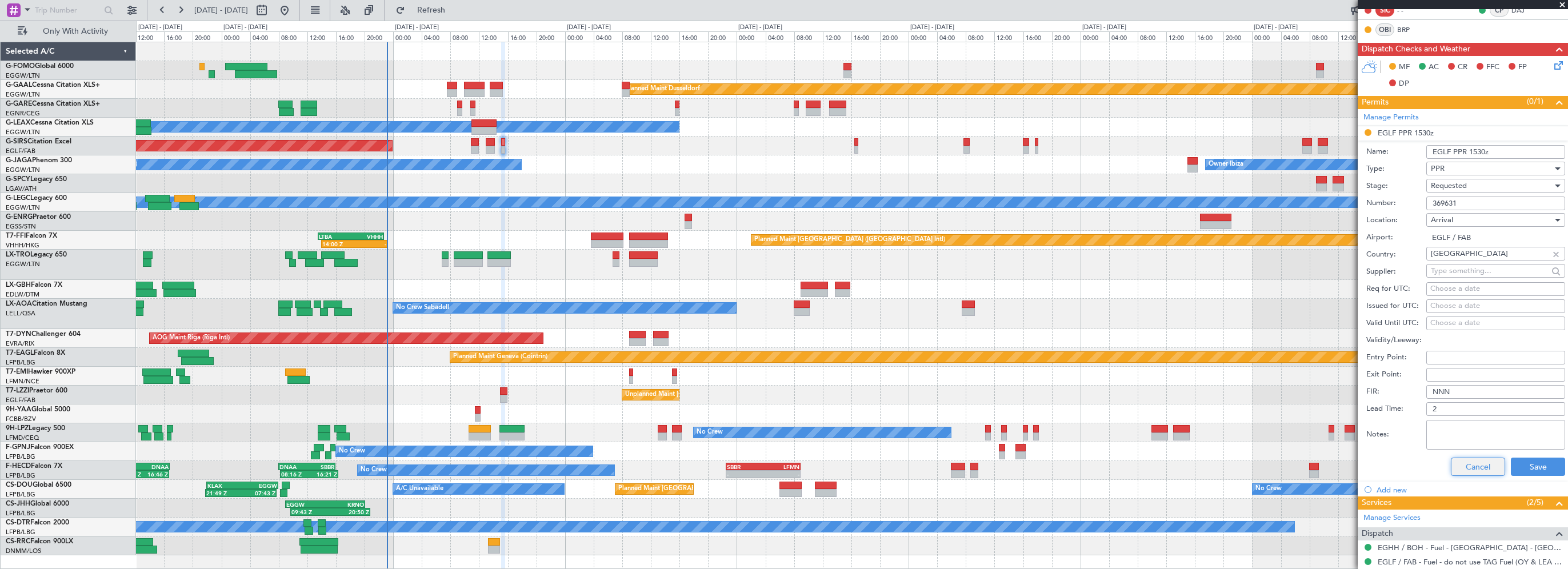
click at [1471, 468] on button "Cancel" at bounding box center [1478, 467] width 54 height 18
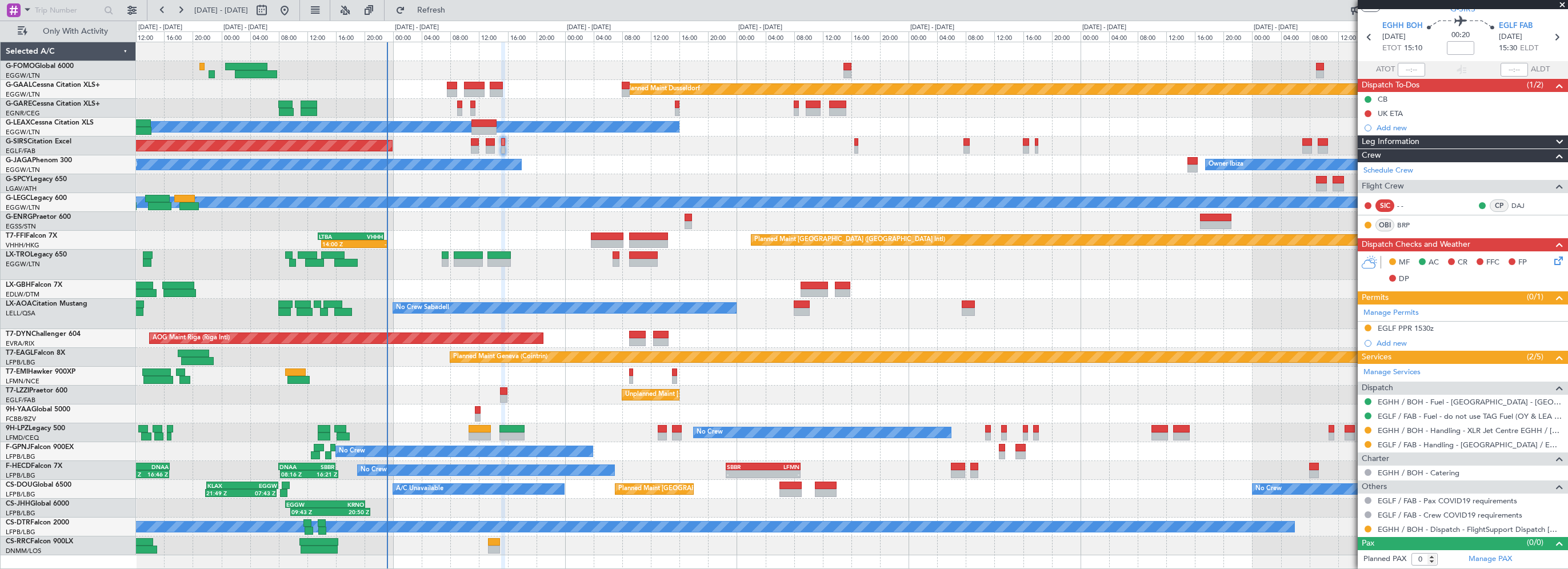
scroll to position [31, 0]
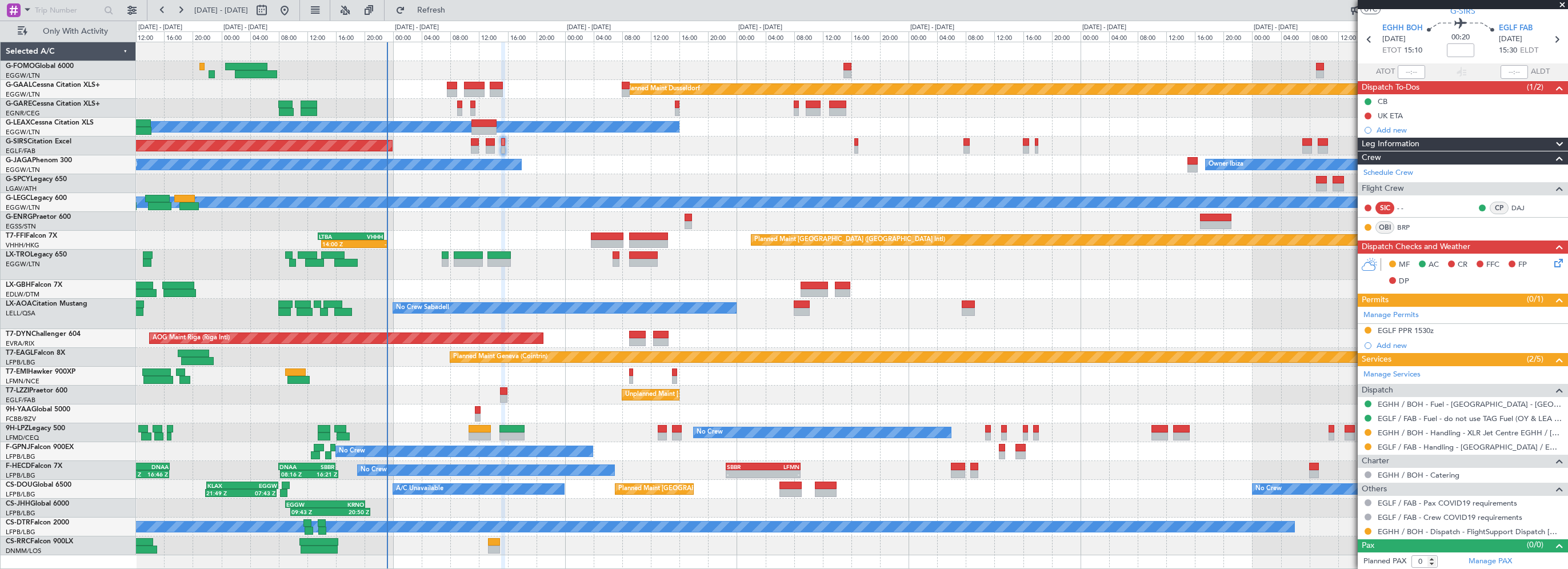
click at [1431, 139] on div "Leg Information" at bounding box center [1463, 144] width 210 height 13
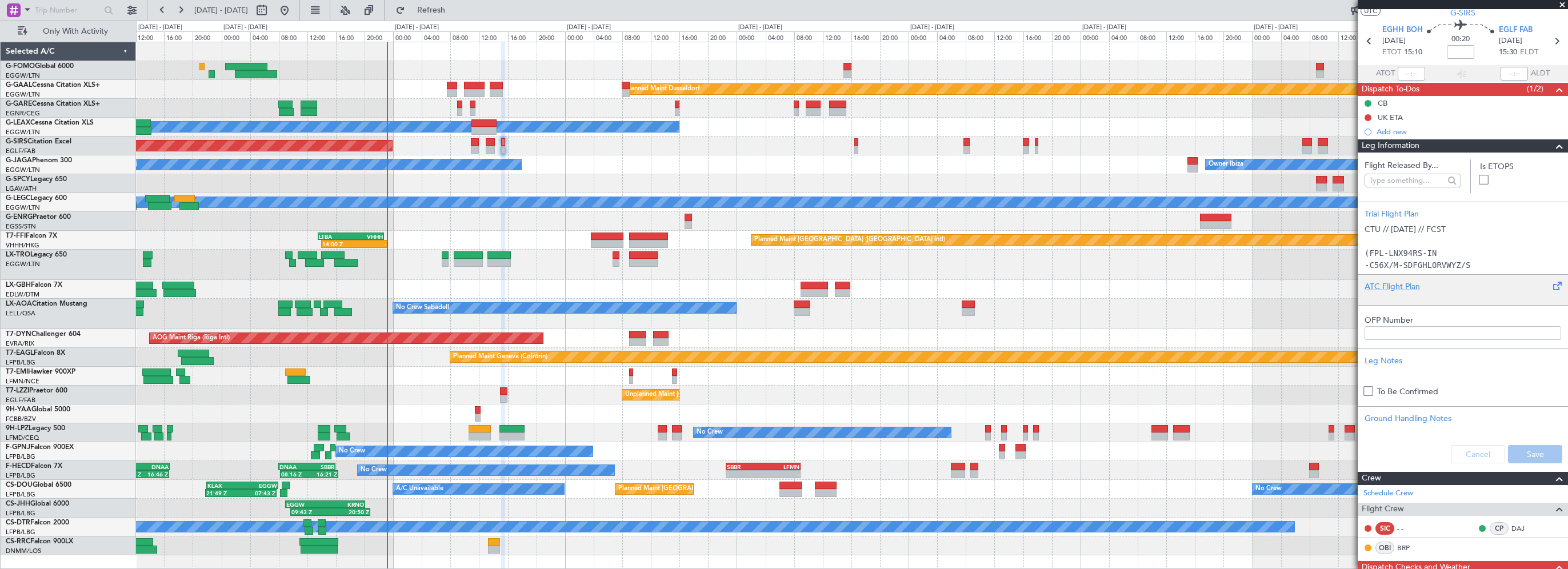
scroll to position [0, 0]
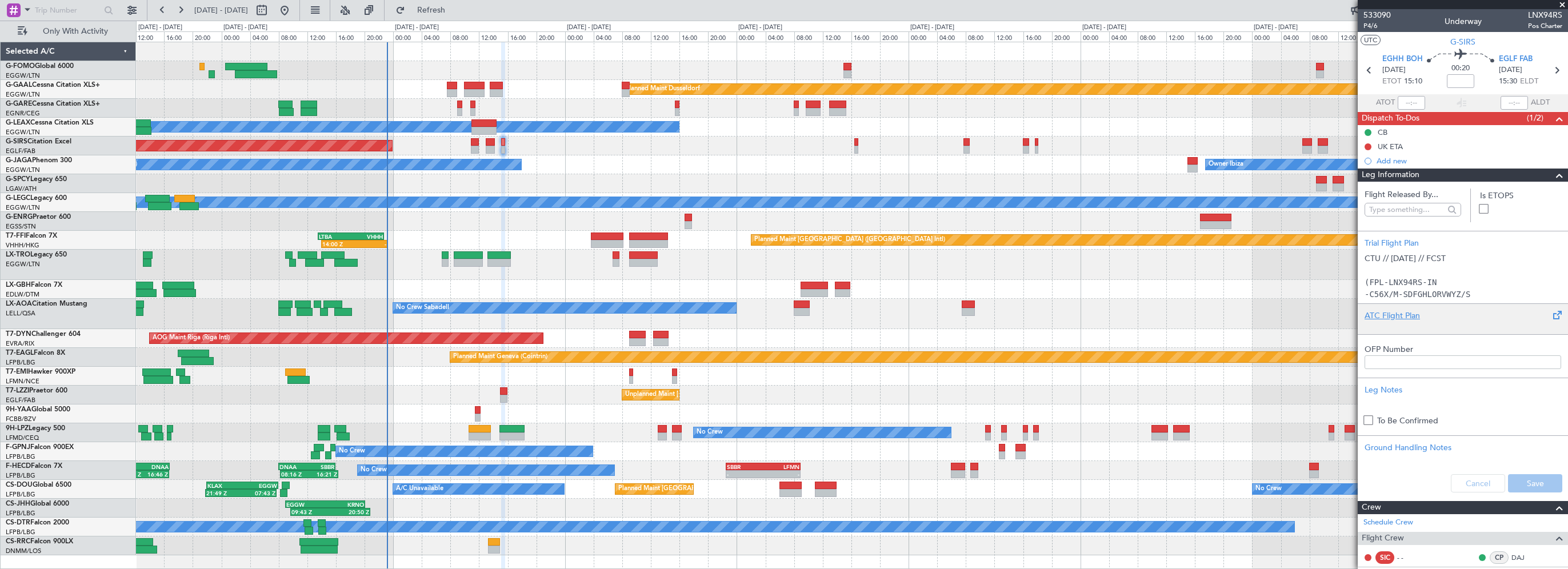
click at [1387, 316] on div "ATC Flight Plan" at bounding box center [1463, 316] width 197 height 12
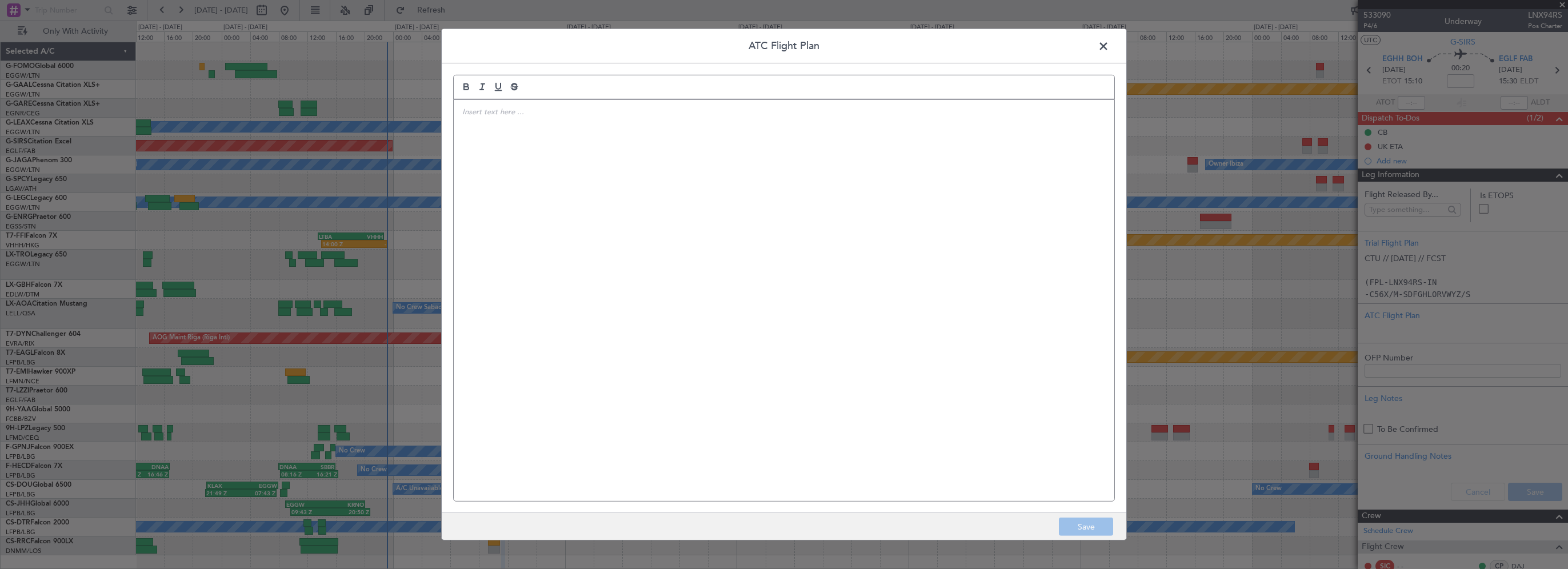
drag, startPoint x: 726, startPoint y: 169, endPoint x: 719, endPoint y: 167, distance: 7.3
click at [725, 169] on div at bounding box center [784, 301] width 661 height 402
click at [695, 323] on div "(FPL-LNX94RS-IN -C56X/M-SDFGHLORVWYZ/S -EGHH1510 -N0275F090 DCT [PERSON_NAME] D…" at bounding box center [784, 301] width 661 height 402
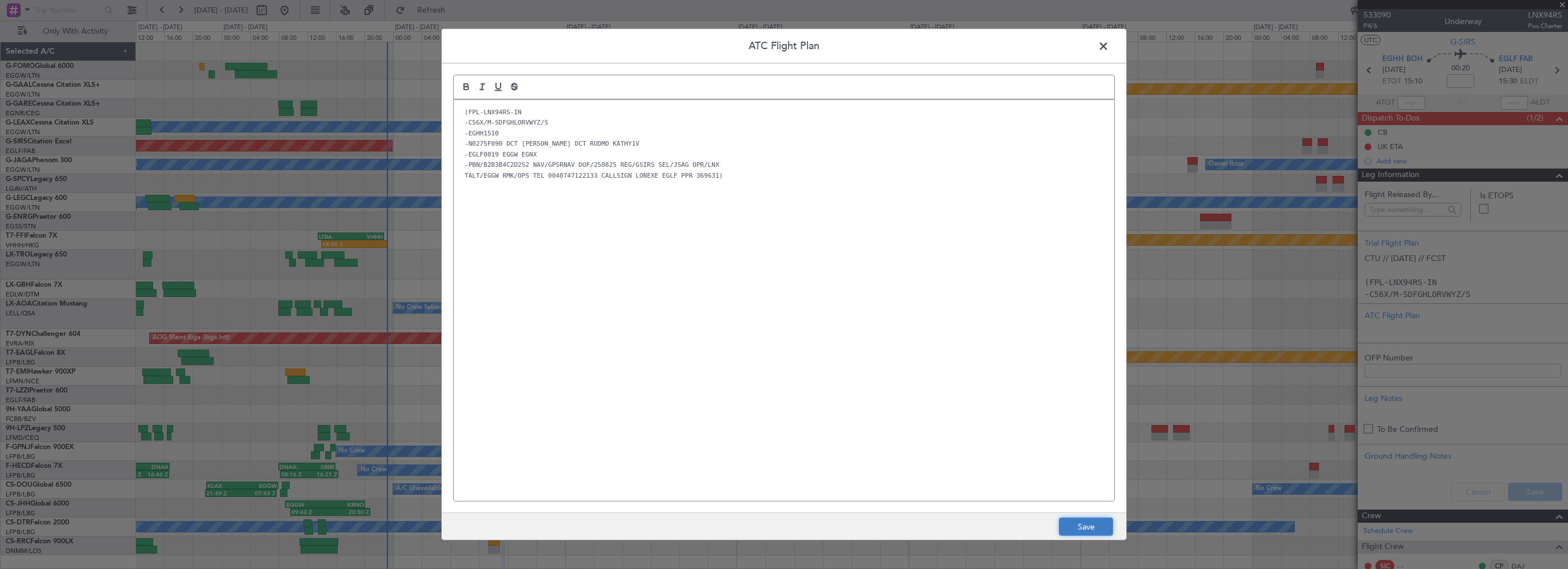
click at [1092, 526] on button "Save" at bounding box center [1086, 527] width 54 height 18
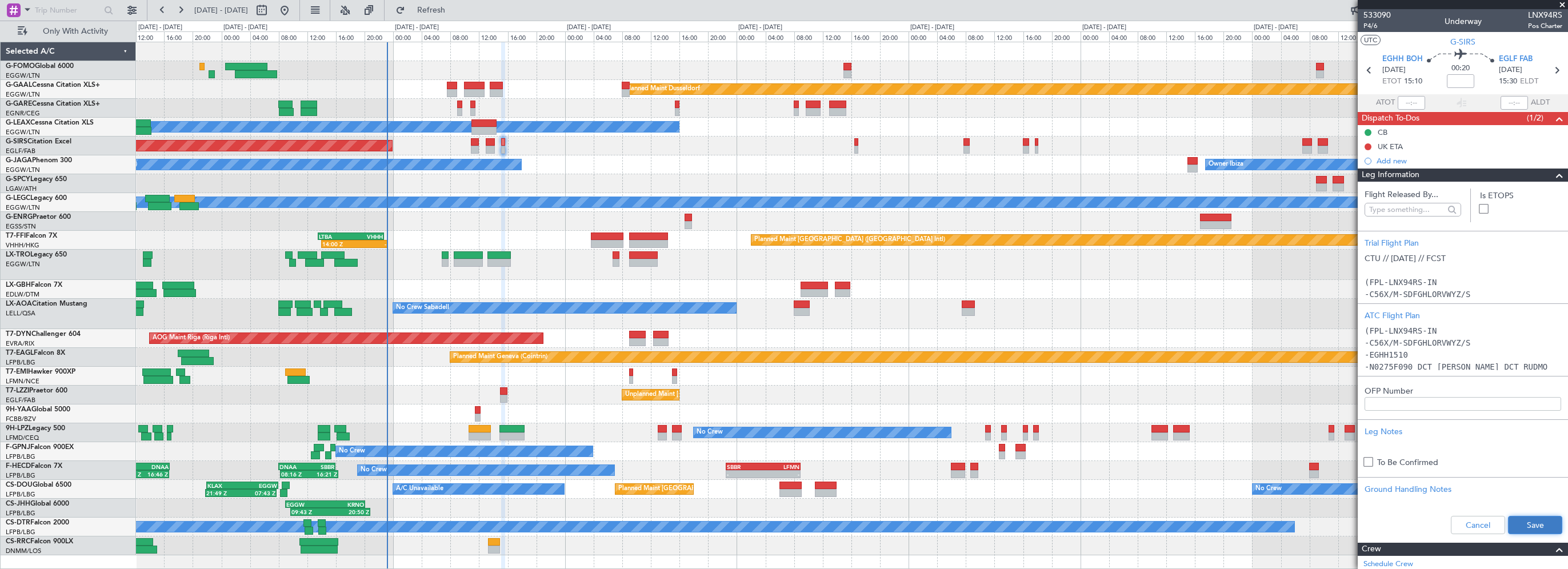
click at [1533, 525] on button "Save" at bounding box center [1535, 525] width 54 height 18
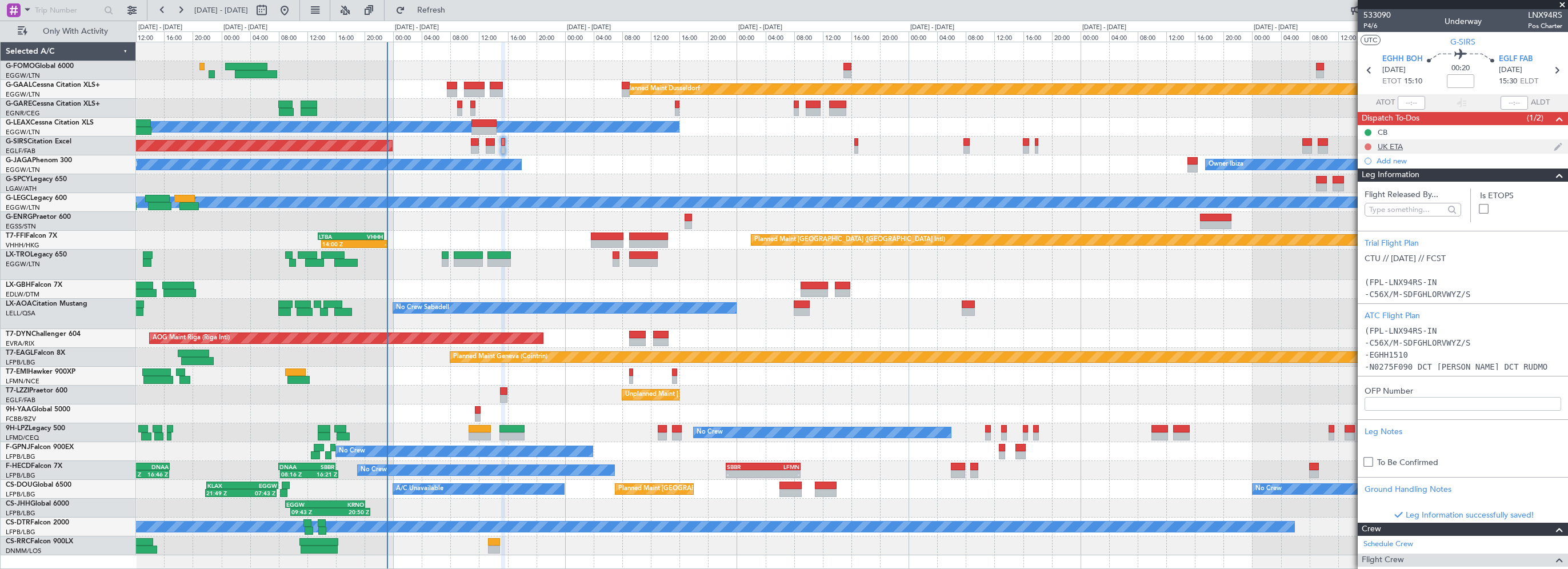
click at [1368, 144] on button at bounding box center [1368, 147] width 7 height 7
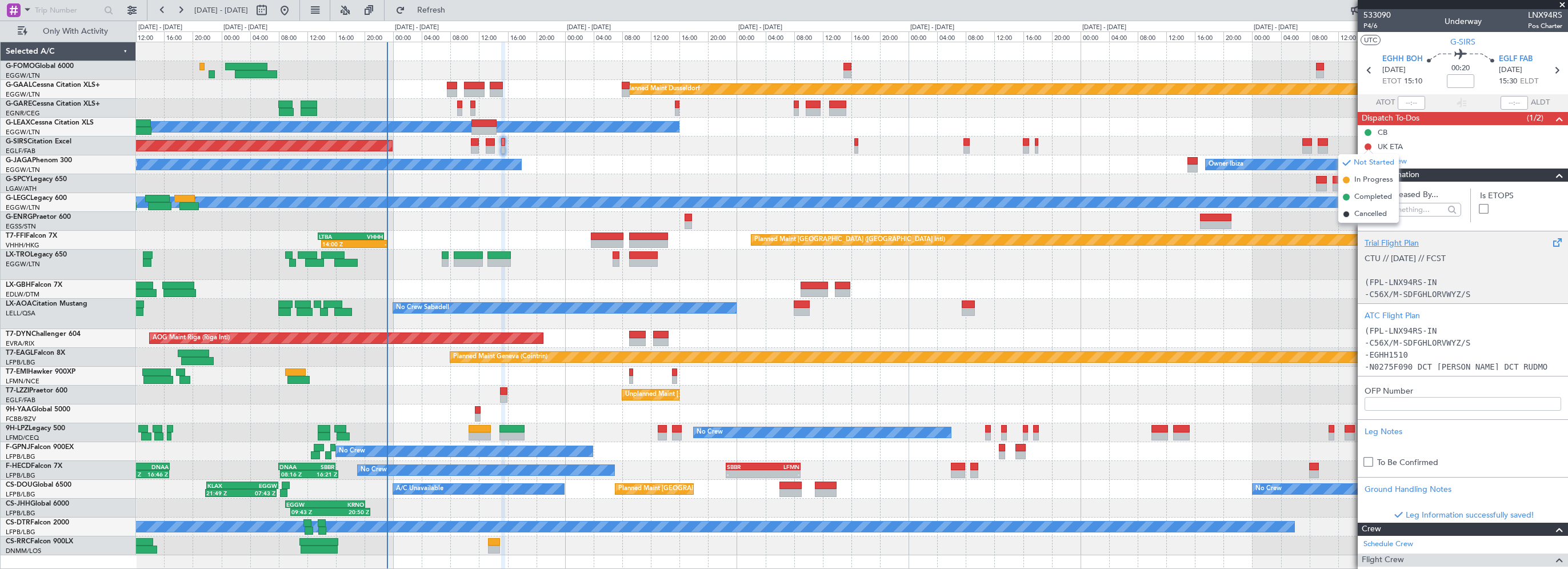
drag, startPoint x: 1360, startPoint y: 212, endPoint x: 1525, endPoint y: 238, distance: 167.0
click at [1360, 212] on span "Cancelled" at bounding box center [1371, 214] width 33 height 12
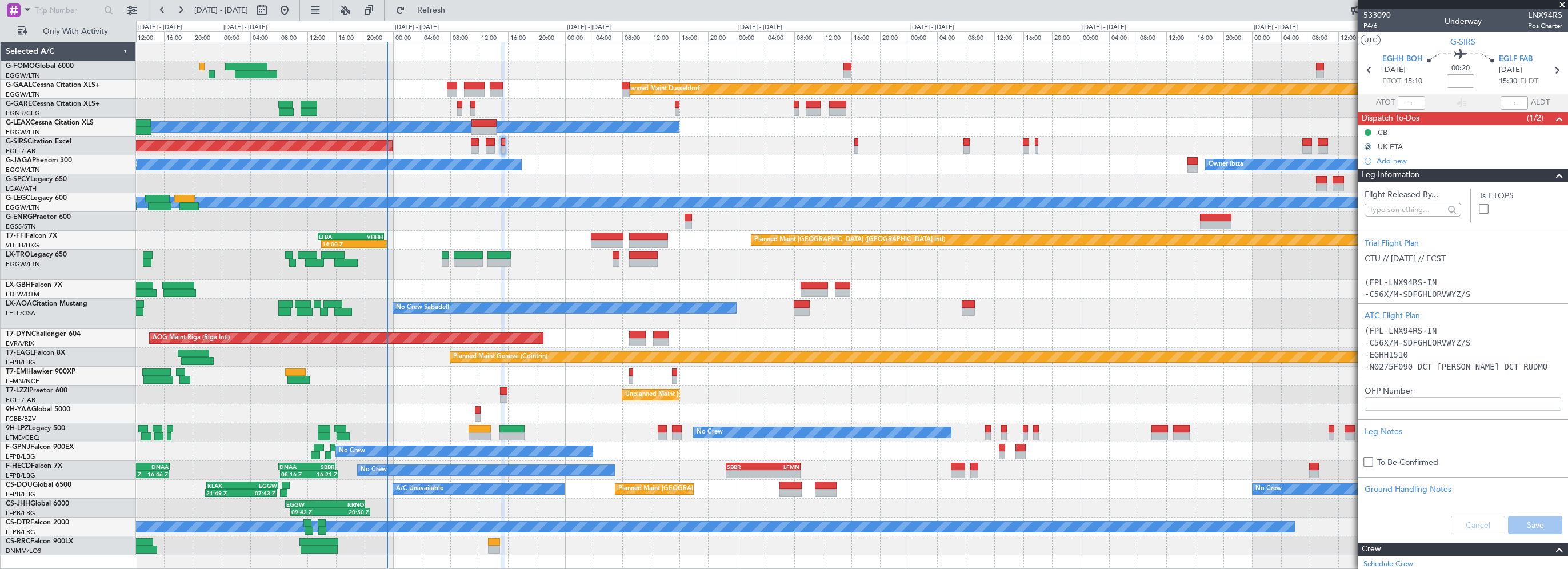
click at [1553, 173] on span at bounding box center [1560, 176] width 14 height 14
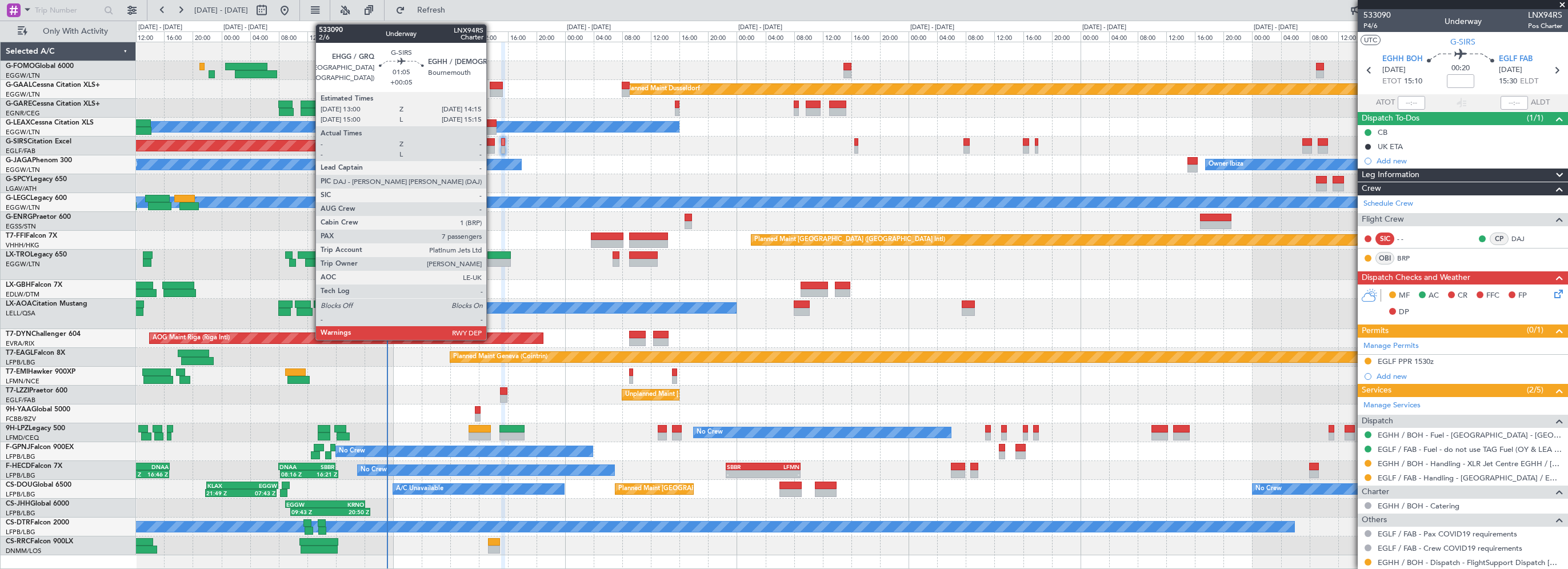
click at [491, 140] on div at bounding box center [490, 142] width 9 height 8
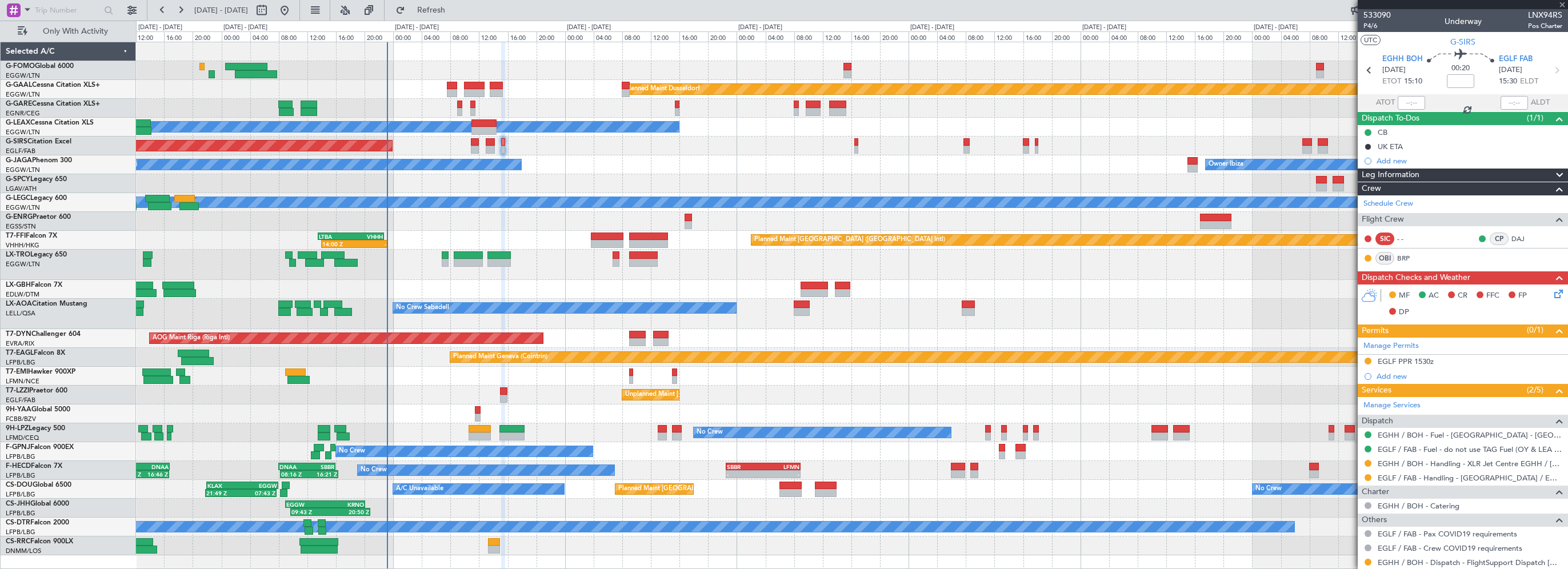
type input "+00:05"
type input "7"
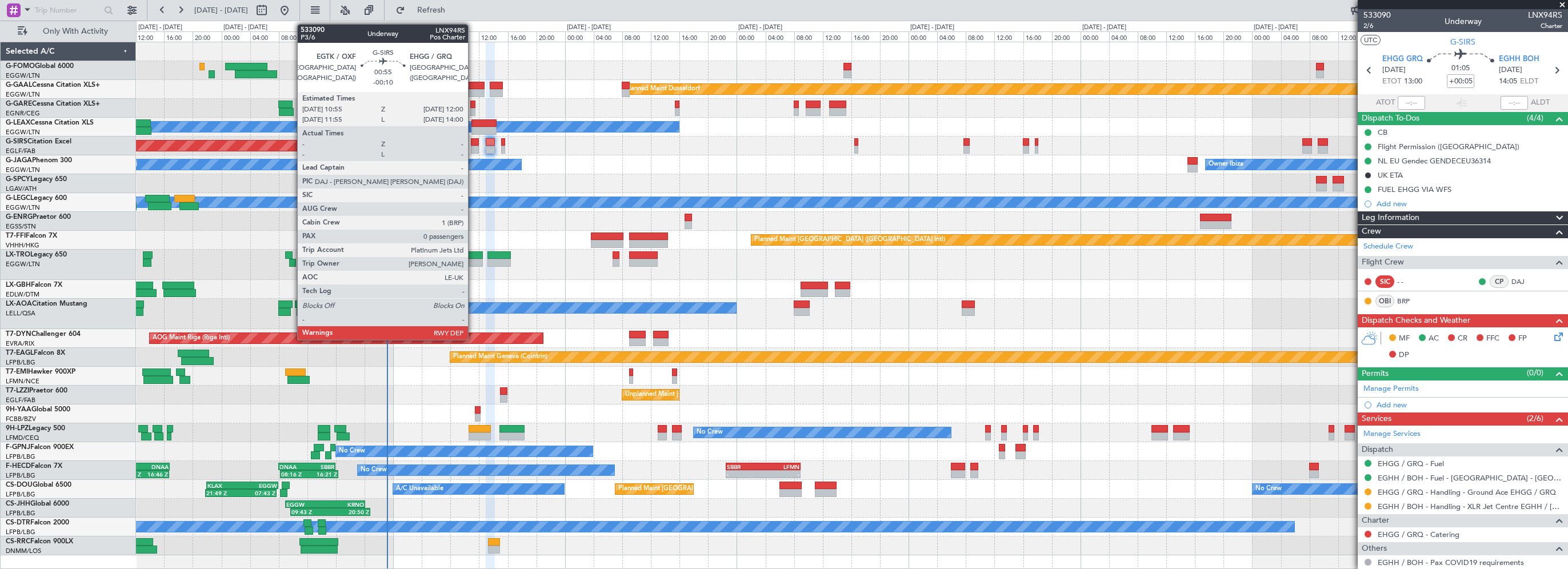
click at [473, 141] on div at bounding box center [475, 142] width 8 height 8
click at [473, 140] on div at bounding box center [475, 142] width 8 height 8
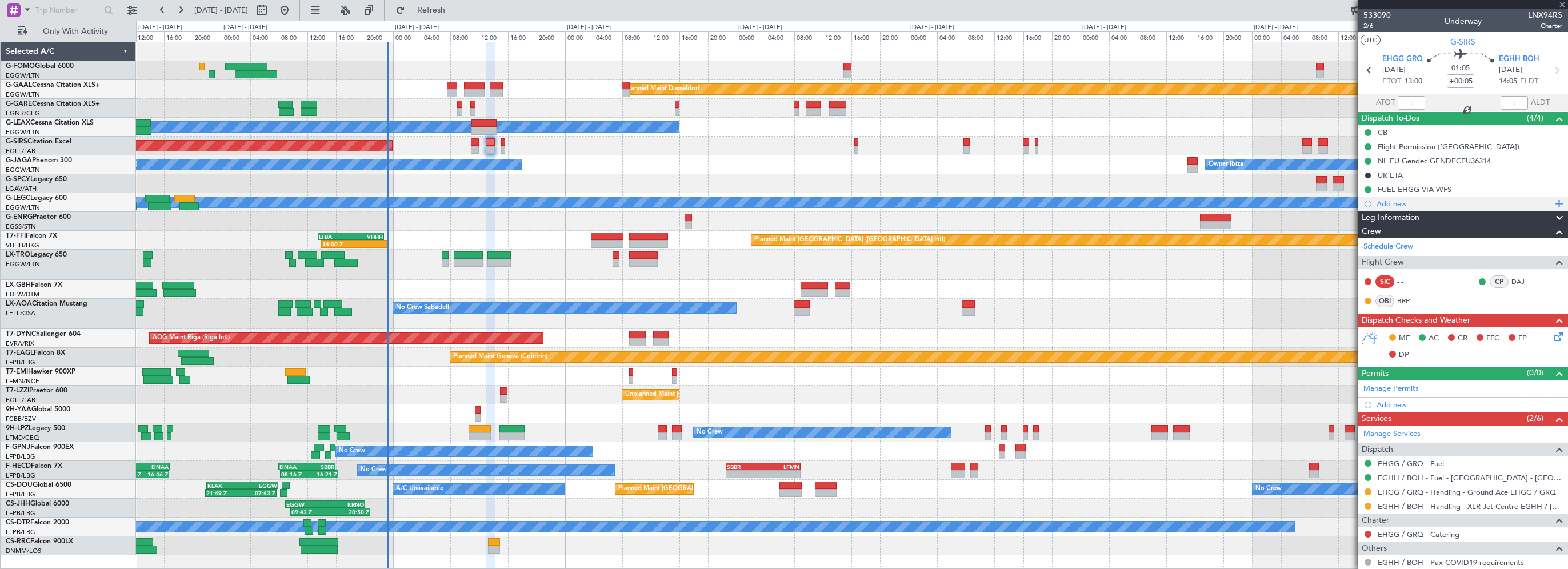
type input "-00:10"
type input "0"
click at [1414, 220] on span "Leg Information" at bounding box center [1390, 218] width 58 height 13
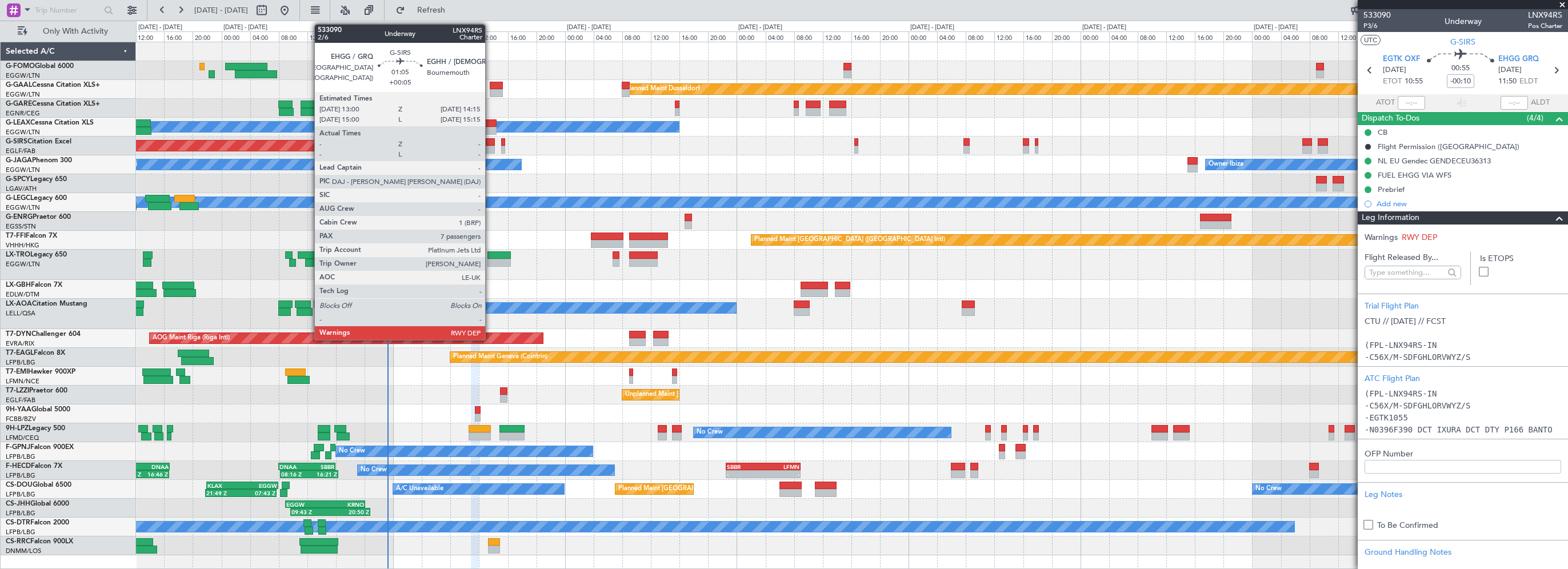
click at [491, 141] on div at bounding box center [490, 142] width 9 height 8
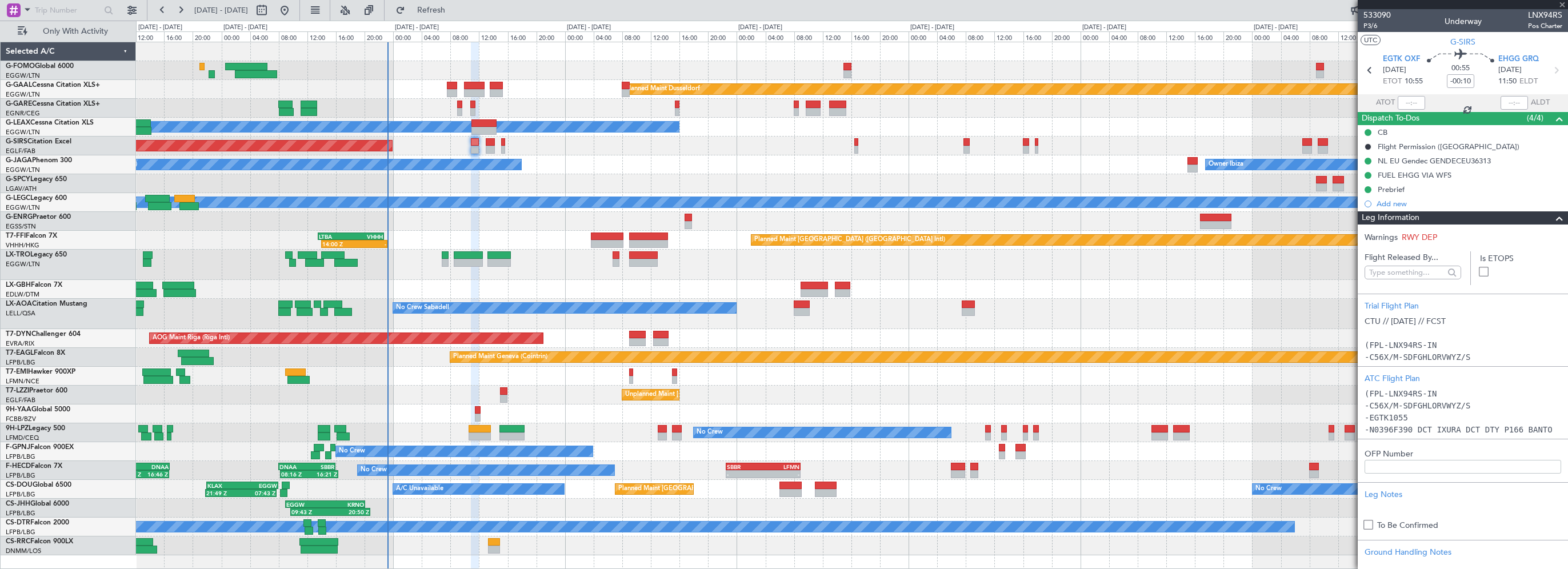
type input "+00:05"
type input "7"
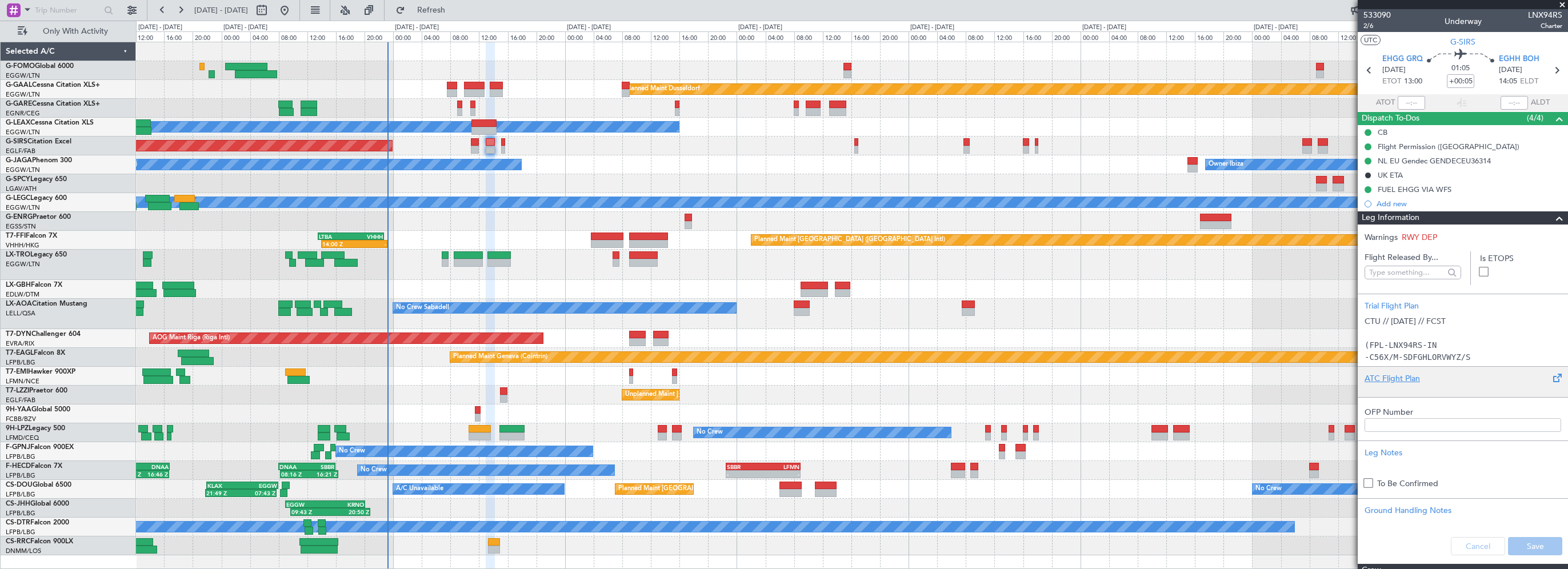
click at [1411, 379] on div "ATC Flight Plan" at bounding box center [1463, 379] width 197 height 12
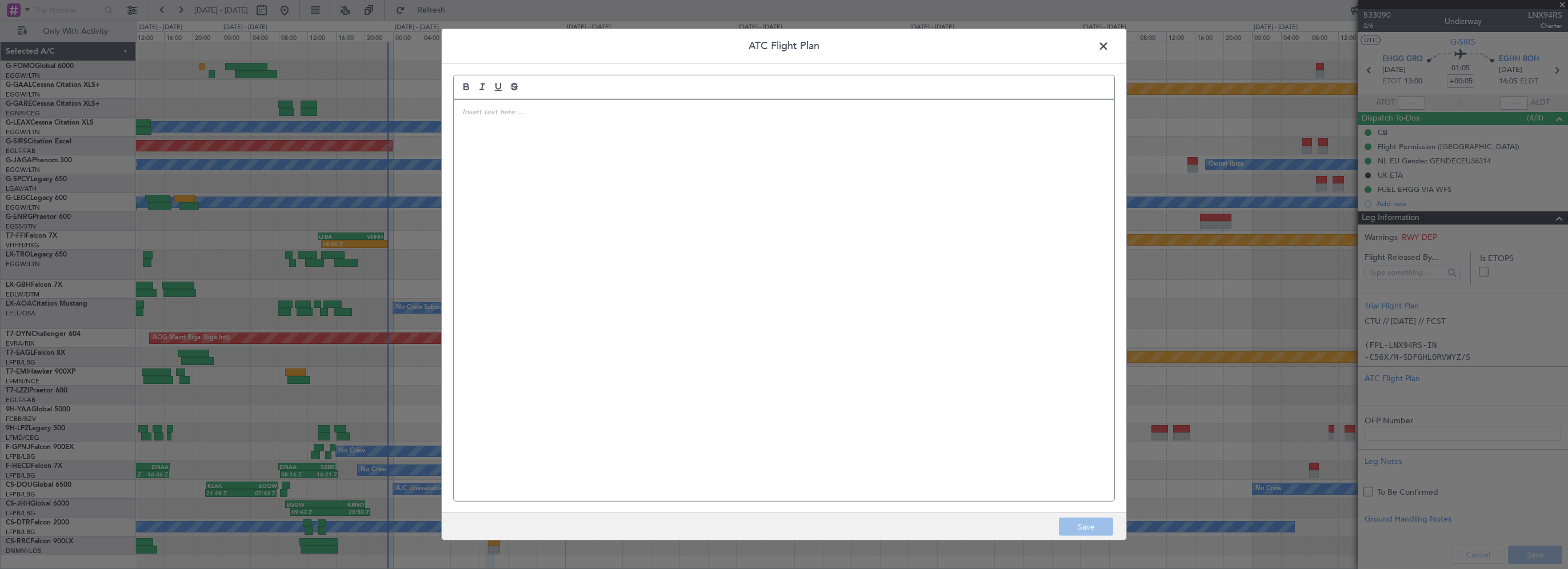
click at [698, 150] on div at bounding box center [784, 301] width 661 height 402
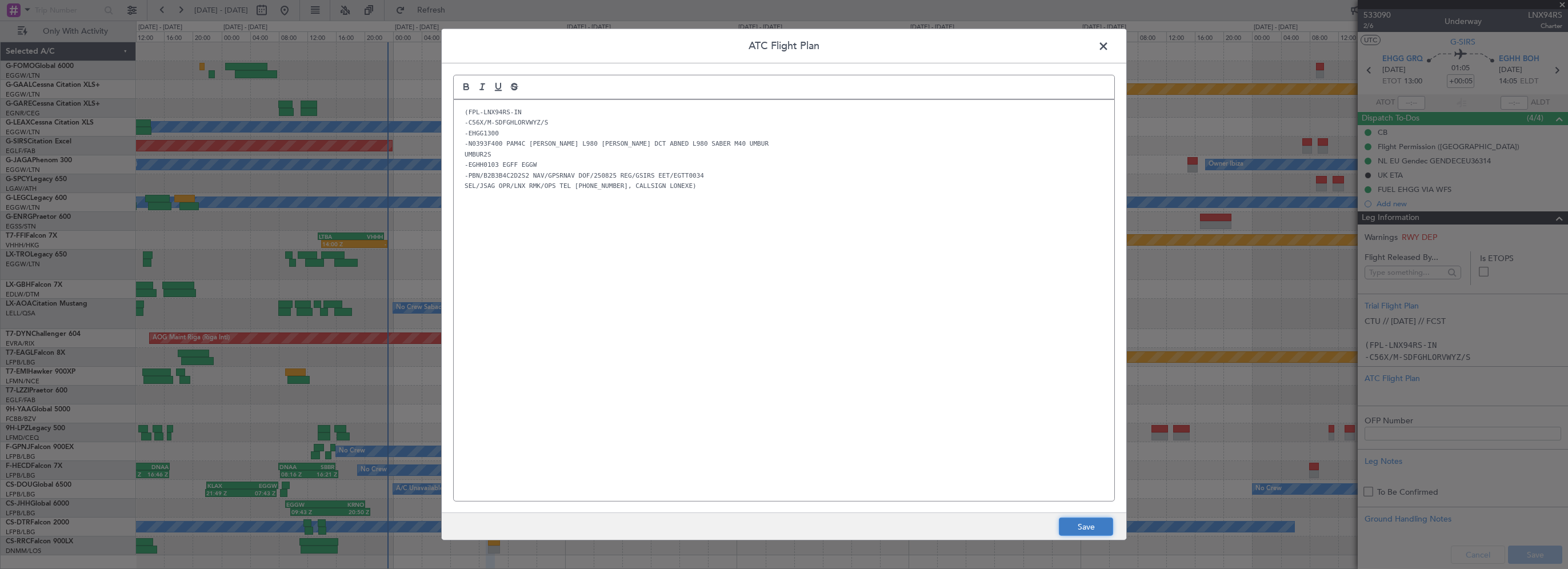
click at [1083, 527] on button "Save" at bounding box center [1086, 527] width 54 height 18
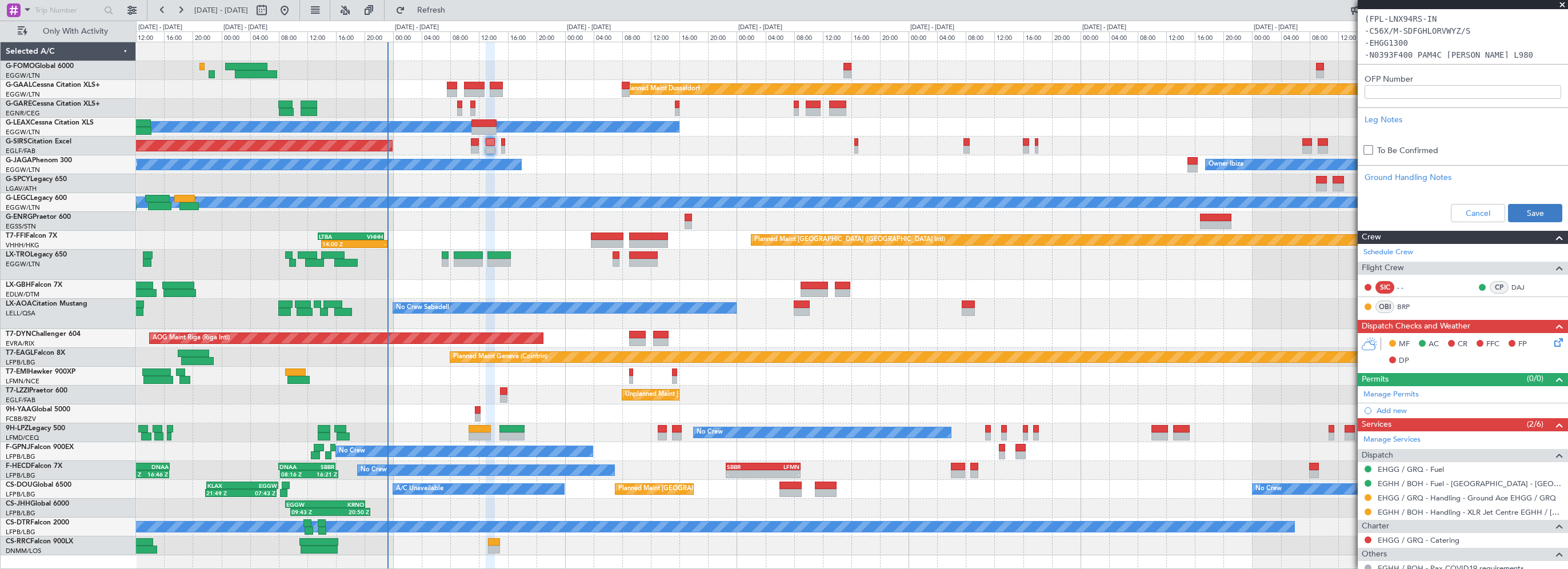
scroll to position [400, 0]
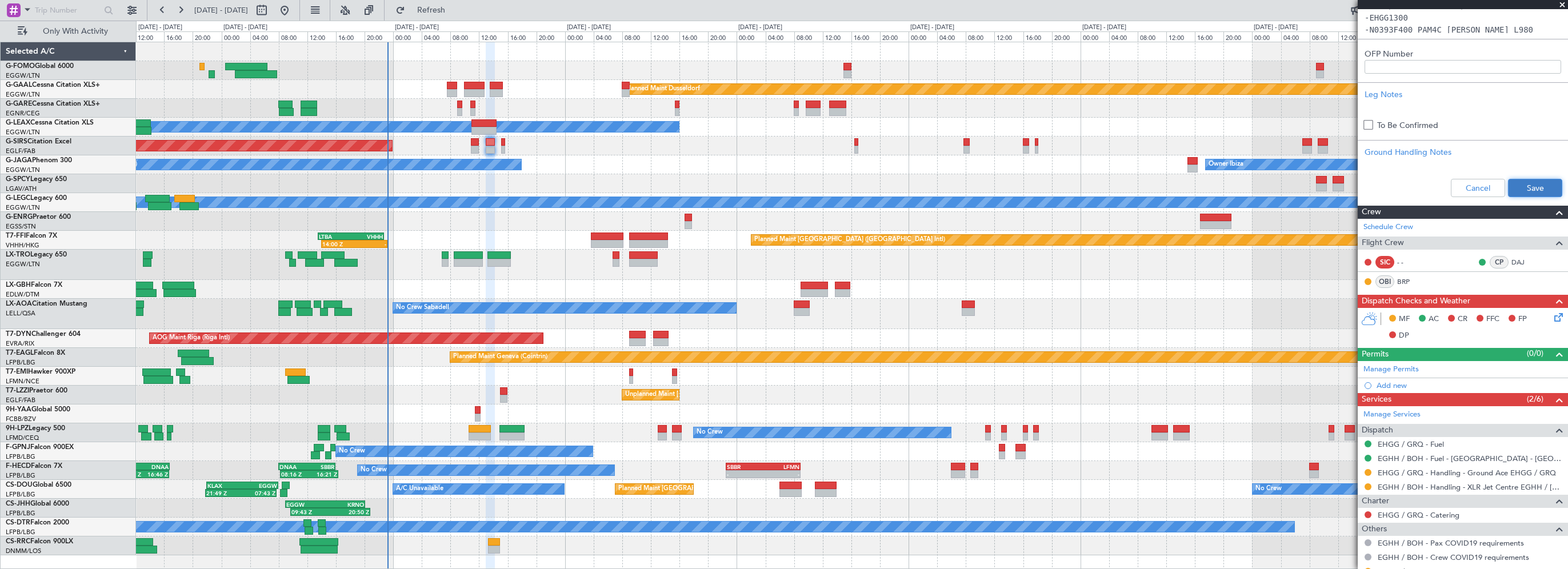
click at [1518, 184] on button "Save" at bounding box center [1535, 188] width 54 height 18
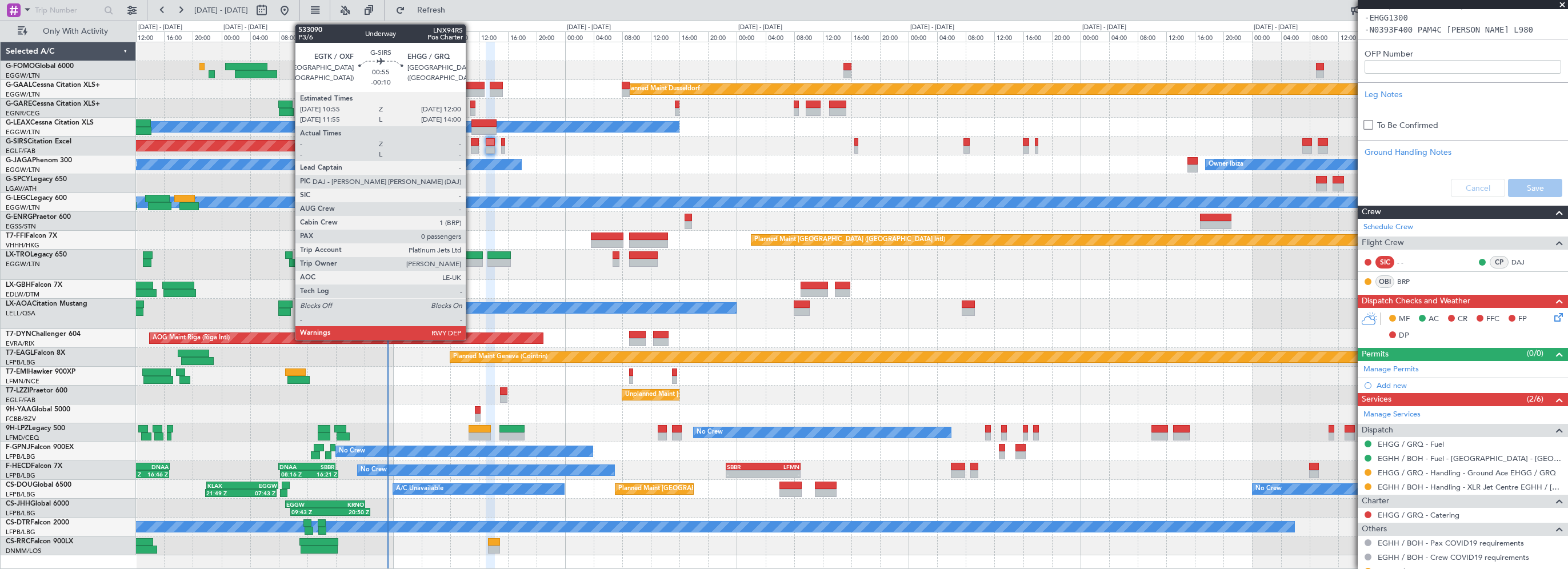
click at [471, 141] on div at bounding box center [475, 142] width 8 height 8
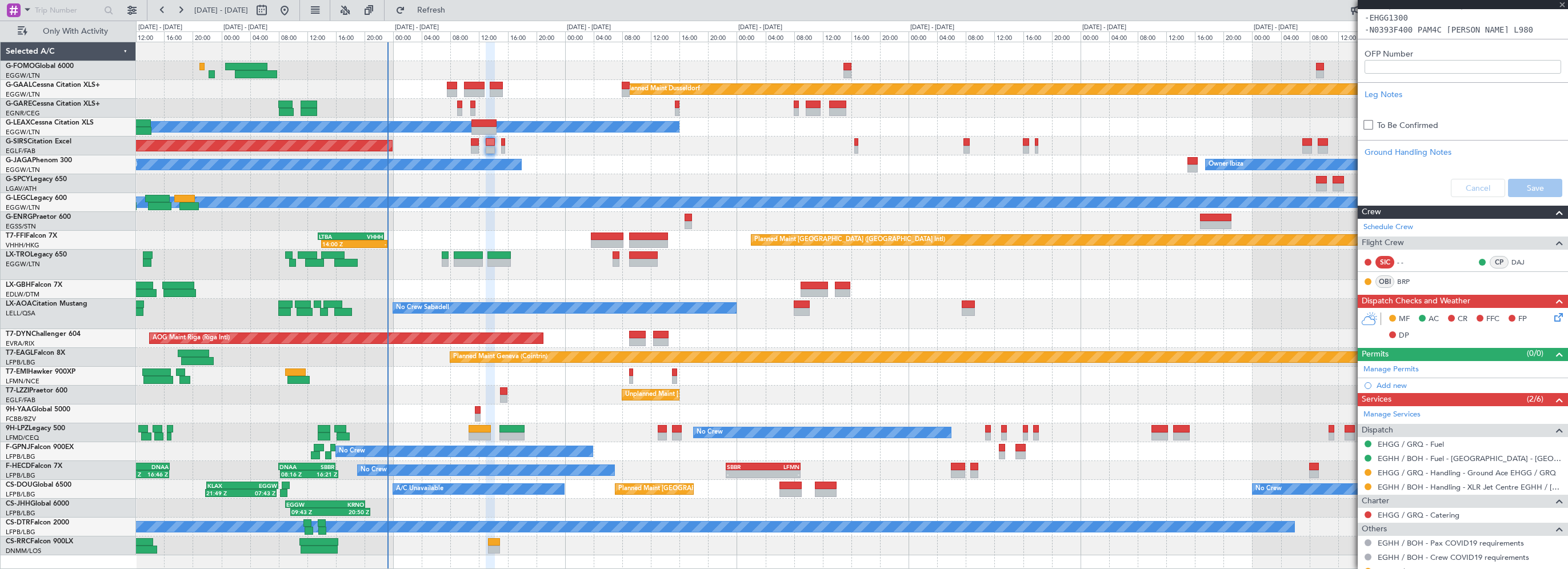
click at [474, 141] on div at bounding box center [475, 142] width 8 height 8
type input "-00:10"
type input "0"
click at [1552, 319] on icon at bounding box center [1556, 315] width 9 height 9
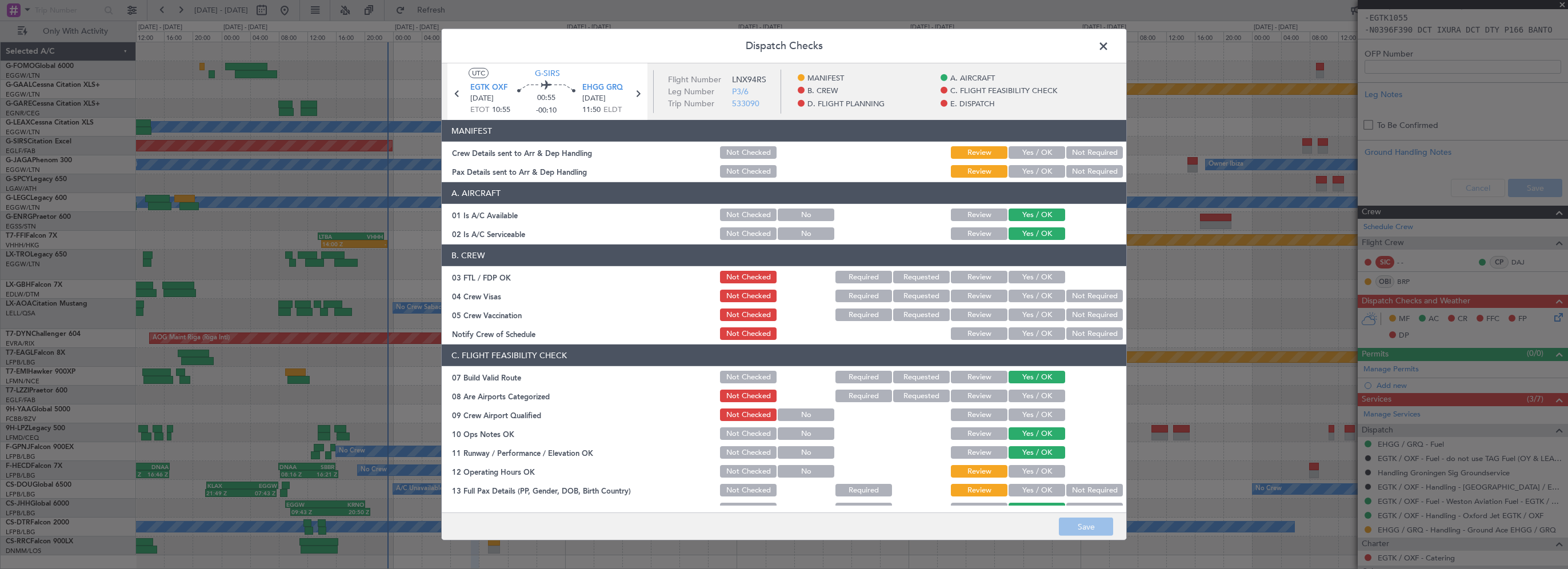
click at [1041, 152] on button "Yes / OK" at bounding box center [1036, 152] width 56 height 12
click at [1038, 165] on button "Yes / OK" at bounding box center [1036, 172] width 56 height 12
click at [1030, 469] on button "Yes / OK" at bounding box center [1036, 472] width 56 height 12
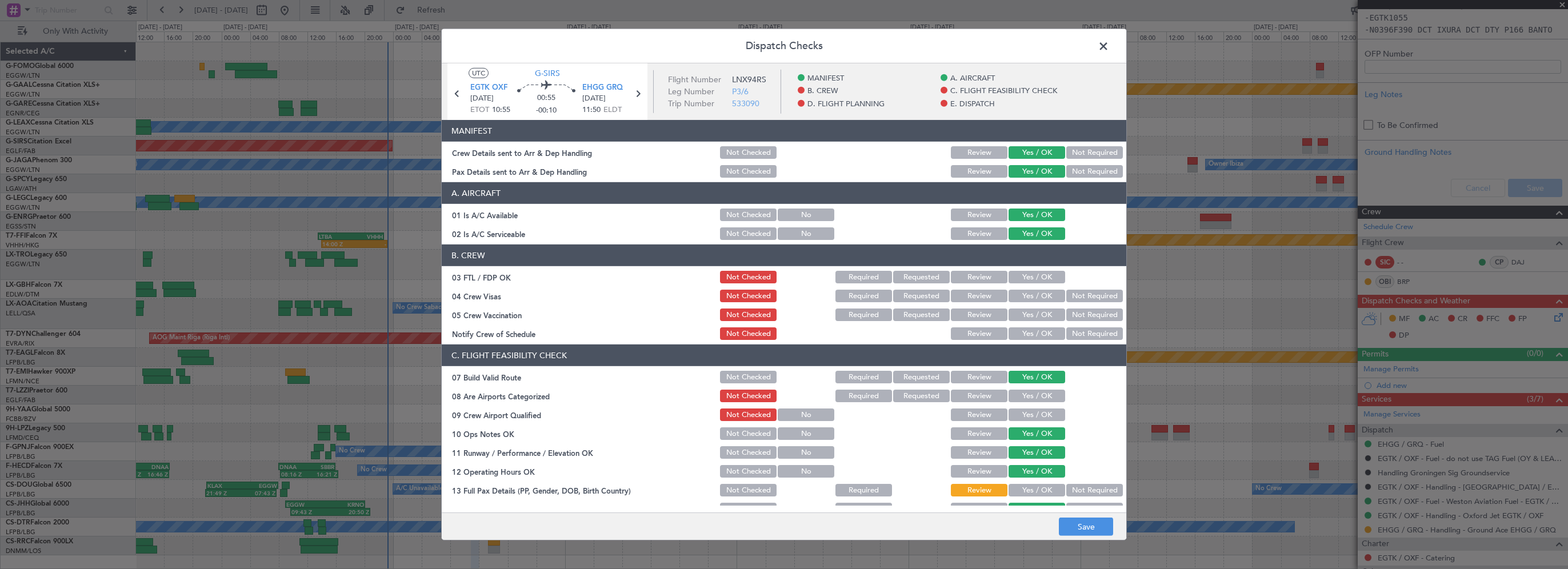
click at [1032, 483] on div "Yes / OK" at bounding box center [1036, 491] width 58 height 16
click at [1043, 489] on button "Yes / OK" at bounding box center [1036, 490] width 56 height 12
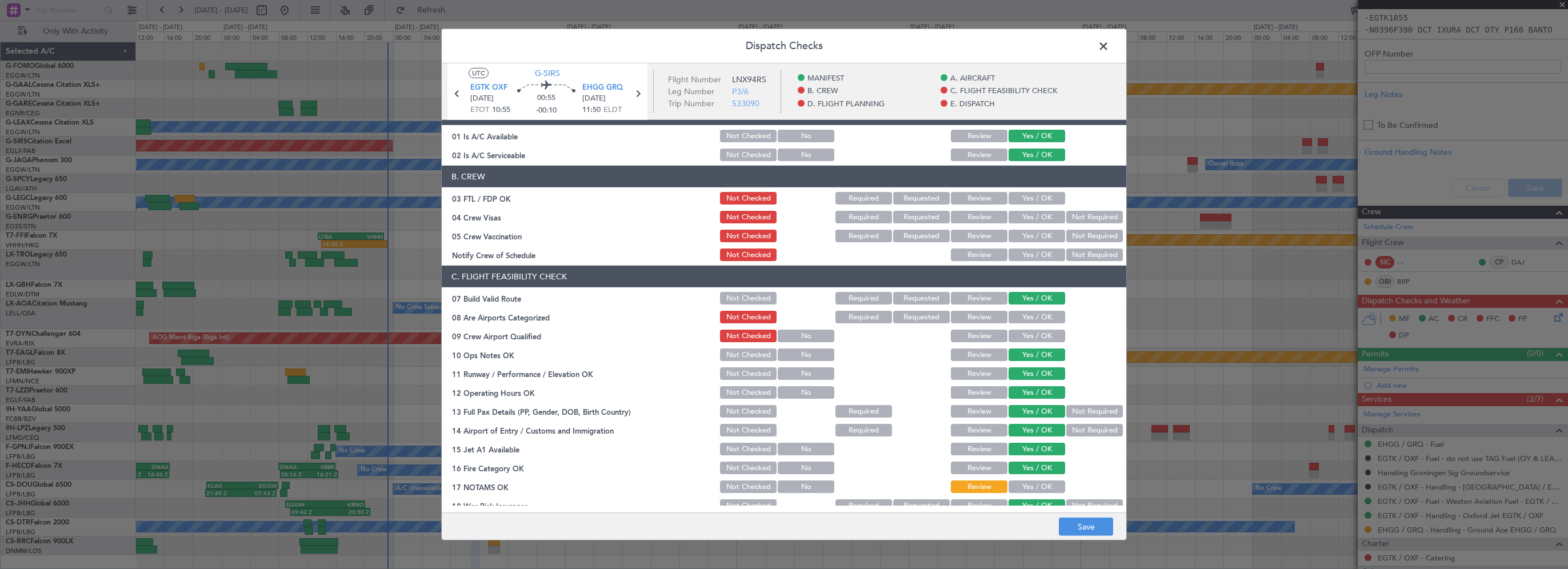
scroll to position [343, 0]
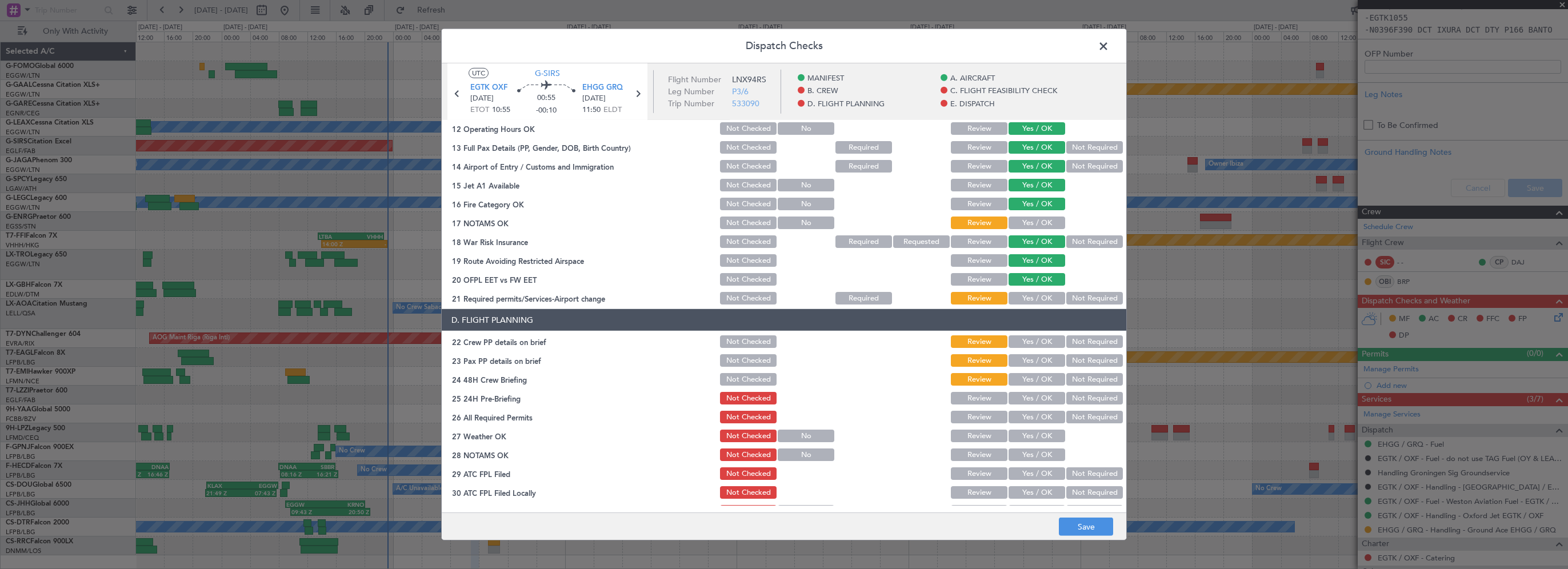
click at [1040, 219] on button "Yes / OK" at bounding box center [1036, 223] width 56 height 12
click at [1040, 297] on button "Yes / OK" at bounding box center [1036, 298] width 56 height 12
click at [1074, 240] on button "Not Required" at bounding box center [1094, 242] width 56 height 12
click at [1027, 338] on button "Yes / OK" at bounding box center [1036, 342] width 56 height 12
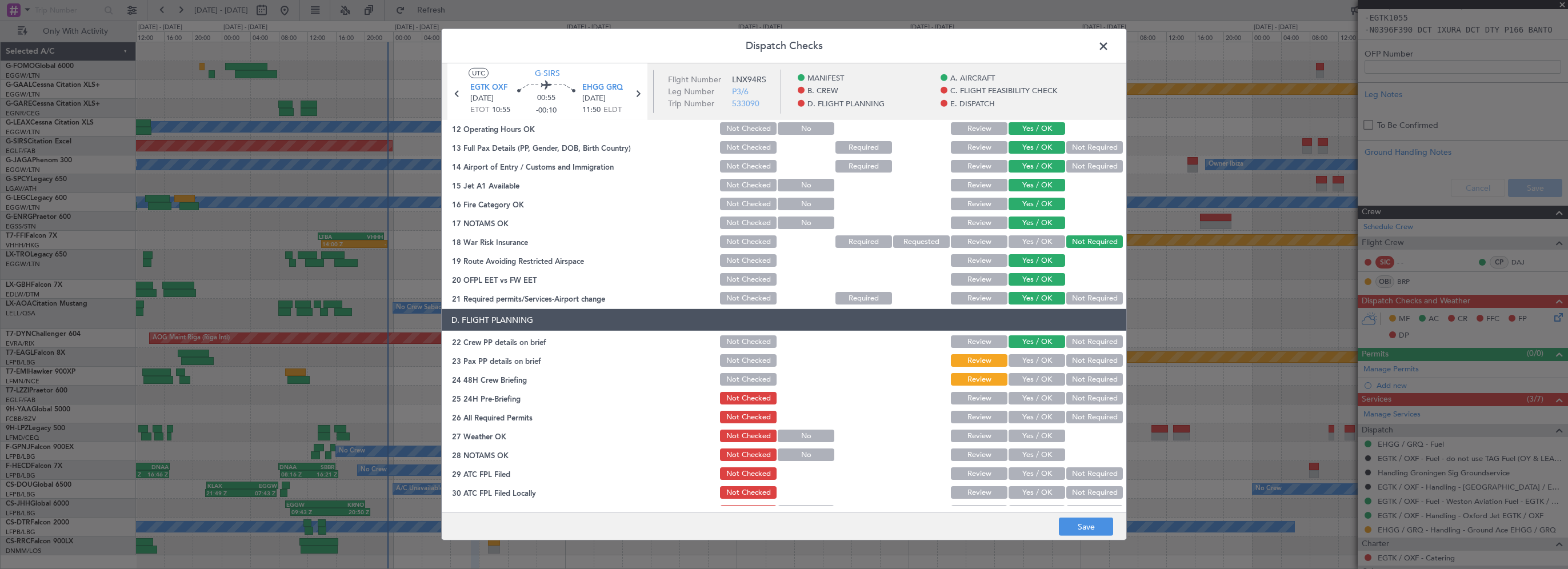
click at [1022, 367] on div "Yes / OK" at bounding box center [1036, 361] width 58 height 16
click at [1026, 361] on button "Yes / OK" at bounding box center [1036, 361] width 56 height 12
click at [1026, 378] on button "Yes / OK" at bounding box center [1036, 379] width 56 height 12
click at [1068, 400] on button "Not Required" at bounding box center [1094, 398] width 56 height 12
click at [1031, 412] on button "Yes / OK" at bounding box center [1036, 417] width 56 height 12
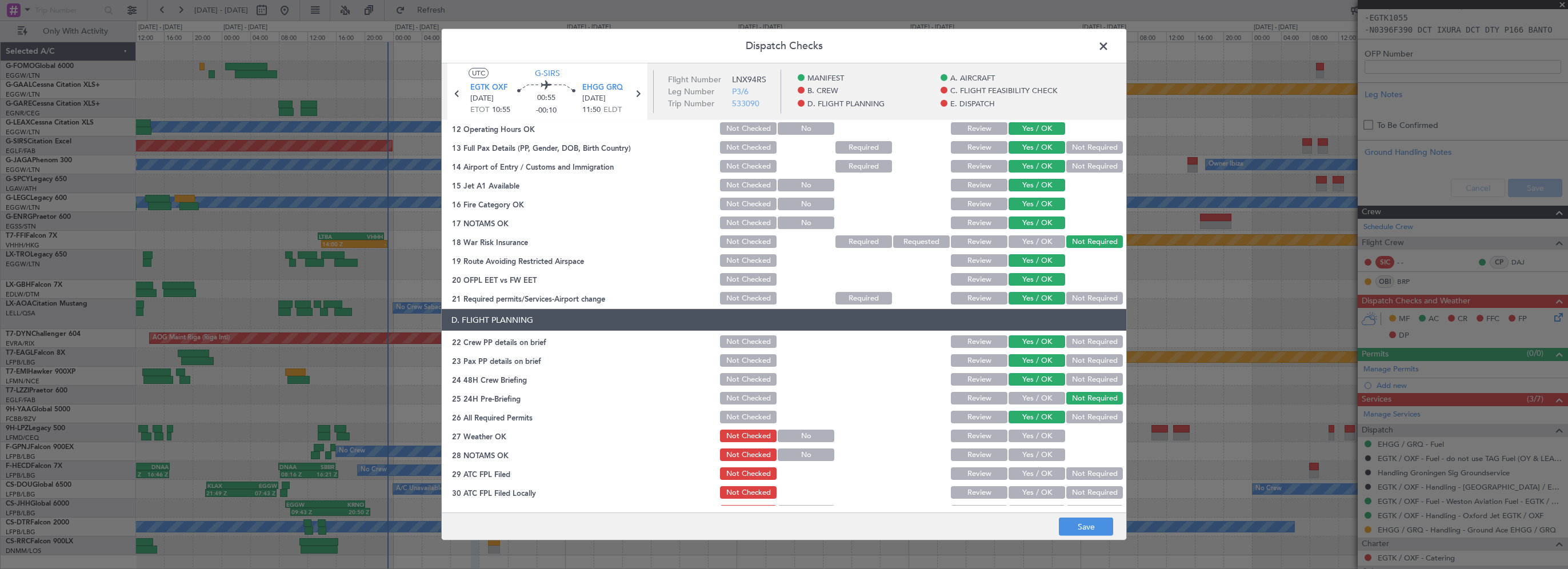
click at [1026, 432] on button "Yes / OK" at bounding box center [1036, 436] width 56 height 12
click at [1030, 454] on button "Yes / OK" at bounding box center [1036, 455] width 56 height 12
click at [1028, 472] on button "Yes / OK" at bounding box center [1036, 474] width 56 height 12
click at [1077, 496] on button "Not Required" at bounding box center [1094, 493] width 56 height 12
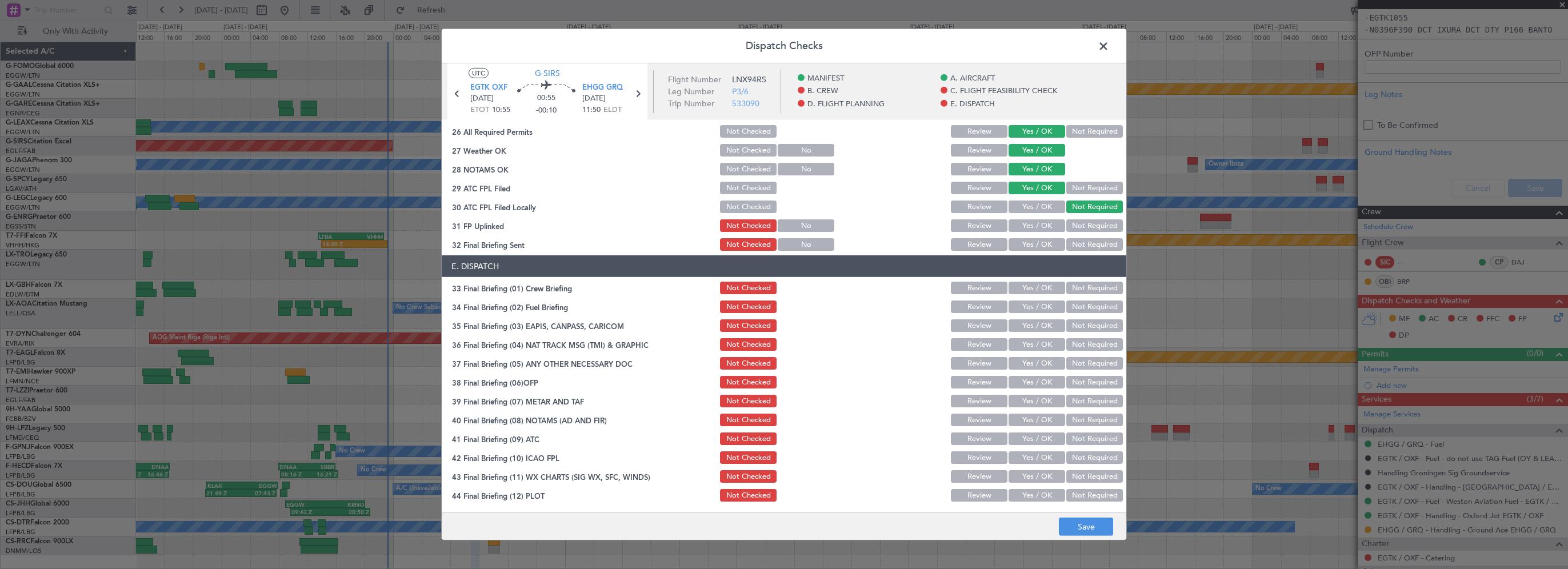
click at [1030, 216] on section "D. FLIGHT PLANNING 22 Crew PP details on brief Not Checked Review Yes / OK Not …" at bounding box center [784, 137] width 685 height 229
click at [1031, 226] on button "Yes / OK" at bounding box center [1036, 225] width 56 height 12
click at [1029, 241] on button "Yes / OK" at bounding box center [1036, 244] width 56 height 12
click at [1023, 284] on button "Yes / OK" at bounding box center [1036, 288] width 56 height 12
click at [1027, 302] on button "Yes / OK" at bounding box center [1036, 307] width 56 height 12
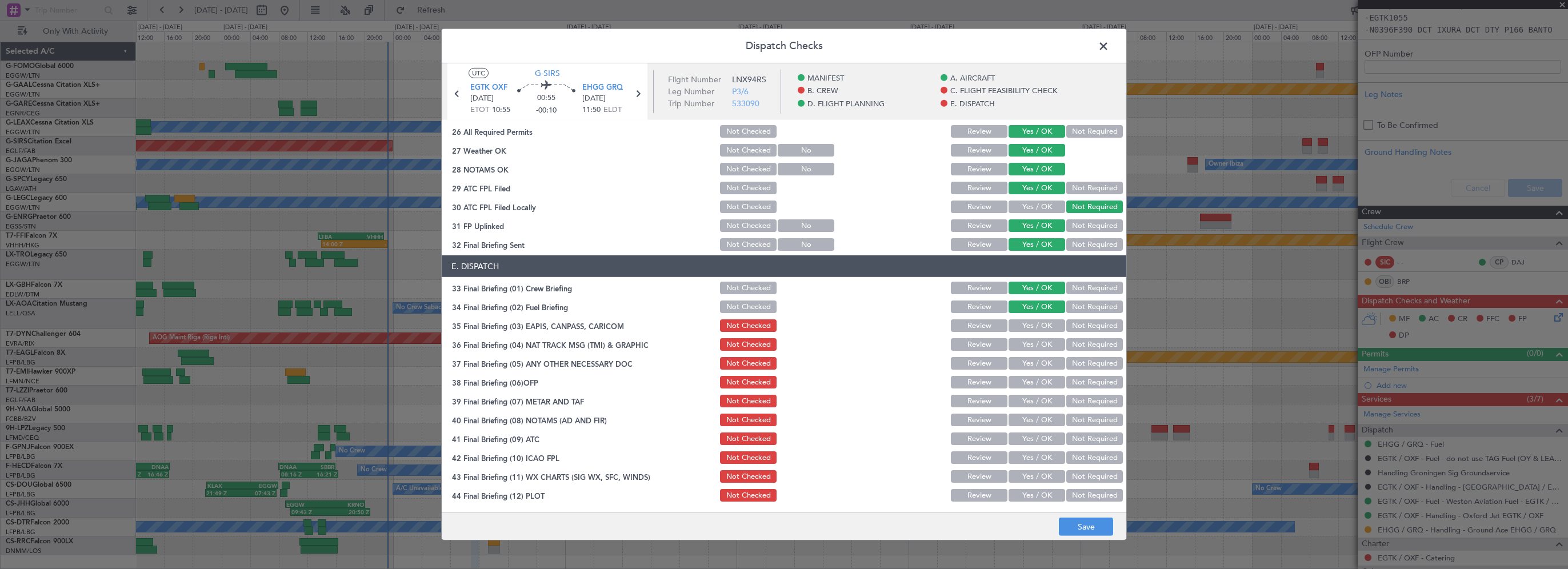
click at [1068, 308] on button "Not Required" at bounding box center [1094, 307] width 56 height 12
click at [1071, 325] on button "Not Required" at bounding box center [1094, 325] width 56 height 12
click at [1036, 306] on button "Yes / OK" at bounding box center [1036, 307] width 56 height 12
drag, startPoint x: 1088, startPoint y: 342, endPoint x: 1073, endPoint y: 358, distance: 21.9
click at [1088, 342] on button "Not Required" at bounding box center [1094, 344] width 56 height 12
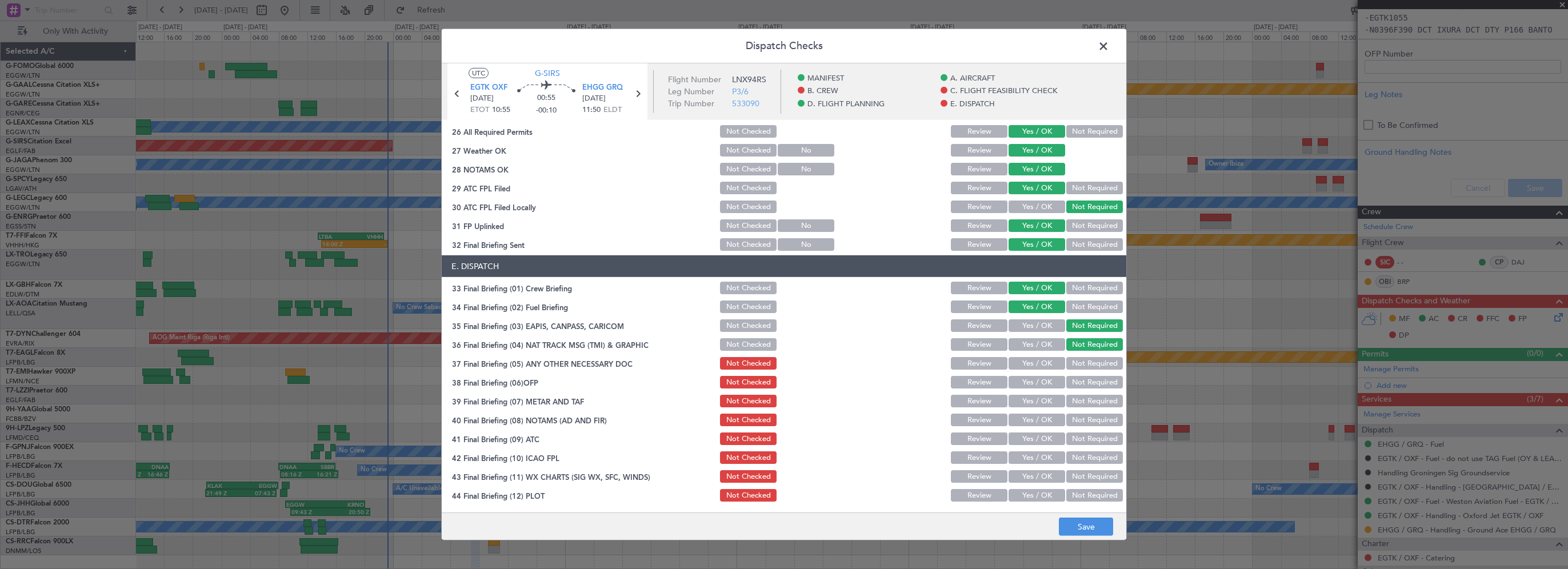
click at [1073, 359] on button "Not Required" at bounding box center [1094, 363] width 56 height 12
click at [1031, 382] on button "Yes / OK" at bounding box center [1036, 383] width 56 height 12
click at [1029, 406] on button "Yes / OK" at bounding box center [1036, 401] width 56 height 12
click at [1029, 425] on button "Yes / OK" at bounding box center [1036, 420] width 56 height 12
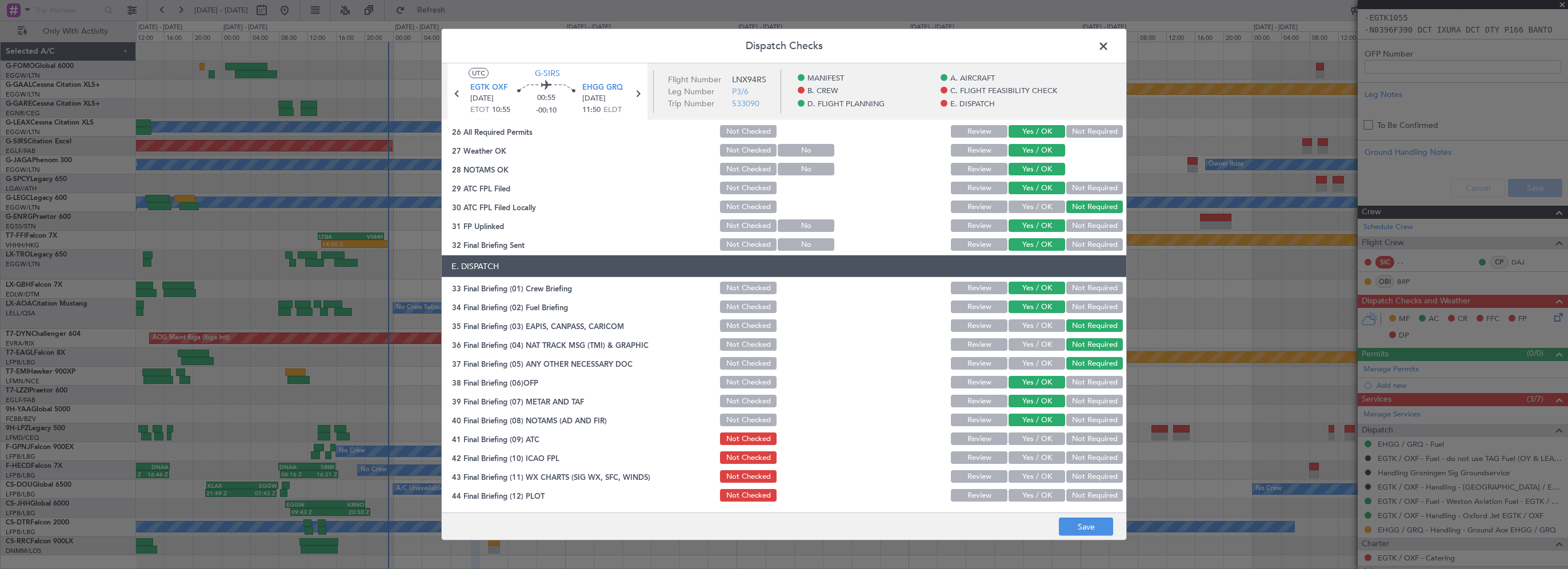
click at [1028, 438] on button "Yes / OK" at bounding box center [1036, 439] width 56 height 12
click at [1026, 459] on button "Yes / OK" at bounding box center [1036, 457] width 56 height 12
click at [1024, 476] on button "Yes / OK" at bounding box center [1036, 476] width 56 height 12
drag, startPoint x: 1022, startPoint y: 493, endPoint x: 1026, endPoint y: 500, distance: 8.1
click at [1022, 494] on button "Yes / OK" at bounding box center [1036, 495] width 56 height 12
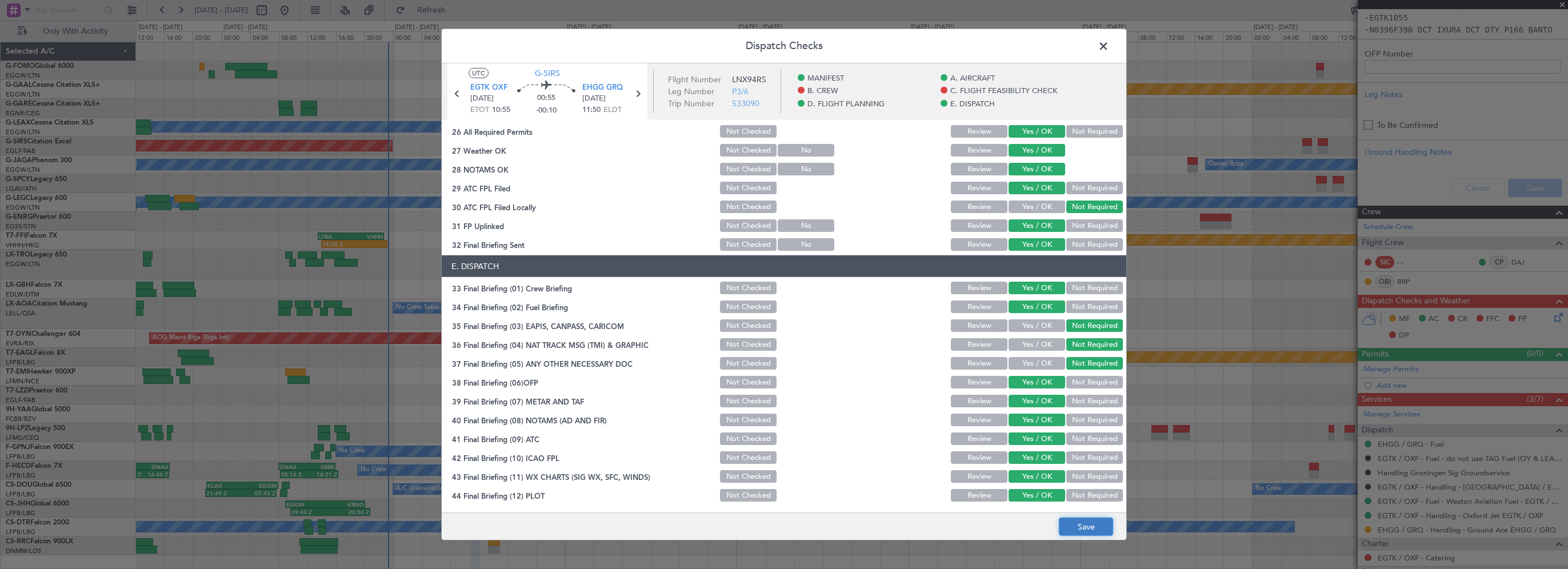
click at [1075, 530] on button "Save" at bounding box center [1086, 527] width 54 height 18
click at [1109, 48] on span at bounding box center [1109, 49] width 0 height 23
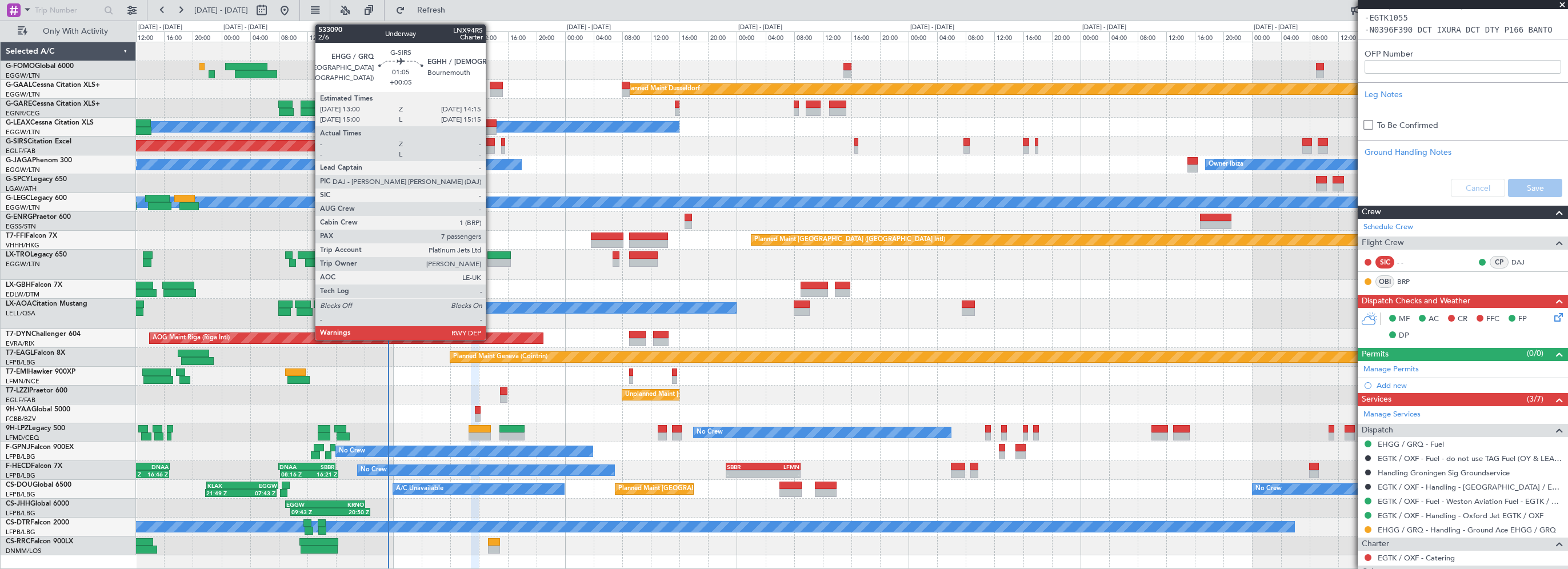
click at [491, 139] on div at bounding box center [490, 142] width 9 height 8
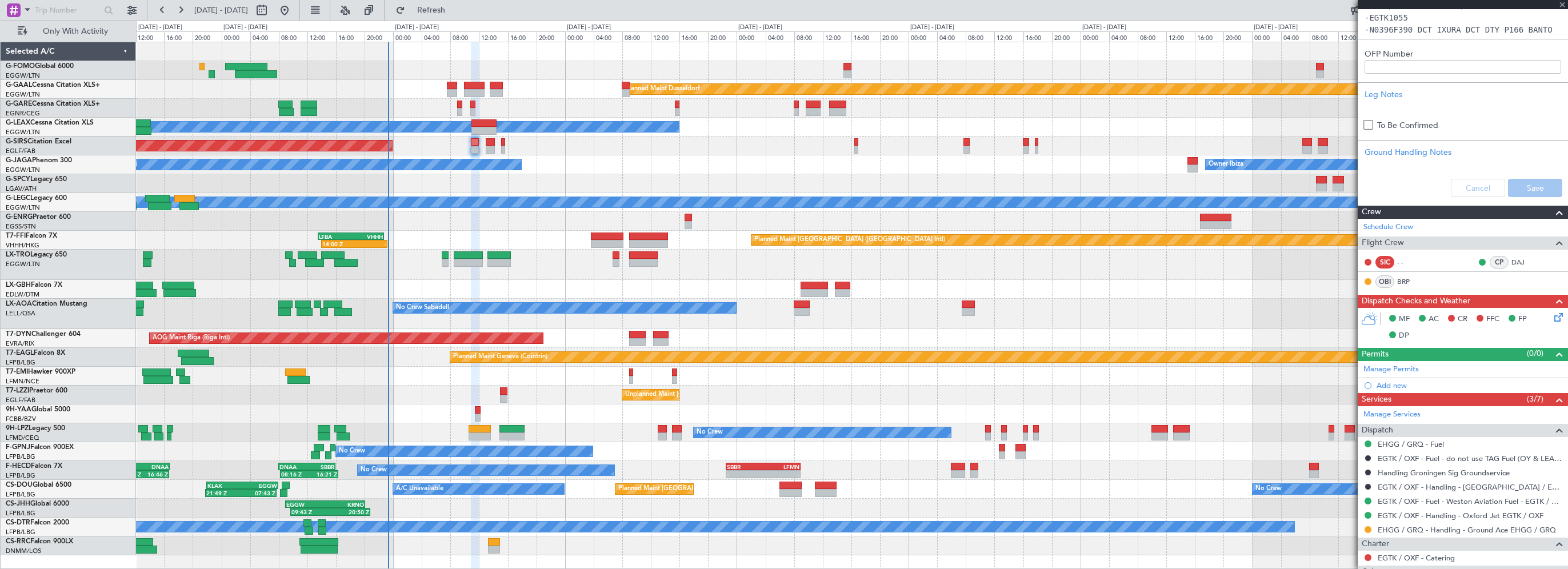
type input "+00:05"
type input "7"
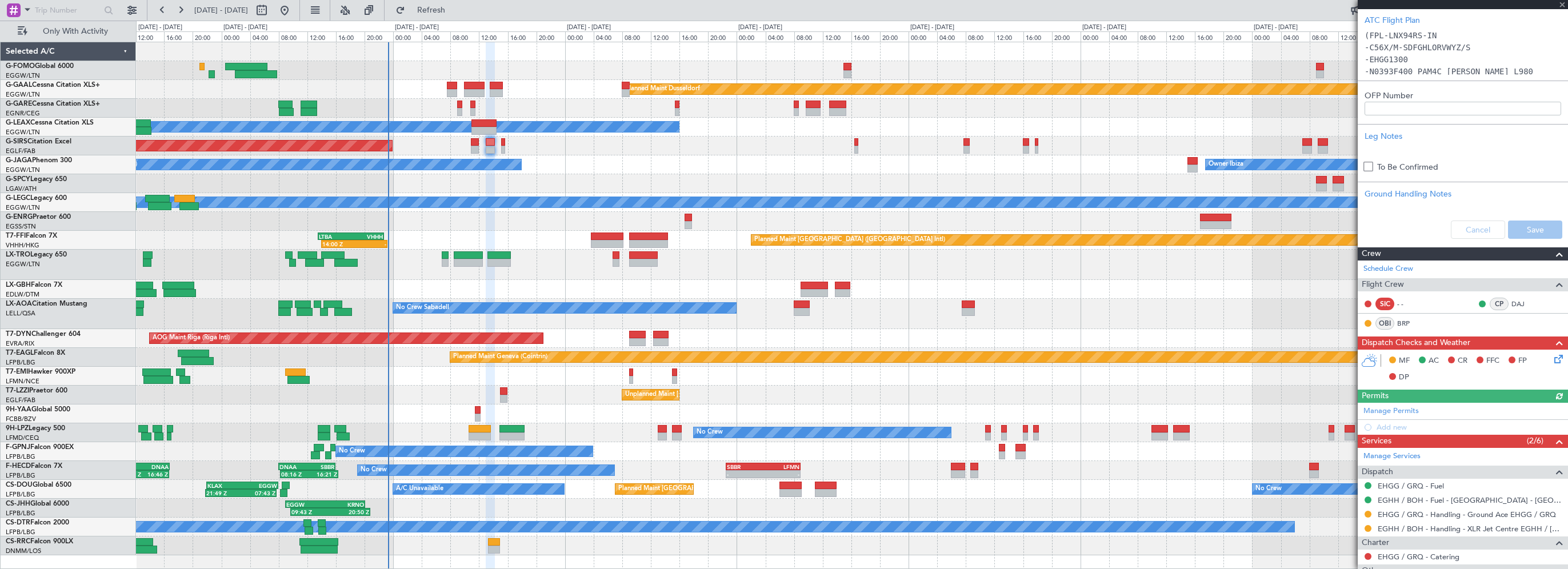
scroll to position [400, 0]
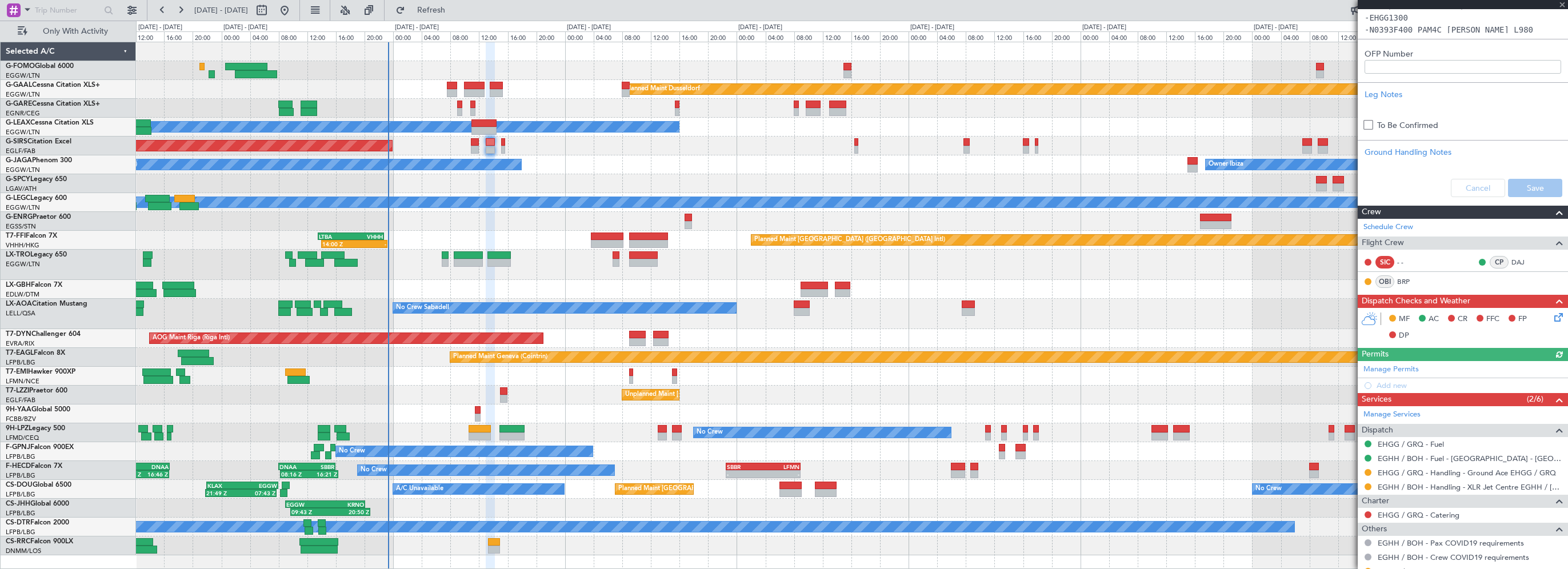
click at [1552, 316] on icon at bounding box center [1556, 315] width 9 height 9
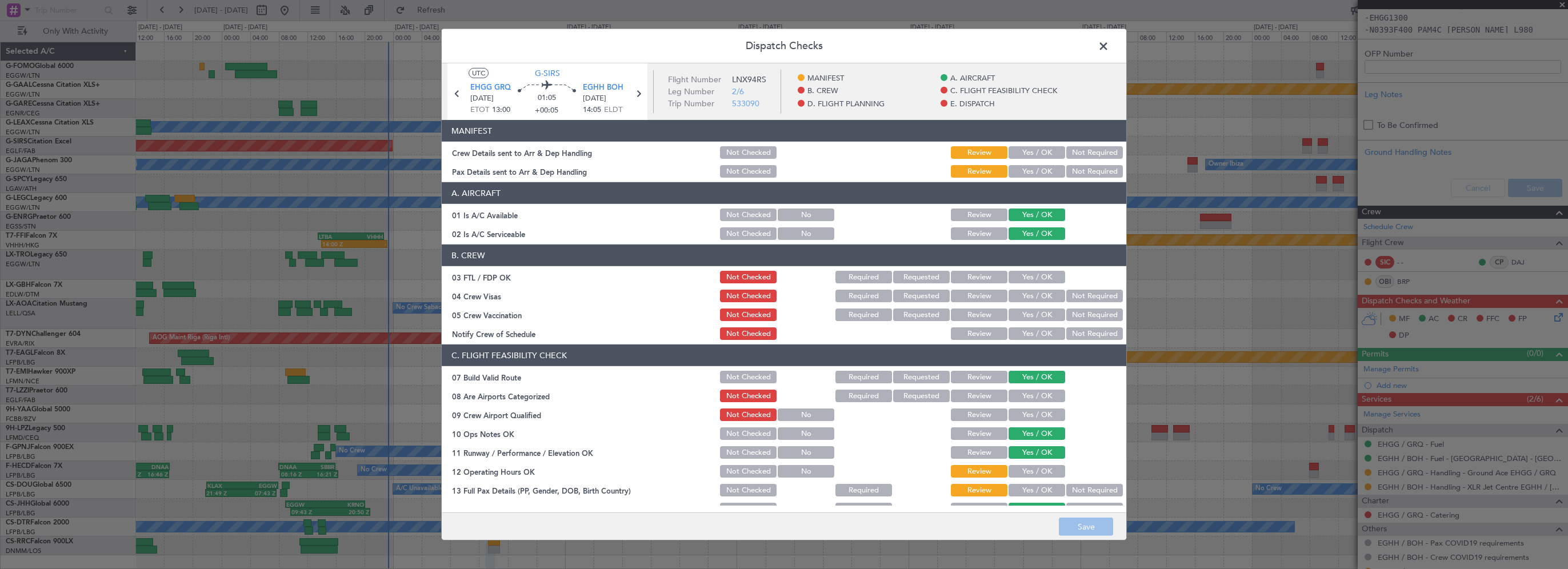
click at [1036, 155] on button "Yes / OK" at bounding box center [1036, 152] width 56 height 12
click at [1032, 173] on button "Yes / OK" at bounding box center [1036, 172] width 56 height 12
drag, startPoint x: 1045, startPoint y: 270, endPoint x: 1045, endPoint y: 284, distance: 14.0
click at [1045, 271] on button "Yes / OK" at bounding box center [1036, 277] width 56 height 12
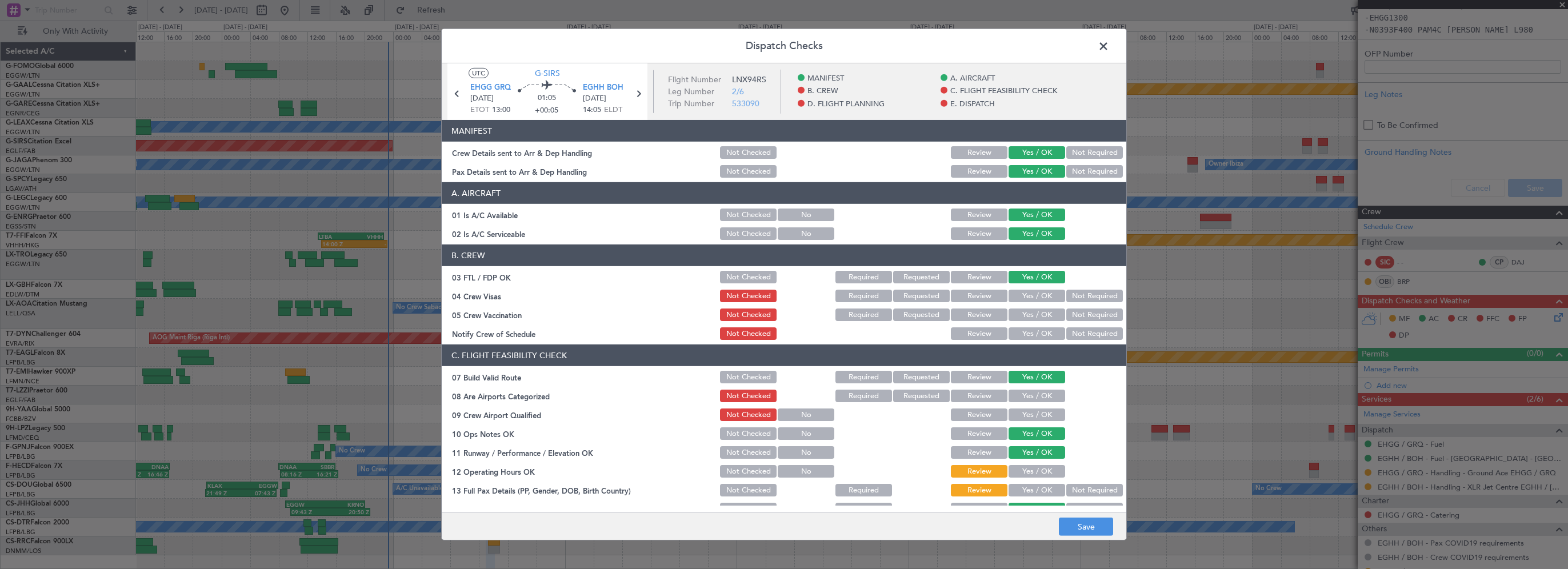
click at [748, 277] on button "Not Checked" at bounding box center [748, 277] width 56 height 12
drag, startPoint x: 1029, startPoint y: 473, endPoint x: 1015, endPoint y: 491, distance: 22.8
click at [1029, 474] on button "Yes / OK" at bounding box center [1036, 472] width 56 height 12
click at [1017, 491] on button "Yes / OK" at bounding box center [1036, 490] width 56 height 12
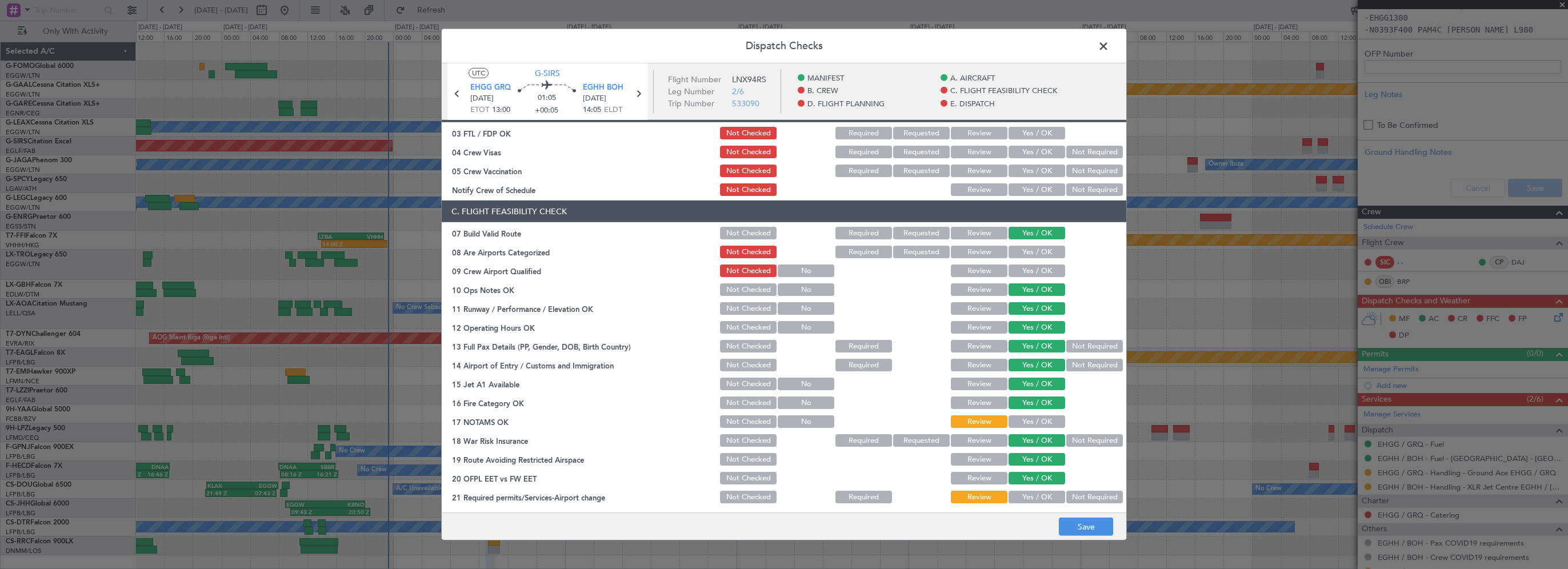
scroll to position [286, 0]
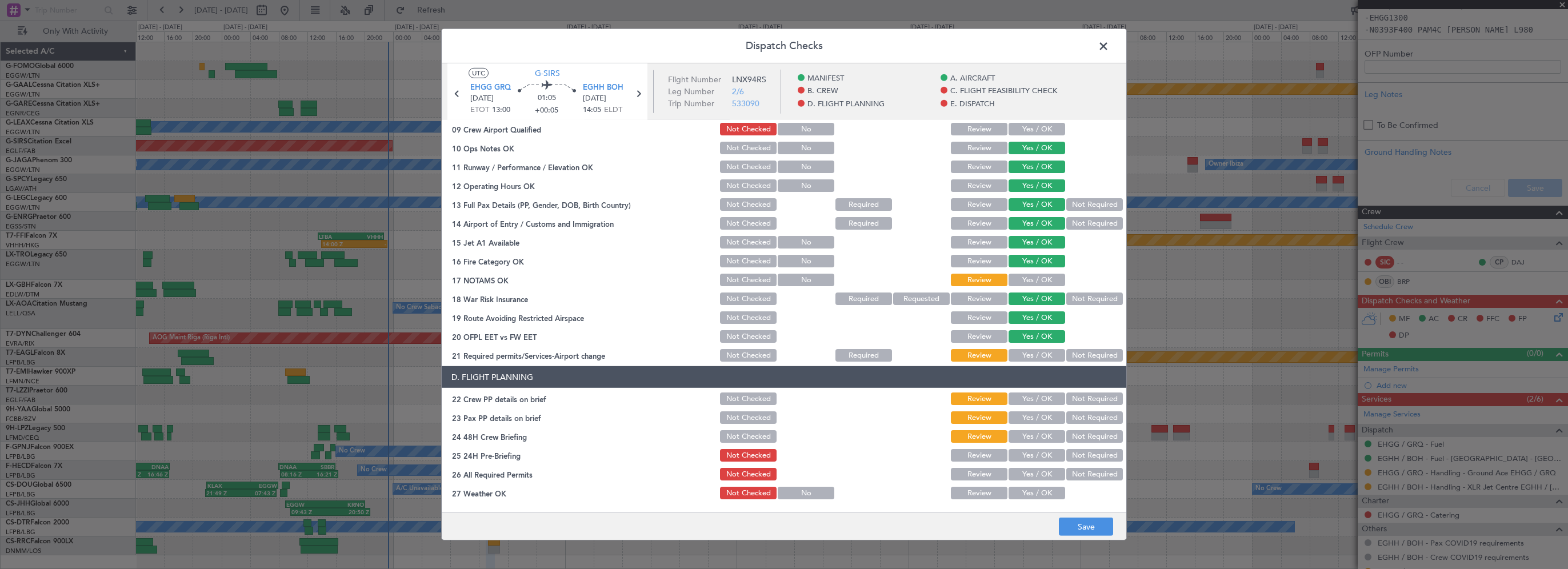
click at [1029, 272] on div "Yes / OK" at bounding box center [1036, 280] width 58 height 16
click at [1038, 279] on button "Yes / OK" at bounding box center [1036, 280] width 56 height 12
click at [1036, 356] on button "Yes / OK" at bounding box center [1036, 355] width 56 height 12
click at [1070, 298] on button "Not Required" at bounding box center [1094, 299] width 56 height 12
click at [1018, 400] on button "Yes / OK" at bounding box center [1036, 399] width 56 height 12
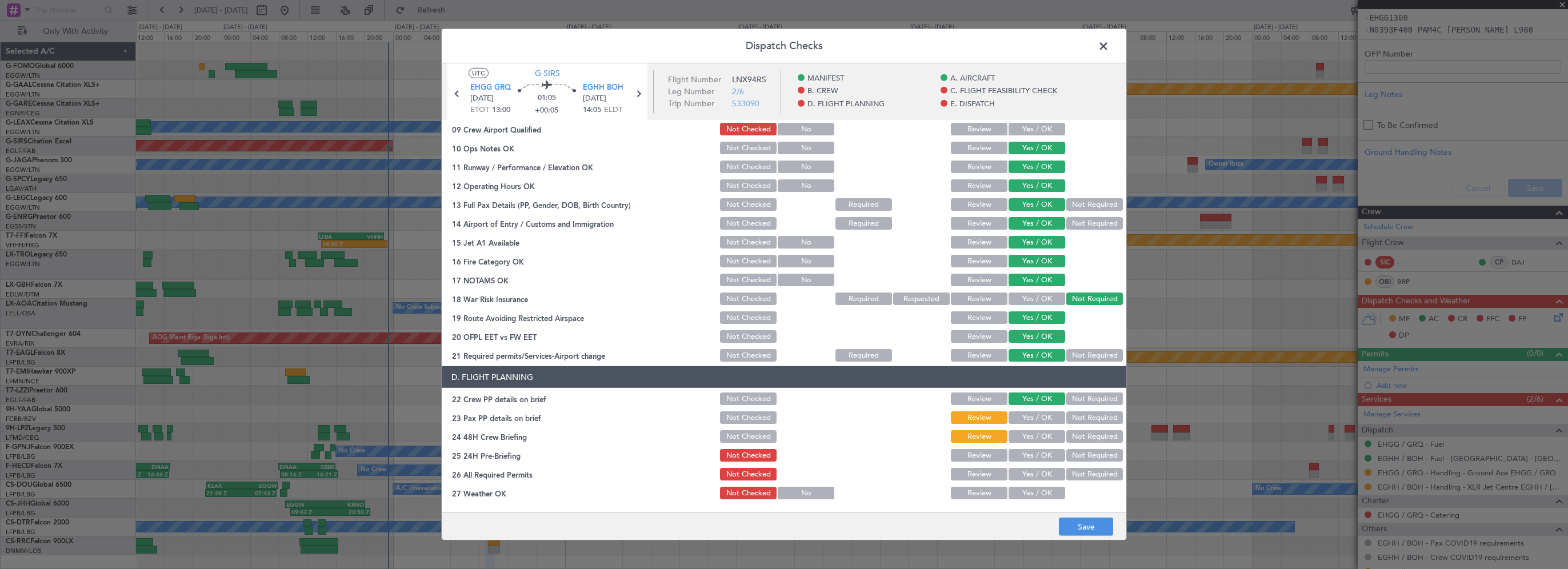
click at [1019, 414] on button "Yes / OK" at bounding box center [1036, 418] width 56 height 12
click at [1021, 438] on button "Yes / OK" at bounding box center [1036, 436] width 56 height 12
click at [1068, 464] on section "D. FLIGHT PLANNING 22 Crew PP details on brief Not Checked Review Yes / OK Not …" at bounding box center [784, 481] width 685 height 229
click at [1079, 457] on button "Not Required" at bounding box center [1094, 455] width 56 height 12
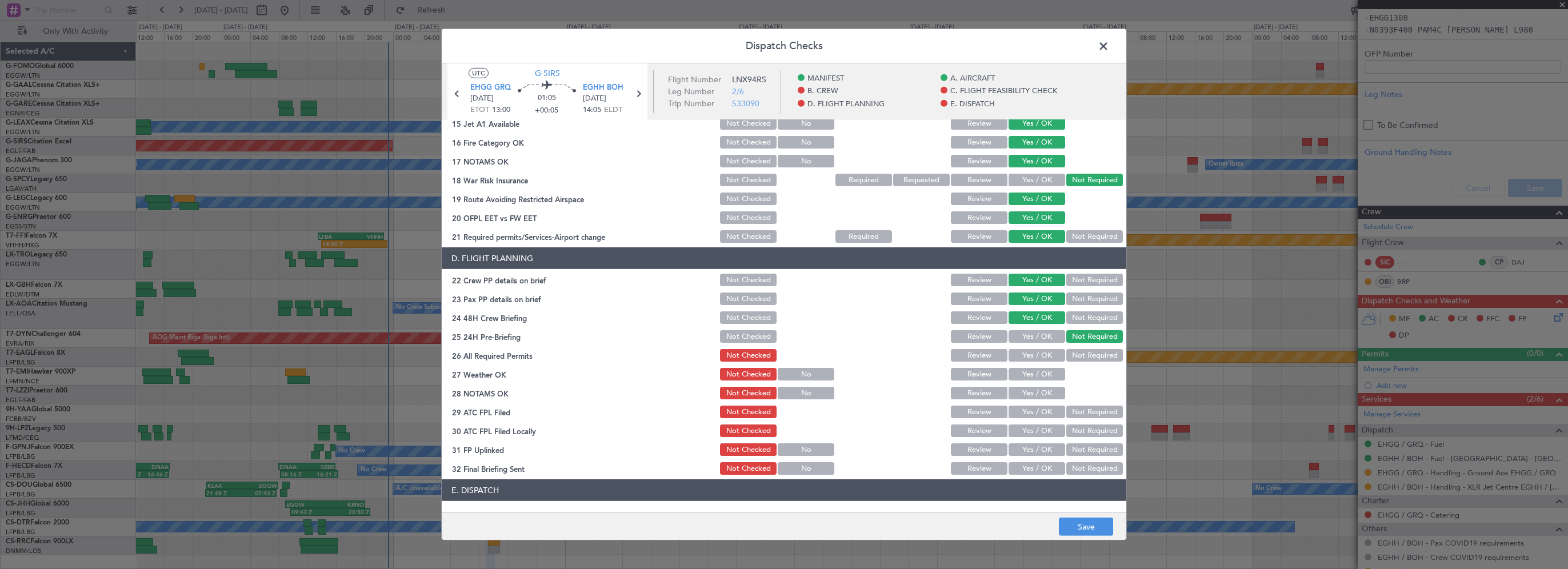
scroll to position [572, 0]
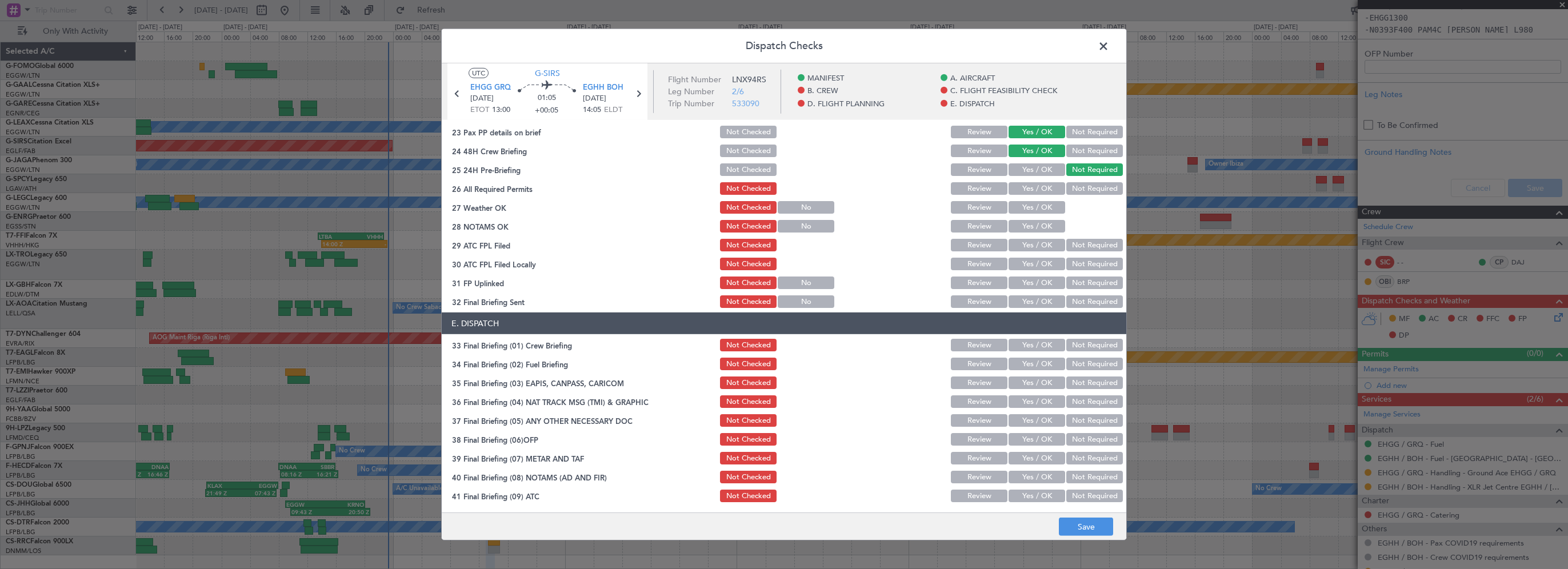
click at [1043, 193] on button "Yes / OK" at bounding box center [1036, 189] width 56 height 12
click at [1026, 209] on button "Yes / OK" at bounding box center [1036, 208] width 56 height 12
click at [1023, 227] on button "Yes / OK" at bounding box center [1036, 226] width 56 height 12
click at [1022, 242] on button "Yes / OK" at bounding box center [1036, 245] width 56 height 12
click at [1066, 265] on button "Not Required" at bounding box center [1094, 264] width 56 height 12
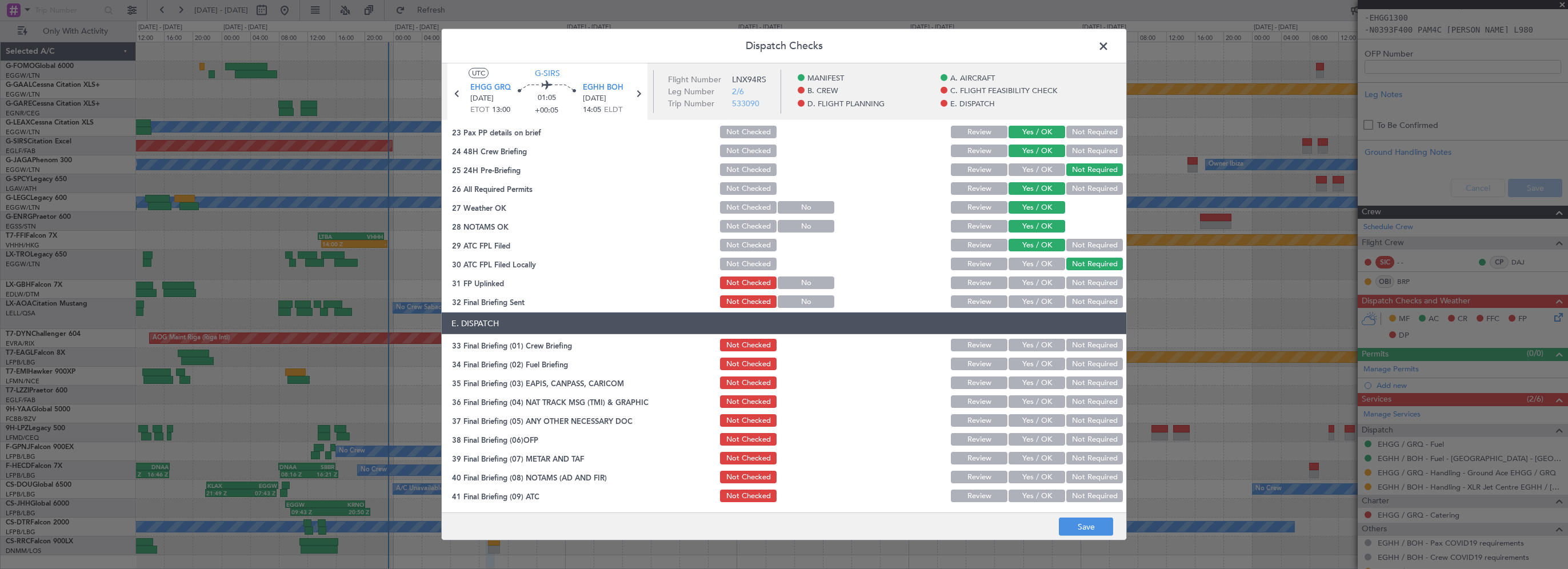
click at [1041, 284] on button "Yes / OK" at bounding box center [1036, 282] width 56 height 12
click at [1034, 299] on button "Yes / OK" at bounding box center [1036, 302] width 56 height 12
click at [1026, 348] on button "Yes / OK" at bounding box center [1036, 345] width 56 height 12
click at [1028, 366] on button "Yes / OK" at bounding box center [1036, 364] width 56 height 12
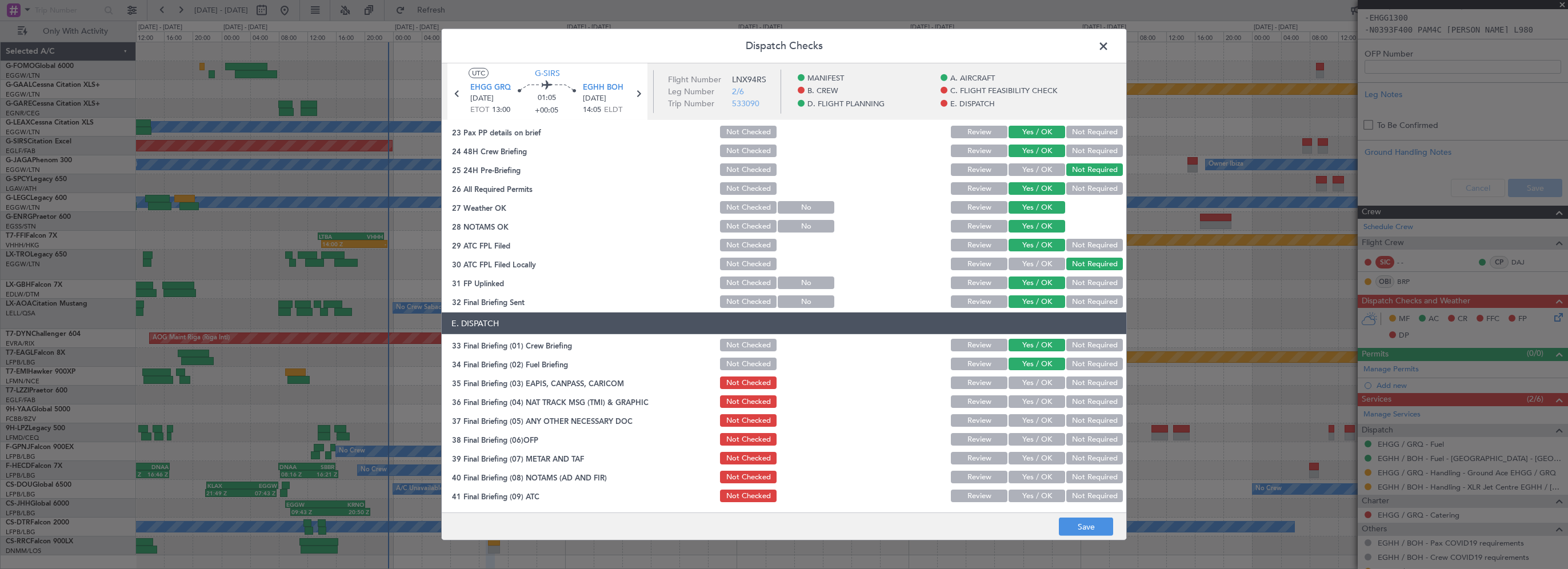
click at [1077, 387] on button "Not Required" at bounding box center [1094, 383] width 56 height 12
click at [1075, 397] on button "Not Required" at bounding box center [1094, 402] width 56 height 12
click at [1075, 416] on button "Not Required" at bounding box center [1094, 421] width 56 height 12
click at [1043, 441] on button "Yes / OK" at bounding box center [1036, 440] width 56 height 12
click at [1032, 459] on button "Yes / OK" at bounding box center [1036, 458] width 56 height 12
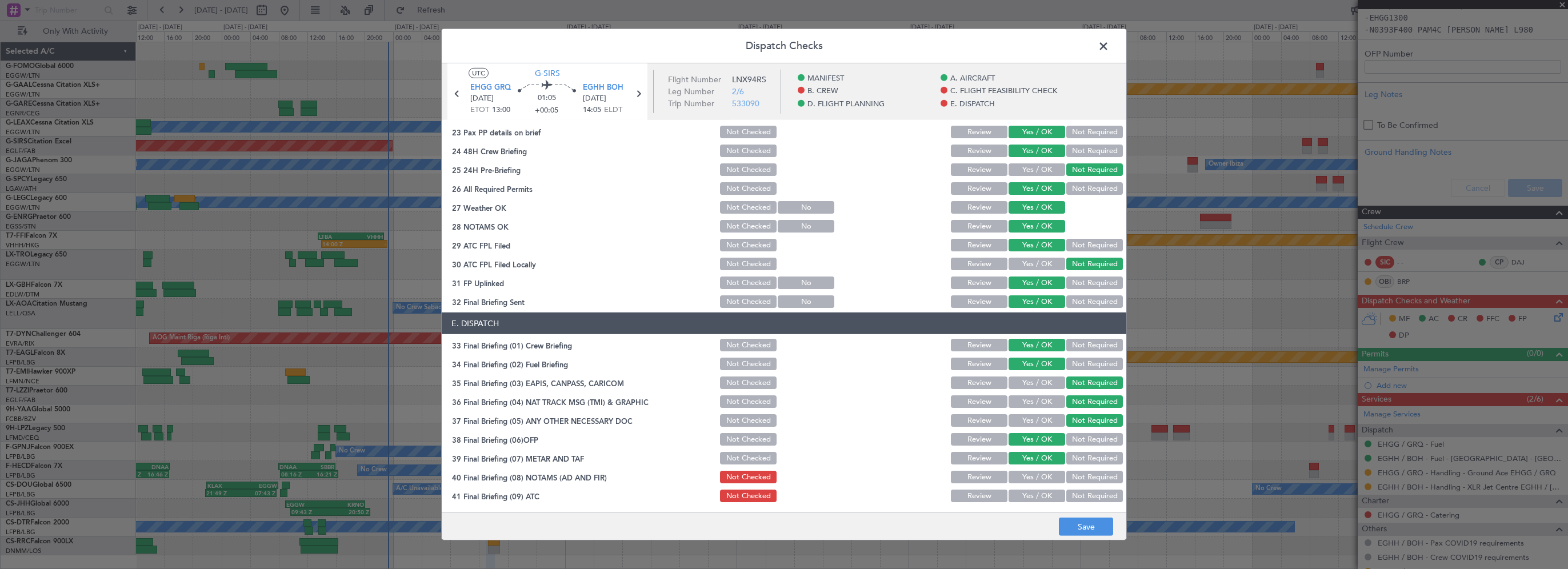
click at [1029, 478] on button "Yes / OK" at bounding box center [1036, 477] width 56 height 12
click at [1026, 501] on button "Yes / OK" at bounding box center [1036, 496] width 56 height 12
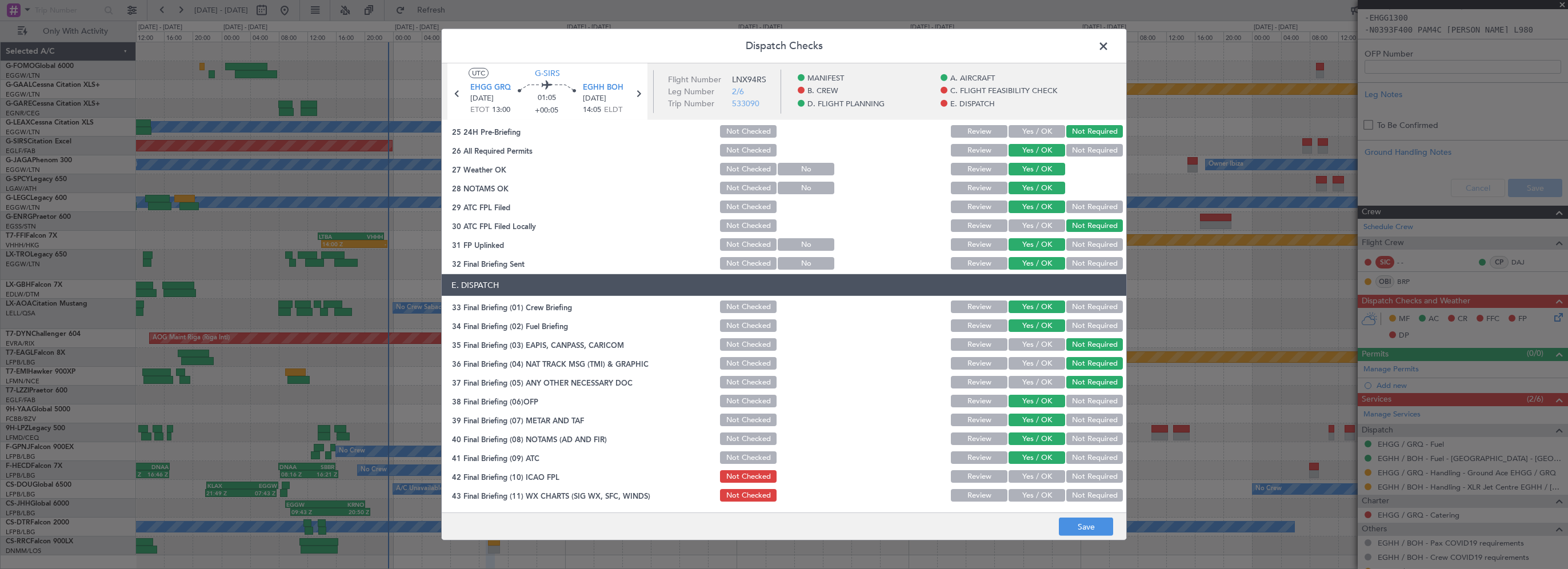
scroll to position [629, 0]
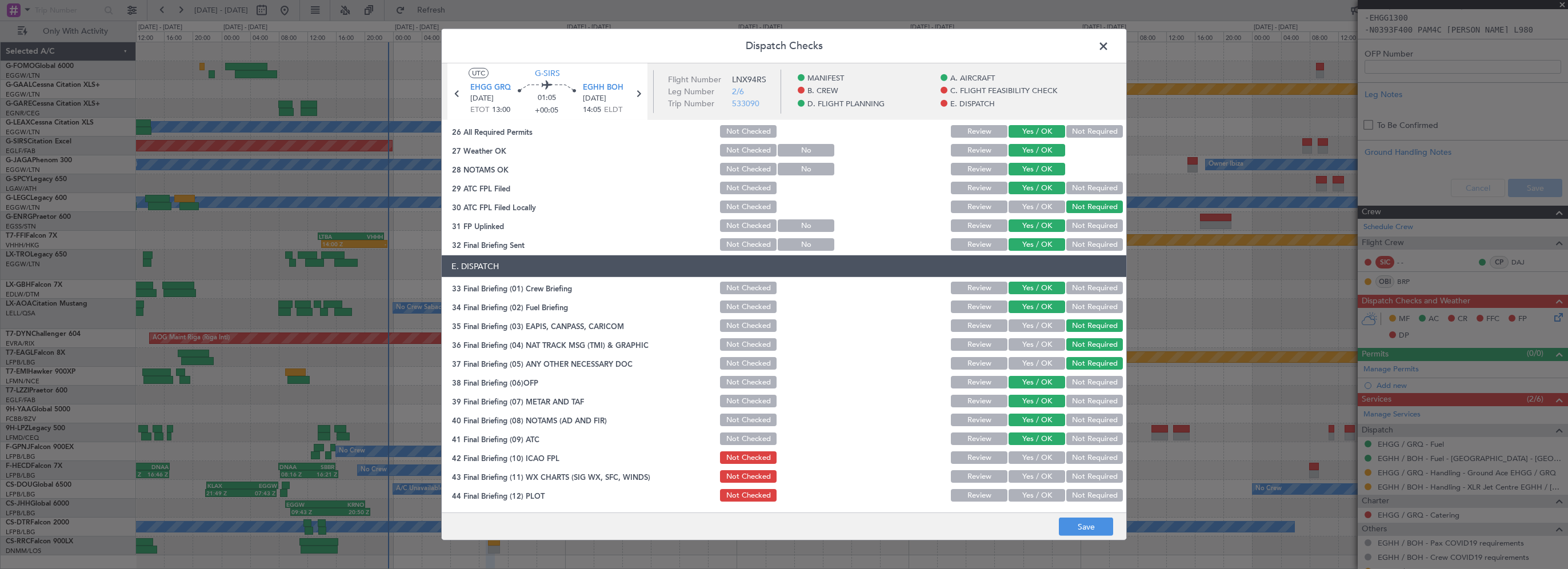
click at [1018, 462] on button "Yes / OK" at bounding box center [1036, 457] width 56 height 12
click at [1015, 476] on button "Yes / OK" at bounding box center [1036, 476] width 56 height 12
click at [1013, 493] on button "Yes / OK" at bounding box center [1036, 495] width 56 height 12
click at [1078, 519] on button "Save" at bounding box center [1086, 527] width 54 height 18
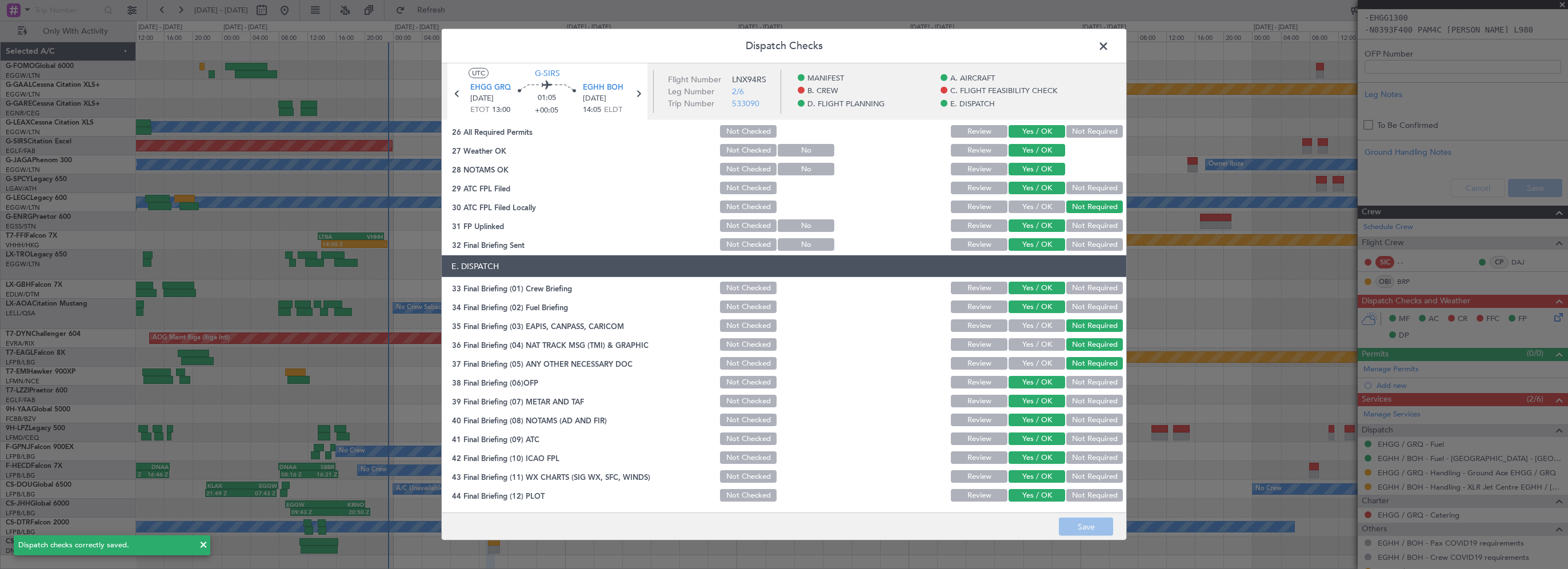
click at [1109, 45] on span at bounding box center [1109, 49] width 0 height 23
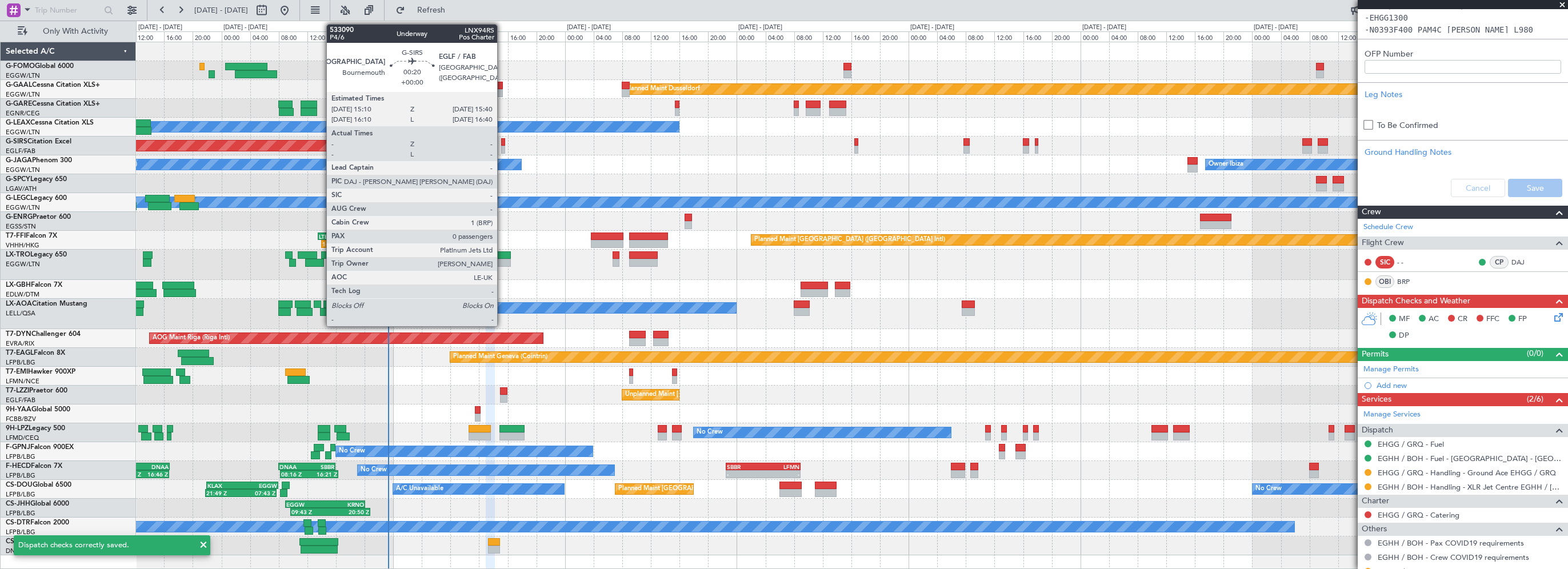
click at [502, 142] on div at bounding box center [503, 142] width 4 height 8
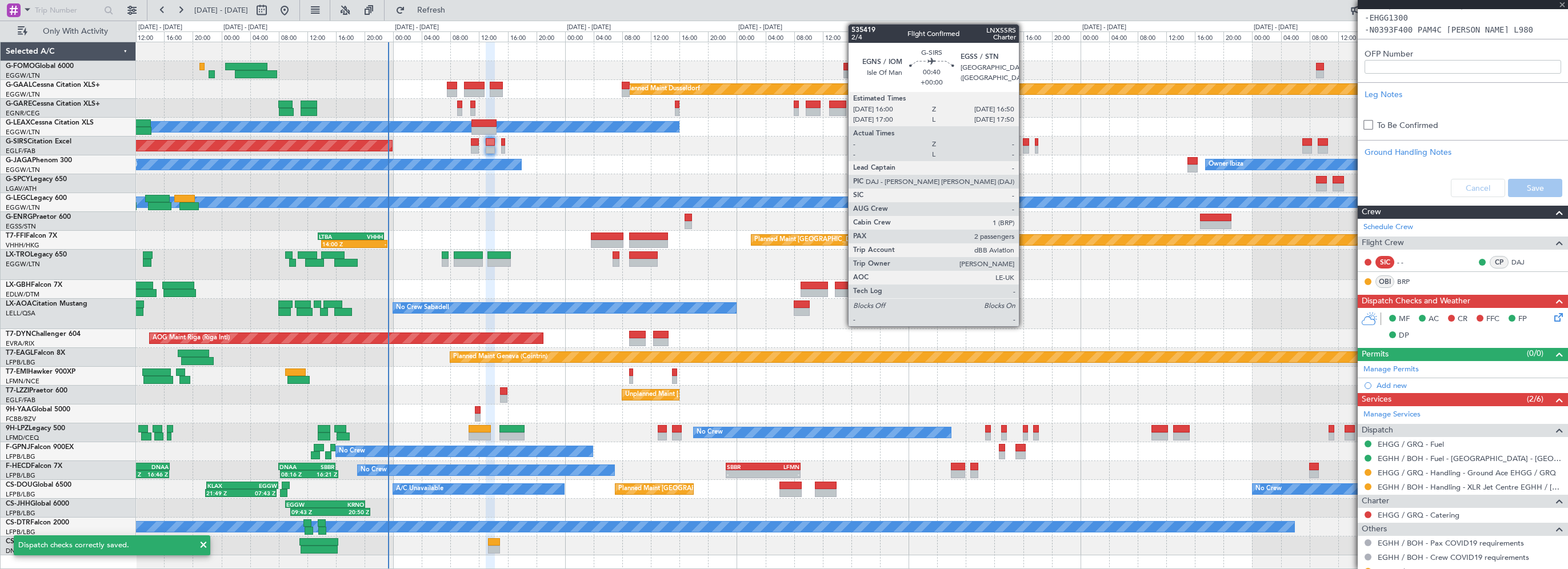
type input "0"
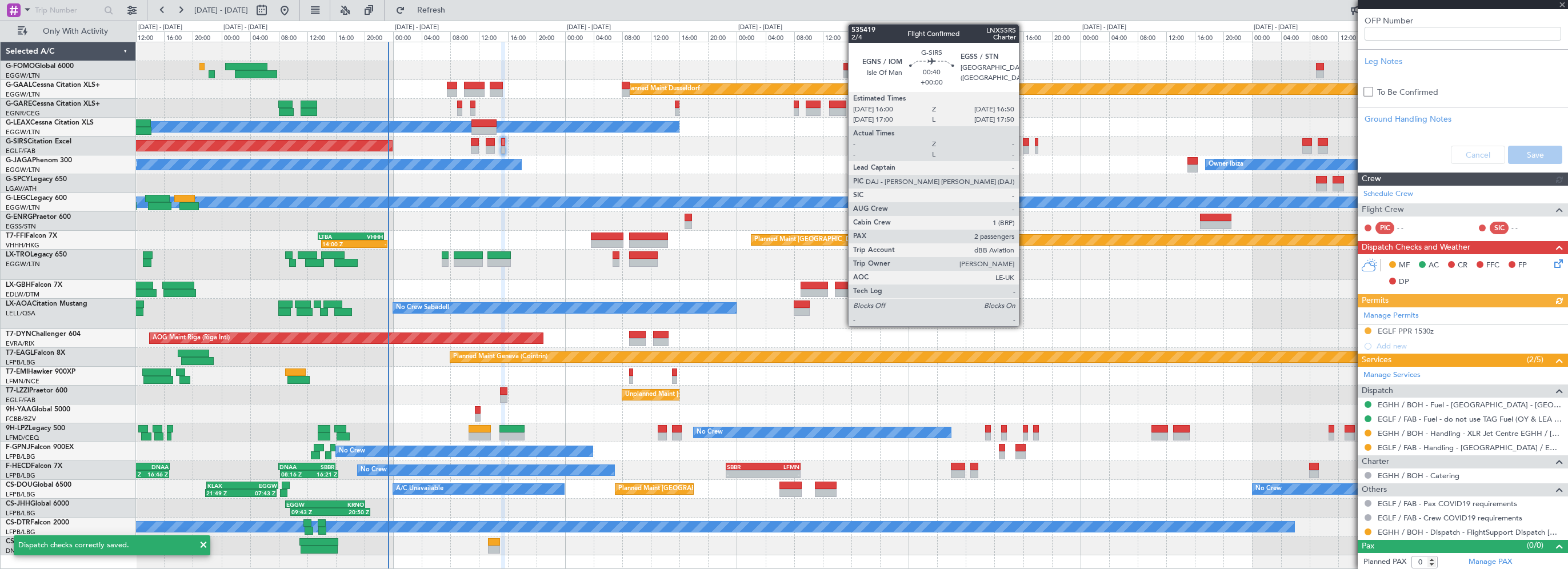
scroll to position [337, 0]
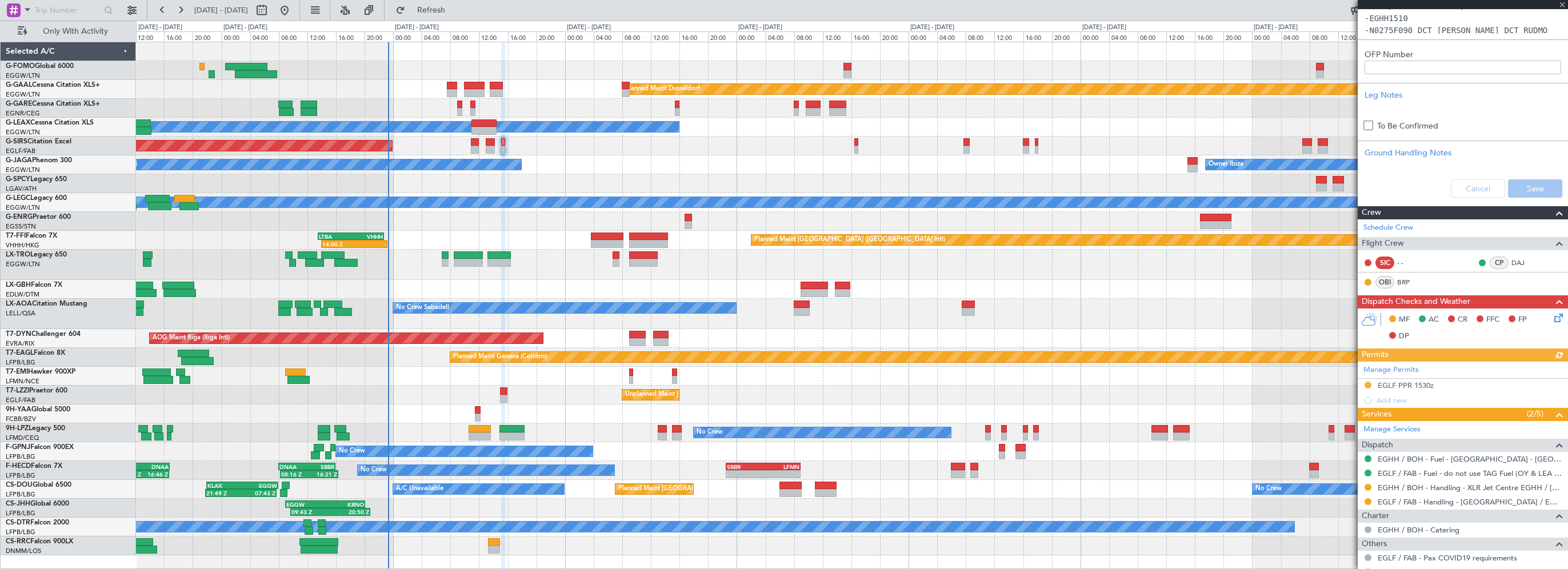
click at [1552, 316] on icon at bounding box center [1556, 316] width 9 height 9
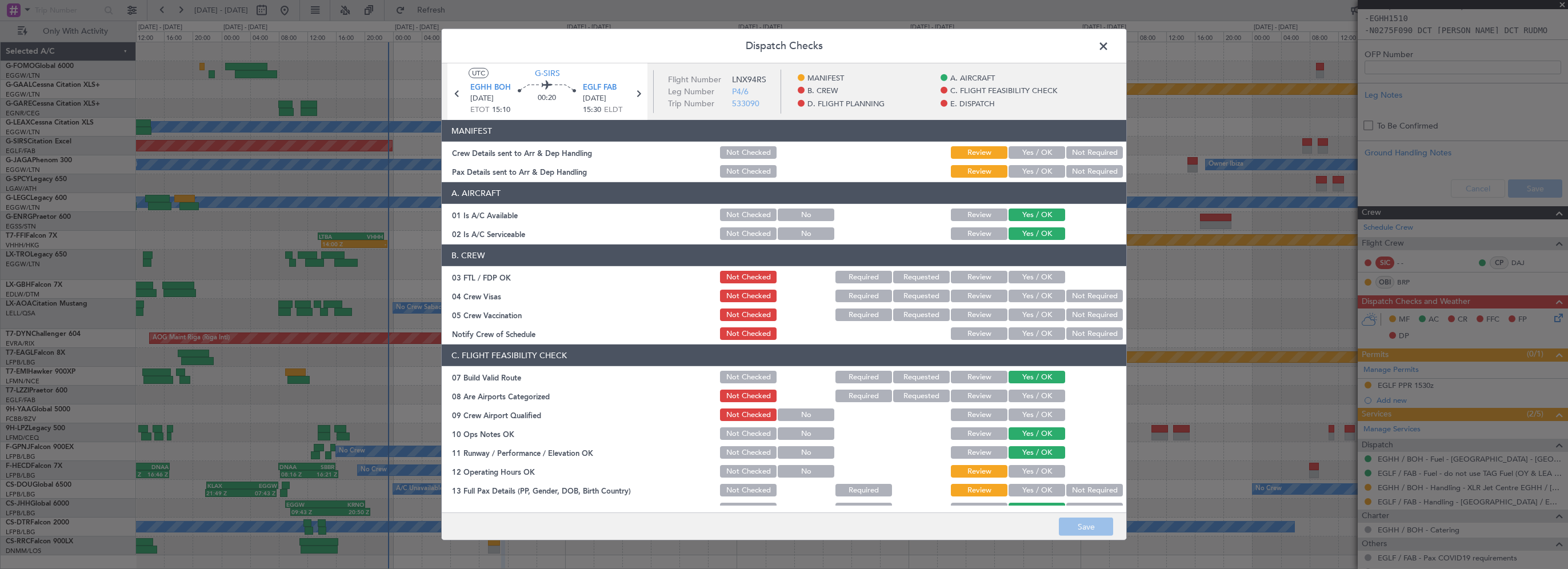
click at [1051, 146] on button "Yes / OK" at bounding box center [1036, 152] width 56 height 12
click at [1051, 166] on button "Yes / OK" at bounding box center [1036, 172] width 56 height 12
click at [1011, 472] on button "Yes / OK" at bounding box center [1036, 472] width 56 height 12
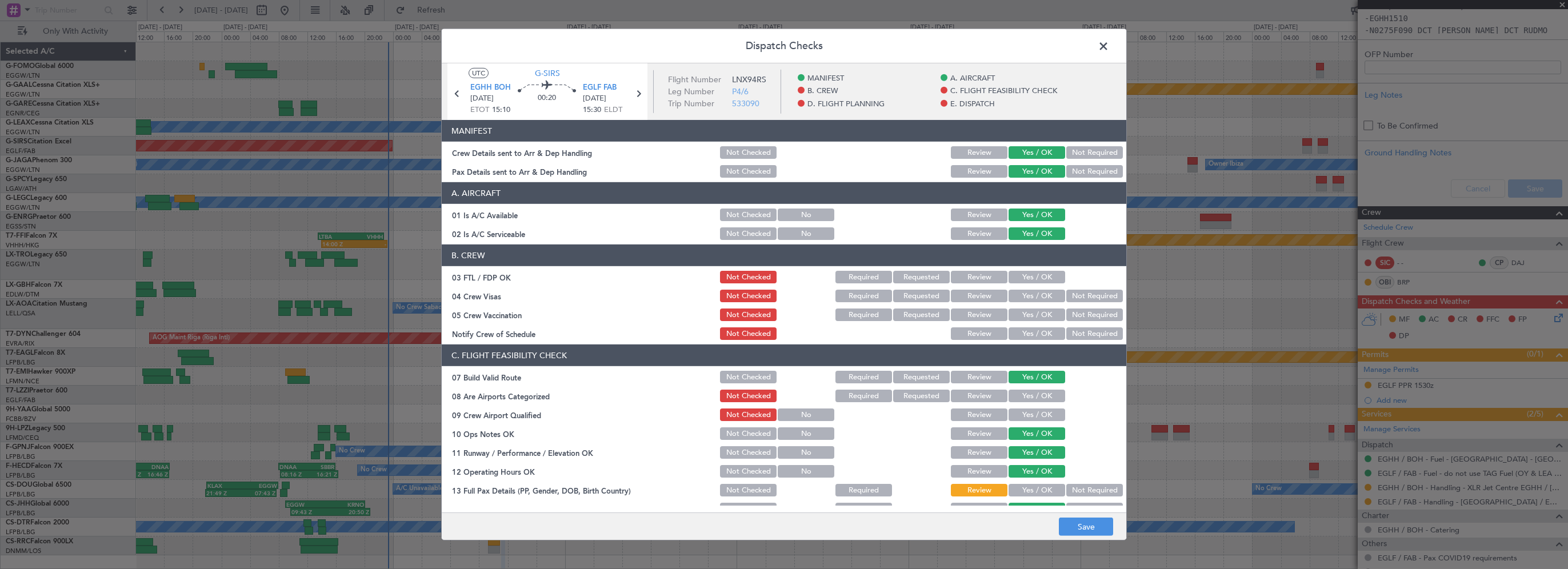
click at [1009, 491] on button "Yes / OK" at bounding box center [1036, 490] width 56 height 12
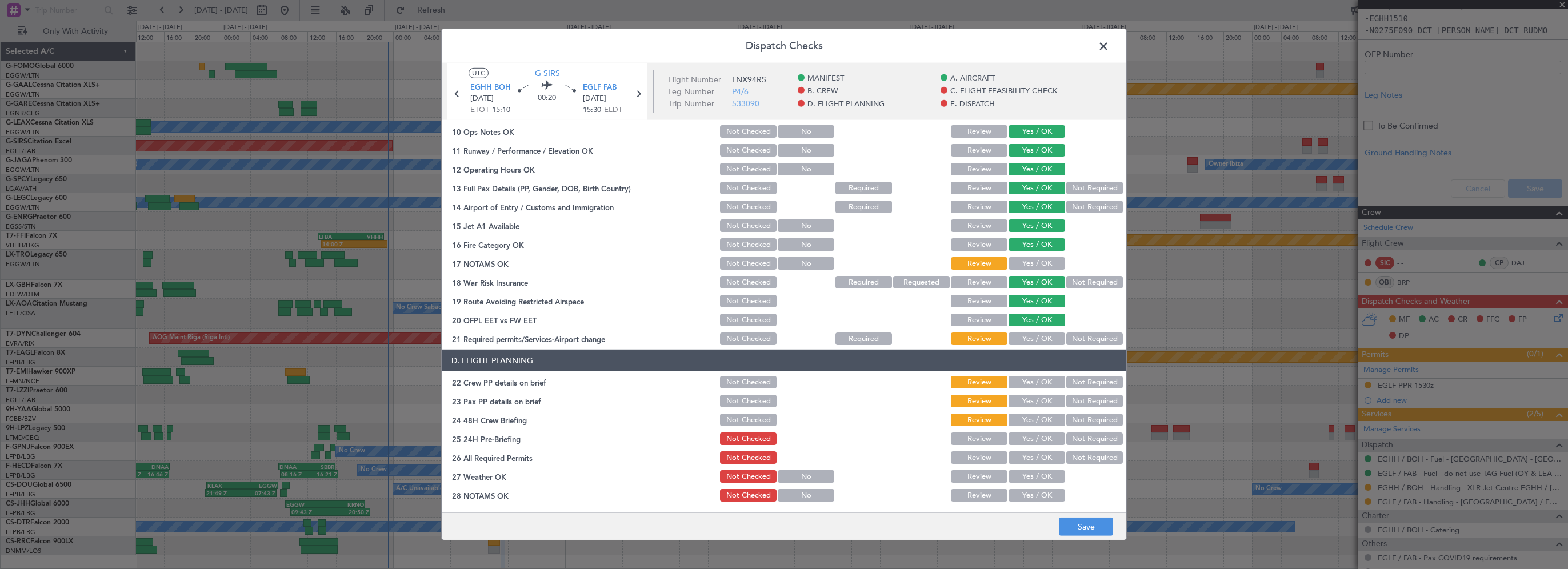
scroll to position [343, 0]
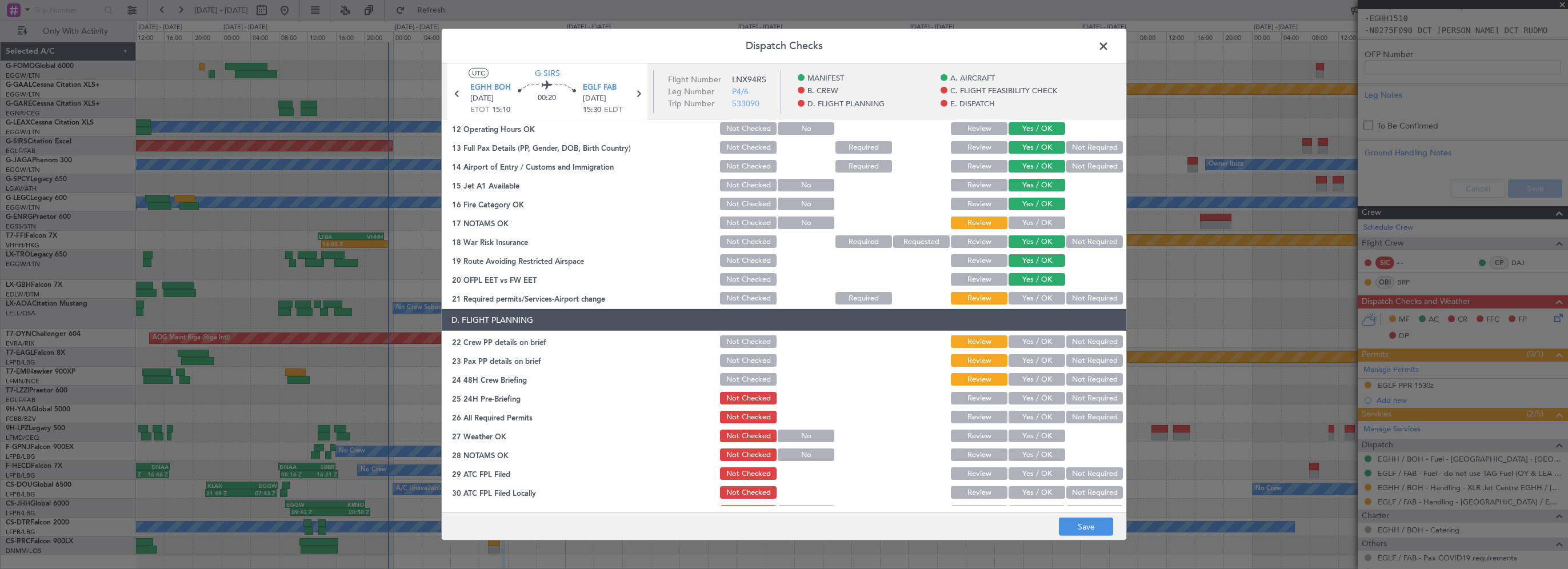
click at [1045, 223] on button "Yes / OK" at bounding box center [1036, 223] width 56 height 12
click at [1097, 241] on button "Not Required" at bounding box center [1094, 242] width 56 height 12
click at [1034, 297] on button "Yes / OK" at bounding box center [1036, 298] width 56 height 12
click at [1032, 348] on div "Yes / OK" at bounding box center [1036, 342] width 58 height 16
click at [1026, 363] on button "Yes / OK" at bounding box center [1036, 361] width 56 height 12
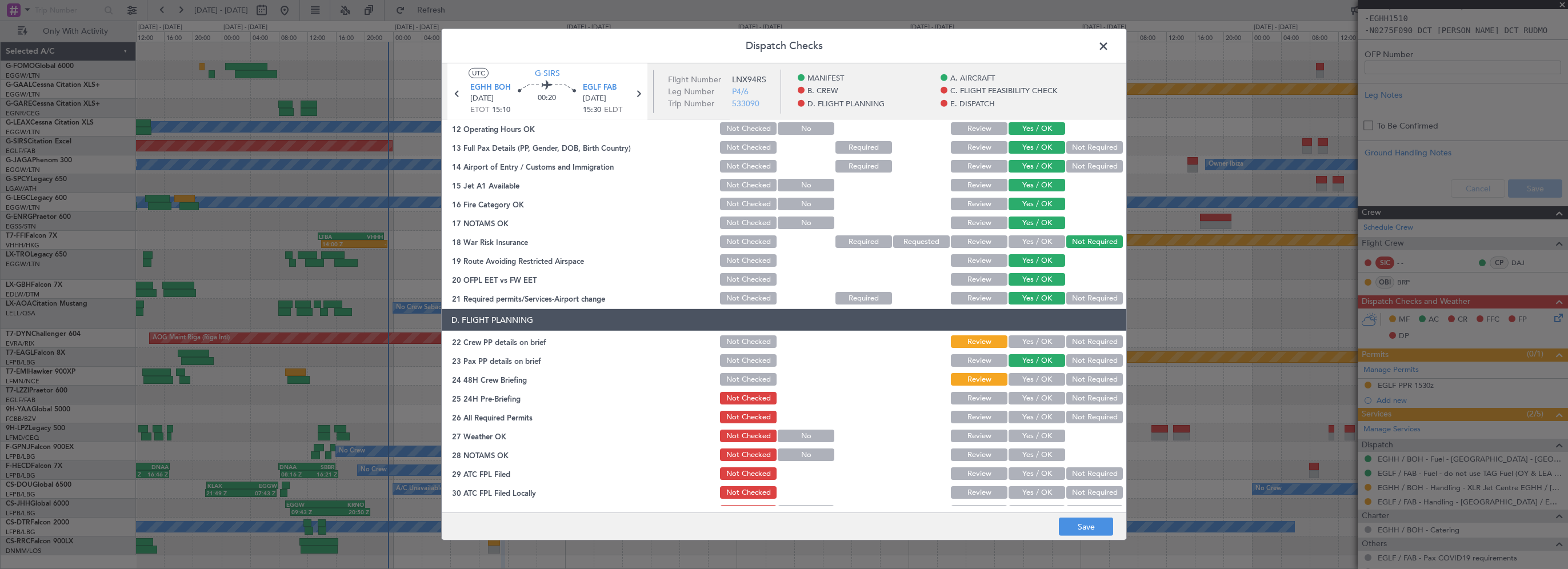
click at [1024, 379] on button "Yes / OK" at bounding box center [1036, 379] width 56 height 12
click at [1043, 341] on button "Yes / OK" at bounding box center [1036, 342] width 56 height 12
click at [1071, 400] on button "Not Required" at bounding box center [1094, 398] width 56 height 12
drag, startPoint x: 1038, startPoint y: 417, endPoint x: 1036, endPoint y: 423, distance: 6.3
click at [1038, 418] on button "Yes / OK" at bounding box center [1036, 417] width 56 height 12
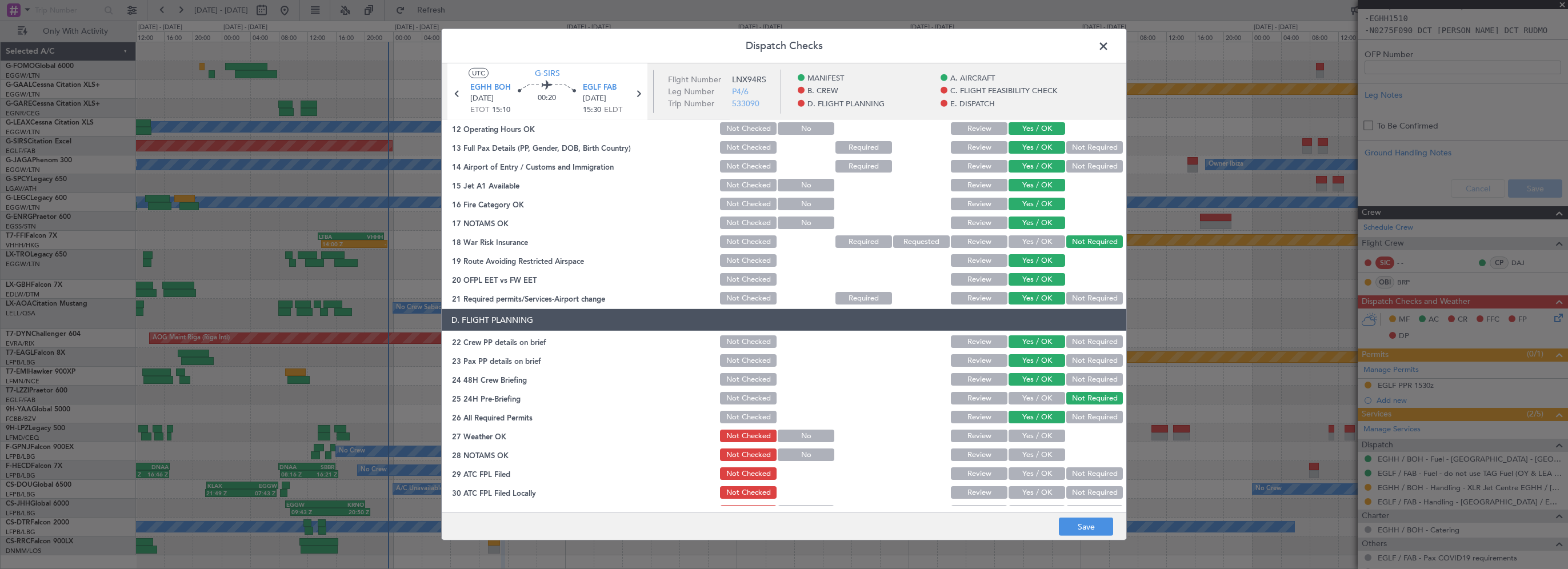
click at [1031, 436] on button "Yes / OK" at bounding box center [1036, 436] width 56 height 12
click at [1018, 453] on button "Yes / OK" at bounding box center [1036, 455] width 56 height 12
click at [1015, 471] on button "Yes / OK" at bounding box center [1036, 474] width 56 height 12
click at [1077, 491] on button "Not Required" at bounding box center [1094, 493] width 56 height 12
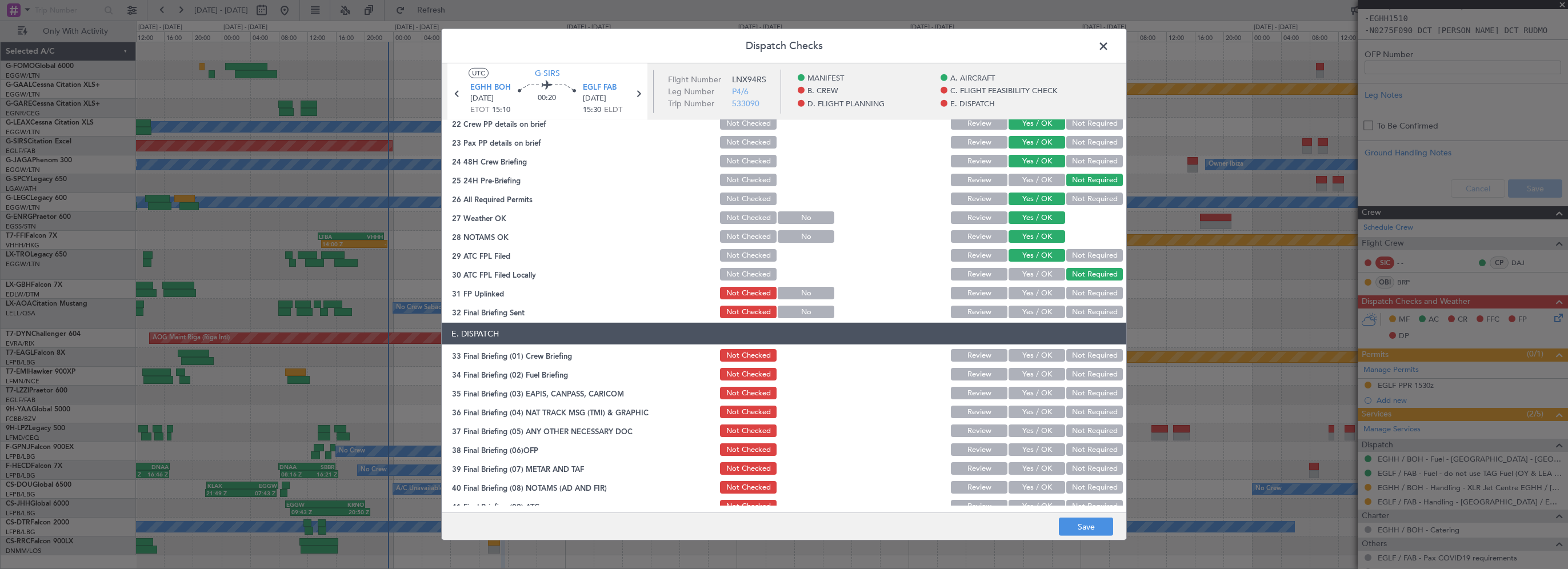
scroll to position [629, 0]
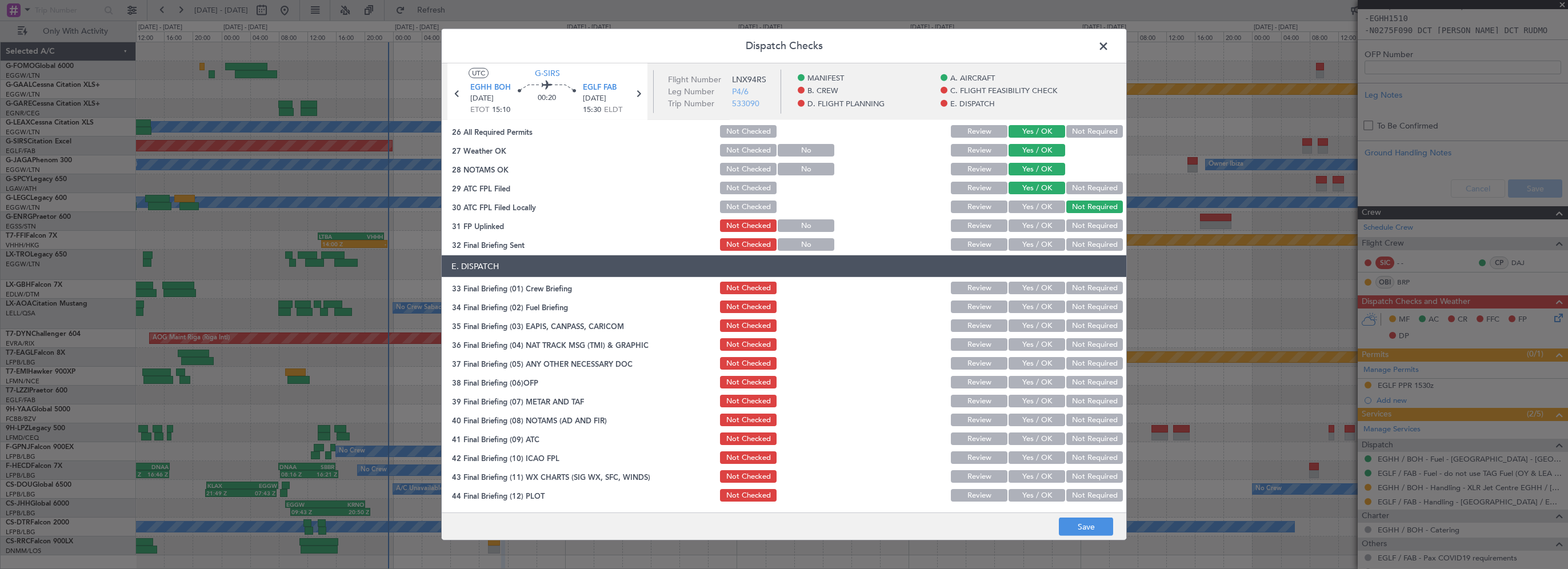
click at [1034, 223] on button "Yes / OK" at bounding box center [1036, 225] width 56 height 12
click at [1029, 242] on button "Yes / OK" at bounding box center [1036, 244] width 56 height 12
click at [1034, 284] on button "Yes / OK" at bounding box center [1036, 288] width 56 height 12
click at [1026, 309] on button "Yes / OK" at bounding box center [1036, 307] width 56 height 12
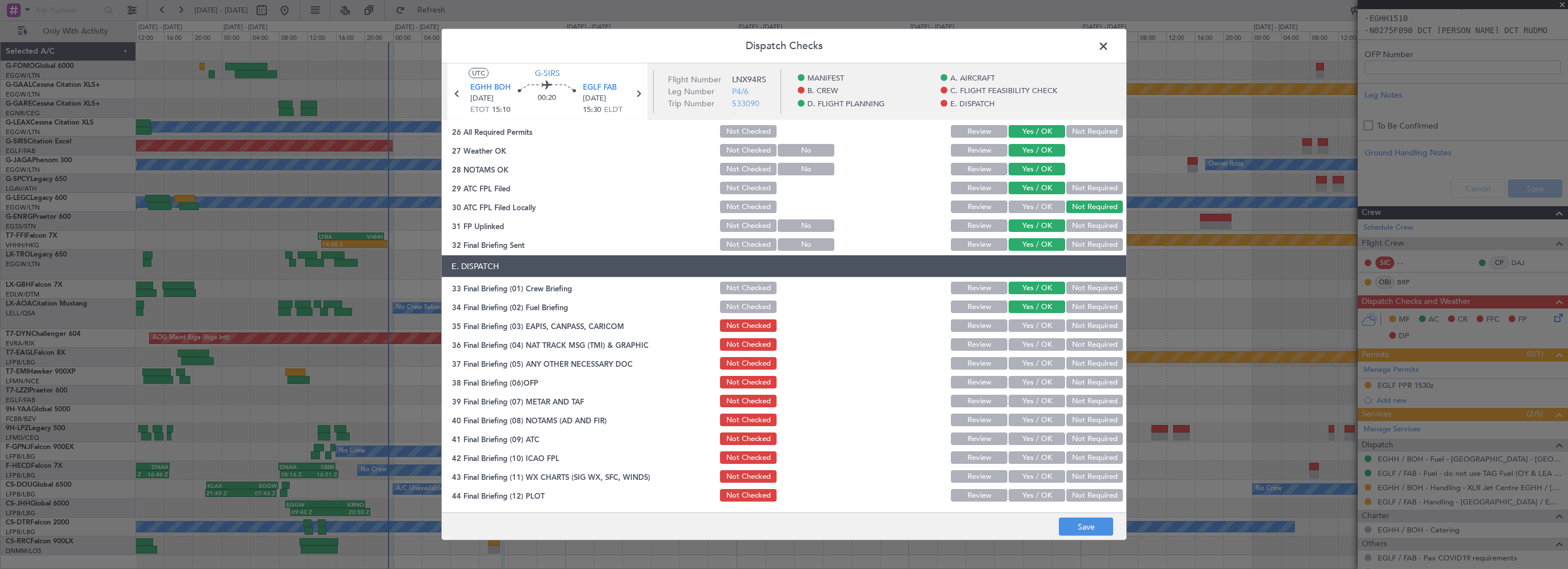
drag, startPoint x: 1064, startPoint y: 327, endPoint x: 1066, endPoint y: 335, distance: 8.2
click at [1066, 329] on button "Not Required" at bounding box center [1094, 325] width 56 height 12
click at [1070, 346] on button "Not Required" at bounding box center [1094, 344] width 56 height 12
click at [1068, 359] on button "Not Required" at bounding box center [1094, 363] width 56 height 12
click at [1045, 384] on button "Yes / OK" at bounding box center [1036, 383] width 56 height 12
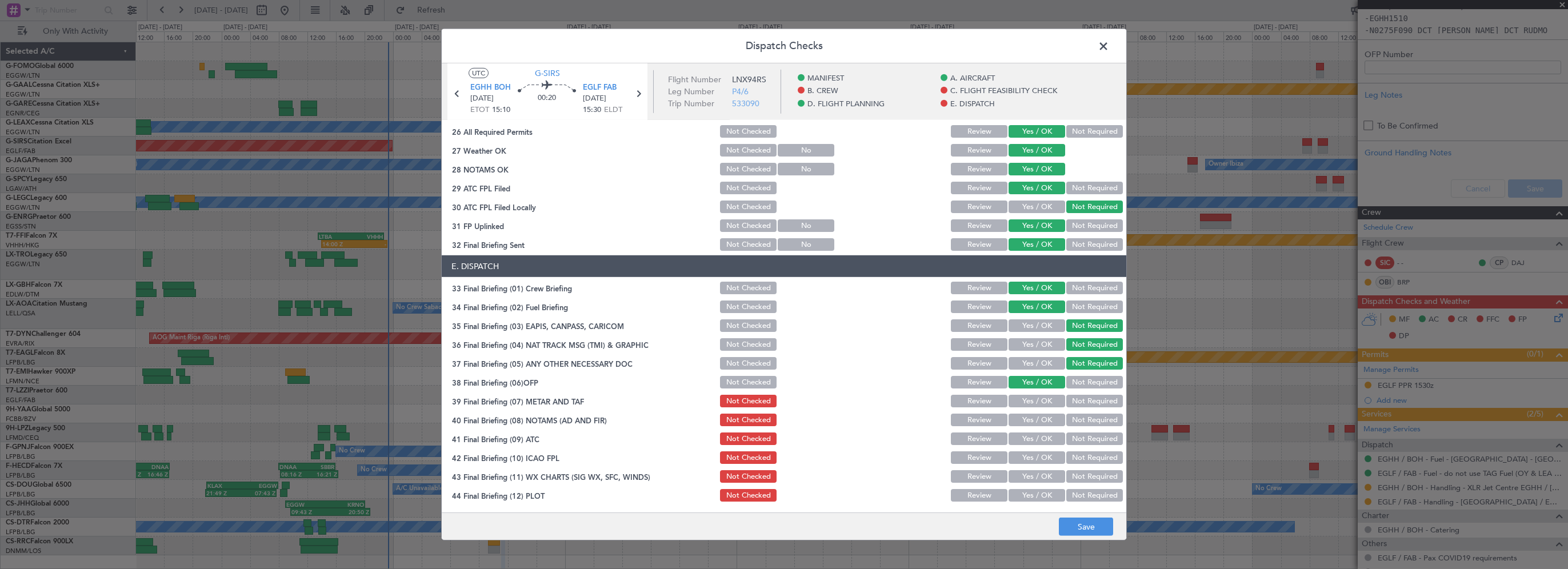
click at [1032, 400] on button "Yes / OK" at bounding box center [1036, 401] width 56 height 12
click at [1023, 427] on div "Yes / OK" at bounding box center [1036, 420] width 58 height 16
click at [1024, 423] on button "Yes / OK" at bounding box center [1036, 420] width 56 height 12
click at [1020, 448] on section "E. DISPATCH 33 Final Briefing (01) Crew Briefing Not Checked Review Yes / OK No…" at bounding box center [784, 379] width 685 height 248
click at [1024, 440] on button "Yes / OK" at bounding box center [1036, 439] width 56 height 12
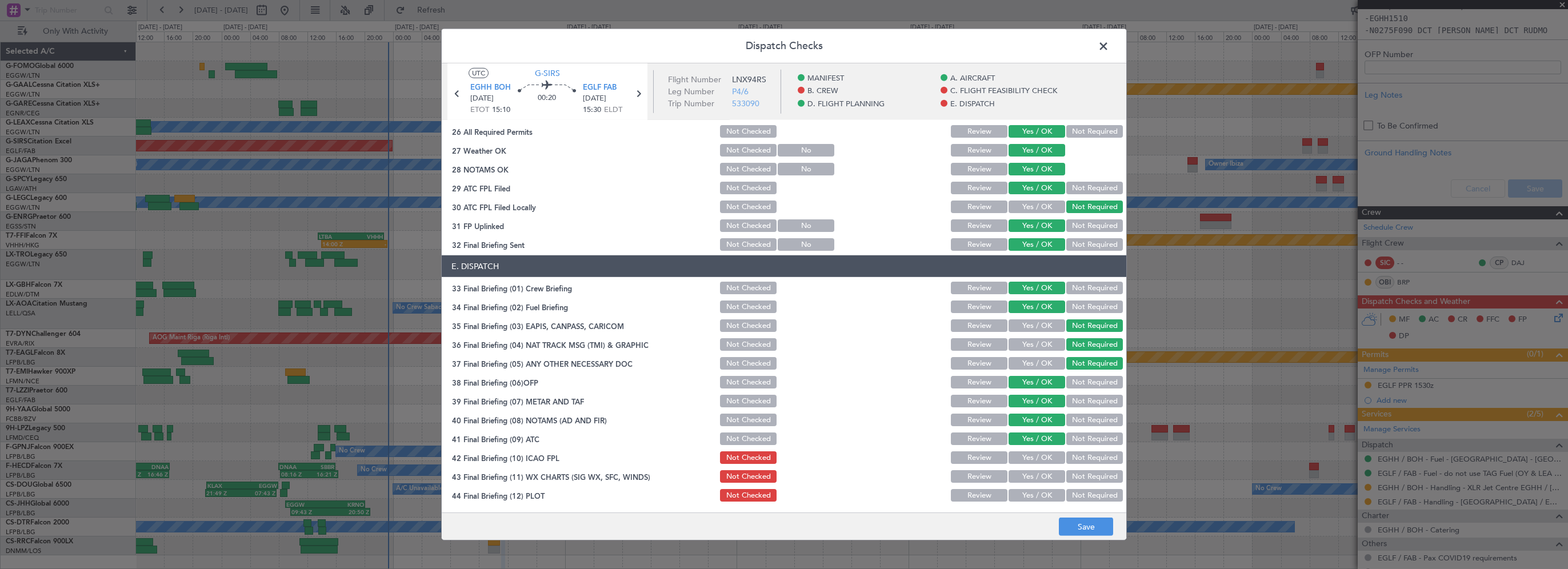
click at [1023, 458] on button "Yes / OK" at bounding box center [1036, 457] width 56 height 12
click at [1019, 472] on button "Yes / OK" at bounding box center [1036, 476] width 56 height 12
click at [1015, 494] on button "Yes / OK" at bounding box center [1036, 495] width 56 height 12
click at [1080, 530] on button "Save" at bounding box center [1086, 527] width 54 height 18
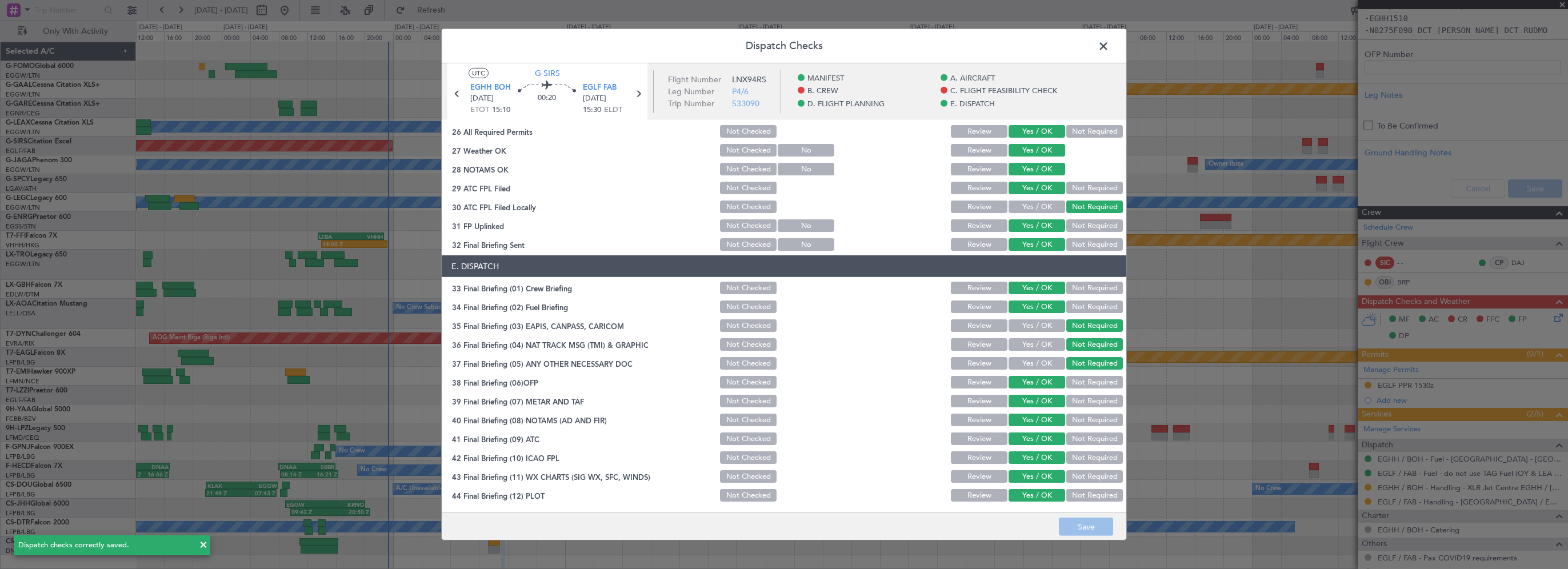
click at [1109, 48] on span at bounding box center [1109, 49] width 0 height 23
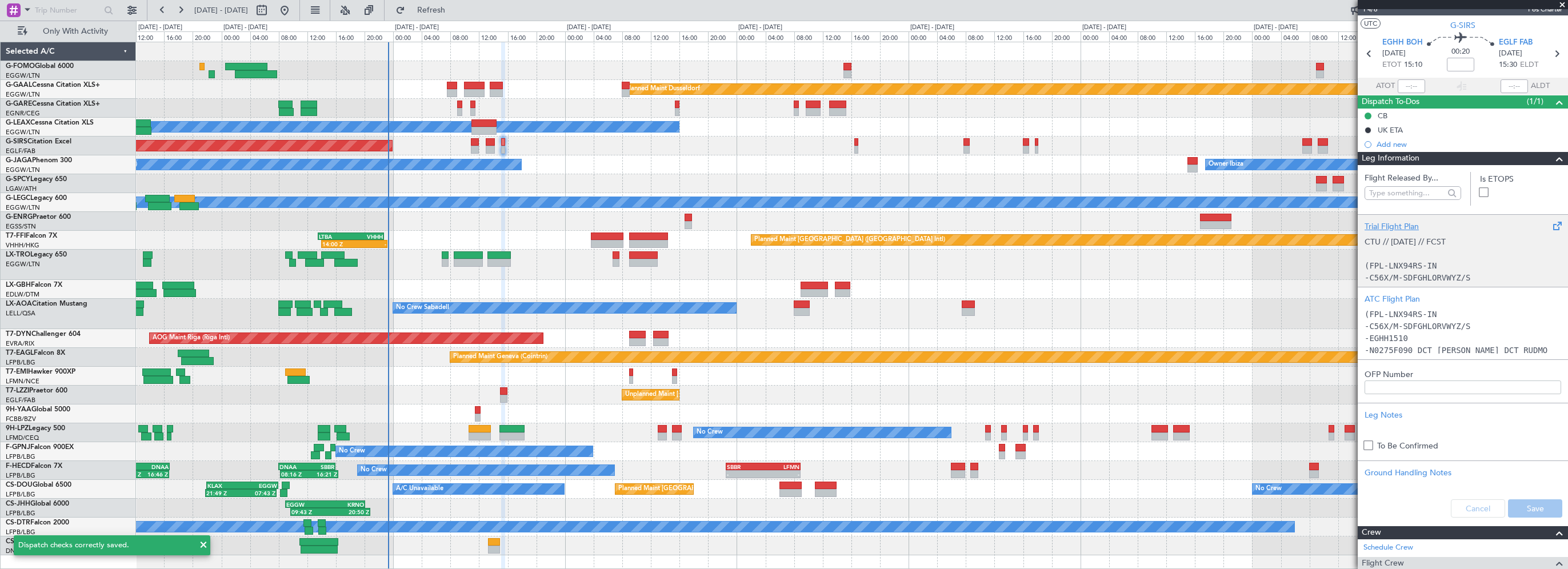
scroll to position [0, 0]
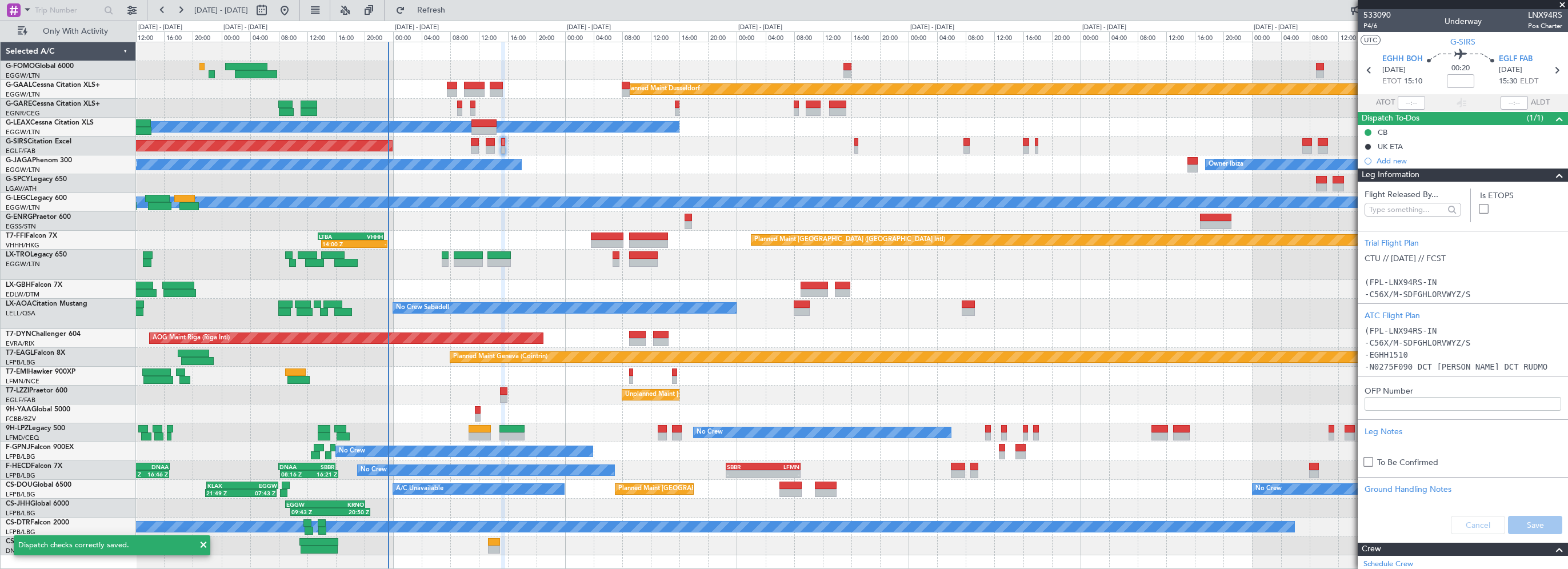
click at [1544, 174] on div at bounding box center [1555, 176] width 23 height 14
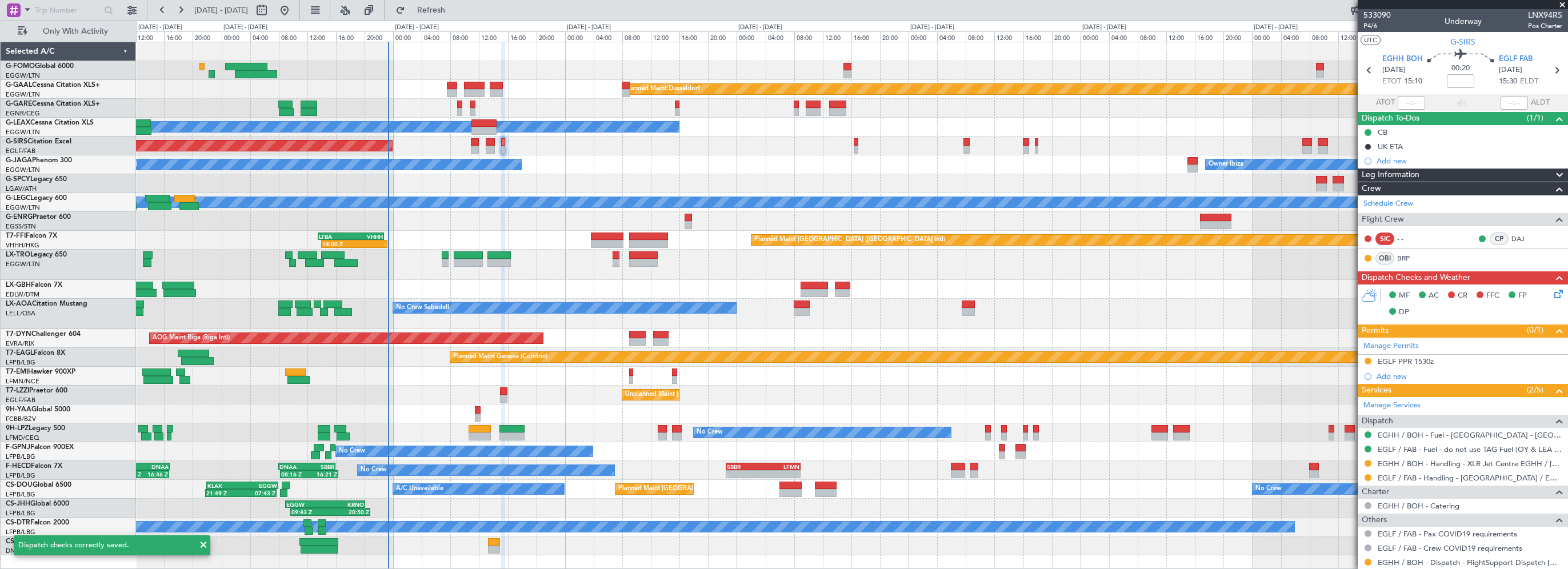
click at [542, 219] on div at bounding box center [852, 222] width 1432 height 19
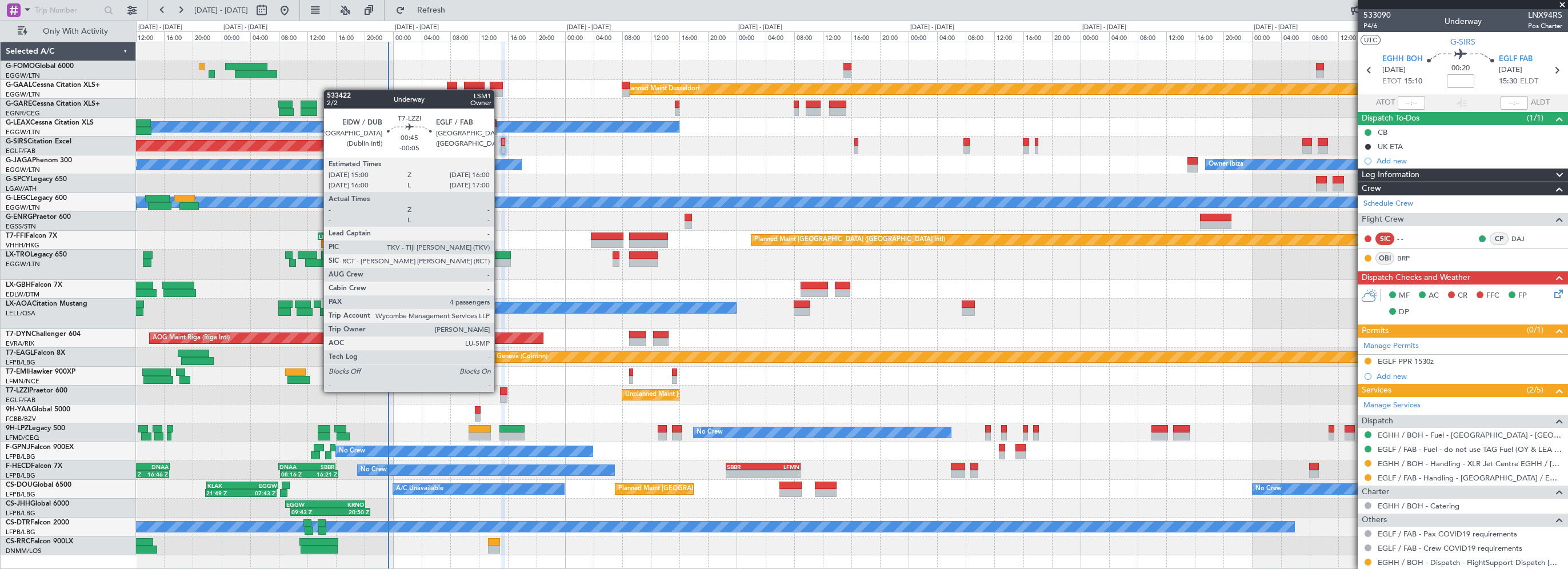
click at [500, 391] on div at bounding box center [504, 391] width 7 height 8
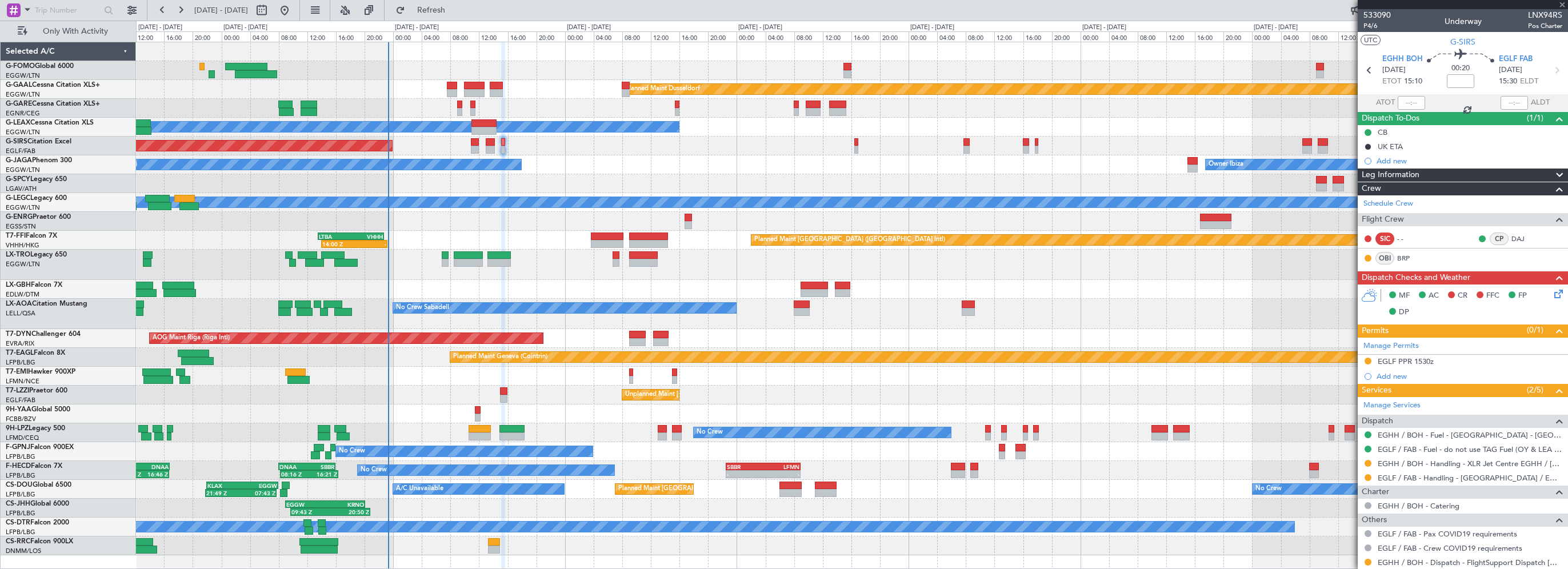
click at [504, 391] on div at bounding box center [504, 391] width 7 height 8
type input "-00:05"
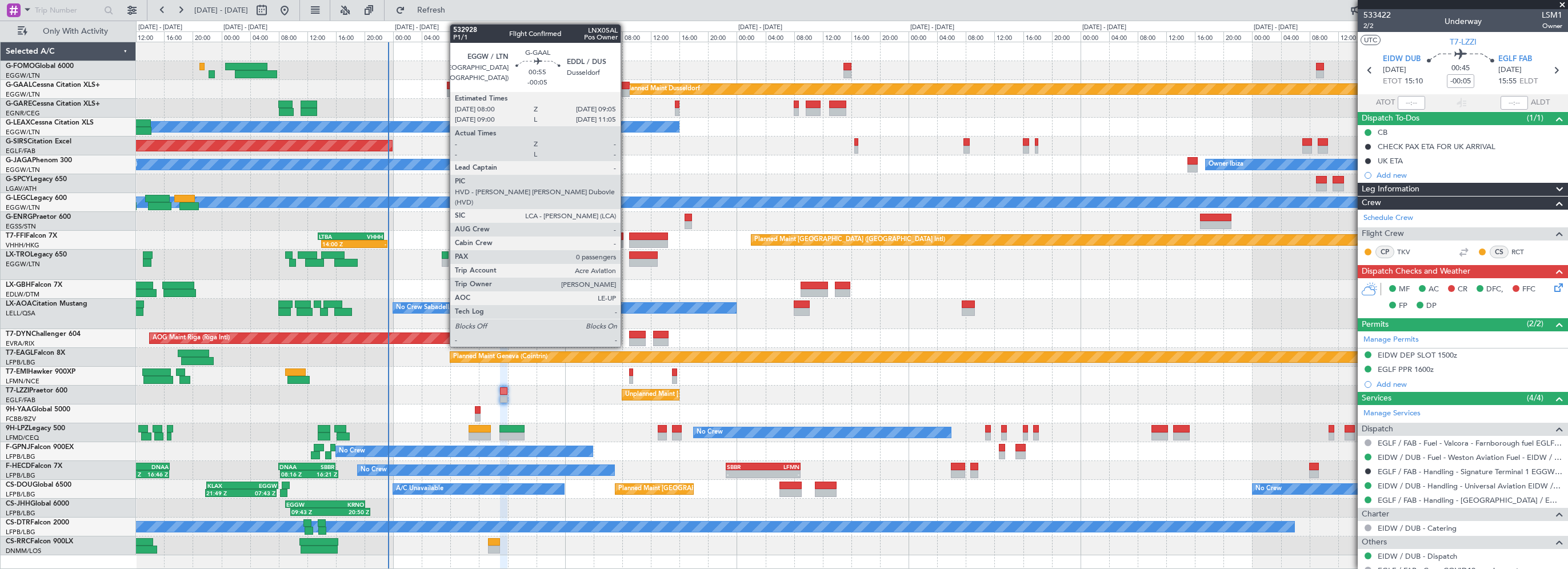
click at [626, 87] on div at bounding box center [626, 86] width 8 height 8
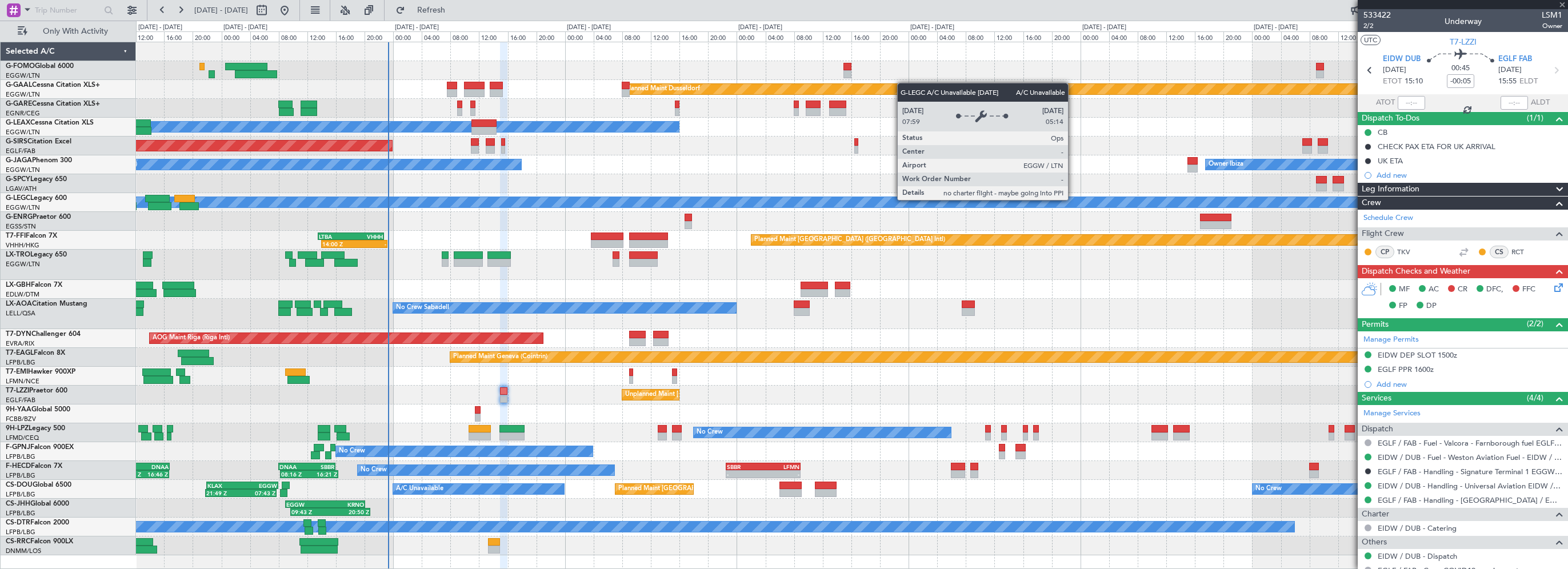
type input "0"
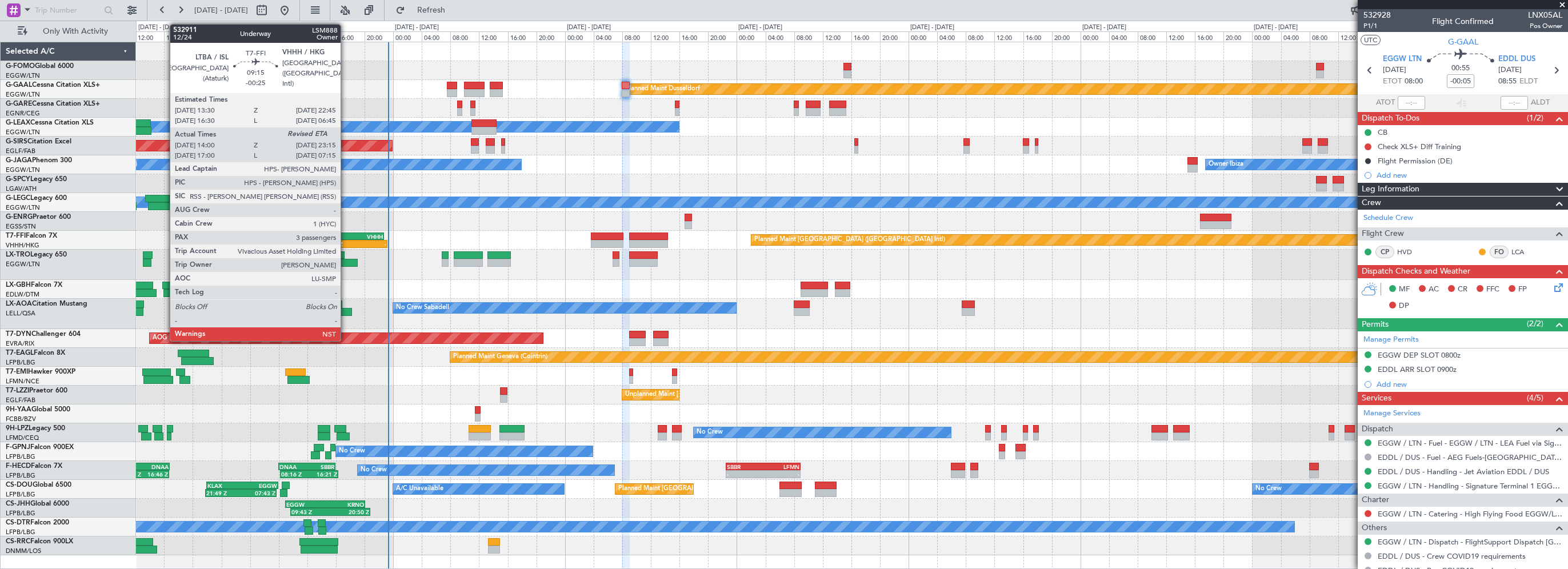
click at [346, 241] on div "14:00 Z" at bounding box center [338, 244] width 32 height 7
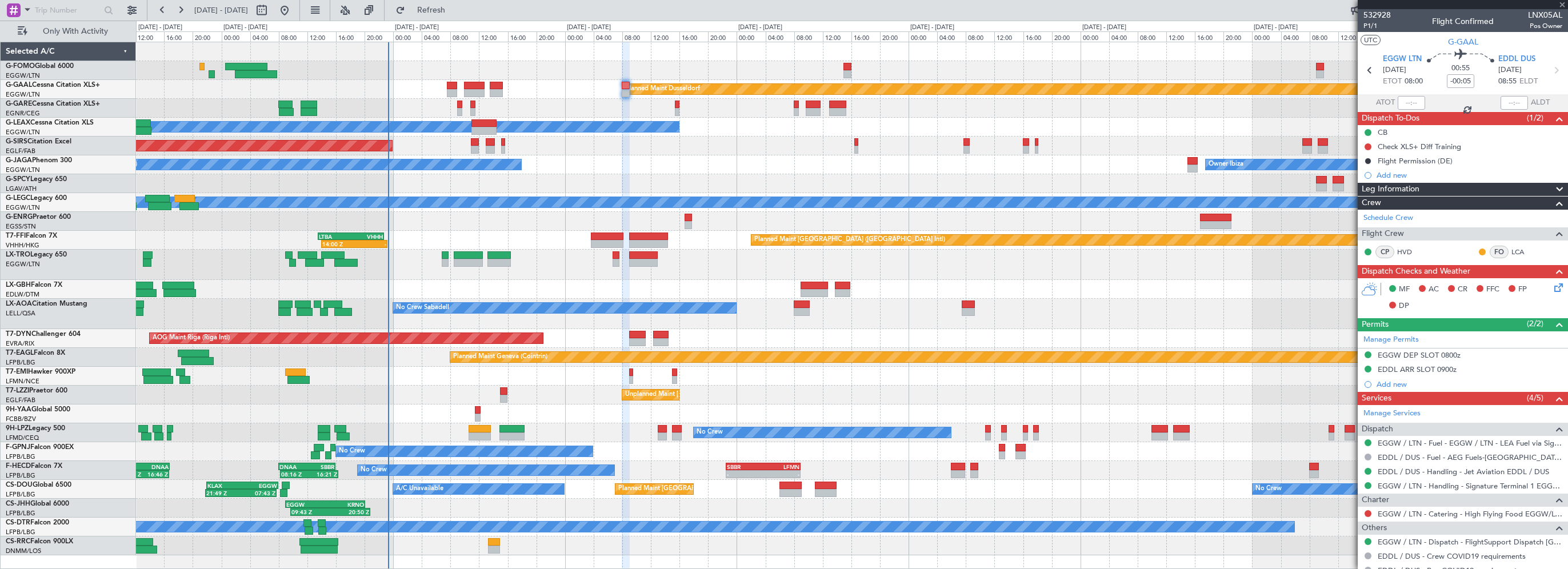
type input "-00:25"
type input "14:00"
type input "3"
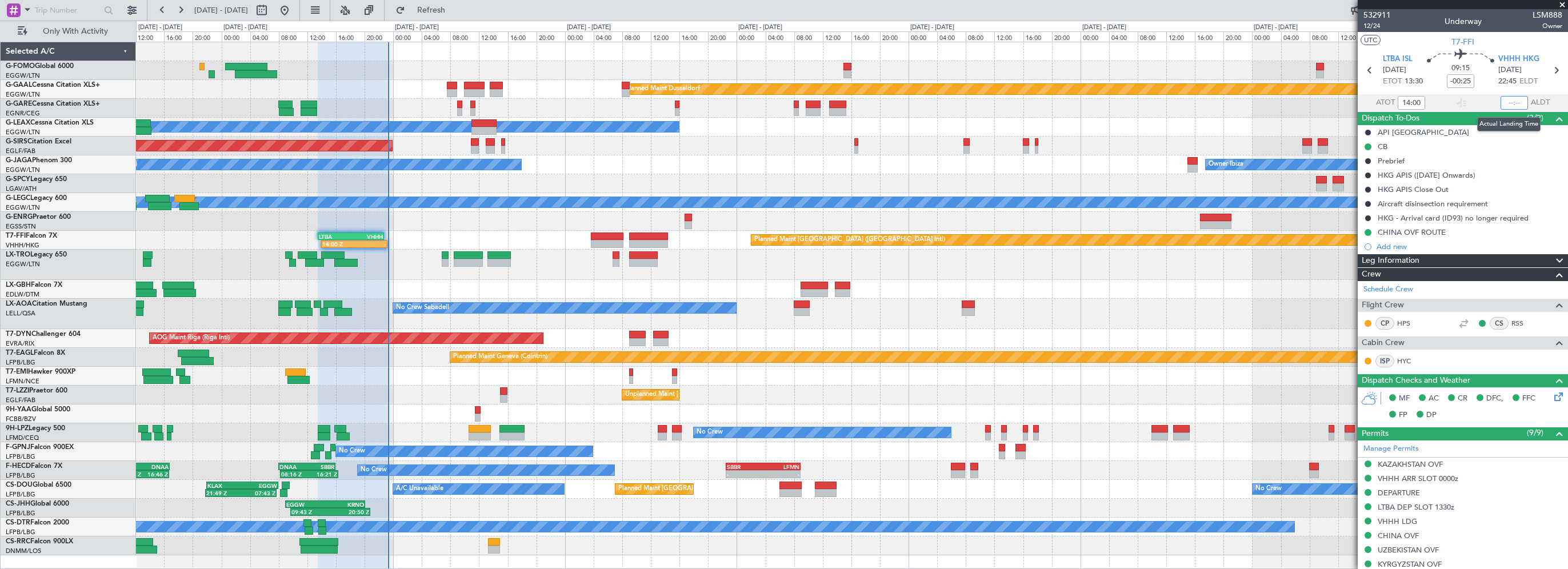
click at [1514, 105] on input "text" at bounding box center [1514, 103] width 27 height 14
type input "23:18"
drag, startPoint x: 451, startPoint y: 12, endPoint x: 491, endPoint y: 21, distance: 41.0
click at [451, 12] on span "Refresh" at bounding box center [431, 10] width 48 height 8
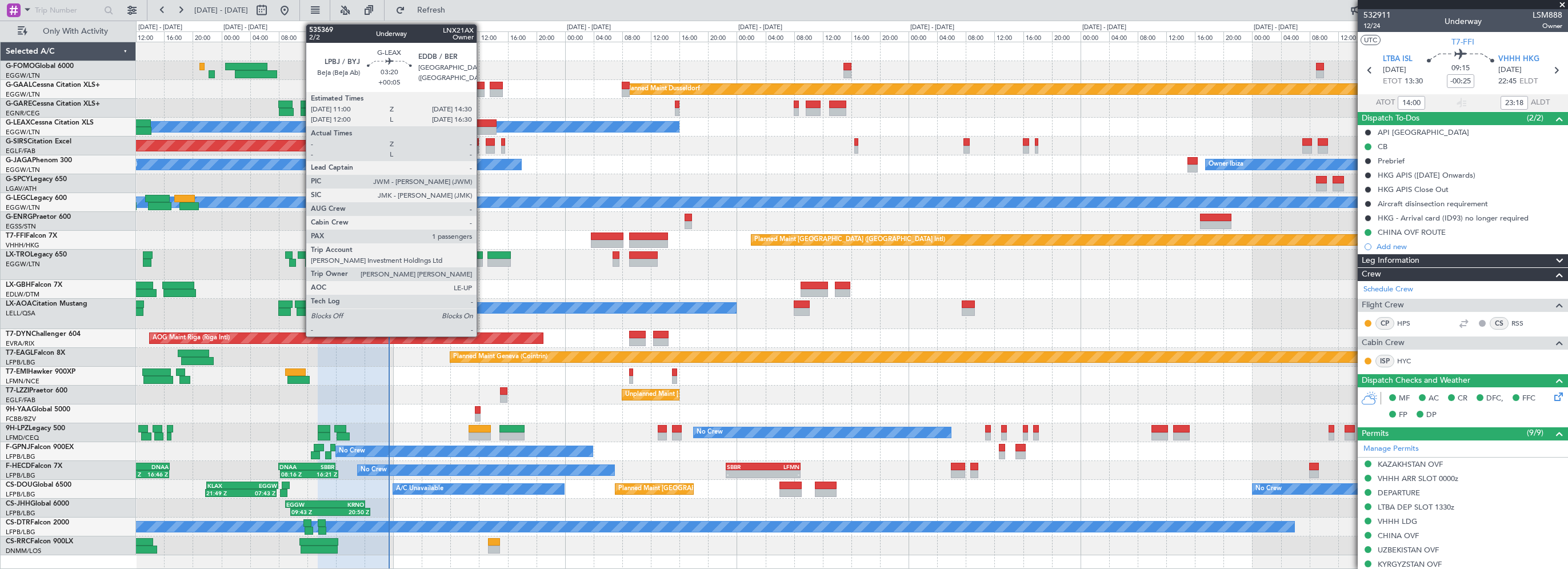
click at [482, 123] on div at bounding box center [484, 124] width 25 height 8
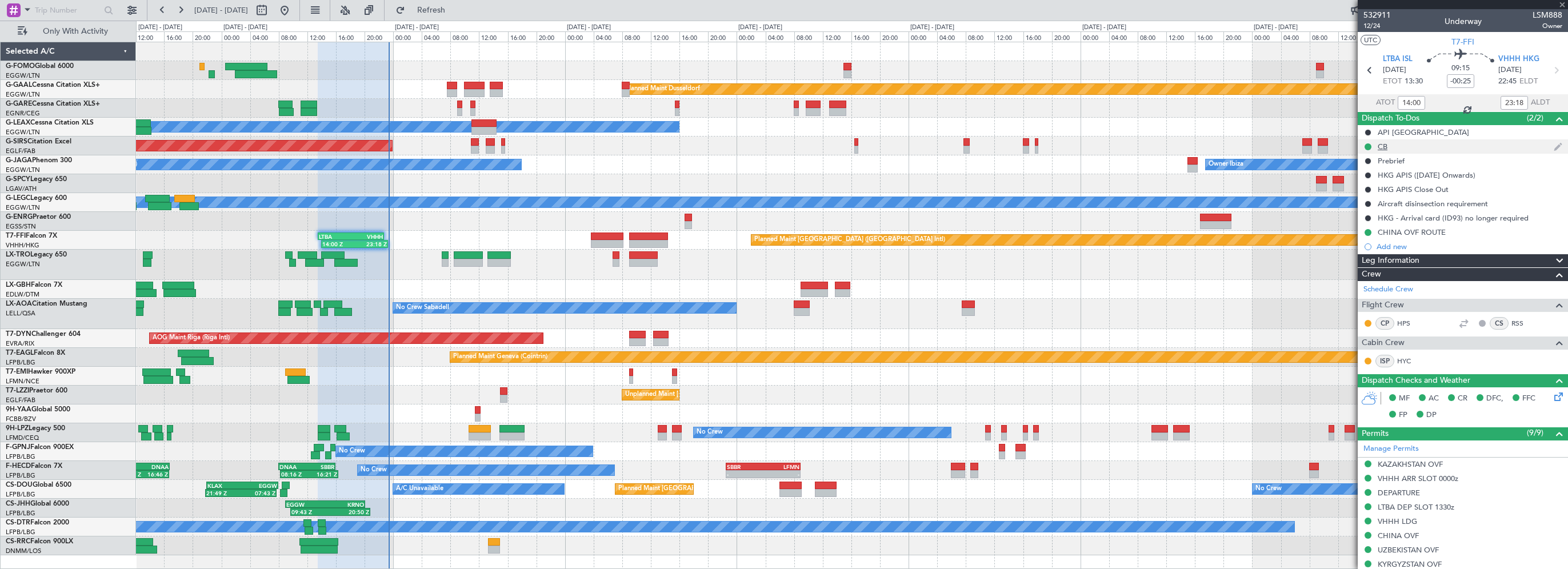
type input "+00:05"
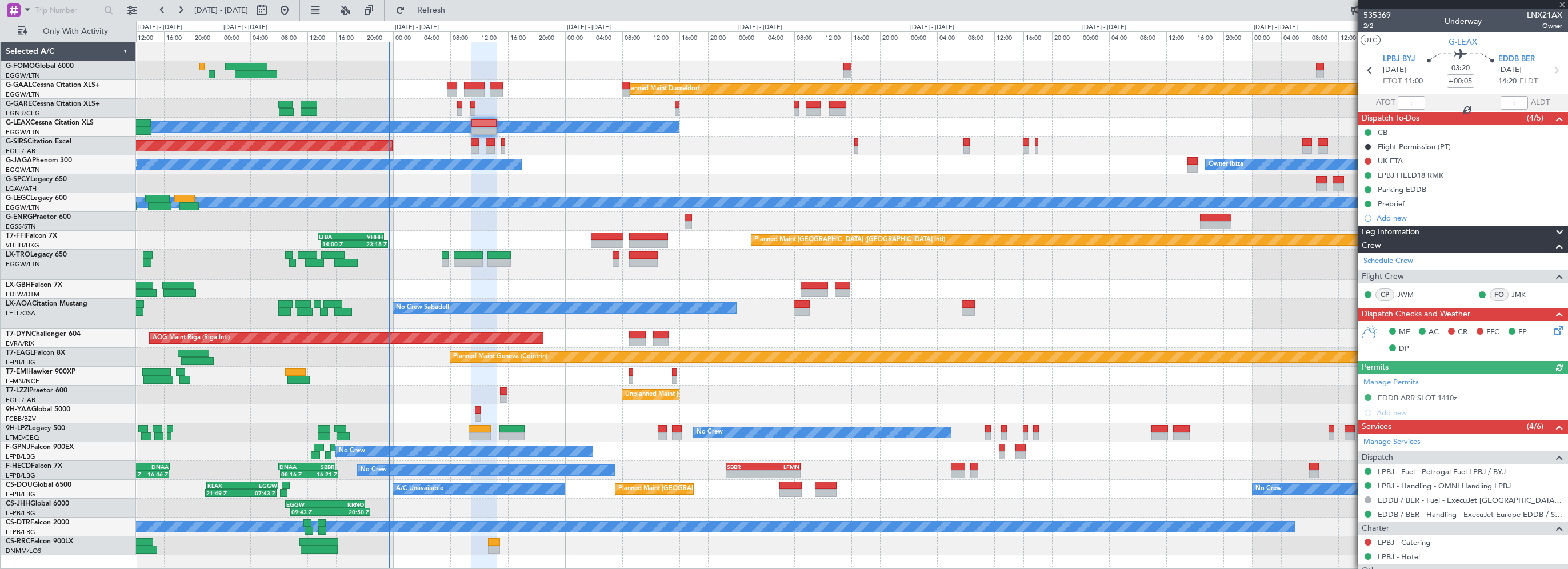
click at [1424, 236] on div "Leg Information" at bounding box center [1463, 232] width 210 height 13
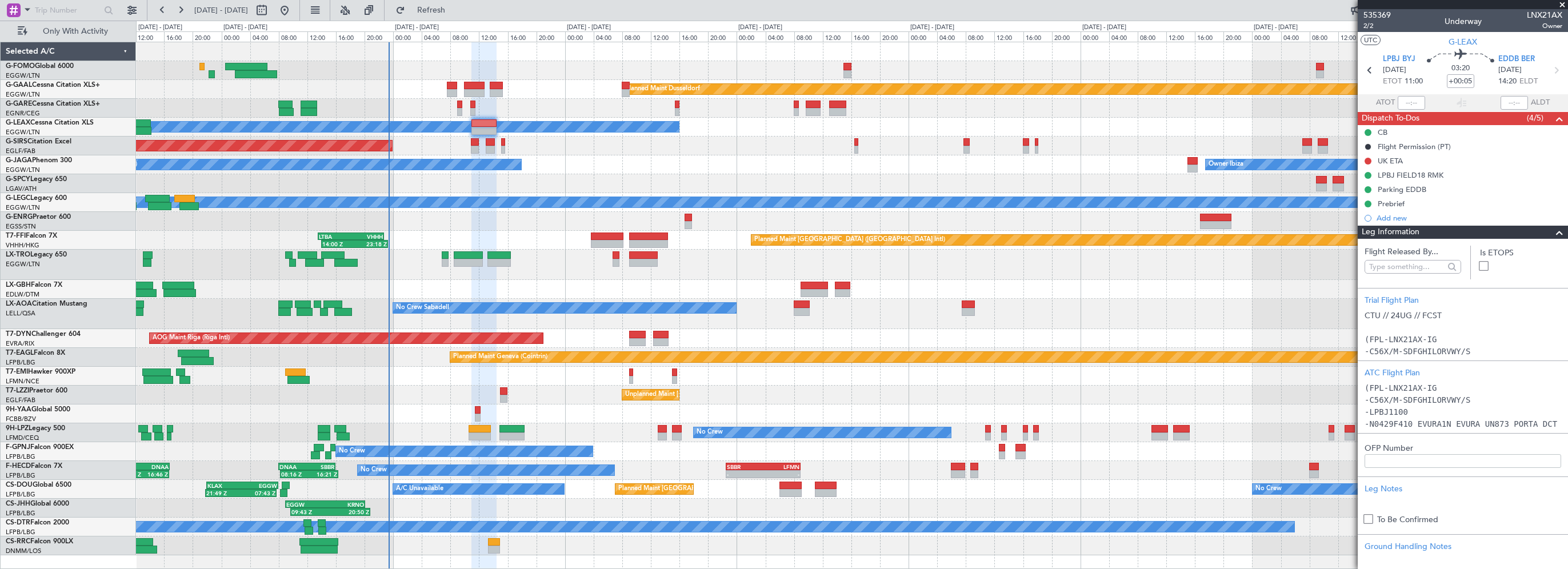
click at [1561, 5] on span at bounding box center [1563, 5] width 12 height 10
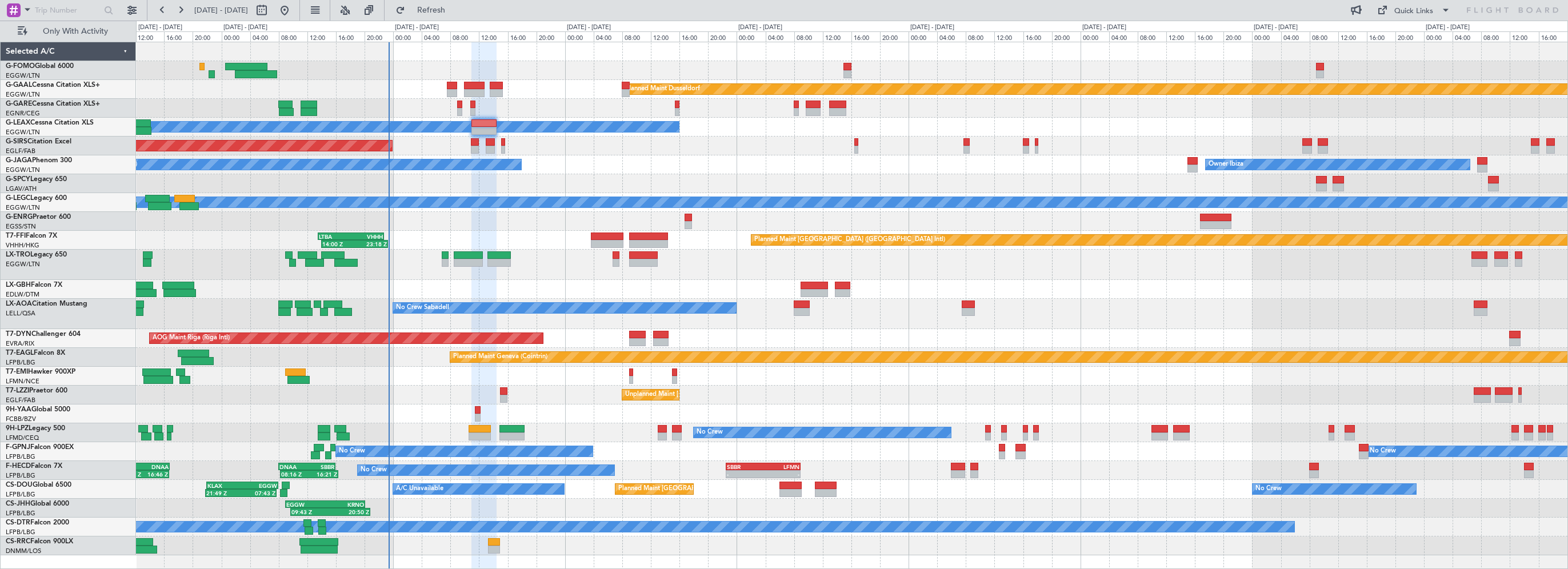
type input "0"
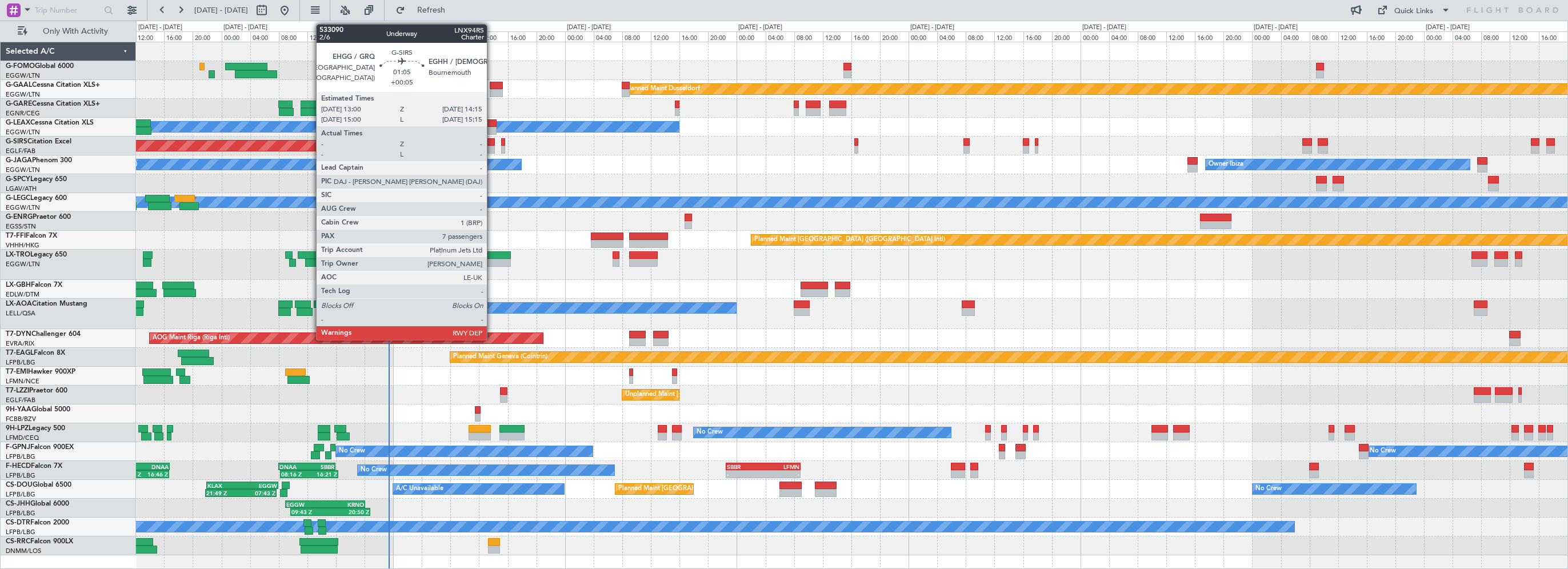
click at [492, 142] on div at bounding box center [490, 142] width 9 height 8
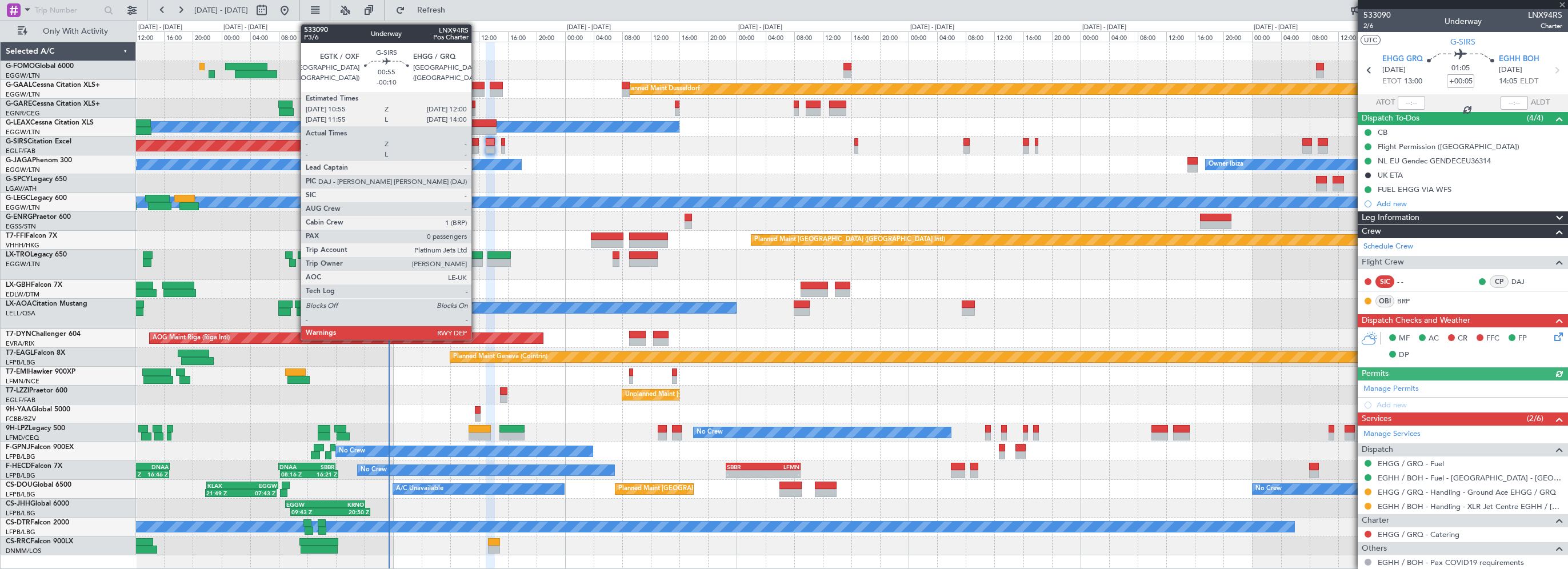
click at [476, 141] on div at bounding box center [475, 142] width 8 height 8
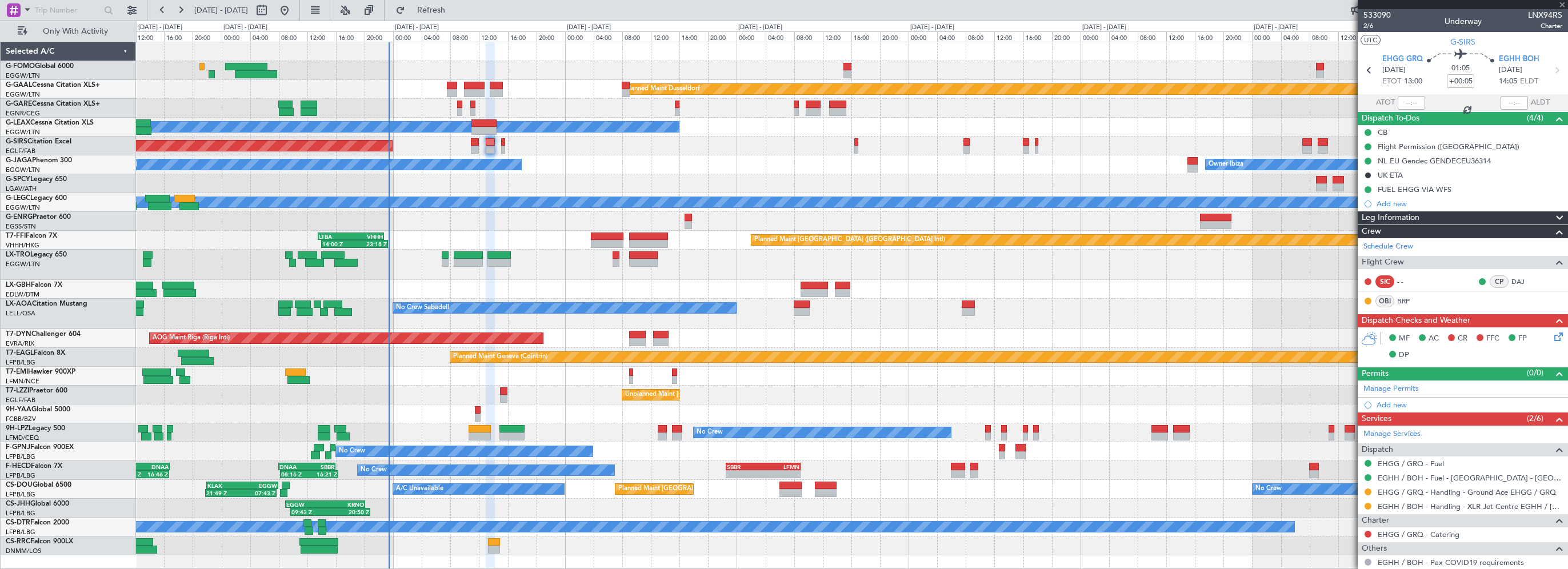
type input "-00:10"
type input "0"
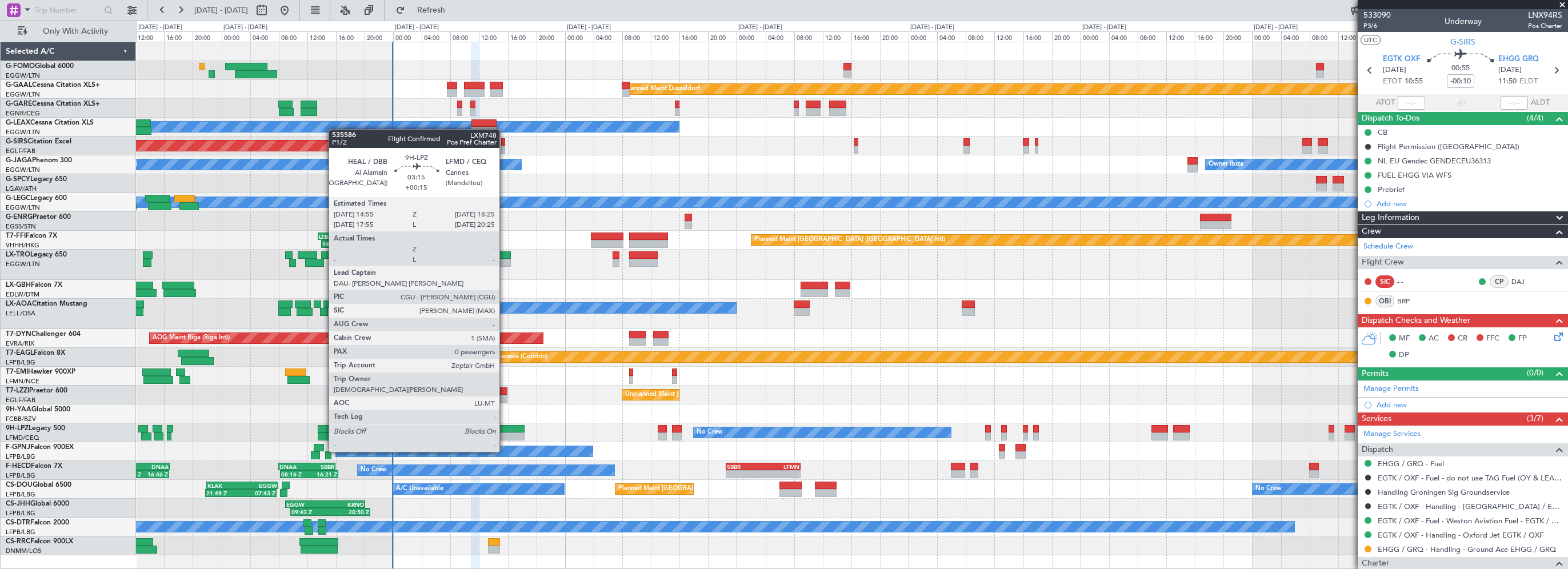
click at [507, 429] on div at bounding box center [512, 429] width 25 height 8
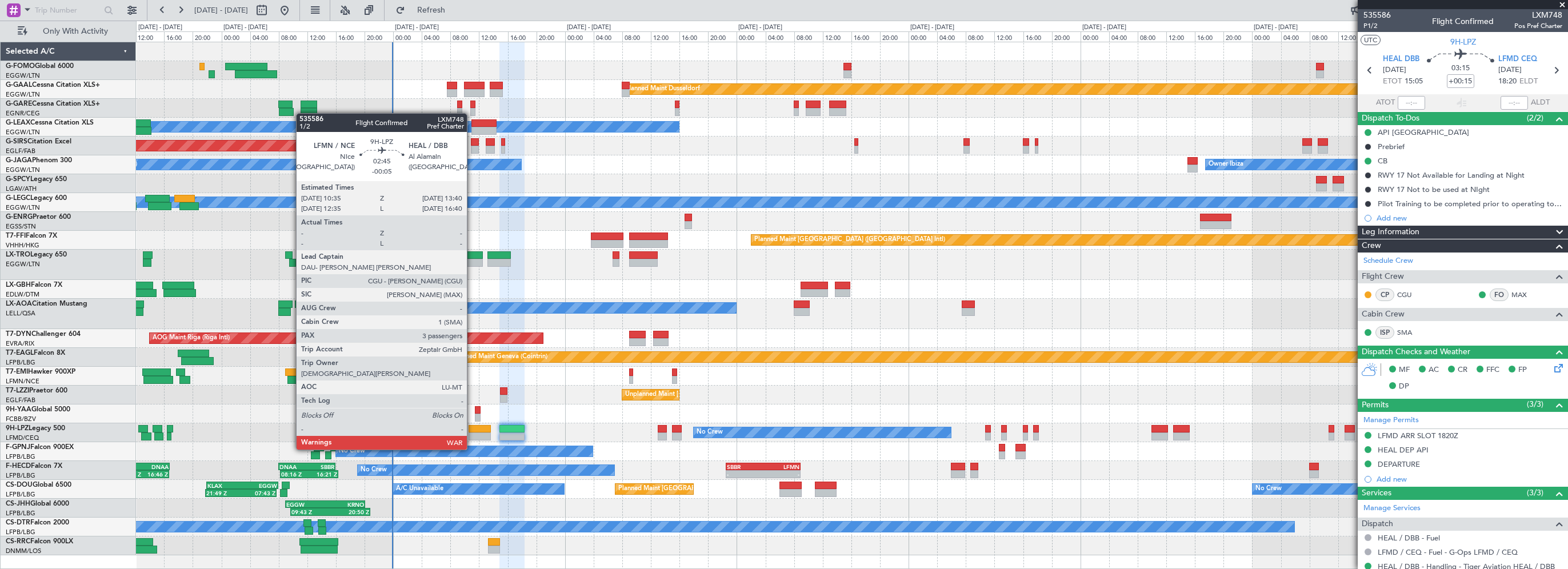
click at [472, 428] on div at bounding box center [480, 429] width 22 height 8
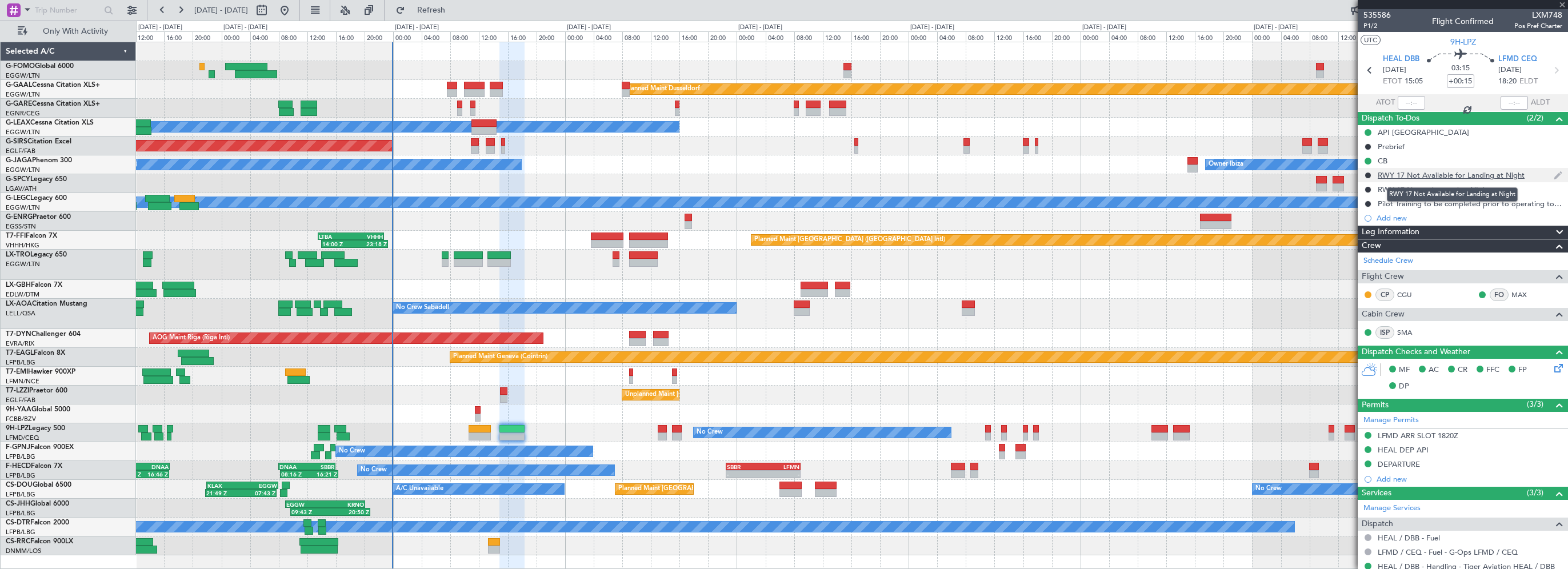
type input "-00:05"
type input "3"
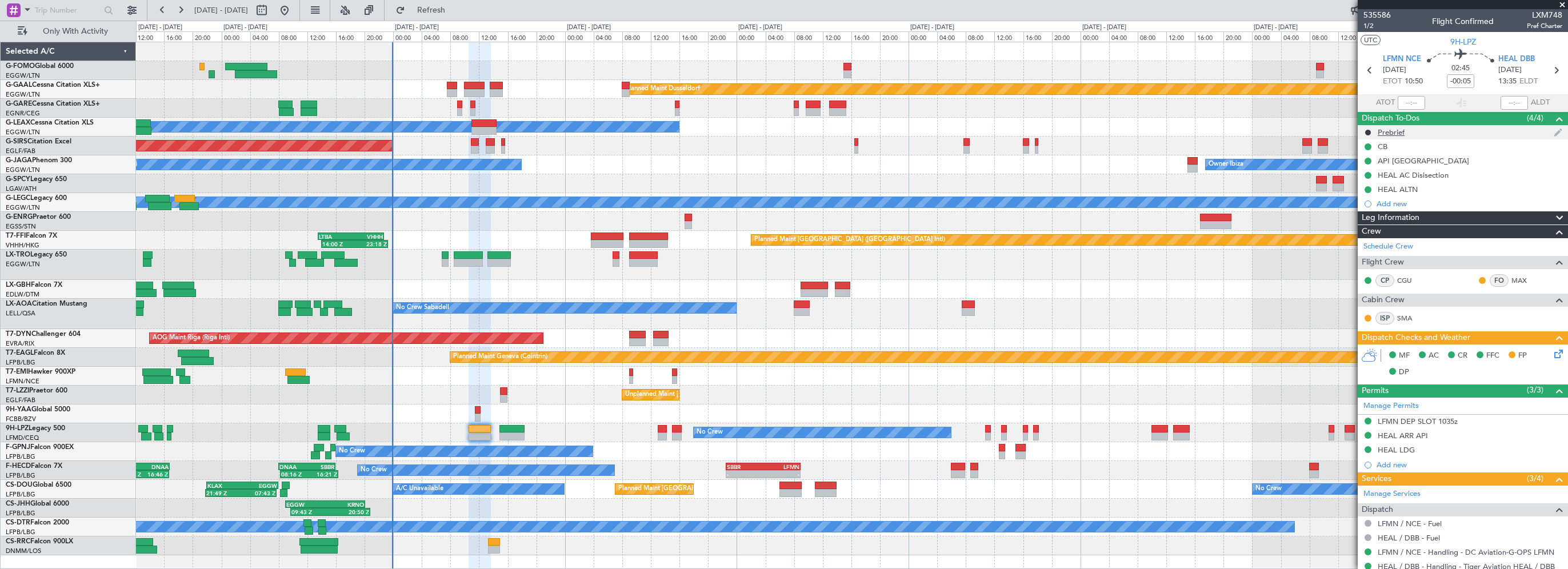
click at [1382, 130] on div "Prebrief" at bounding box center [1391, 132] width 27 height 10
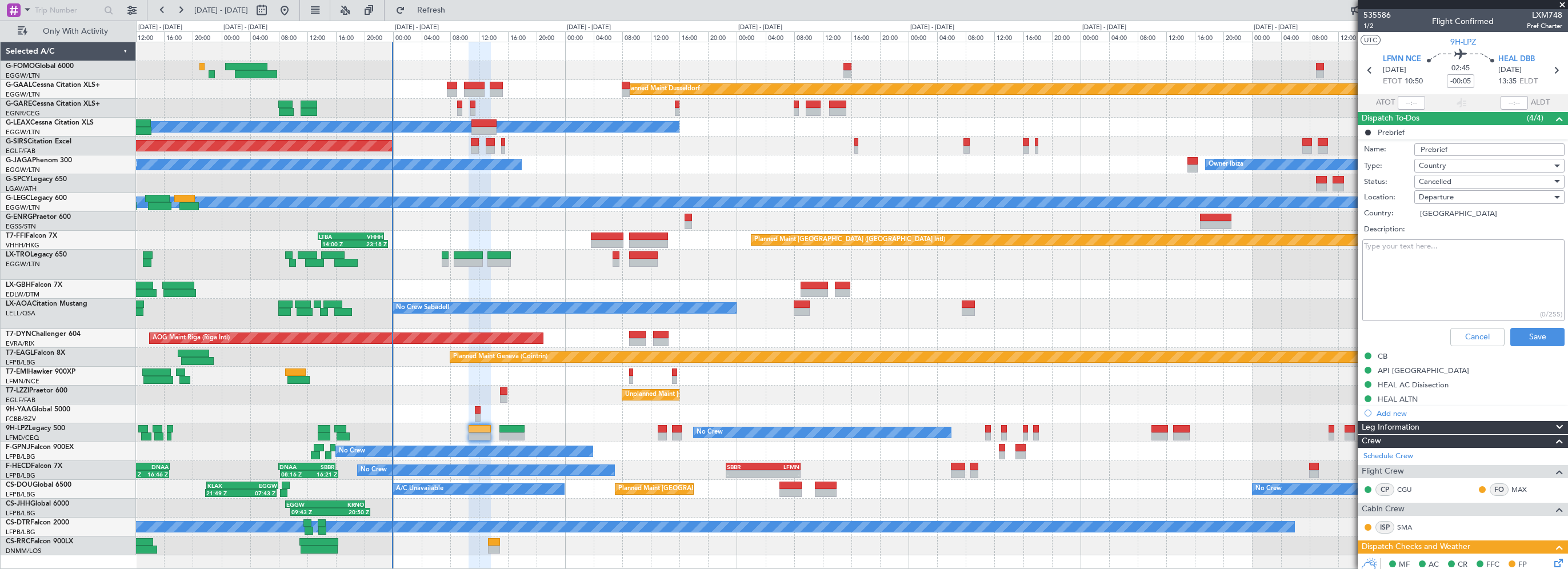
click at [1383, 247] on textarea "Description:" at bounding box center [1463, 280] width 202 height 82
paste textarea "LFMN HEAL 4000 HEAL LFMD full"
type textarea "LFMN HEAL 4000 HEAL LFMD full"
click at [1471, 182] on div "Cancelled" at bounding box center [1486, 181] width 133 height 17
click at [1447, 236] on span "Completed" at bounding box center [1484, 238] width 134 height 17
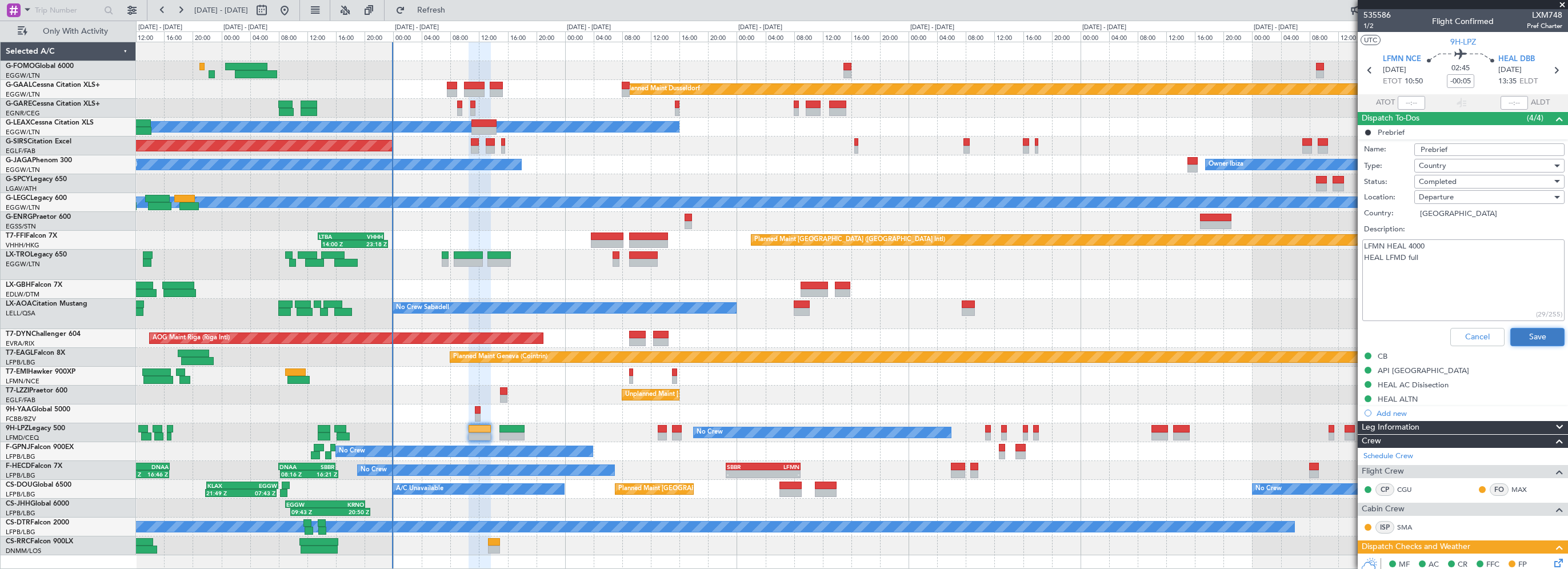
click at [1520, 330] on button "Save" at bounding box center [1538, 337] width 54 height 18
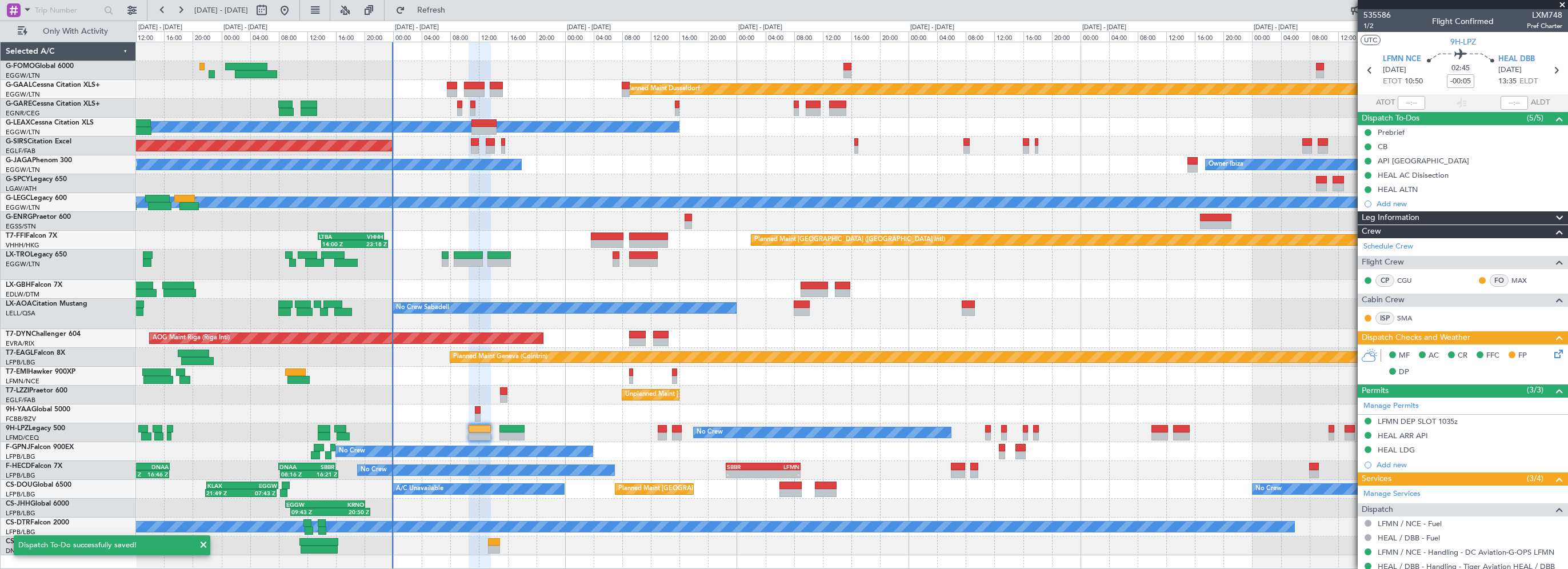
click at [1552, 354] on icon at bounding box center [1556, 352] width 9 height 9
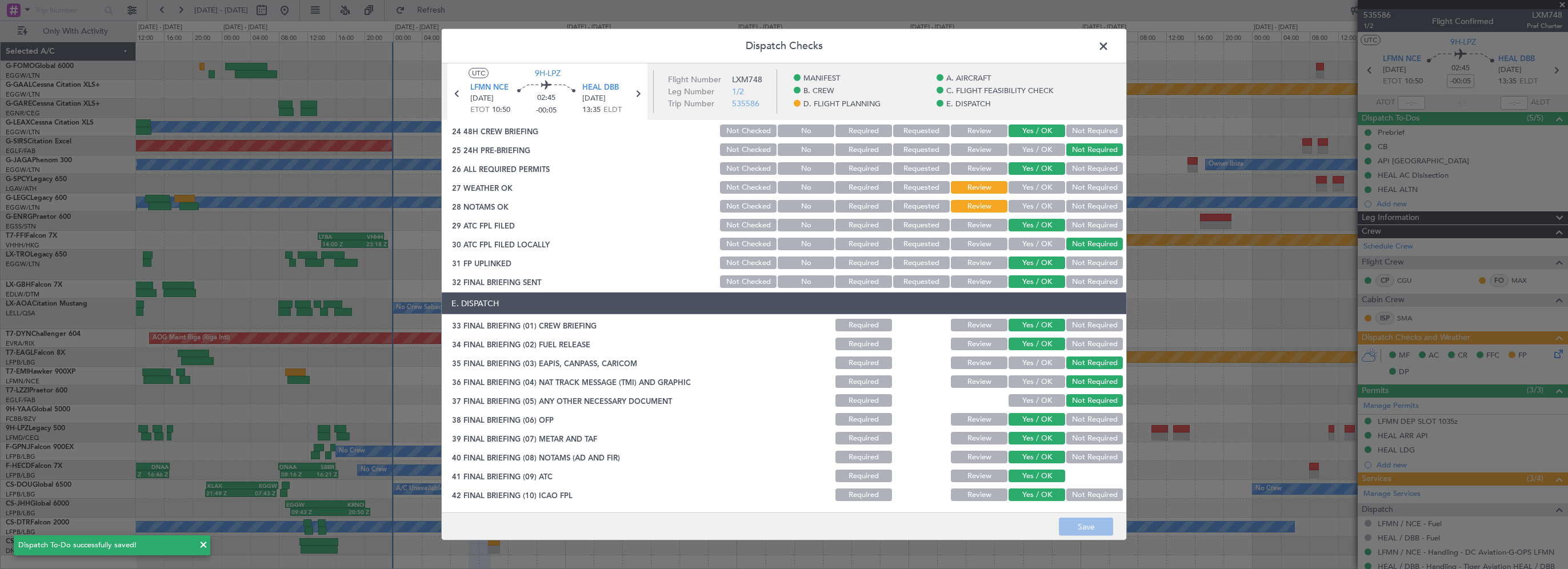
scroll to position [629, 0]
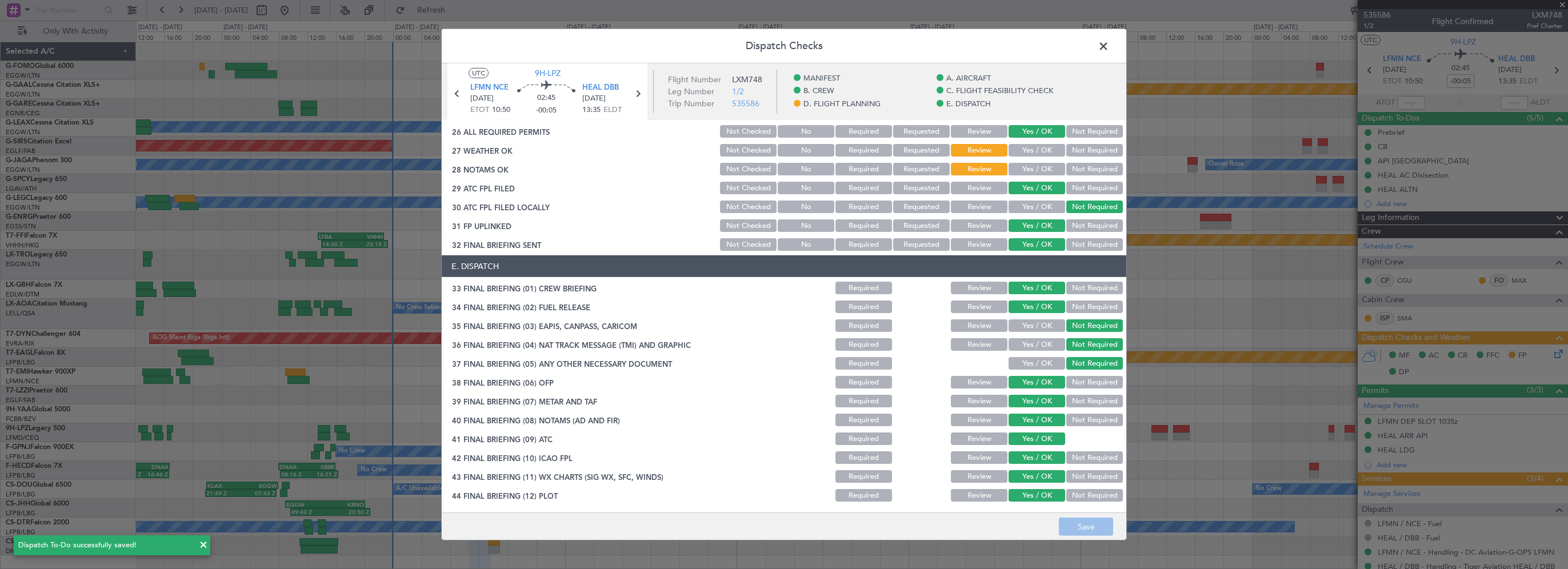
click at [1109, 46] on span at bounding box center [1109, 49] width 0 height 23
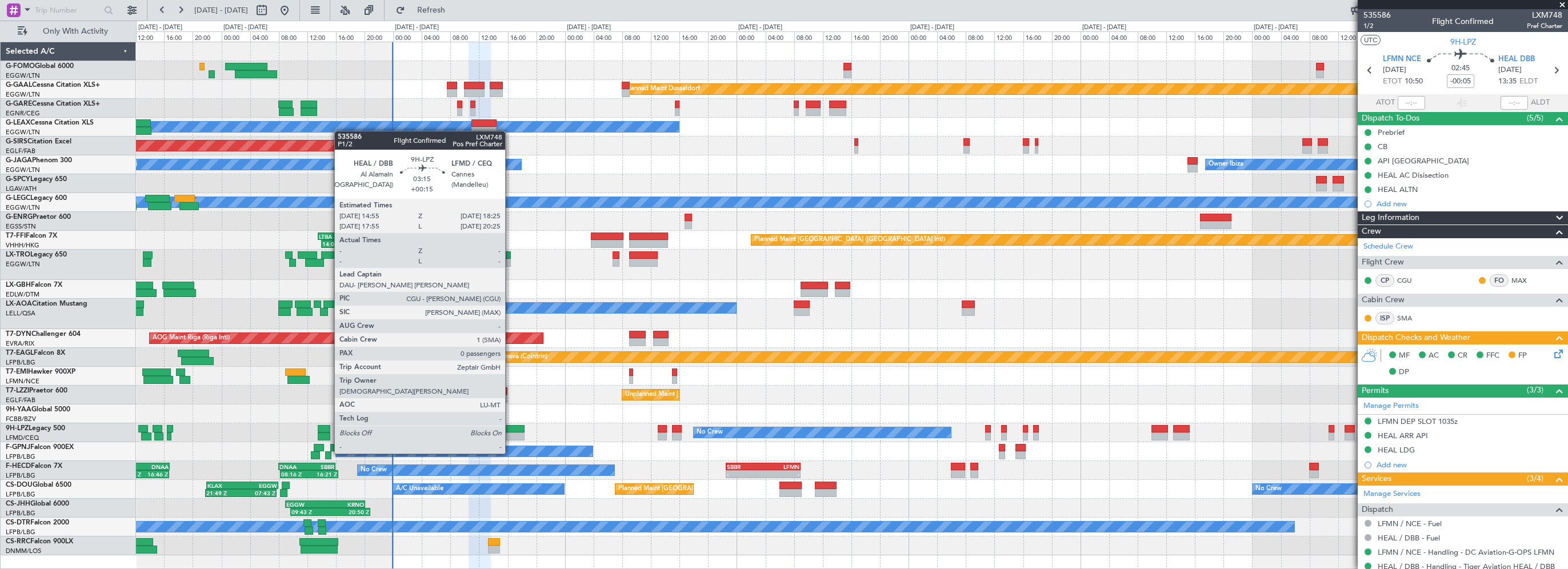
click at [507, 431] on div at bounding box center [512, 429] width 25 height 8
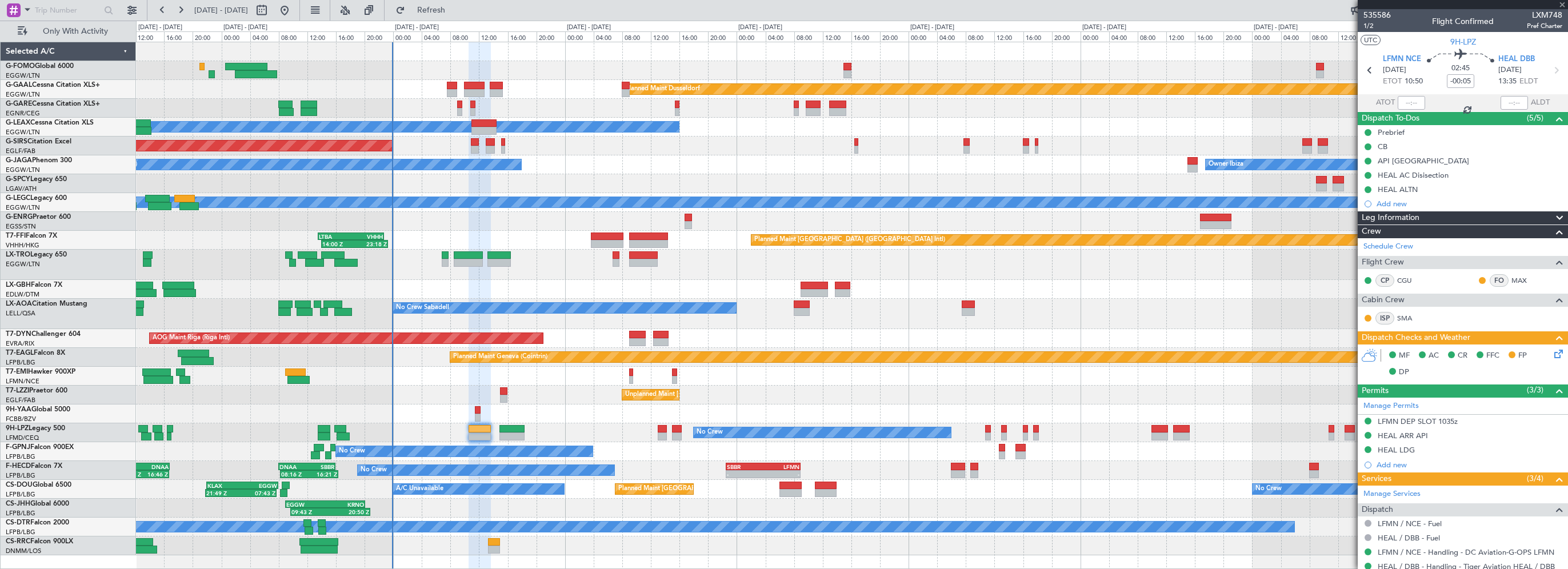
type input "+00:15"
type input "0"
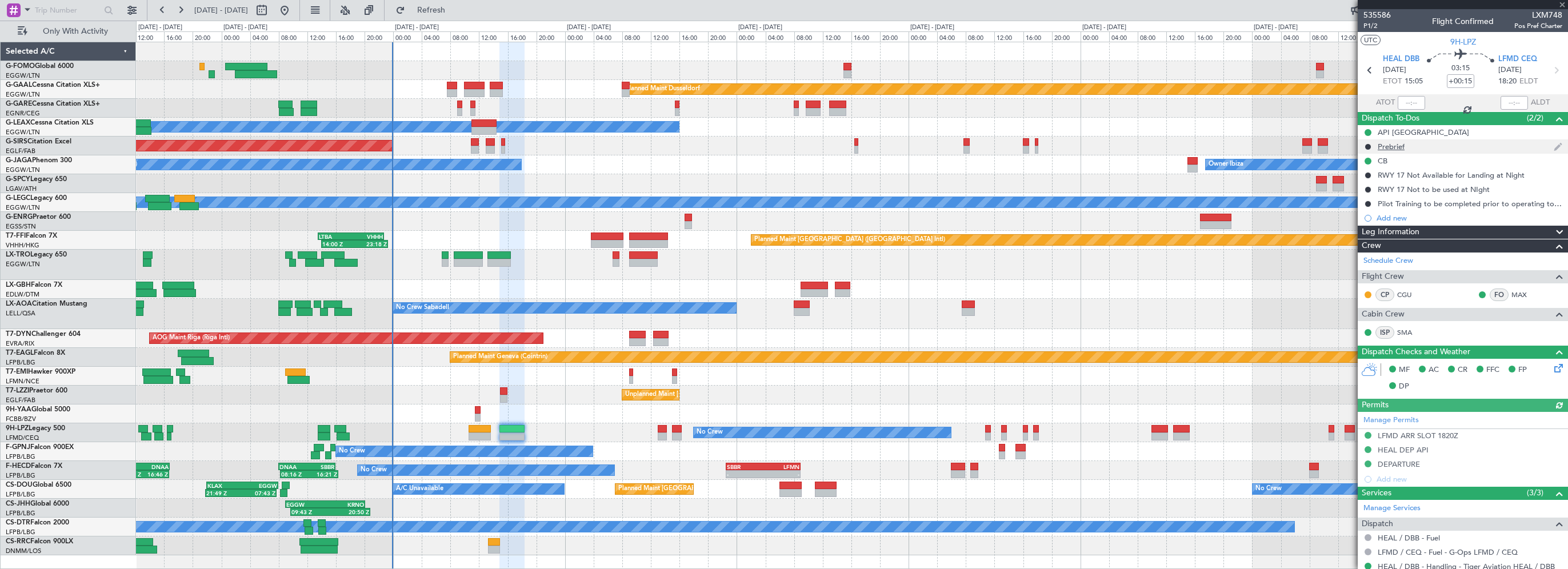
click at [1379, 146] on div "Prebrief" at bounding box center [1391, 146] width 27 height 10
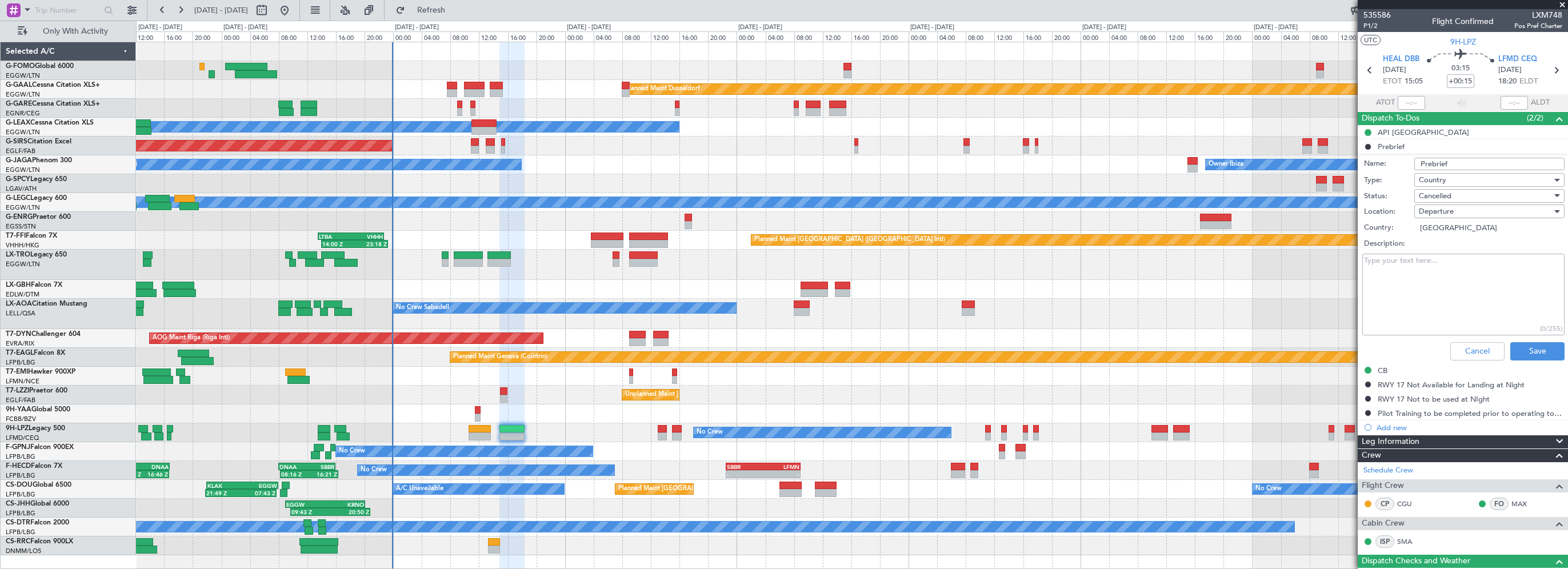
click at [1476, 191] on div "Cancelled" at bounding box center [1486, 195] width 133 height 17
drag, startPoint x: 1444, startPoint y: 249, endPoint x: 1419, endPoint y: 251, distance: 25.1
click at [1443, 249] on span "Completed" at bounding box center [1484, 253] width 134 height 17
click at [1381, 254] on textarea "Description:" at bounding box center [1463, 295] width 202 height 82
paste textarea "LFMN HEAL 4000 HEAL LFMD full"
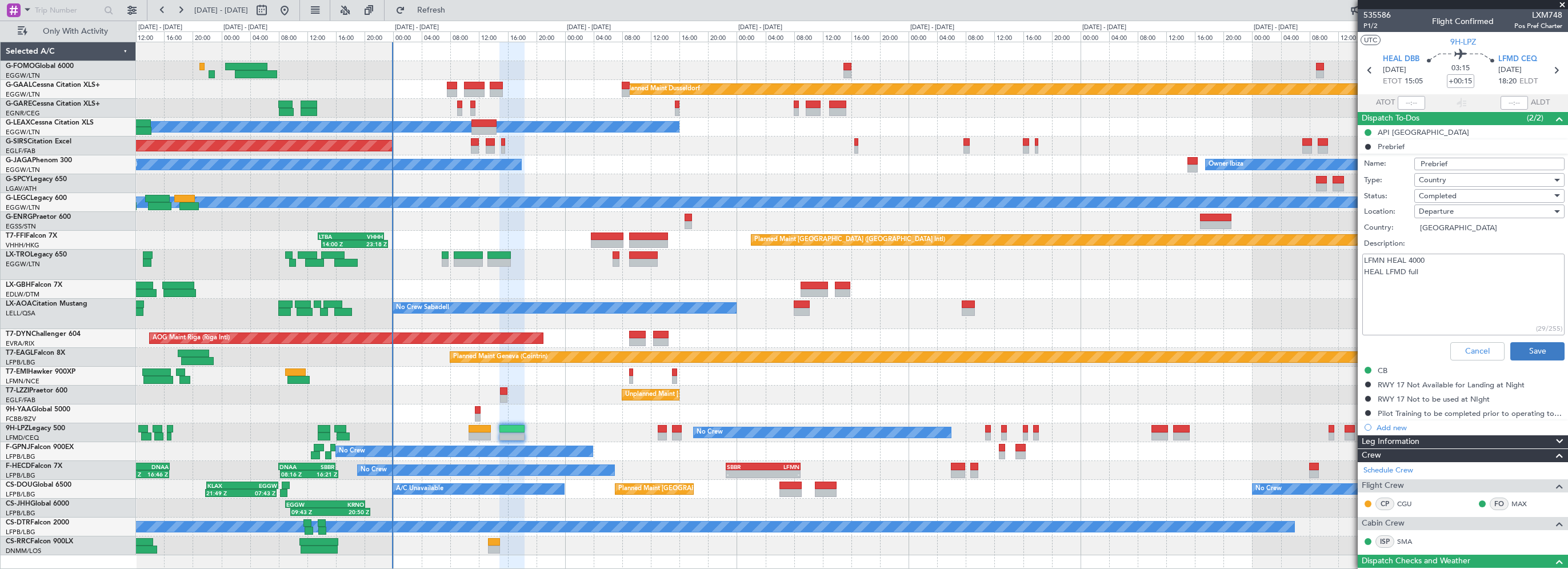
type textarea "LFMN HEAL 4000 HEAL LFMD full"
click at [1516, 348] on button "Save" at bounding box center [1538, 351] width 54 height 18
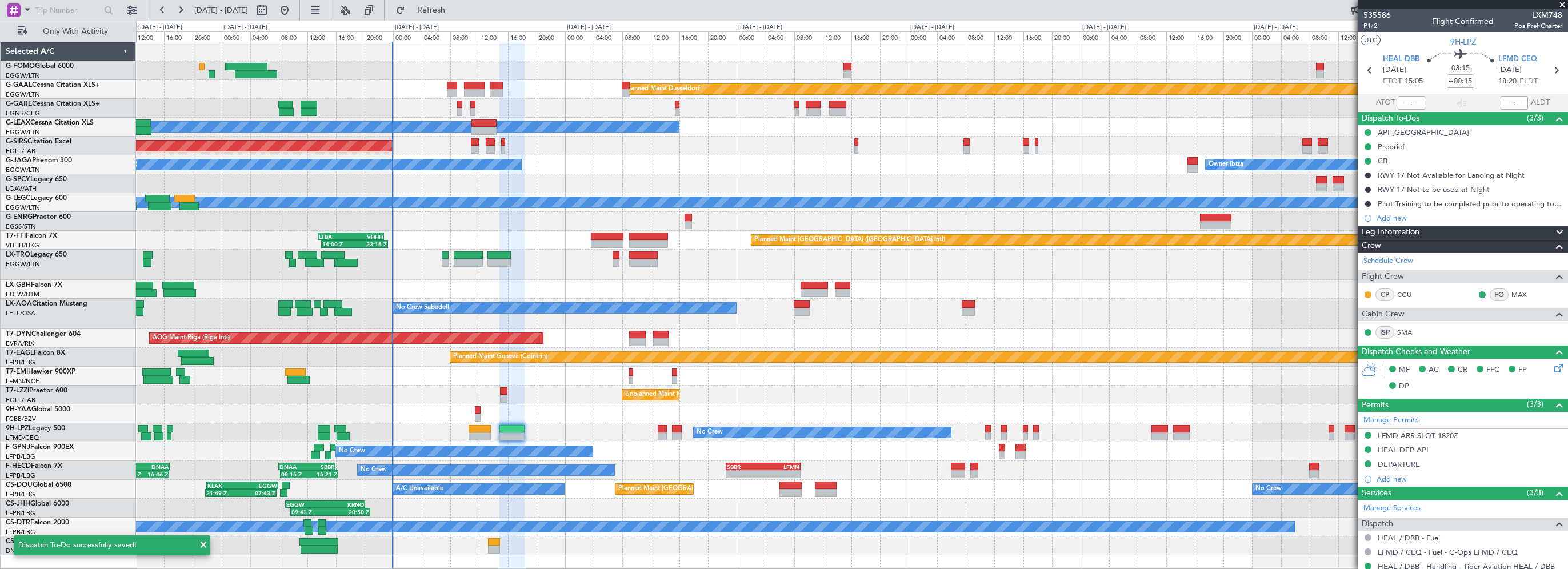
click at [539, 395] on div "Unplanned Maint London (Farnborough) Owner London (Farnborough)" at bounding box center [852, 395] width 1432 height 19
click at [419, 378] on div "Planned Maint Chester Planned Maint Chester" at bounding box center [852, 376] width 1432 height 19
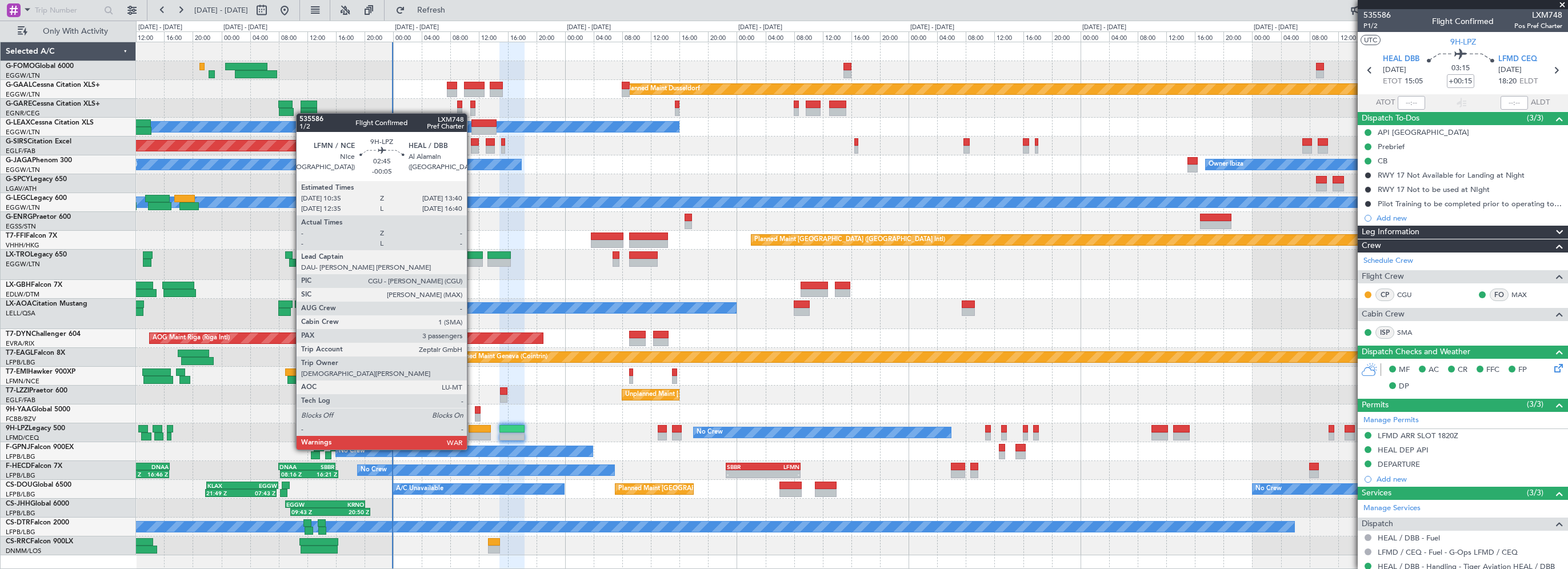
click at [472, 428] on div at bounding box center [480, 429] width 22 height 8
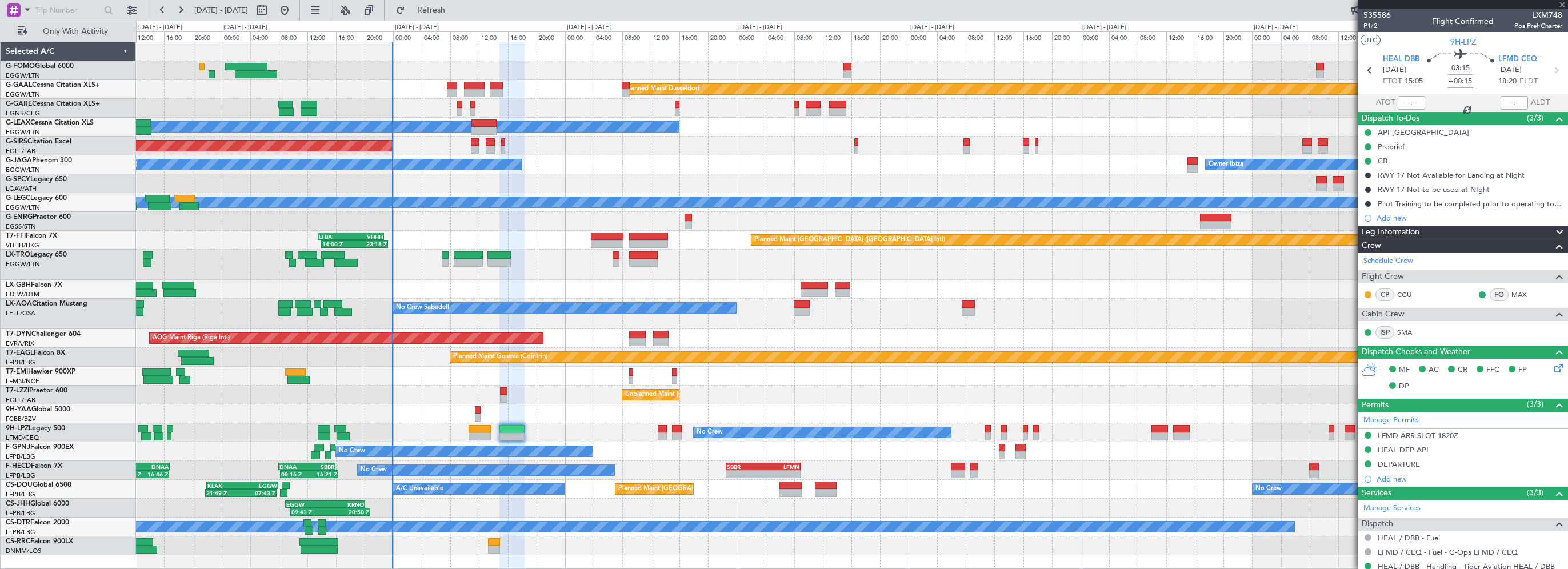
type input "-00:05"
type input "3"
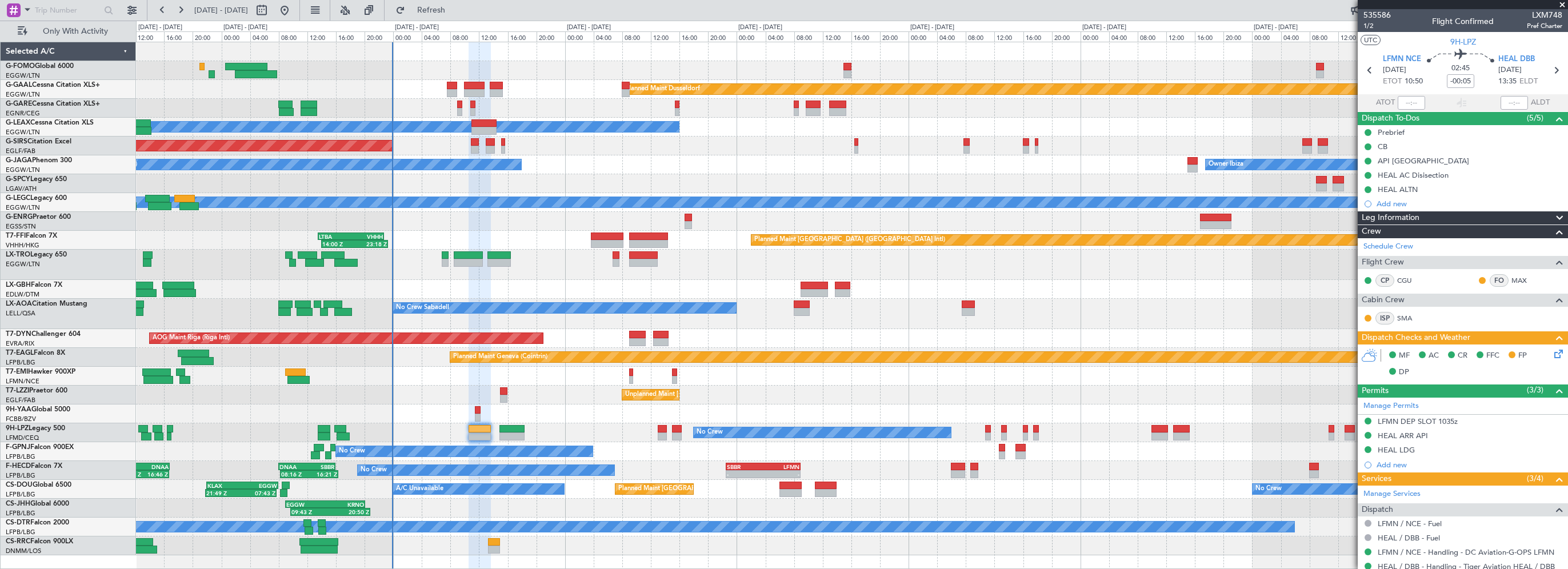
click at [555, 397] on div "Unplanned Maint London (Farnborough) Owner London (Farnborough)" at bounding box center [852, 395] width 1432 height 19
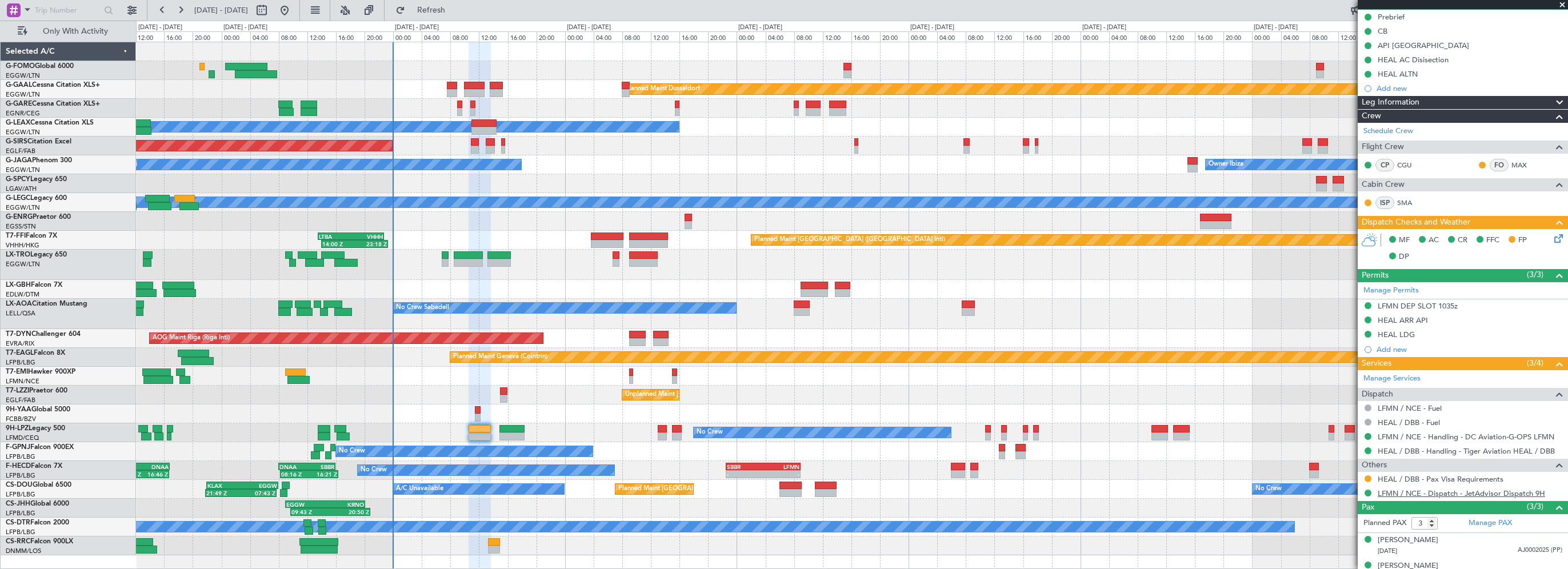
scroll to position [155, 0]
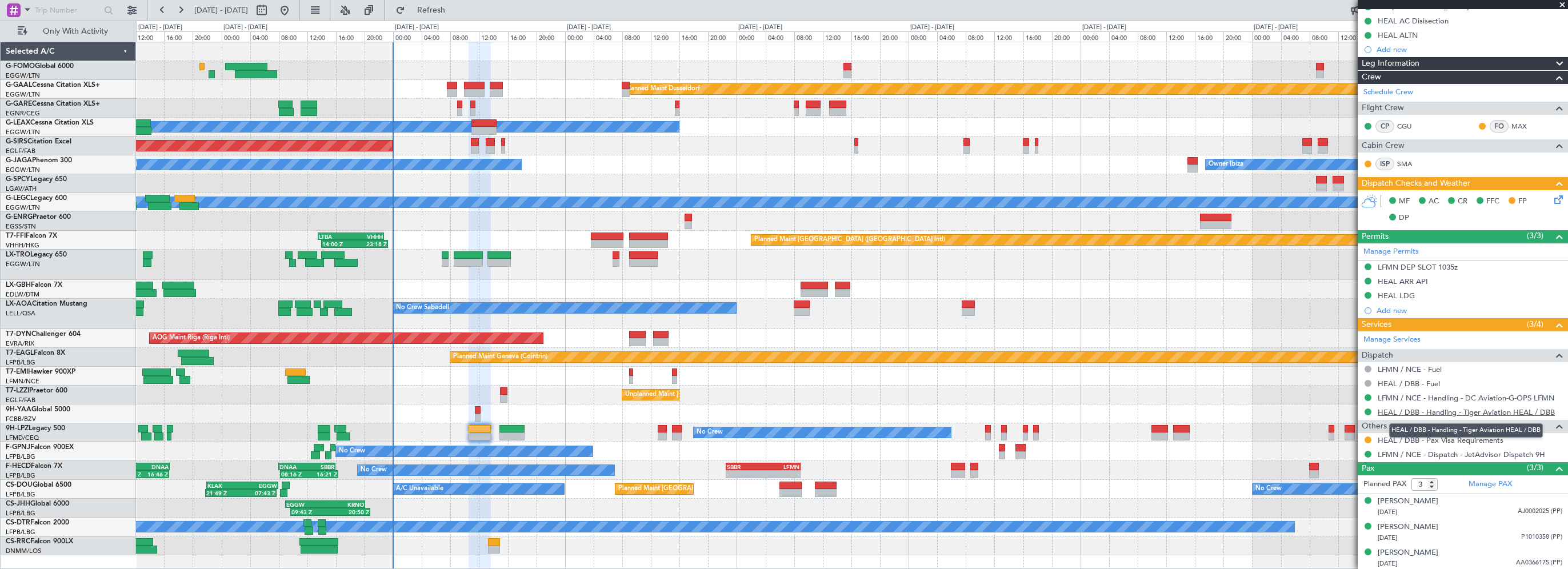
click at [1465, 413] on link "HEAL / DBB - Handling - Tiger Aviation HEAL / DBB" at bounding box center [1467, 412] width 177 height 10
click at [1452, 409] on link "HEAL / DBB - Handling - Tiger Aviation HEAL / DBB" at bounding box center [1467, 412] width 177 height 10
click at [408, 184] on div "Planned Maint Dusseldorf Owner Unplanned Maint Oxford (Kidlington) Owner Ibiza …" at bounding box center [852, 299] width 1432 height 513
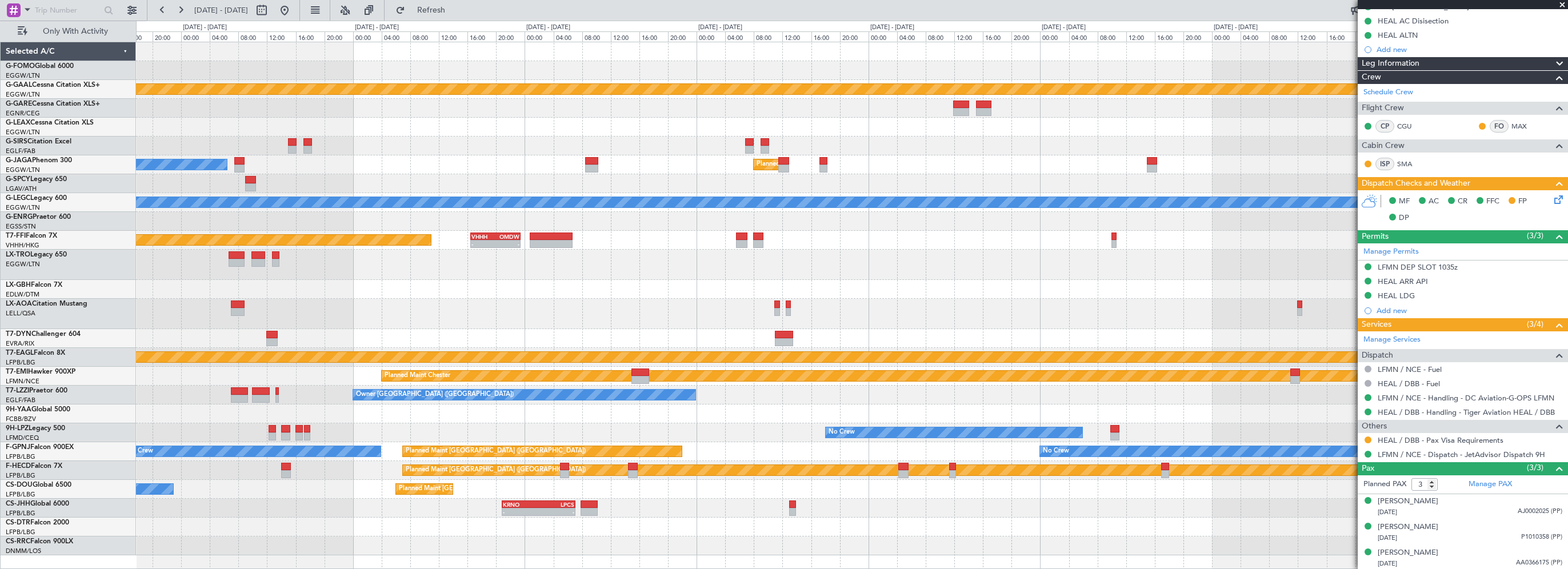
click at [535, 184] on div "Planned Maint Dusseldorf Owner Ibiza Planned Maint London (Luton) A/C Unavailab…" at bounding box center [852, 299] width 1432 height 513
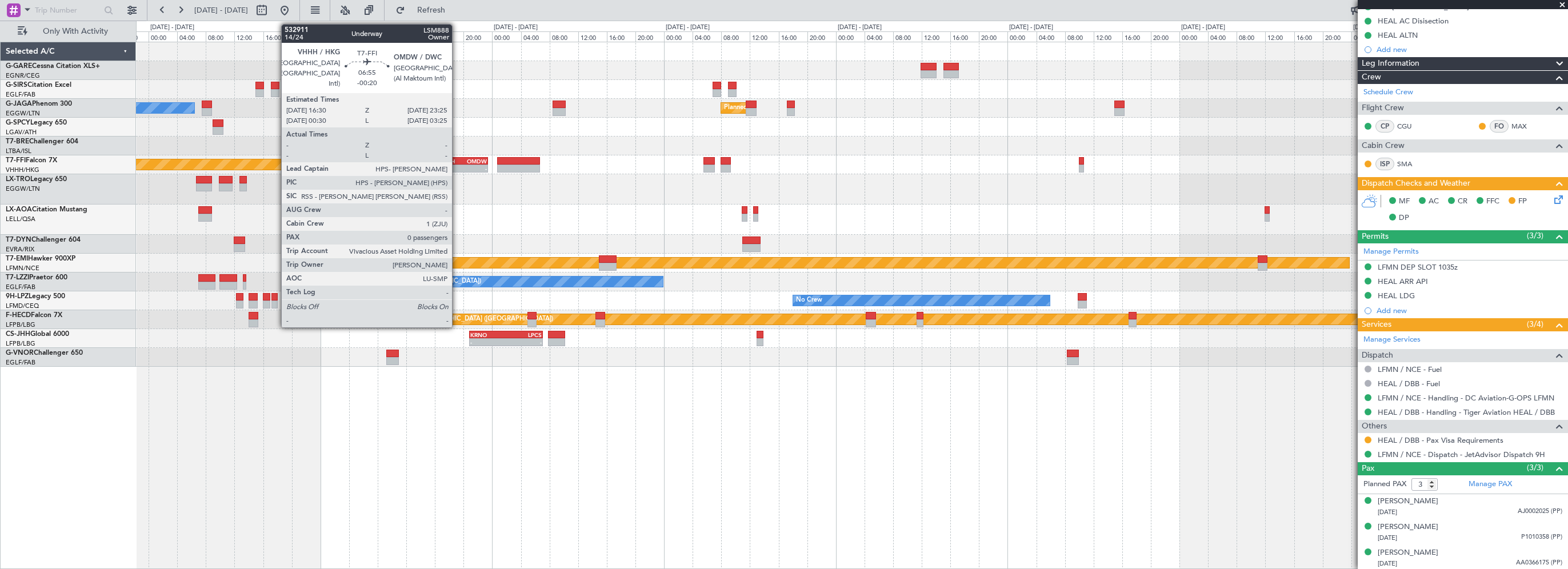
click at [457, 160] on div "VHHH" at bounding box center [451, 161] width 24 height 7
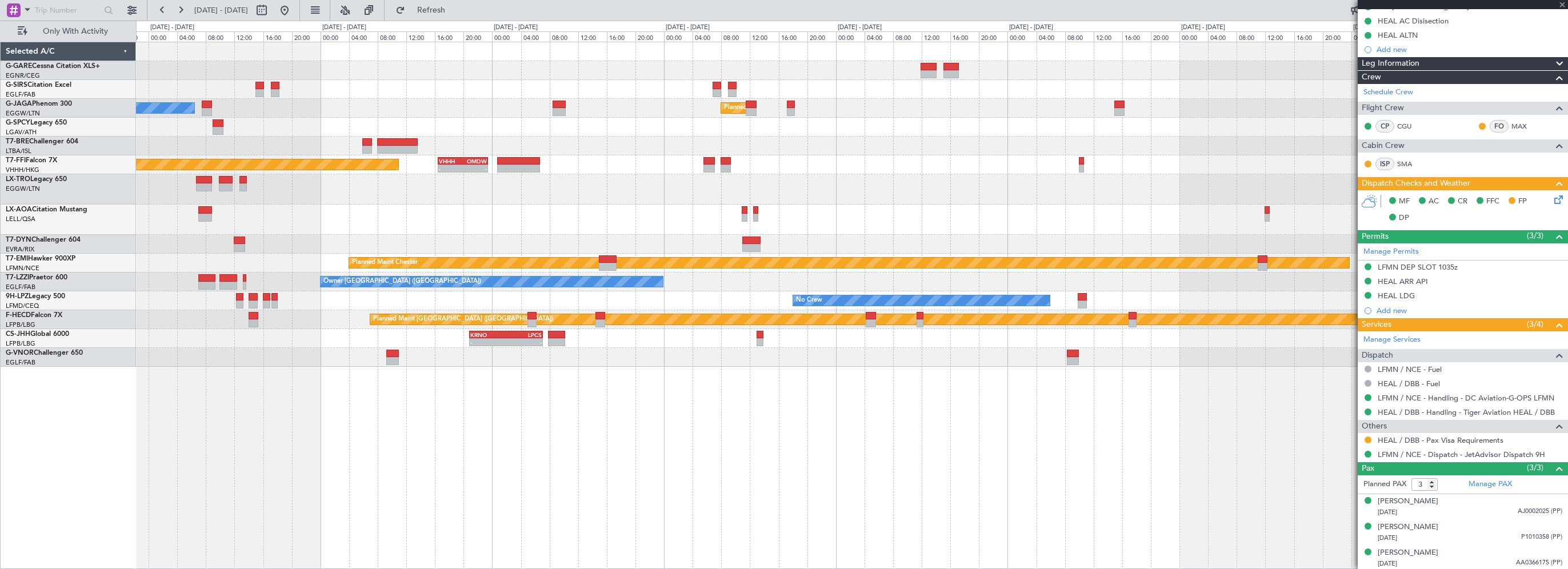
type input "-00:20"
type input "0"
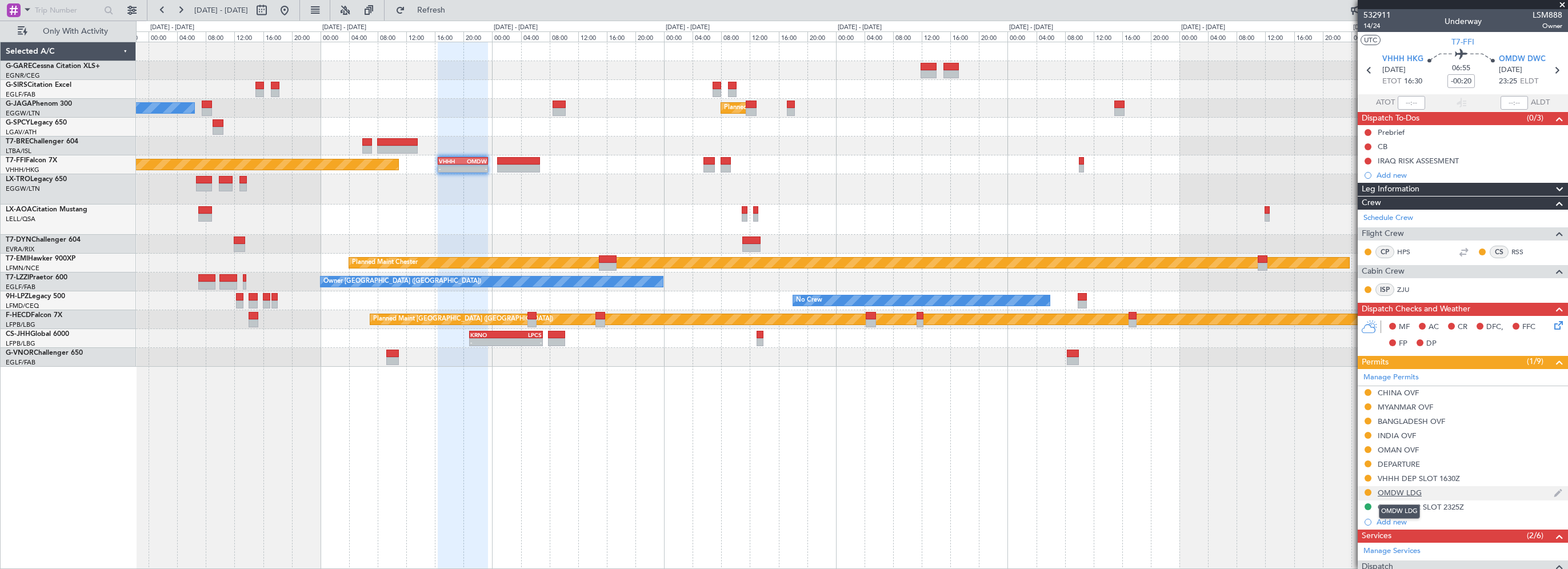
click at [1393, 491] on div "OMDW LDG" at bounding box center [1400, 493] width 44 height 10
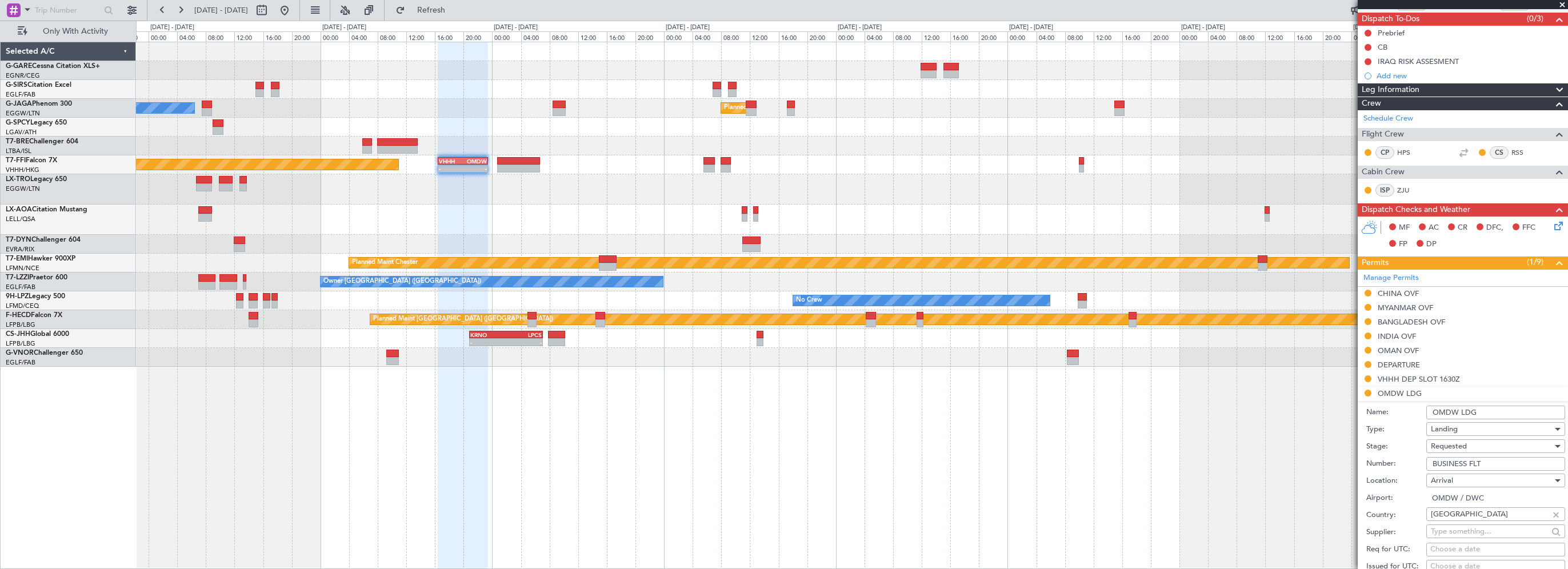
scroll to position [114, 0]
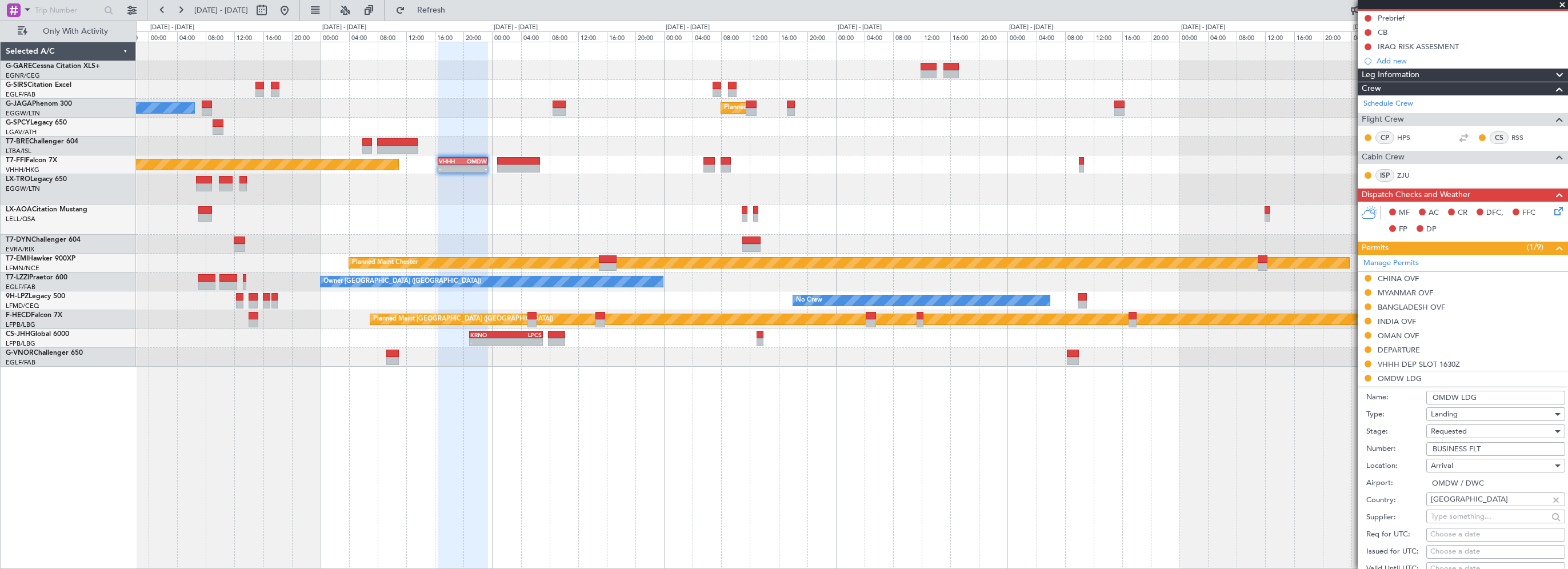
drag, startPoint x: 1486, startPoint y: 446, endPoint x: 1424, endPoint y: 447, distance: 62.0
click at [1424, 447] on div "Number: BUSINESS FLT" at bounding box center [1466, 449] width 199 height 17
paste input "LP/2025/11633"
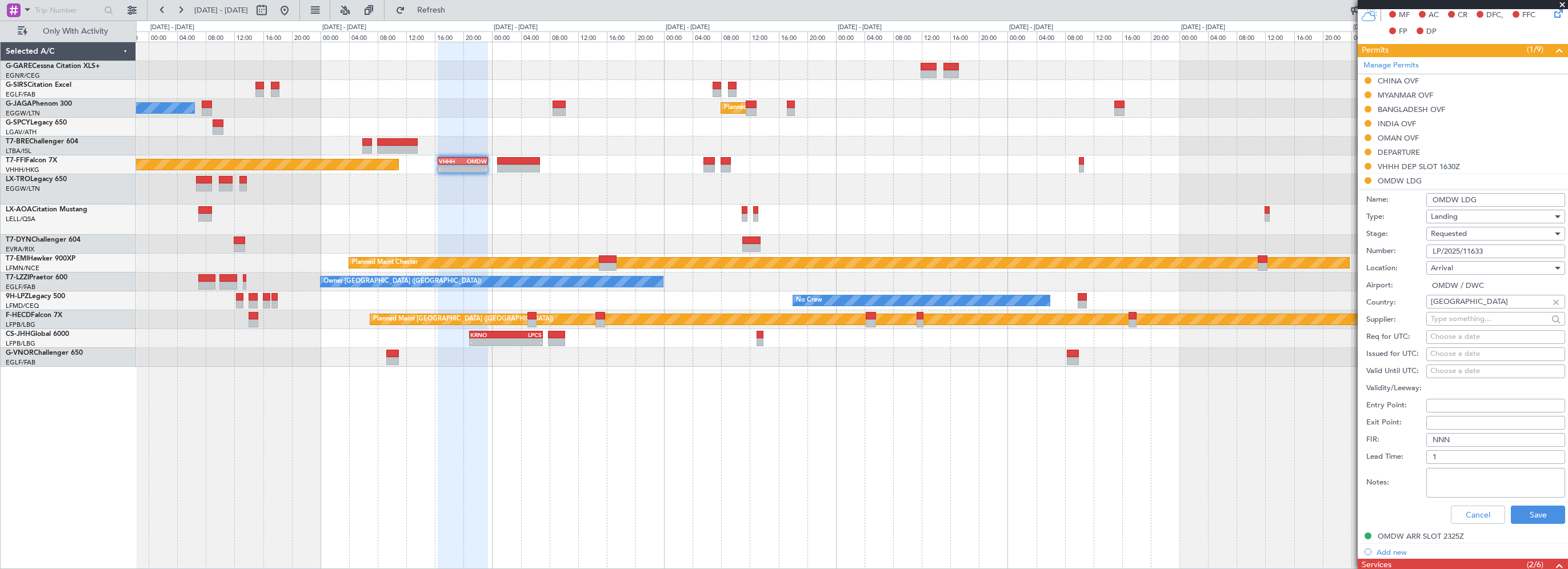
scroll to position [400, 0]
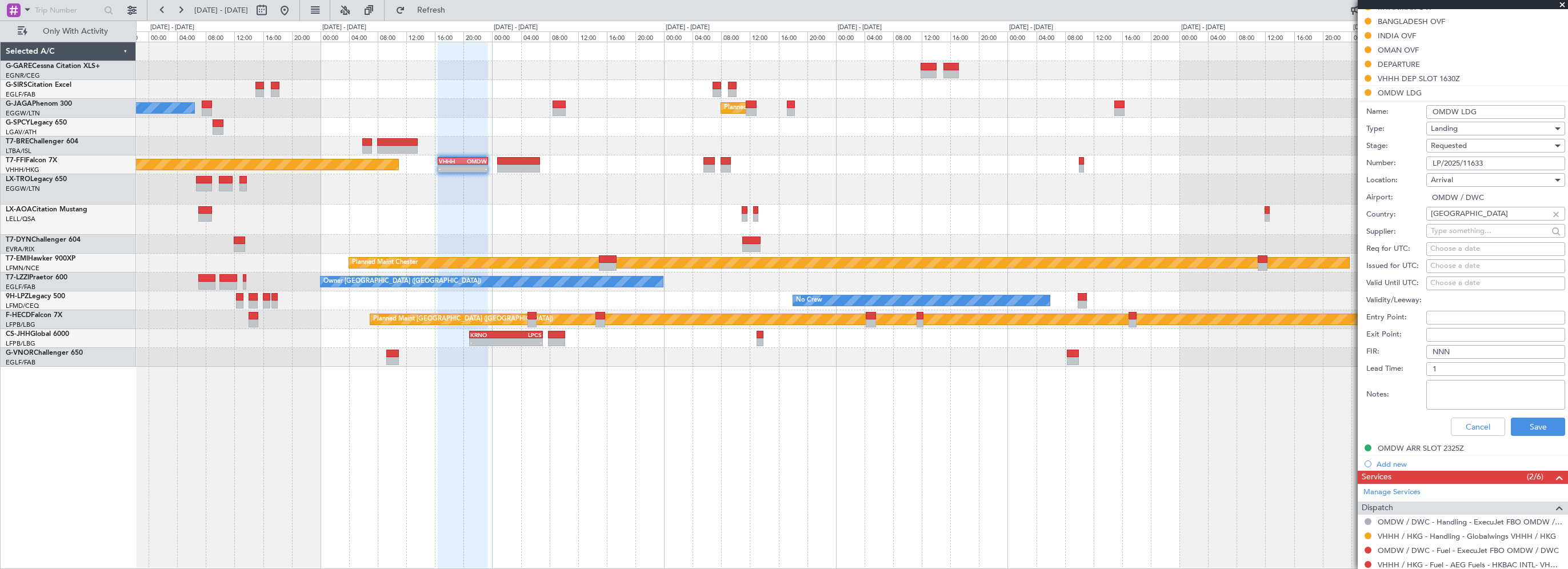
type input "LP/2025/11633"
click at [1437, 149] on span "Requested" at bounding box center [1449, 146] width 36 height 10
click at [1452, 230] on span "Received OK" at bounding box center [1492, 231] width 120 height 17
click at [1522, 429] on button "Save" at bounding box center [1538, 427] width 54 height 18
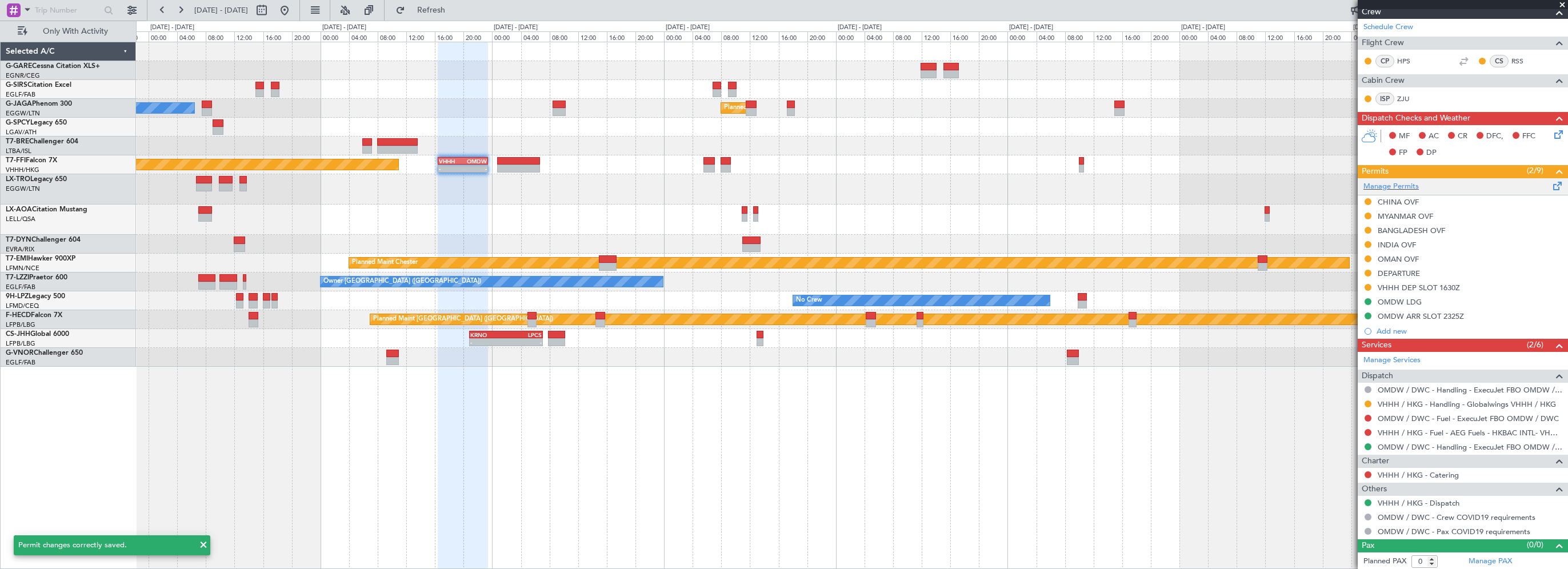
scroll to position [0, 0]
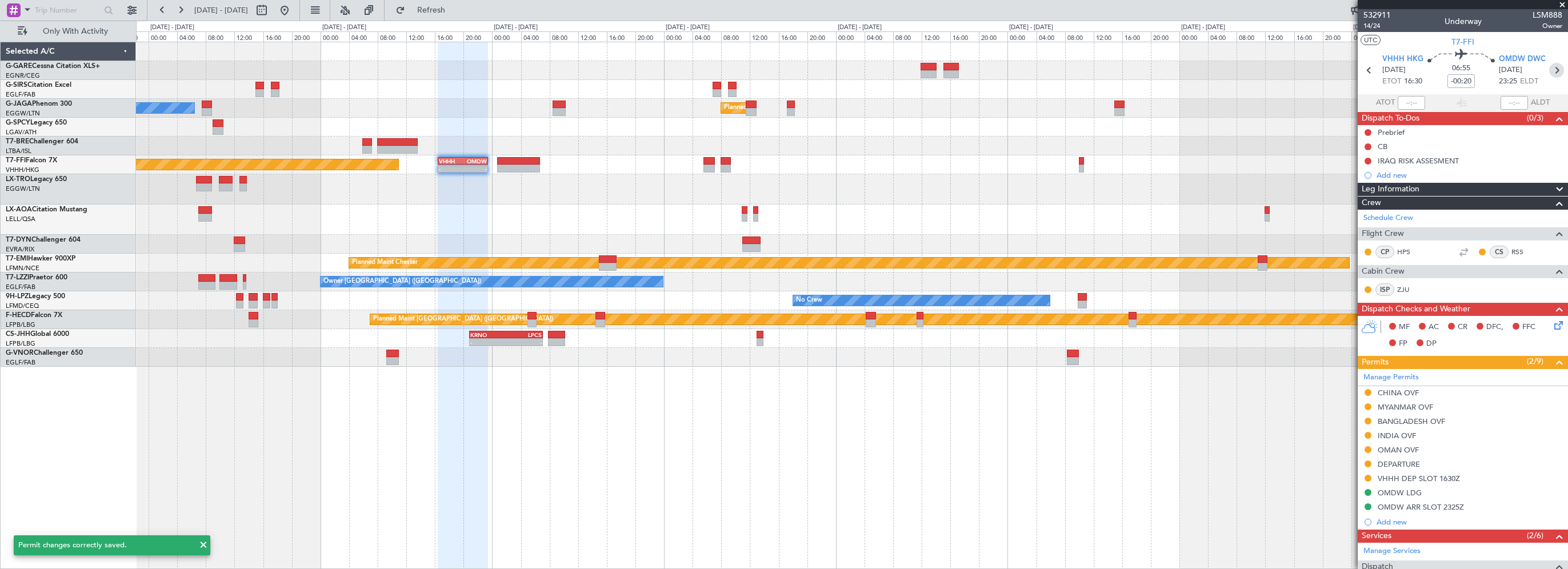
click at [1550, 70] on icon at bounding box center [1557, 70] width 15 height 15
type input "+00:05"
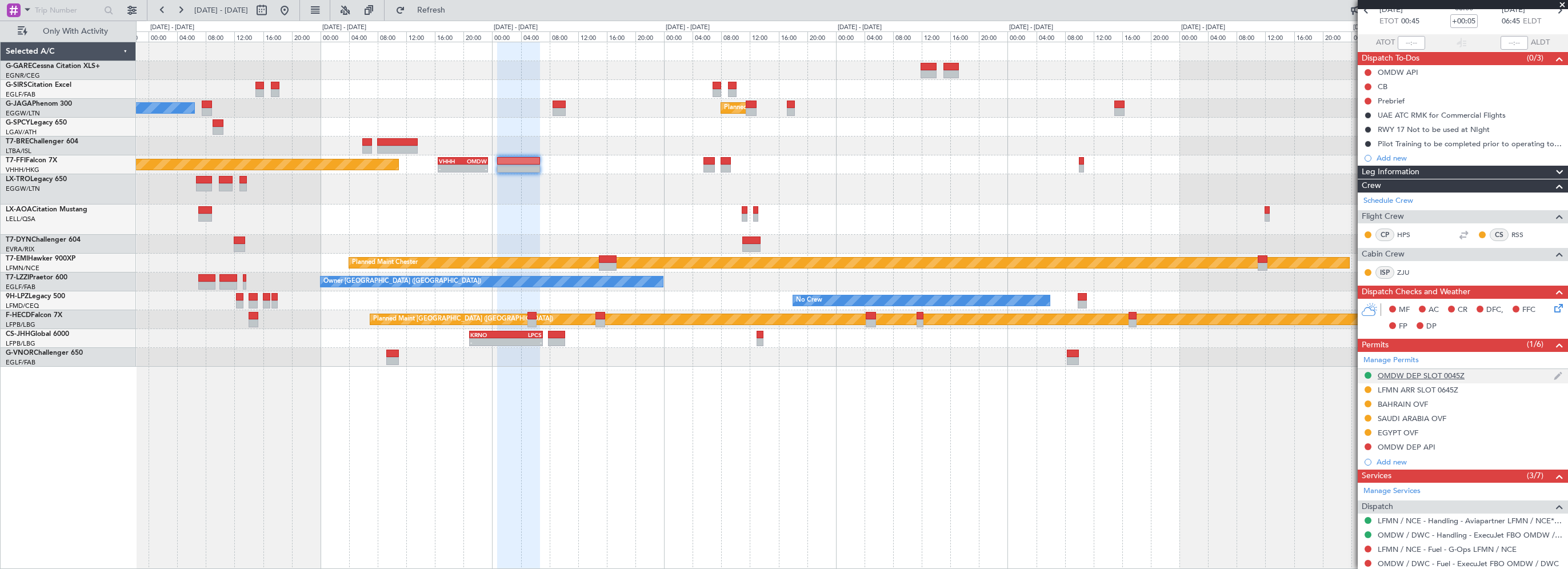
scroll to position [114, 0]
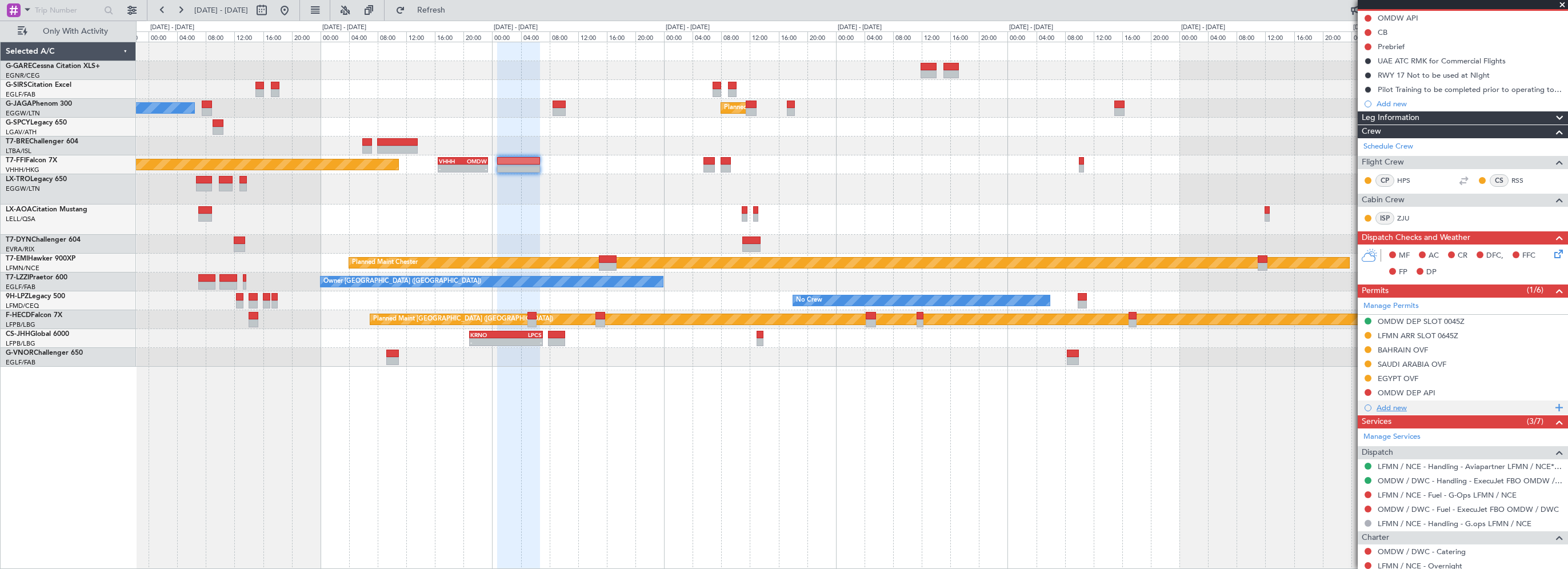
click at [1390, 407] on div "Add new" at bounding box center [1465, 408] width 176 height 10
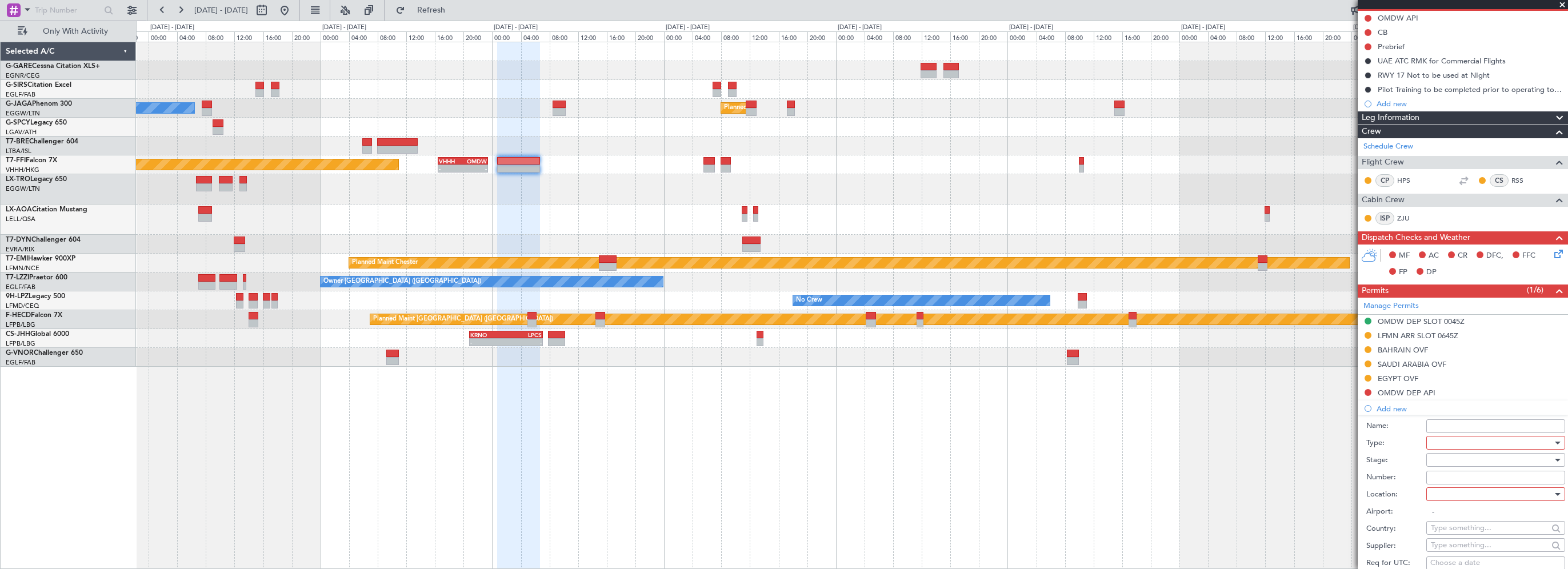
click at [1450, 446] on div at bounding box center [1492, 442] width 122 height 17
click at [1468, 544] on span "Departure" at bounding box center [1492, 545] width 120 height 17
click at [1454, 476] on input "Number:" at bounding box center [1496, 478] width 139 height 14
paste input "LP/2025/11633"
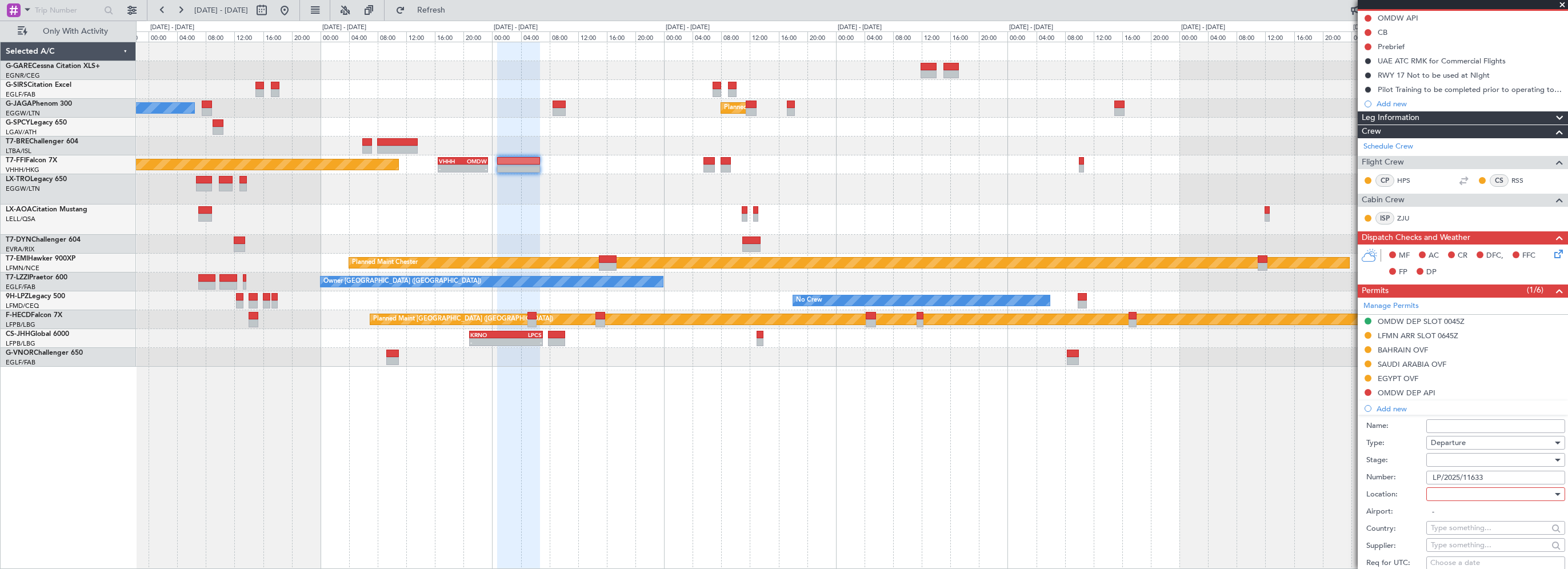
type input "LP/2025/11633"
click at [1452, 491] on div at bounding box center [1492, 494] width 122 height 17
click at [1443, 517] on span "Departure" at bounding box center [1492, 517] width 120 height 17
type input "OMDW / DWC"
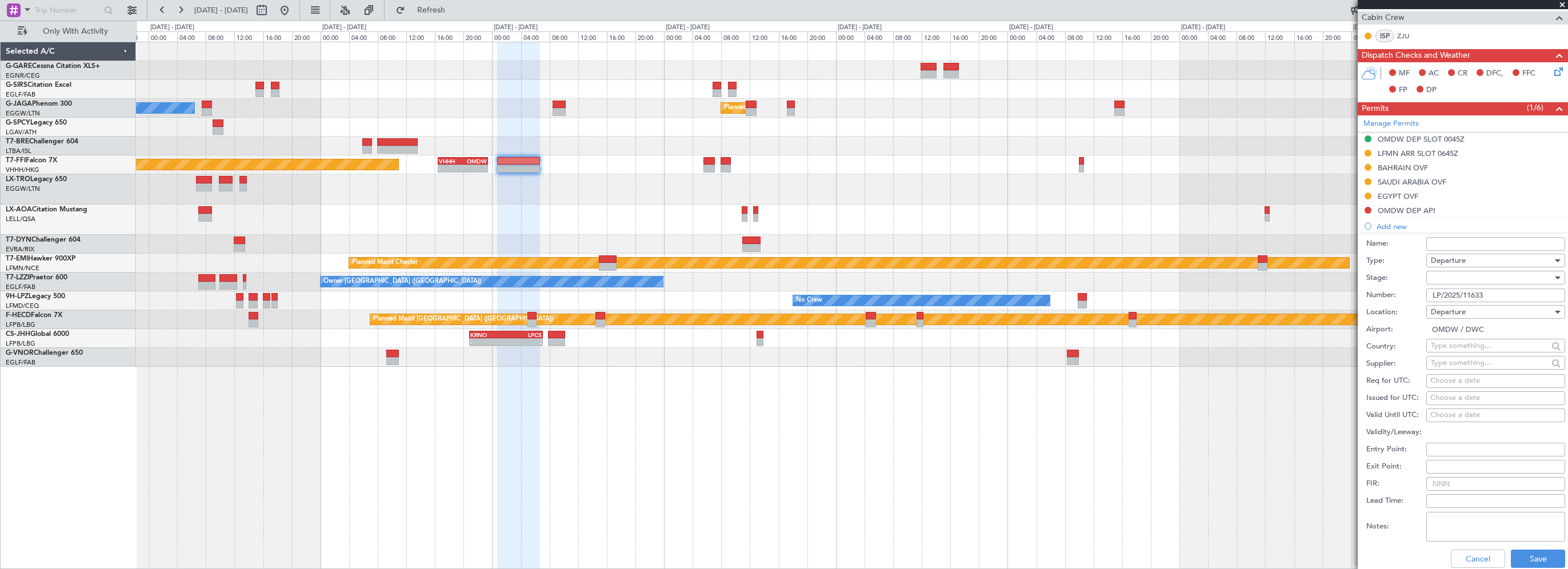
scroll to position [400, 0]
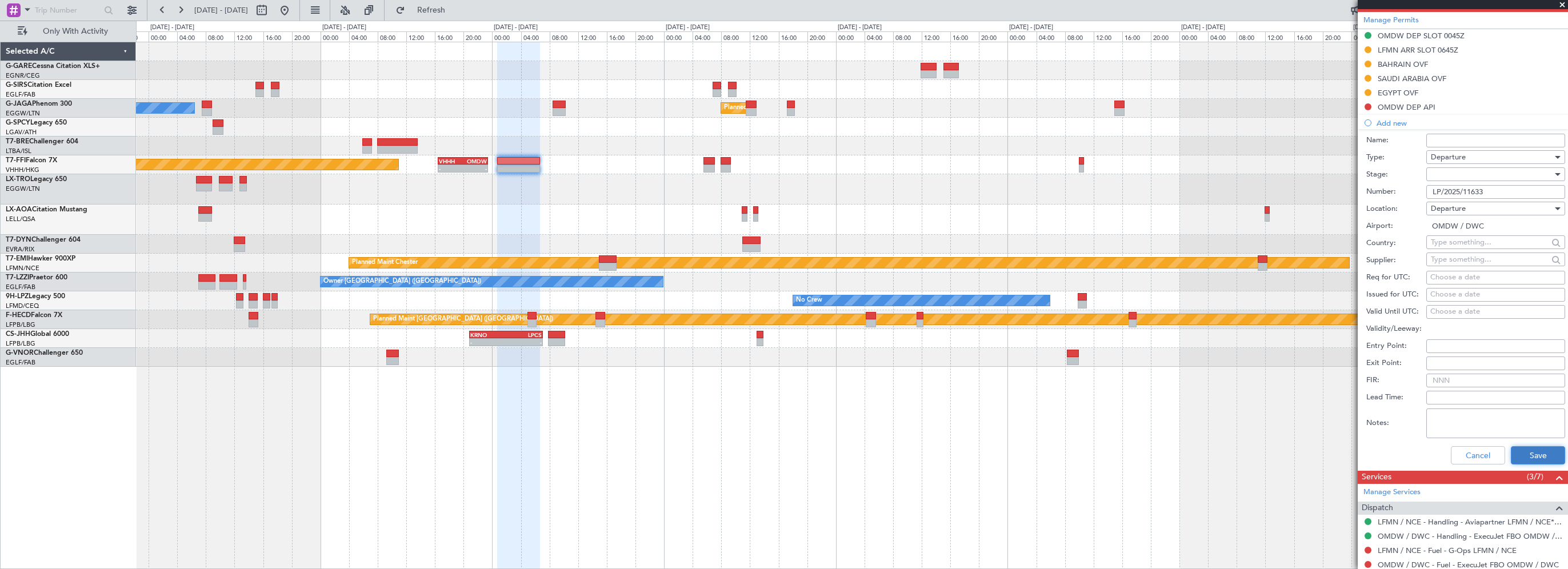
click at [1530, 446] on button "Save" at bounding box center [1538, 455] width 54 height 18
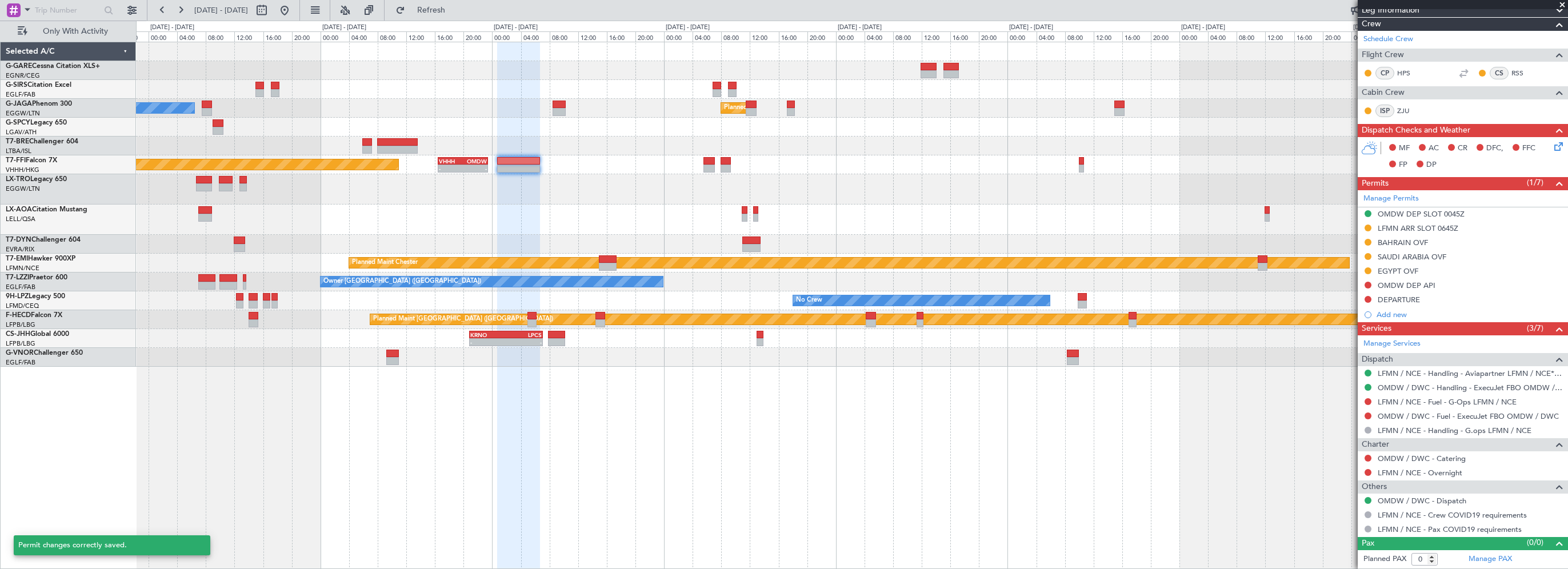
scroll to position [219, 0]
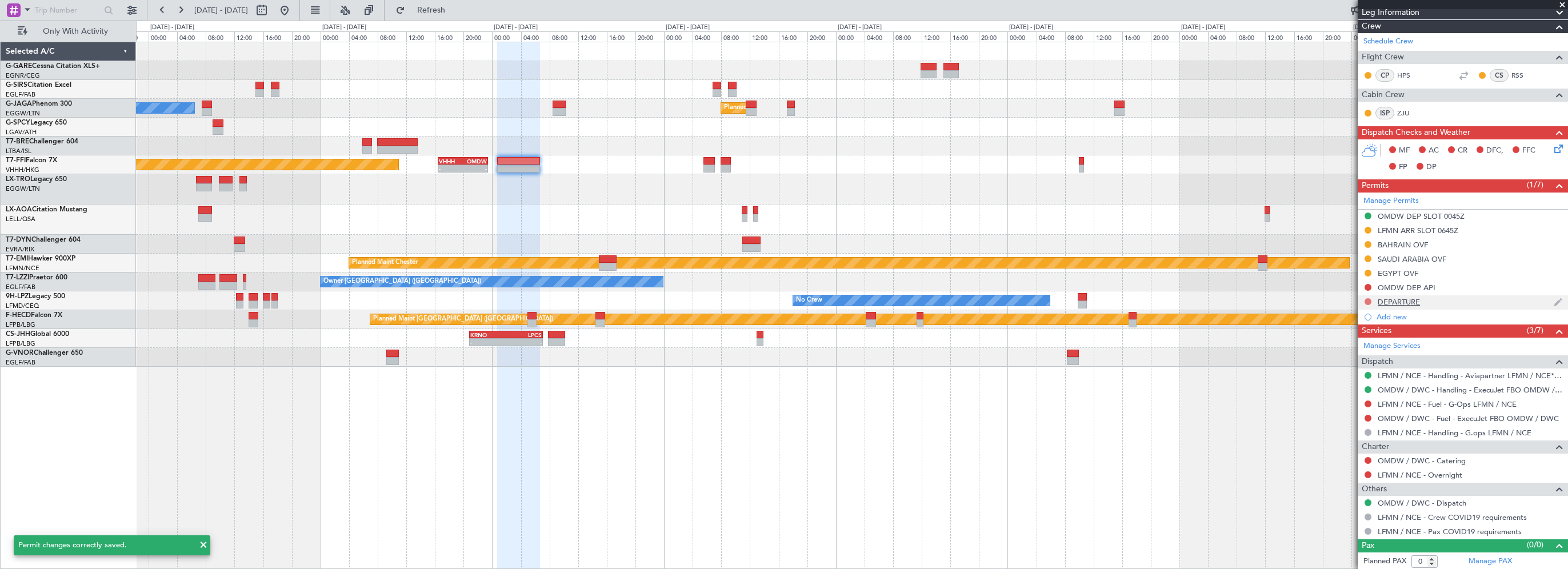
click at [1370, 302] on button at bounding box center [1368, 302] width 7 height 7
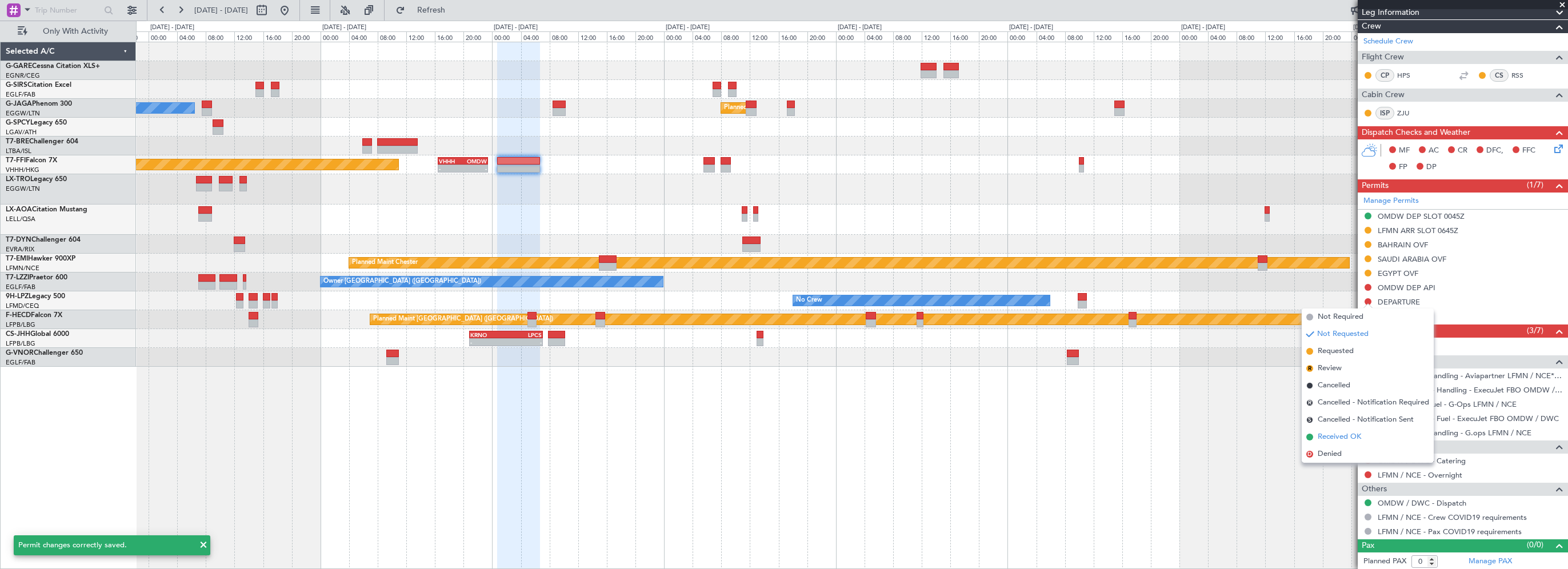
click at [1339, 436] on span "Received OK" at bounding box center [1340, 437] width 44 height 12
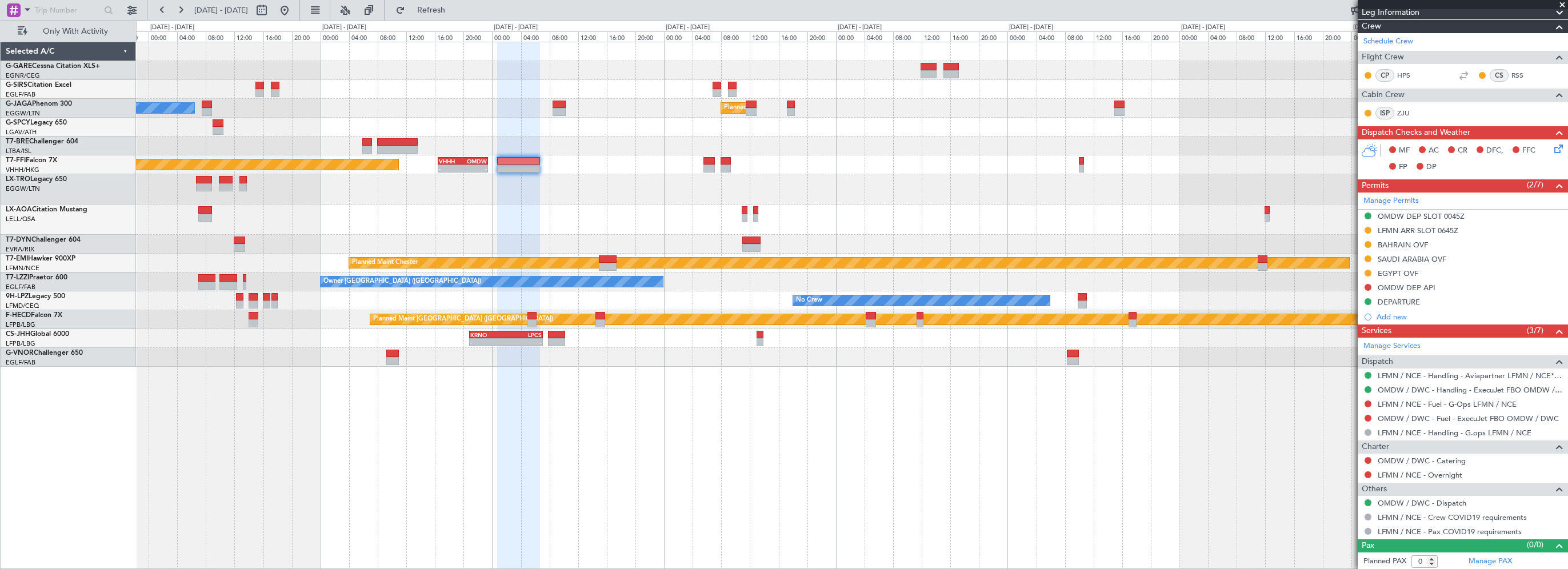
click at [1402, 302] on div "DEPARTURE" at bounding box center [1399, 302] width 42 height 10
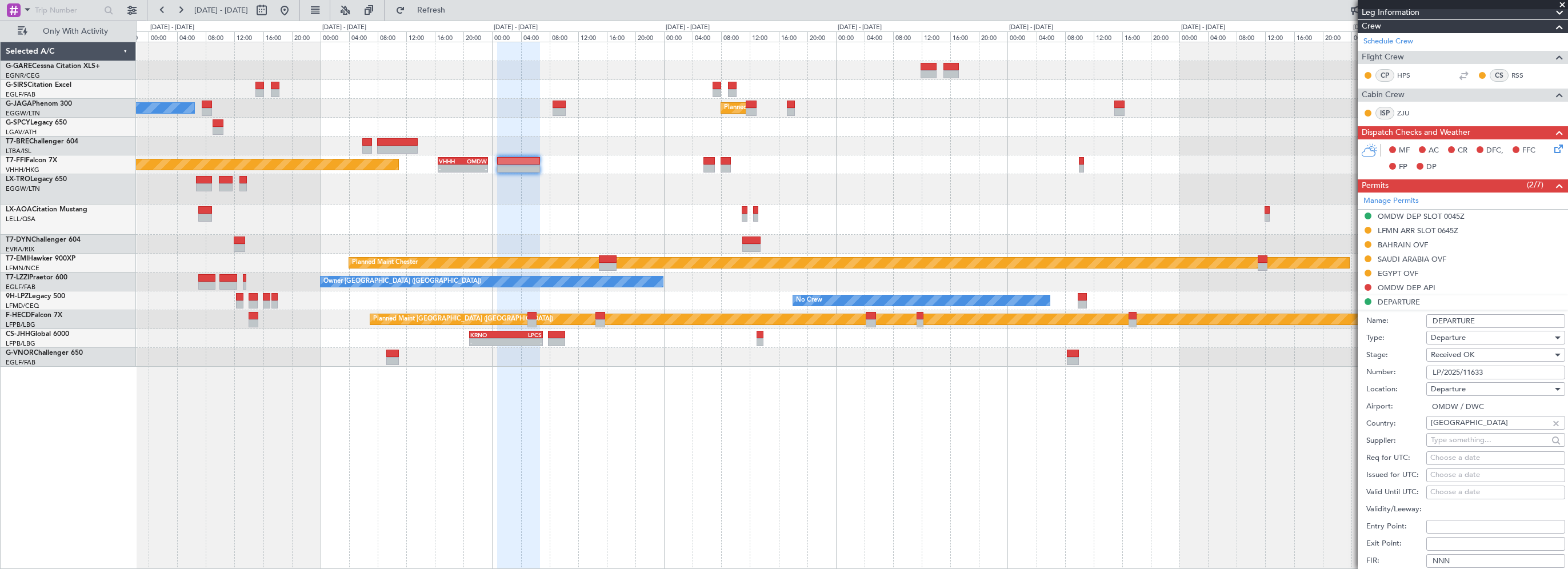
click at [1489, 320] on input "DEPARTURE" at bounding box center [1496, 321] width 139 height 14
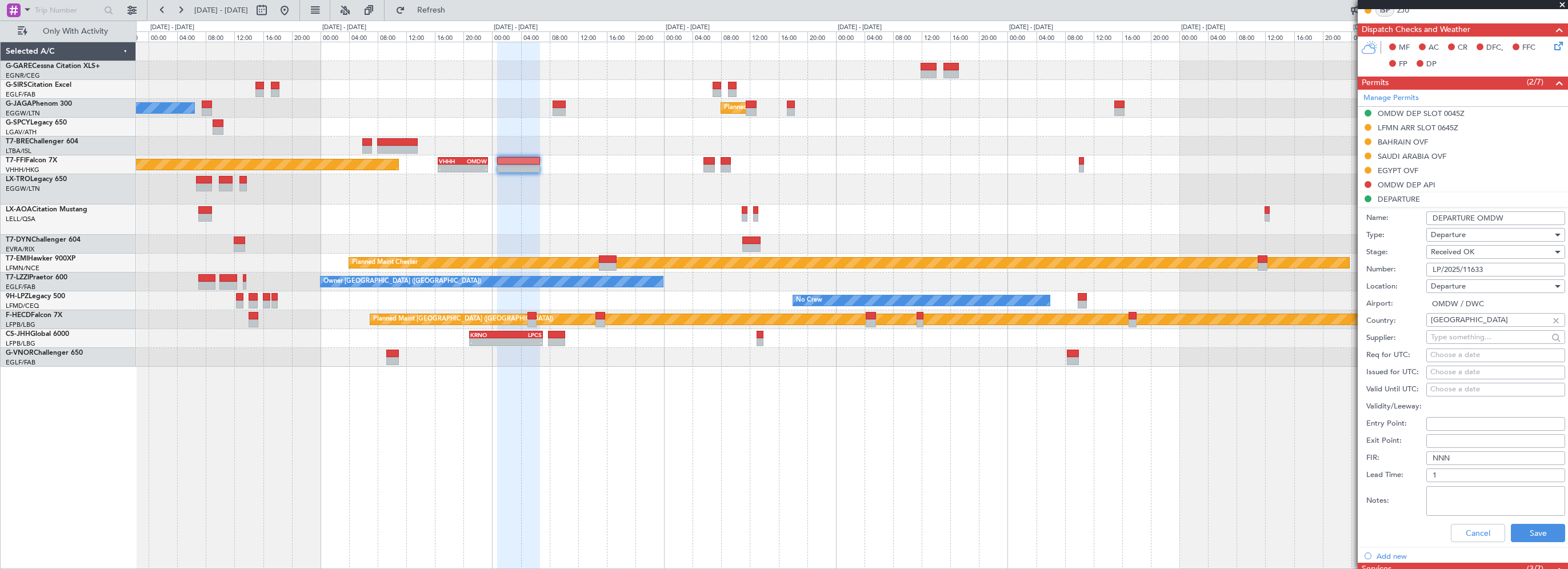
scroll to position [457, 0]
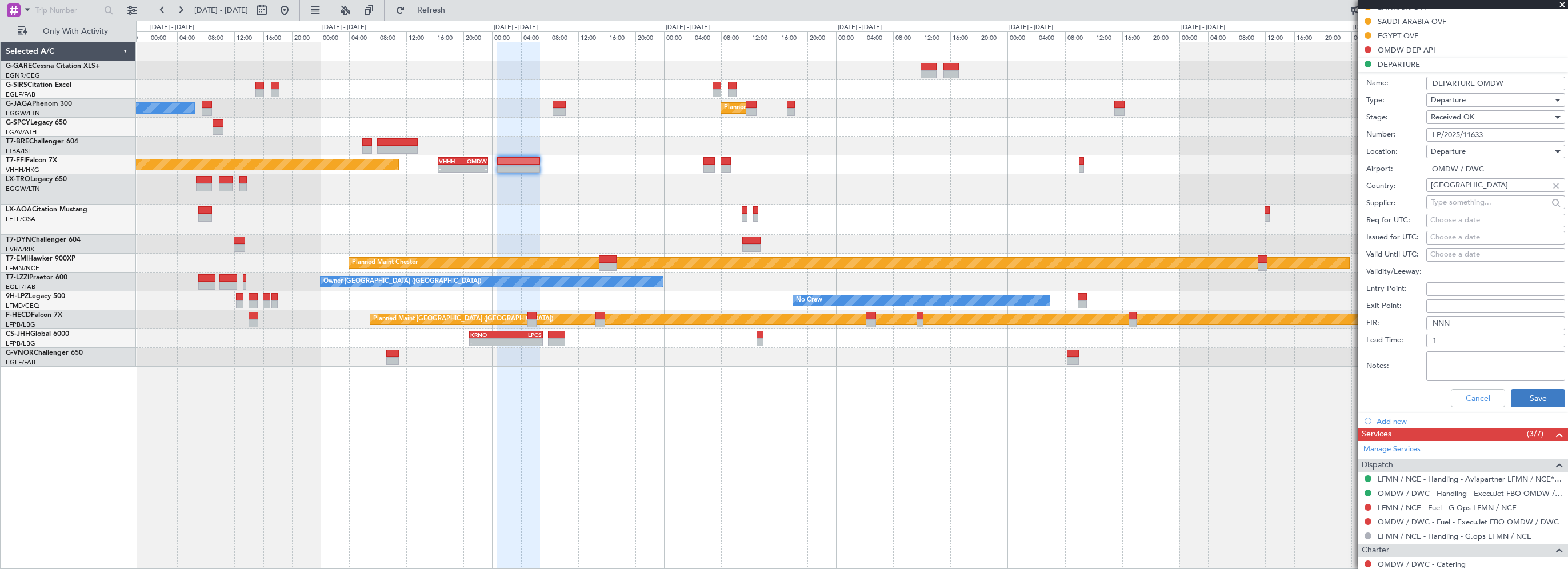
type input "DEPARTURE OMDW"
click at [1548, 400] on button "Save" at bounding box center [1538, 398] width 54 height 18
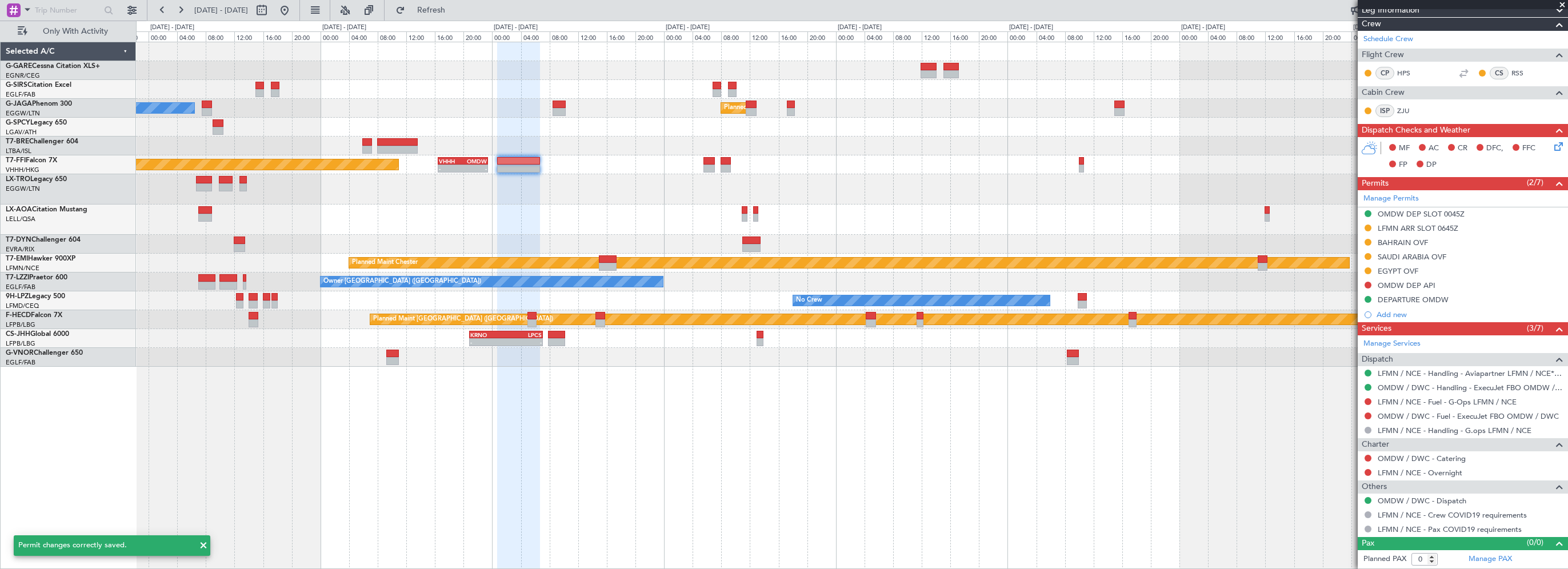
scroll to position [219, 0]
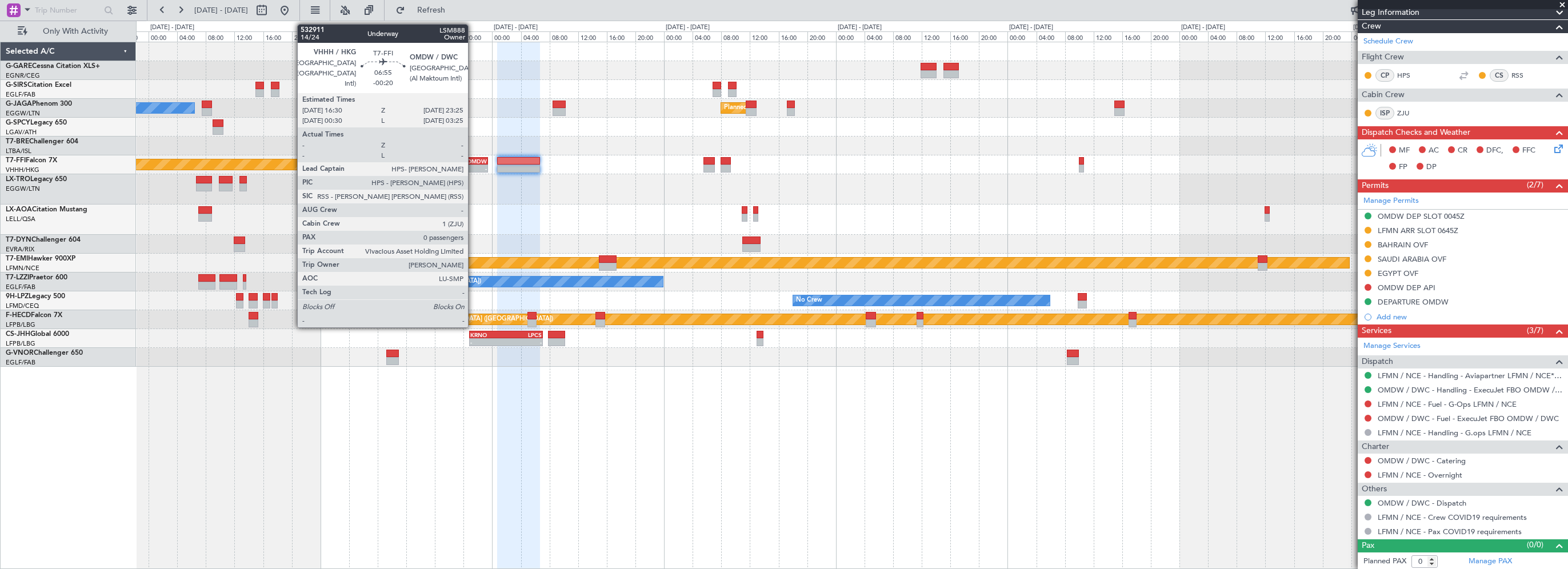
click at [473, 159] on div "OMDW" at bounding box center [474, 161] width 24 height 7
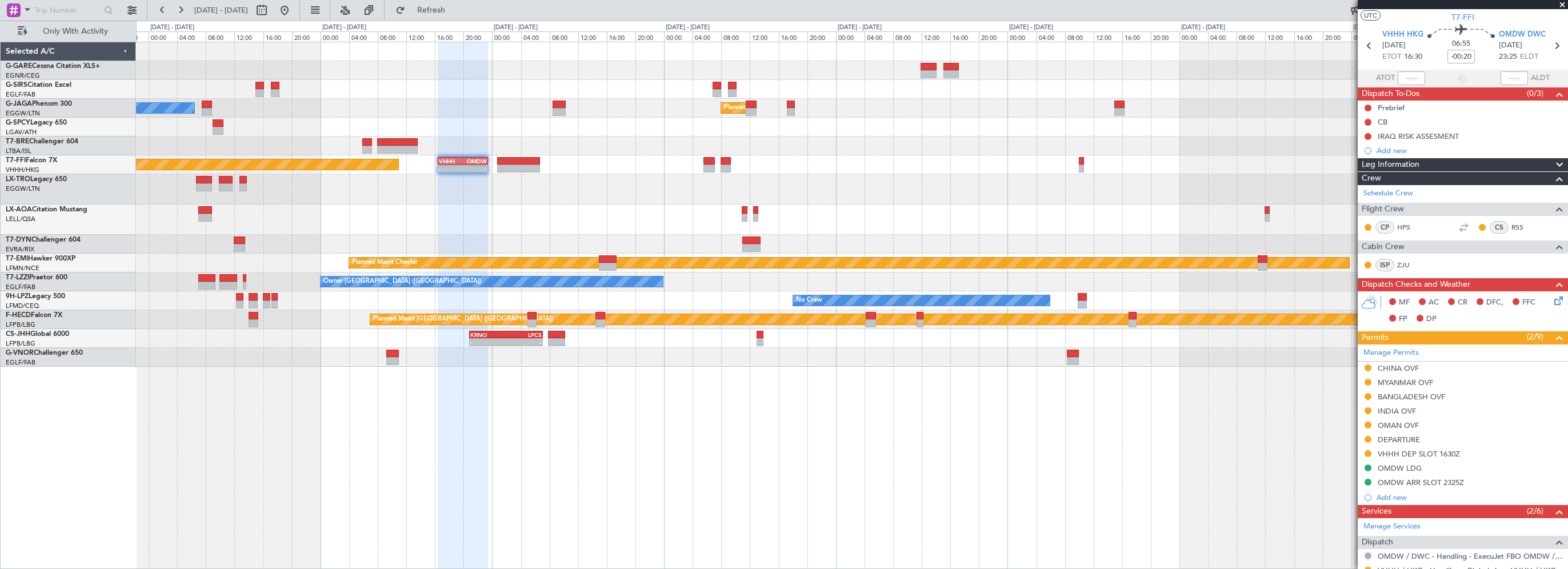
scroll to position [0, 0]
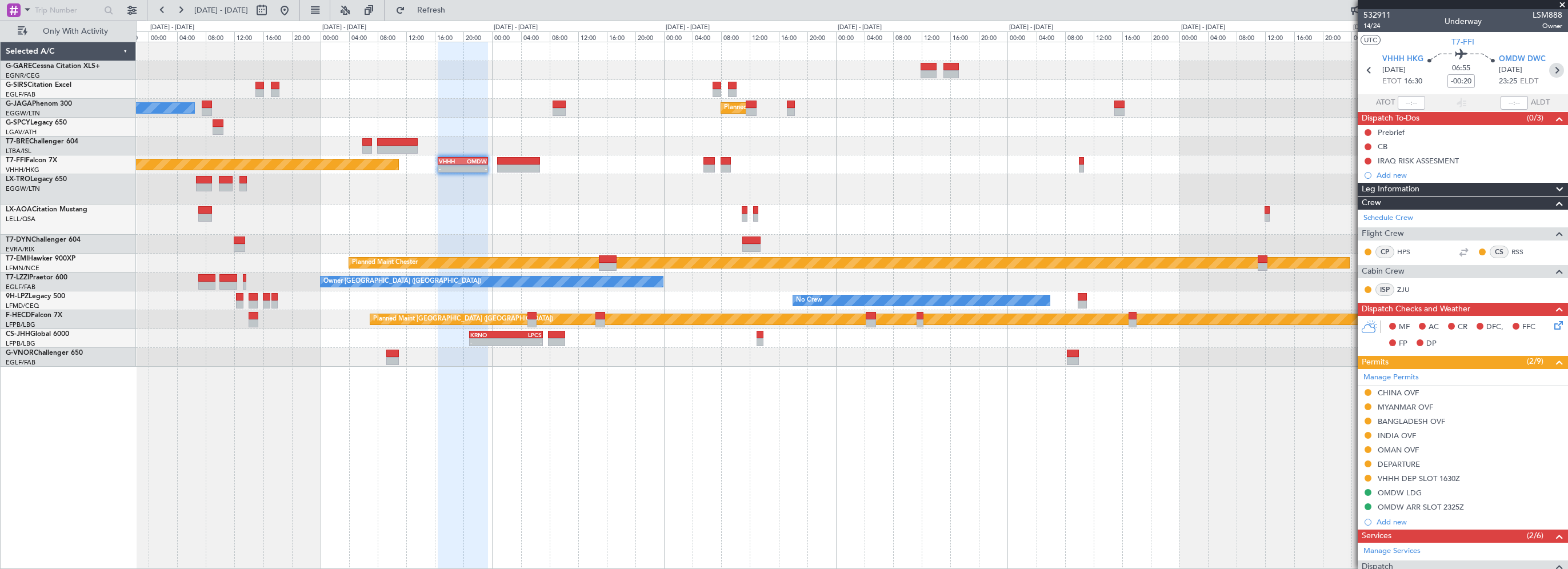
click at [1550, 69] on icon at bounding box center [1557, 70] width 15 height 15
type input "+00:05"
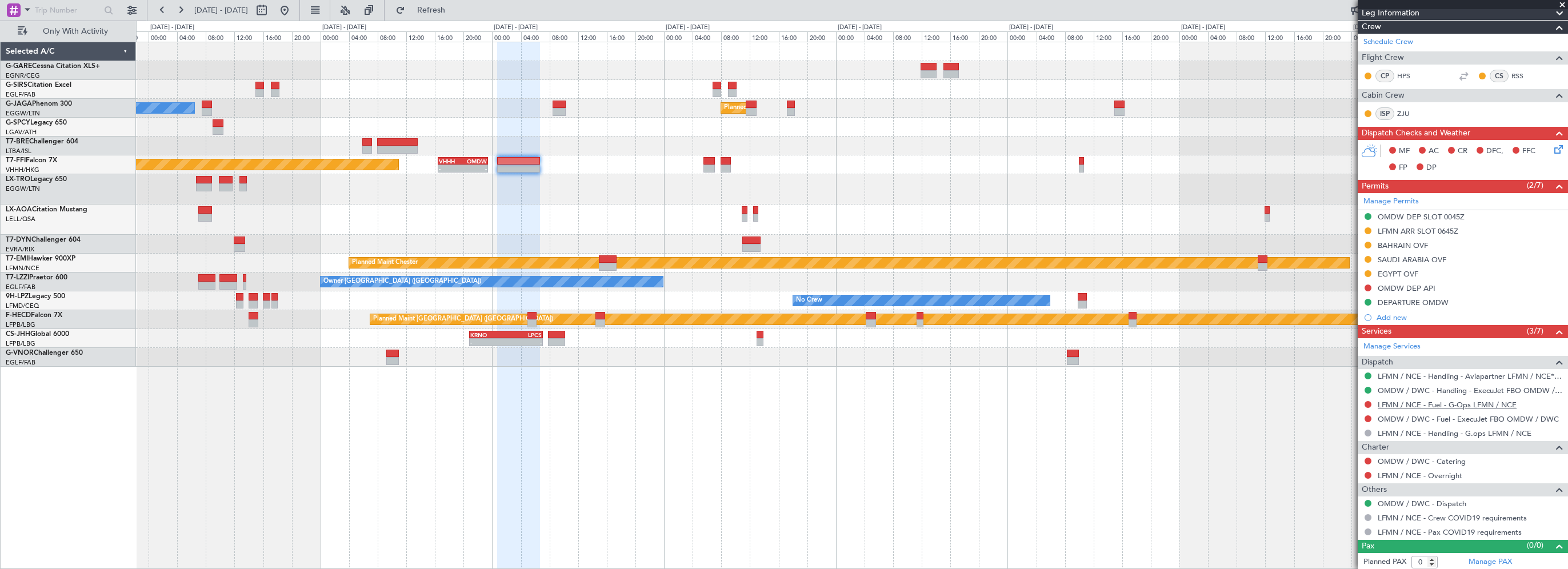
scroll to position [219, 0]
